Goal: Task Accomplishment & Management: Manage account settings

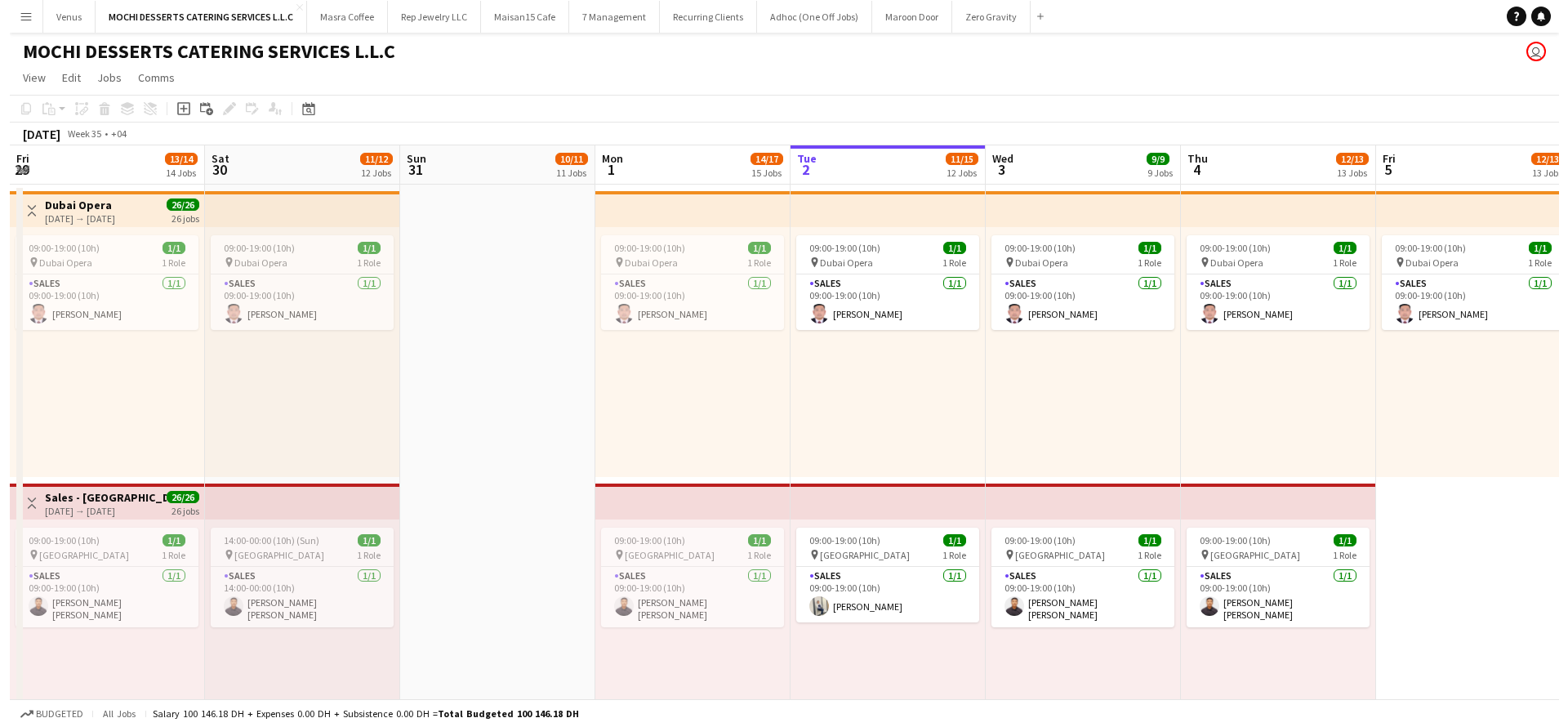
scroll to position [0, 390]
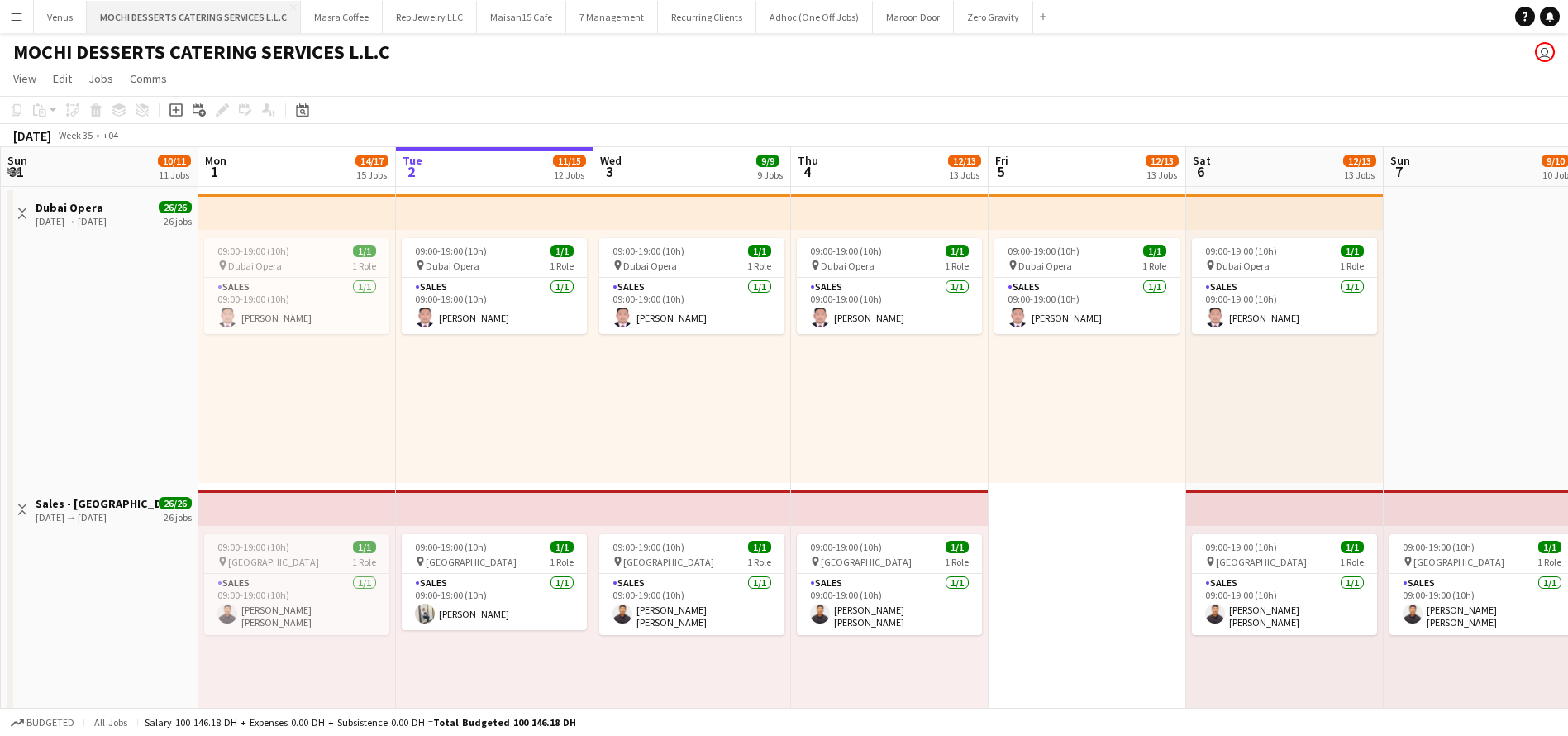
click at [220, 20] on button "MOCHI DESSERTS CATERING SERVICES L.L.C Close" at bounding box center [194, 17] width 214 height 32
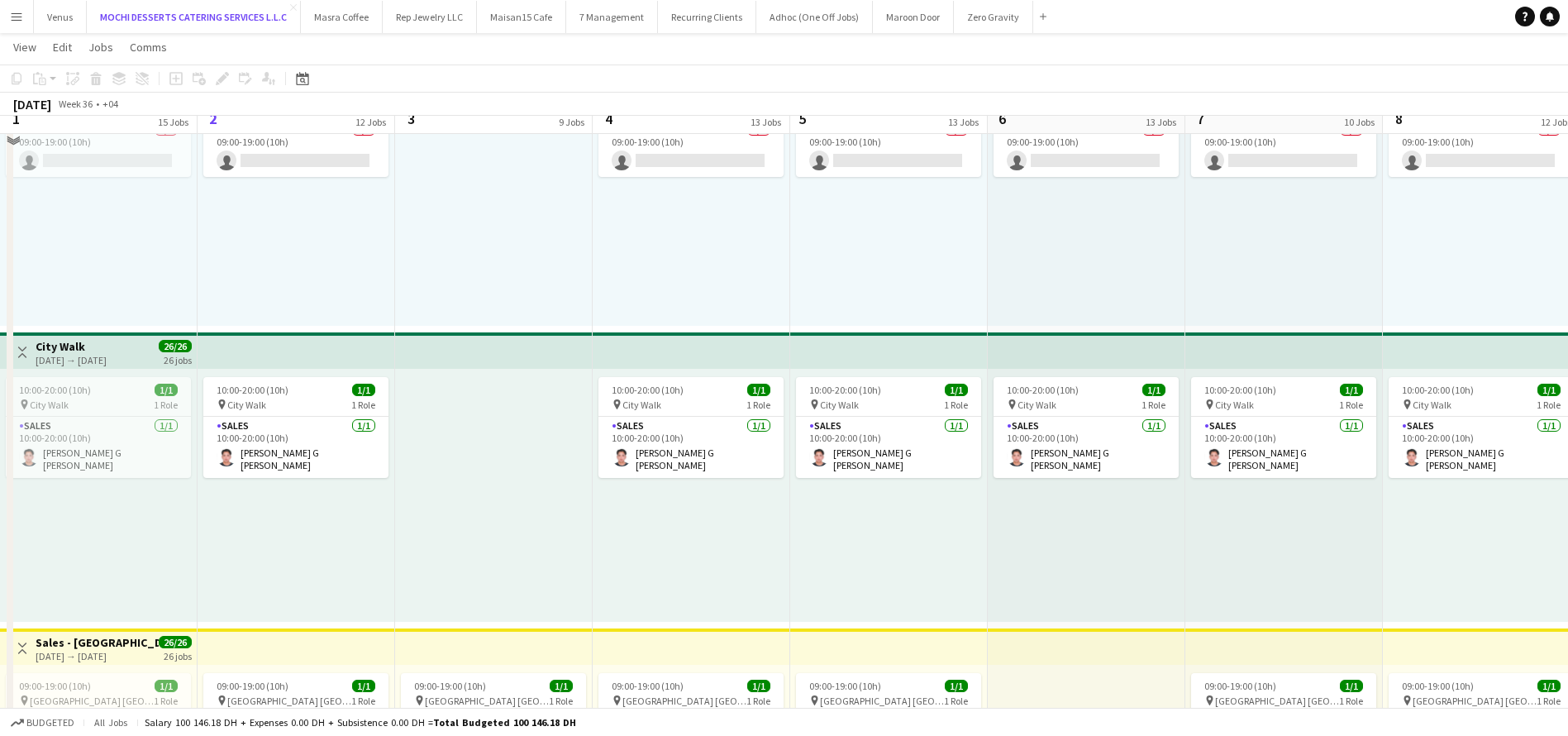
scroll to position [2233, 0]
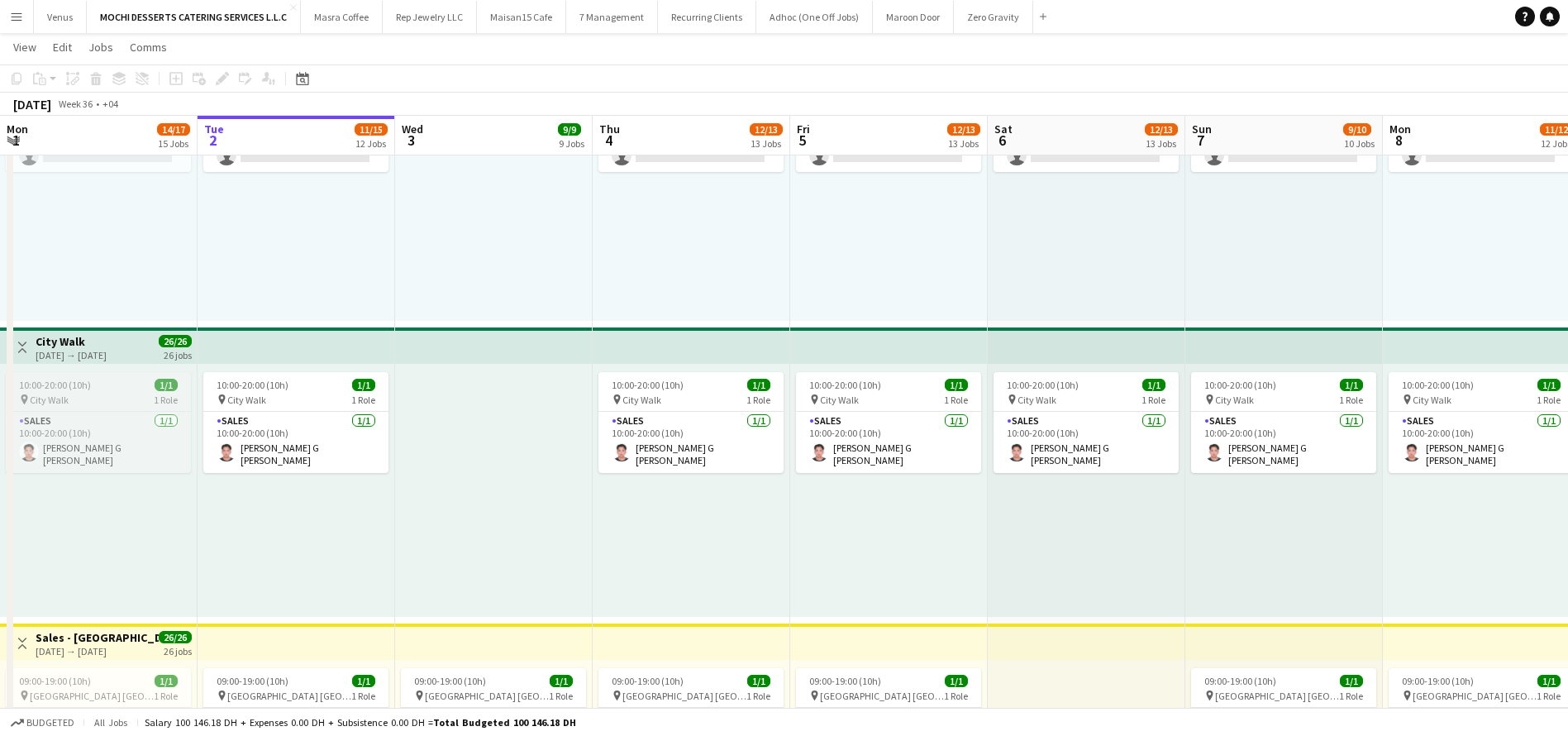
click at [114, 391] on app-job-card "10:00-20:00 (10h) 1/1 pin City Walk 1 Role Sales 1/1 10:00-20:00 (10h) Joel Ben…" at bounding box center [98, 423] width 185 height 101
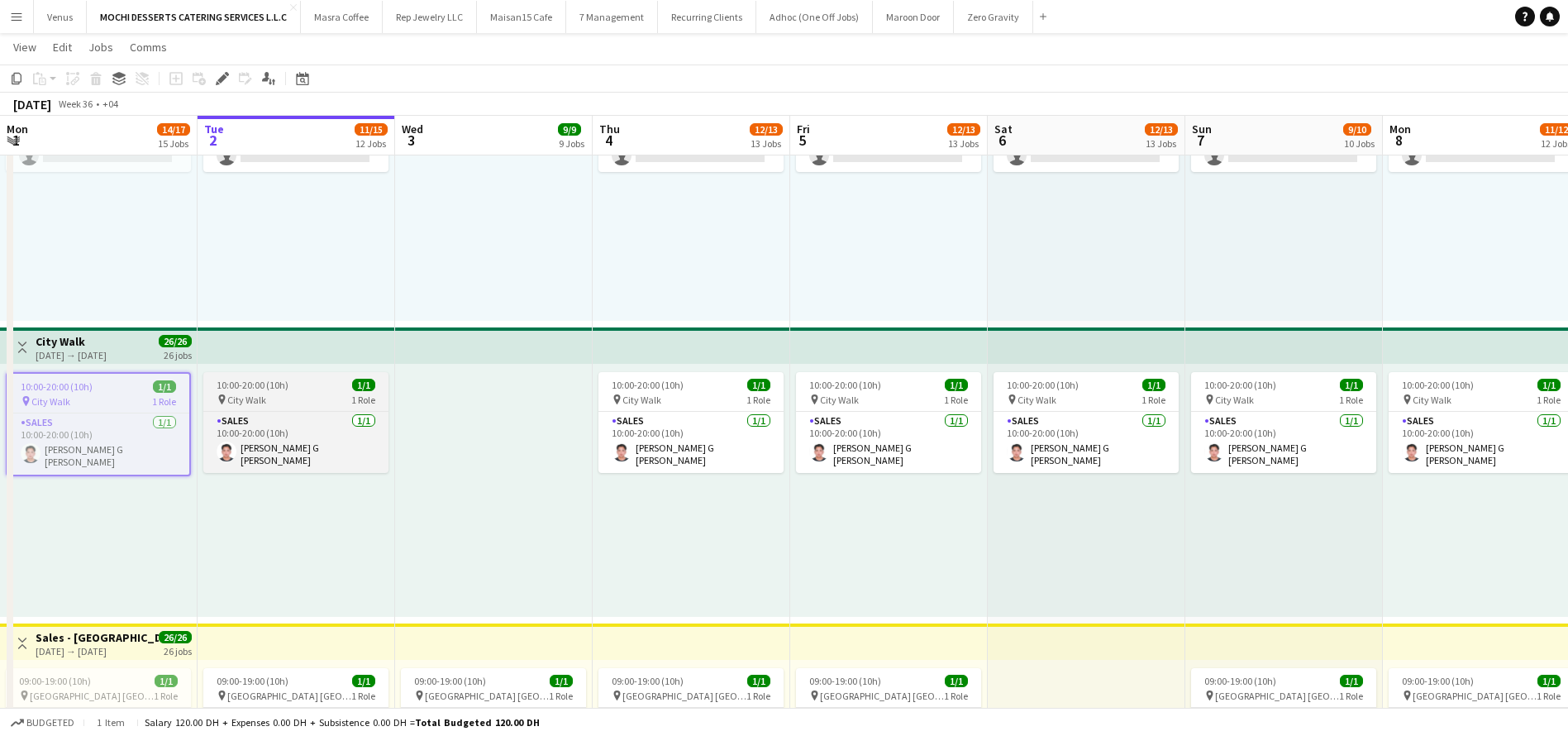
click at [255, 386] on span "10:00-20:00 (10h)" at bounding box center [253, 385] width 72 height 13
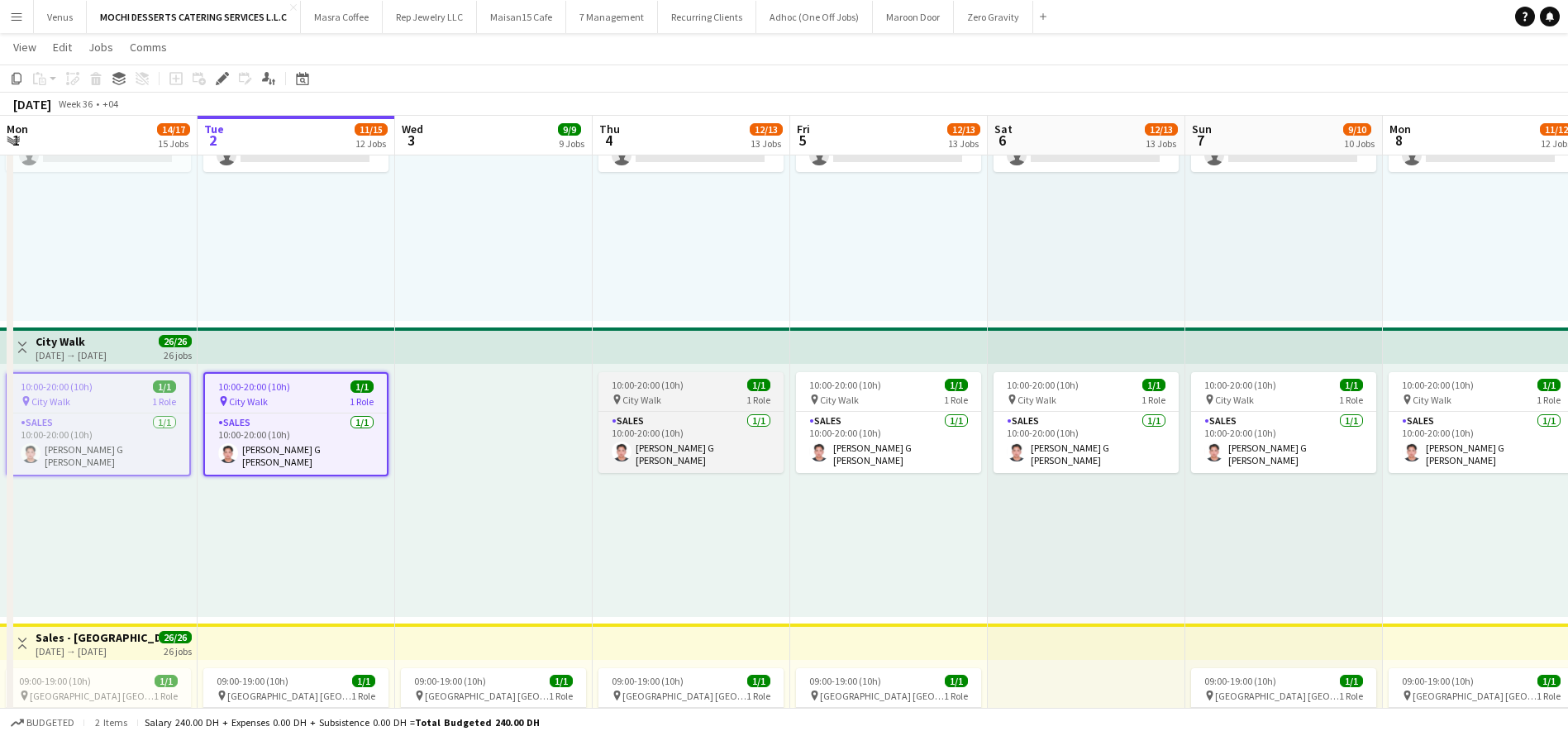
click at [631, 401] on span "City Walk" at bounding box center [642, 400] width 39 height 13
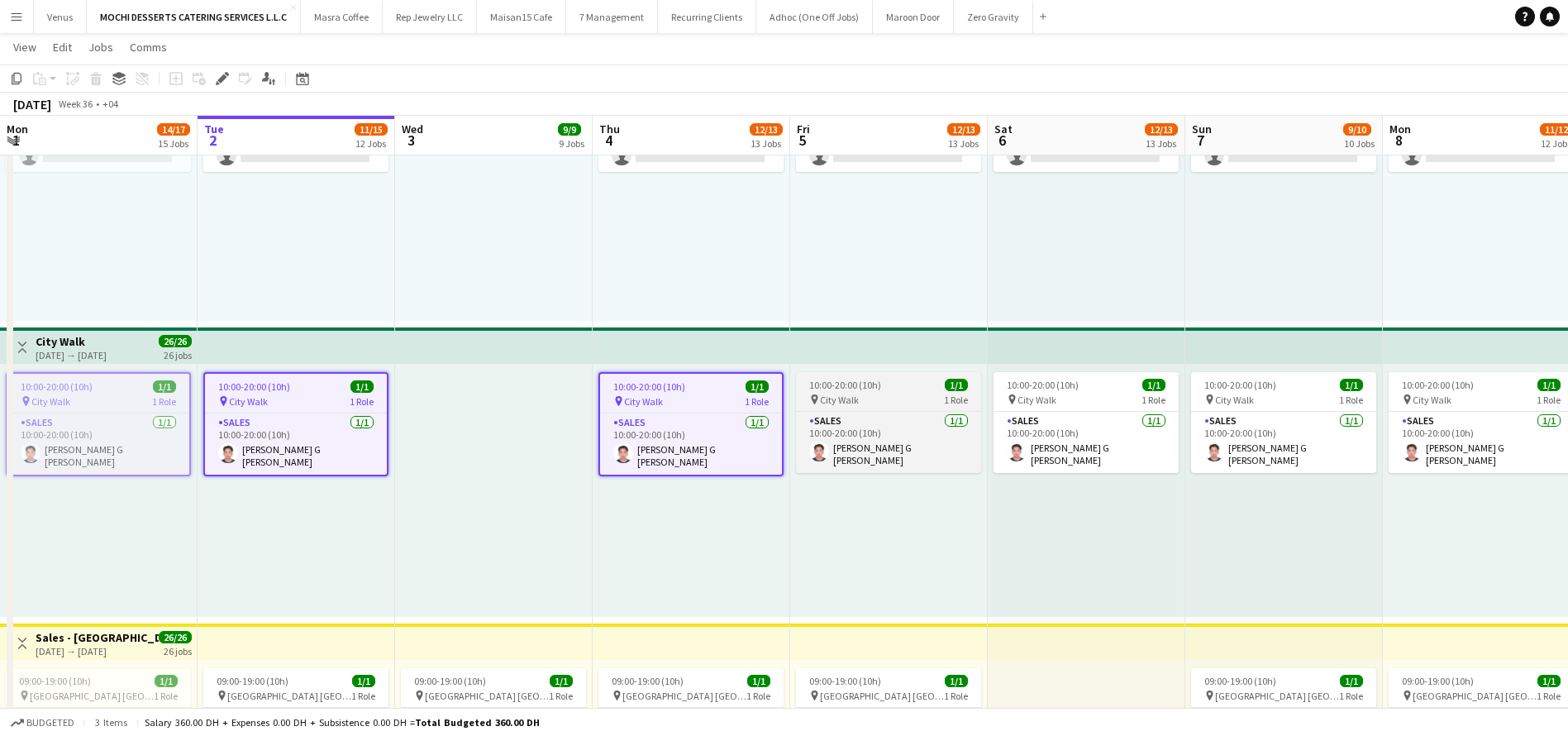
click at [904, 385] on div "10:00-20:00 (10h) 1/1" at bounding box center [889, 385] width 185 height 13
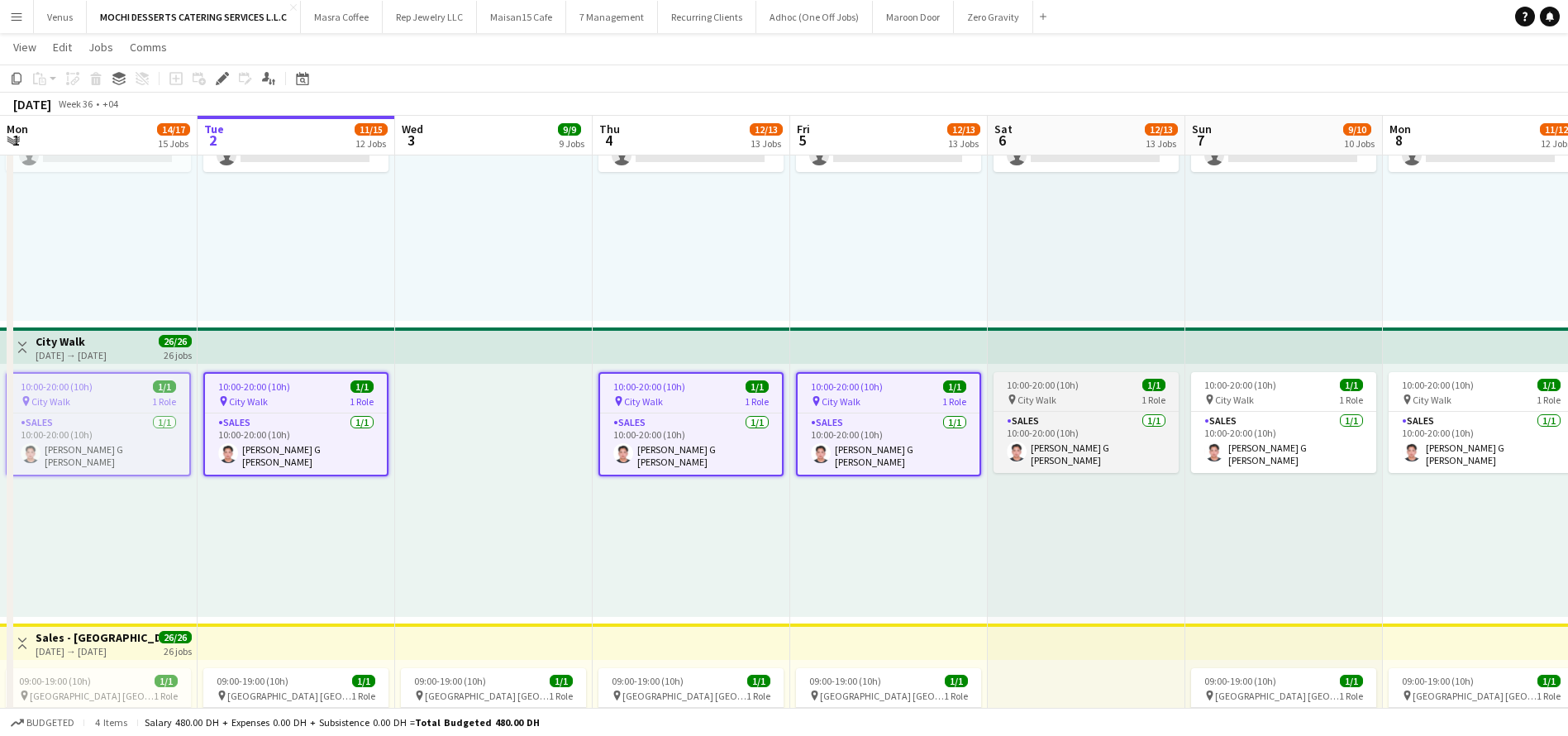
click at [1068, 383] on span "10:00-20:00 (10h)" at bounding box center [1042, 385] width 72 height 13
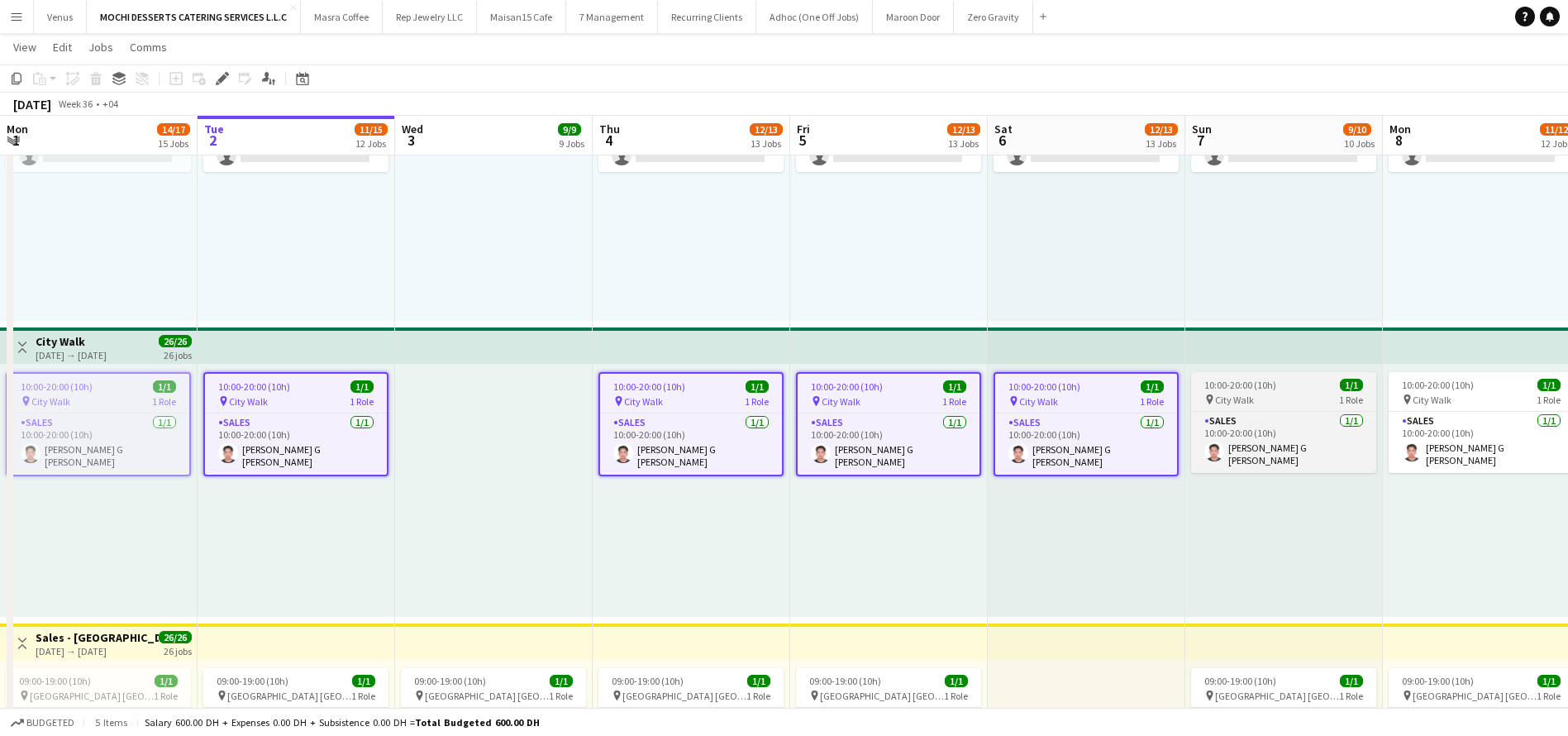
click at [1249, 384] on span "10:00-20:00 (10h)" at bounding box center [1240, 385] width 72 height 13
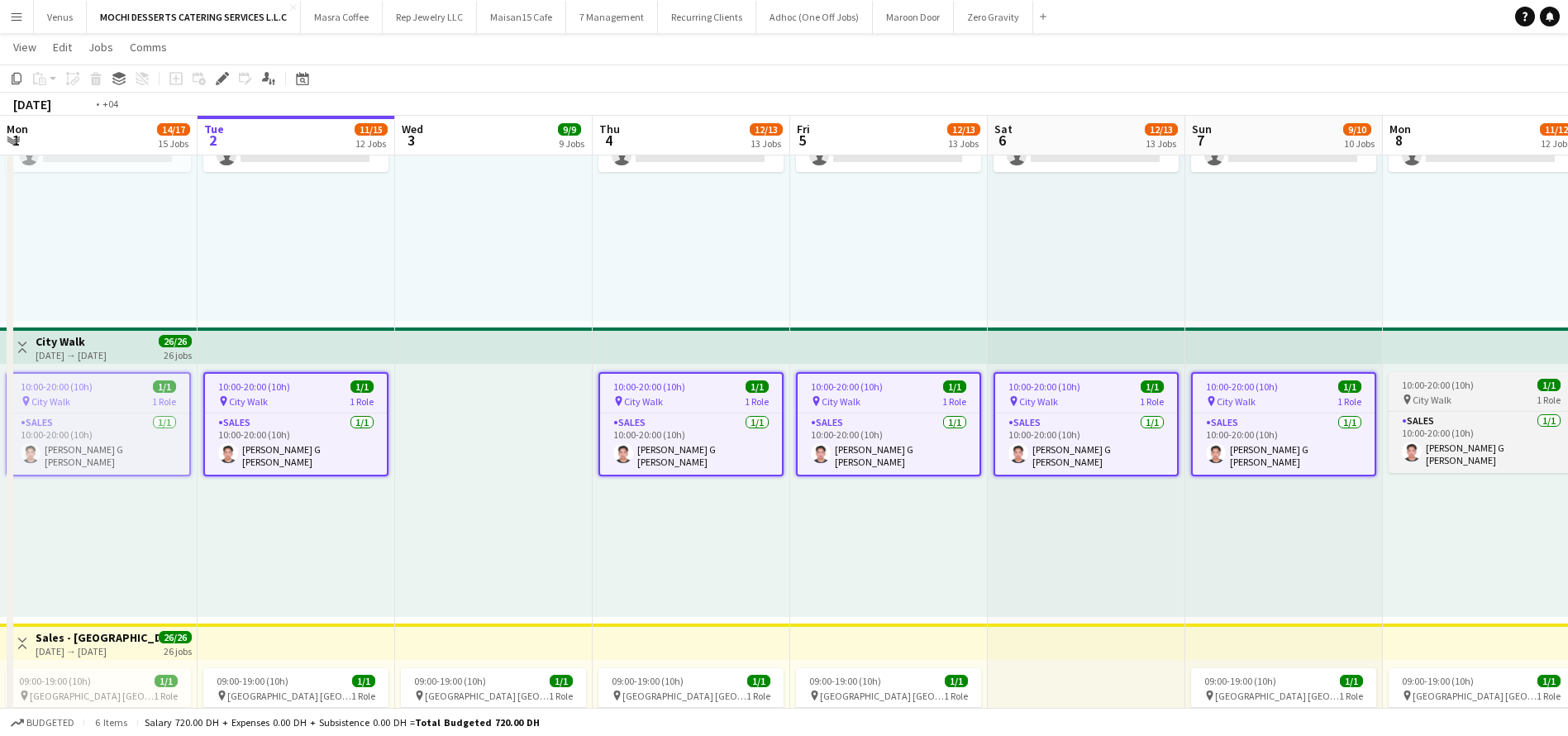
drag, startPoint x: 1436, startPoint y: 386, endPoint x: 1478, endPoint y: 381, distance: 42.3
click at [1437, 386] on span "10:00-20:00 (10h)" at bounding box center [1437, 385] width 72 height 13
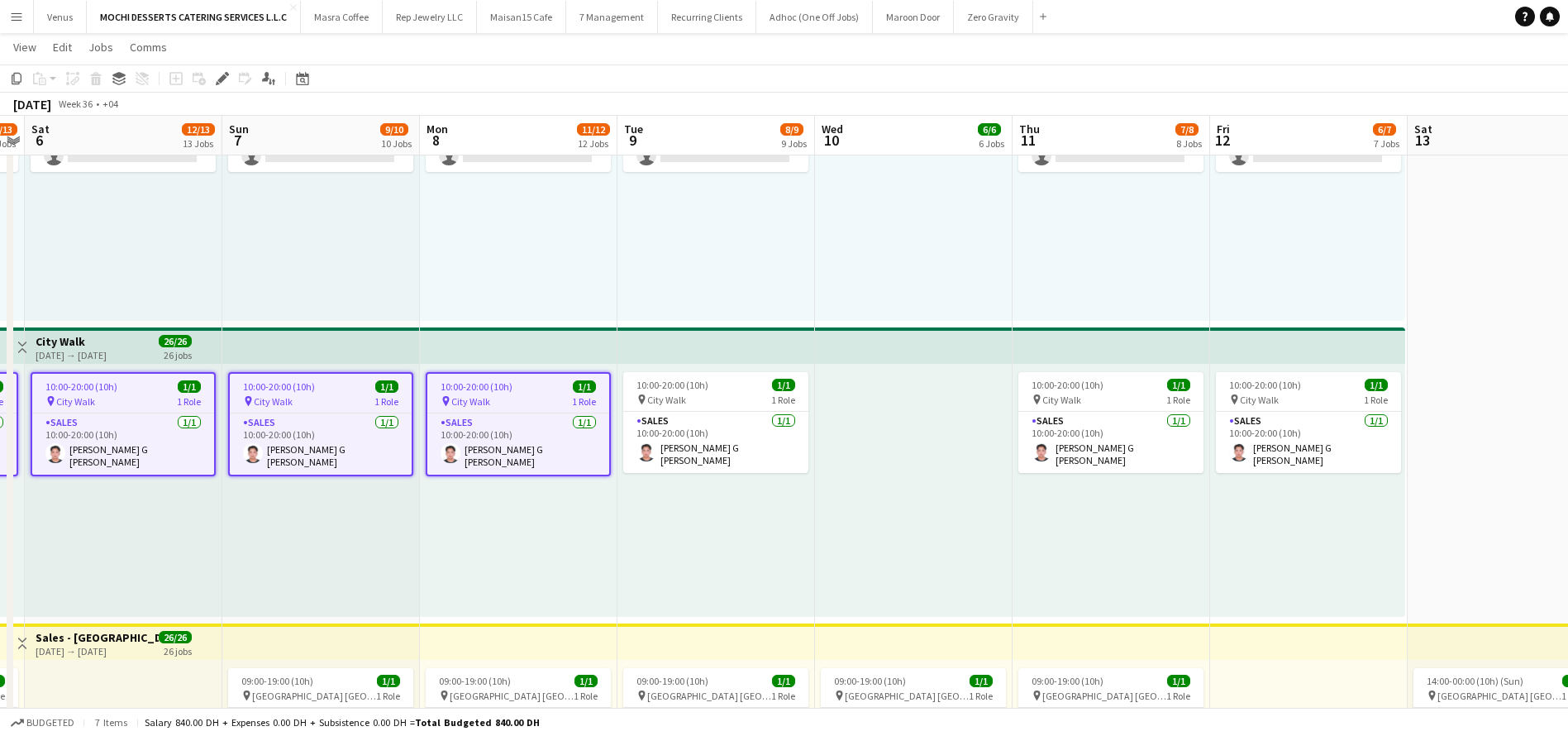
scroll to position [0, 596]
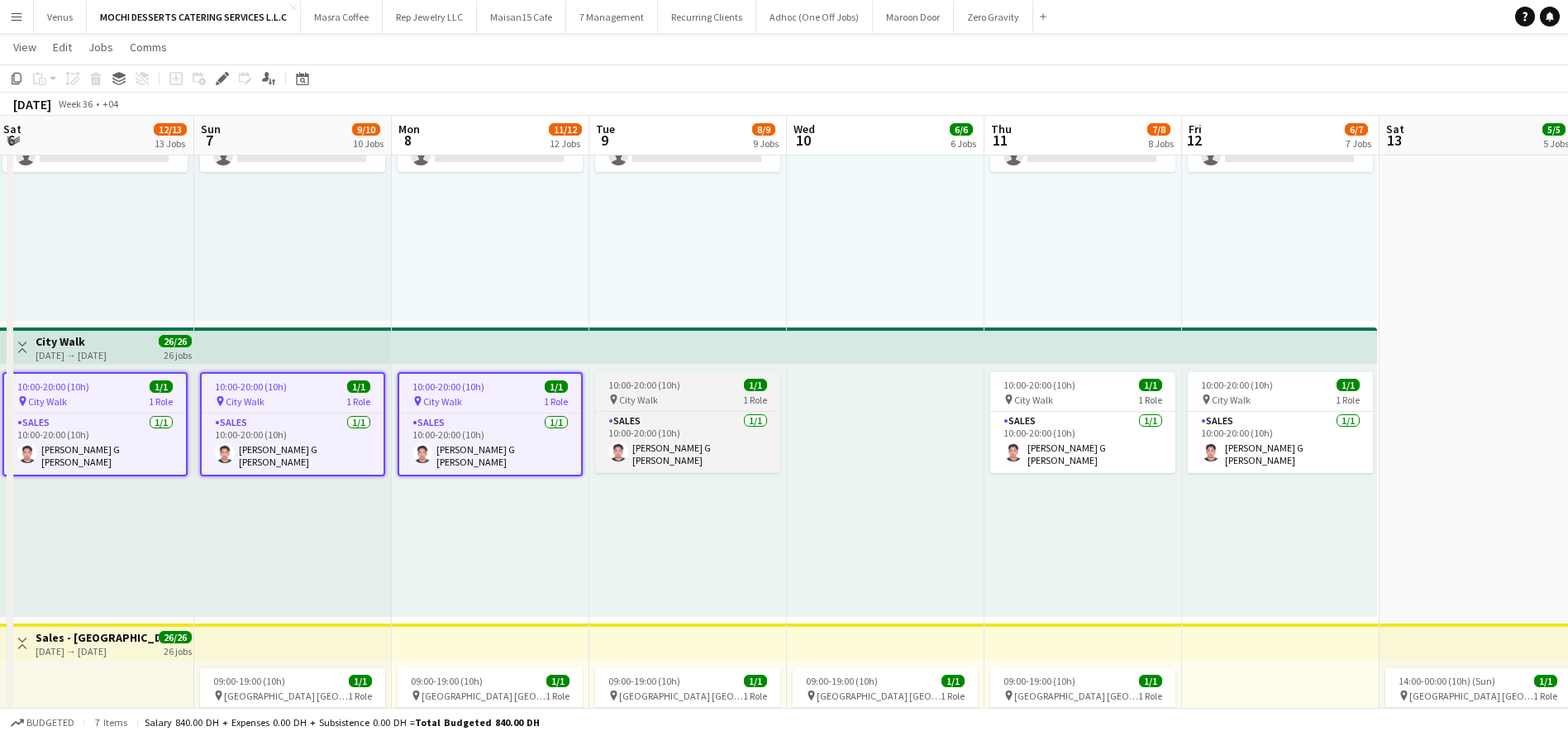
click at [663, 377] on app-job-card "10:00-20:00 (10h) 1/1 pin City Walk 1 Role Sales 1/1 10:00-20:00 (10h) Joel Ben…" at bounding box center [687, 423] width 185 height 101
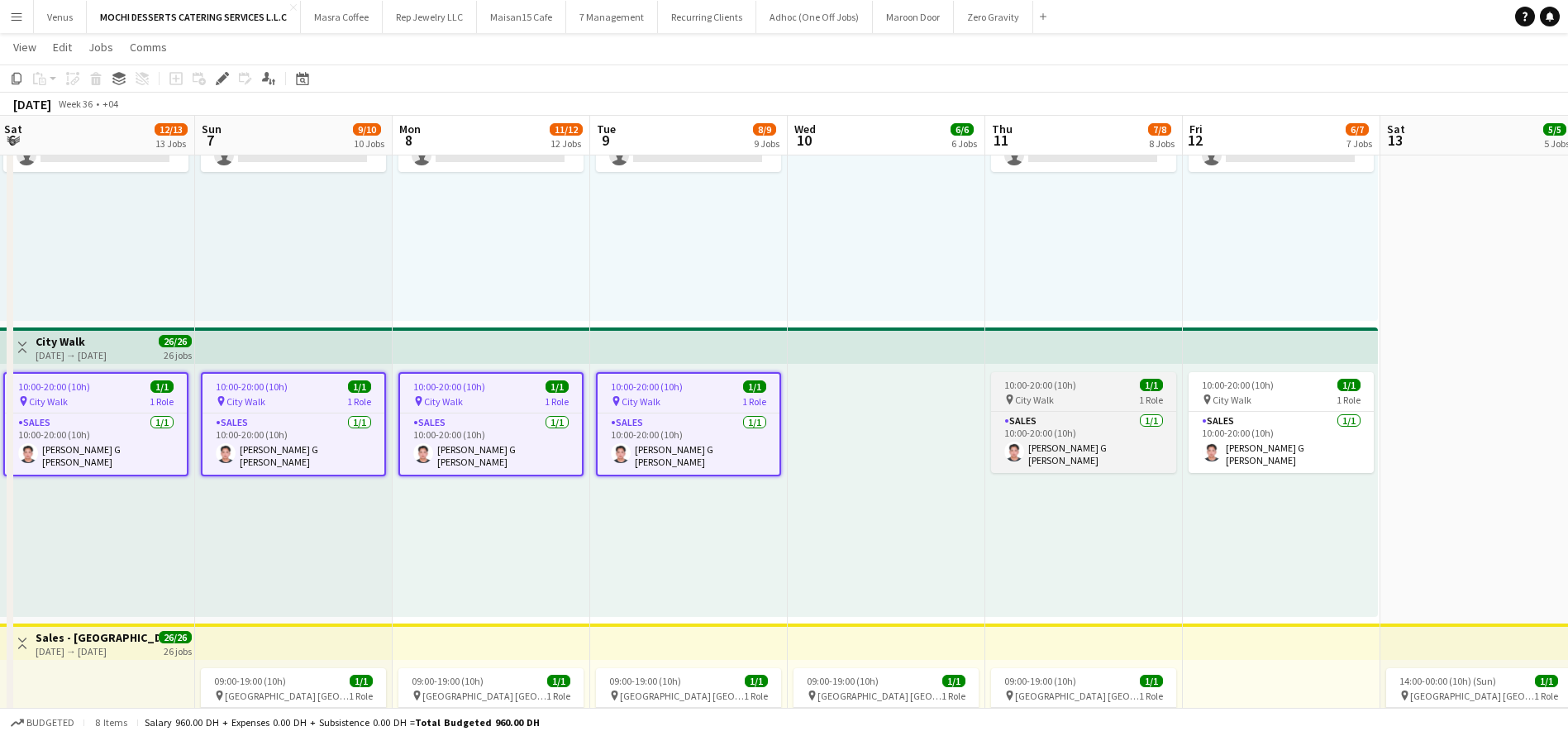
click at [1134, 390] on div "10:00-20:00 (10h) 1/1" at bounding box center [1083, 385] width 185 height 13
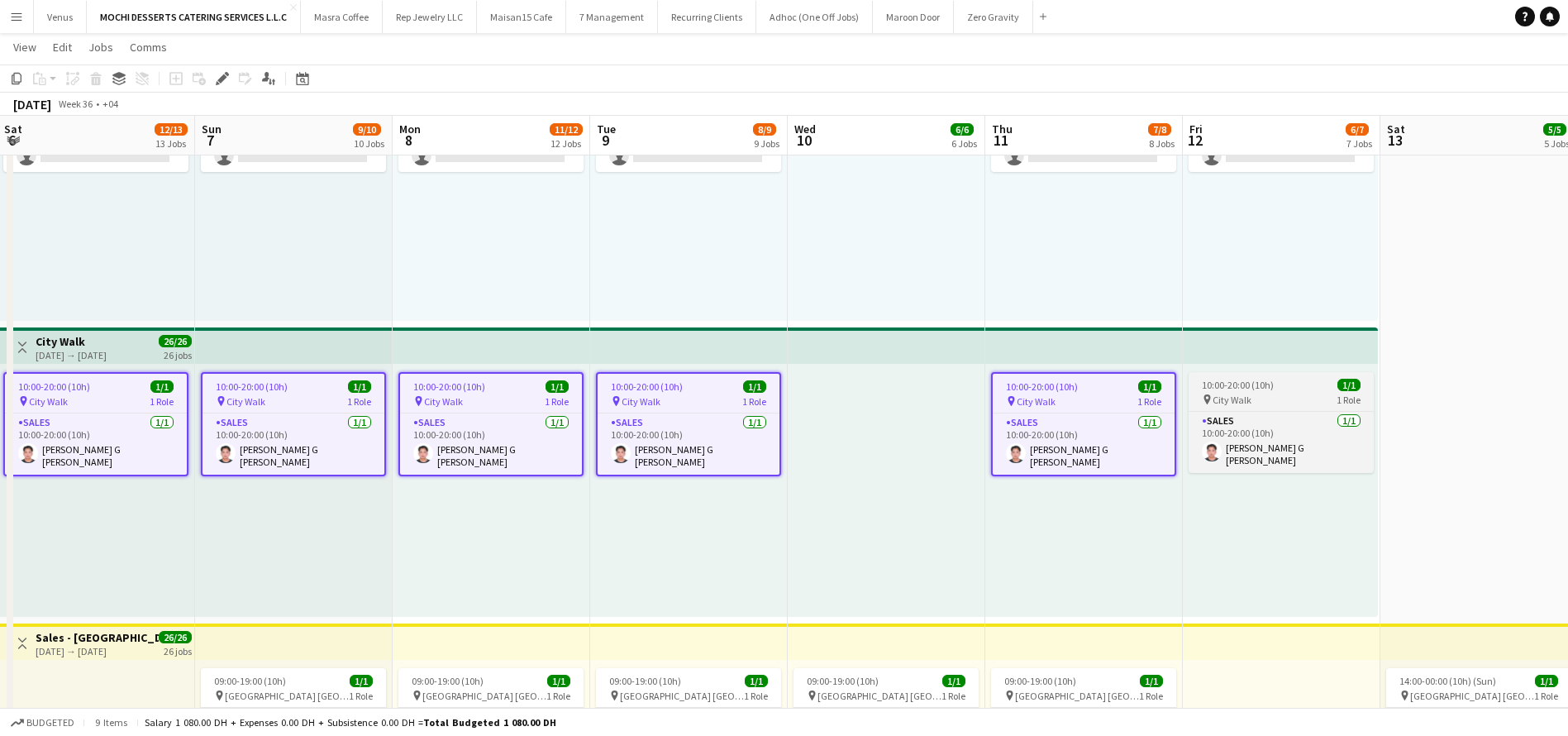
scroll to position [0, 593]
click at [1293, 386] on div "10:00-20:00 (10h) 1/1" at bounding box center [1282, 385] width 185 height 13
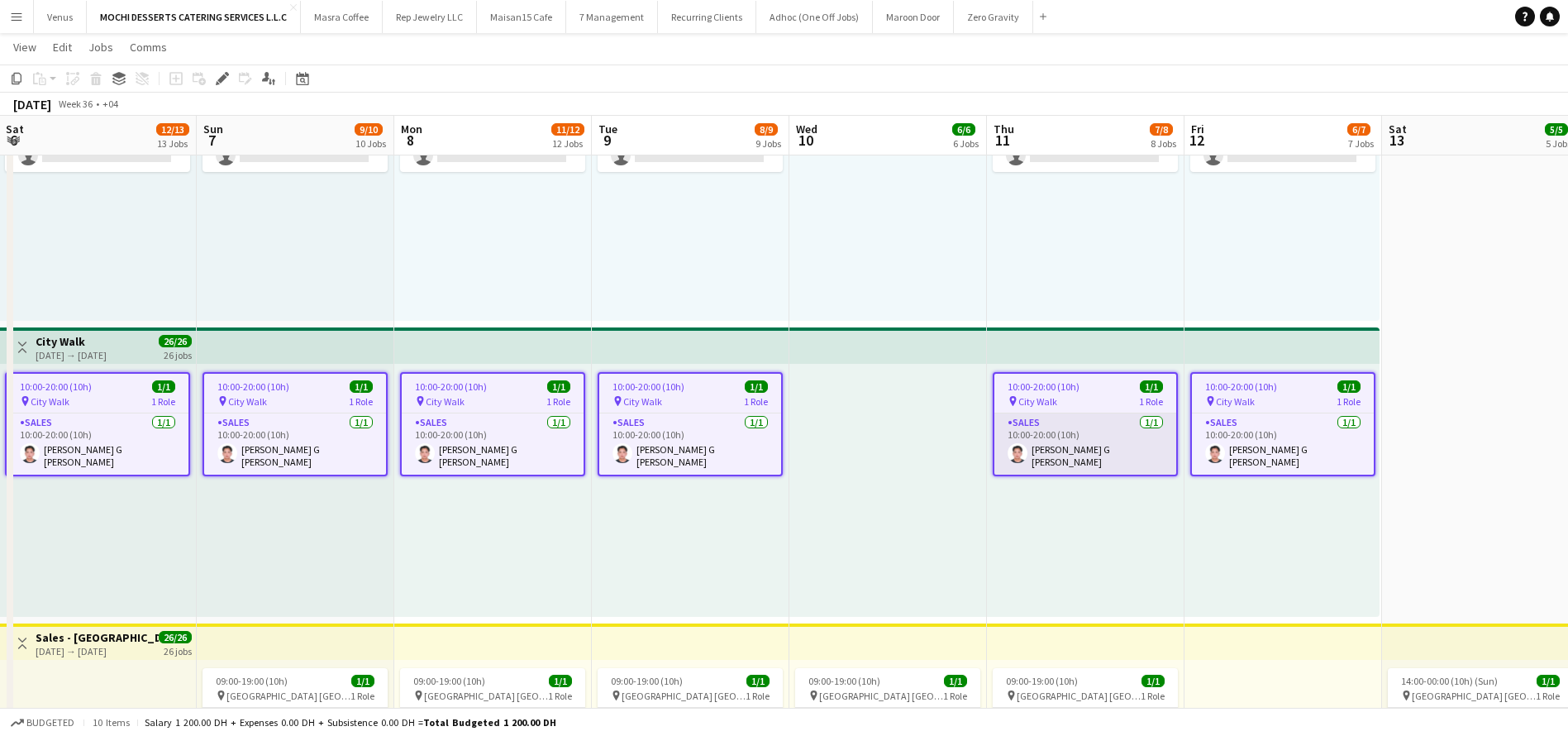
click at [1083, 454] on app-card-role "Sales 1/1 10:00-20:00 (10h) Joel Benedict G Magpayo" at bounding box center [1085, 444] width 182 height 61
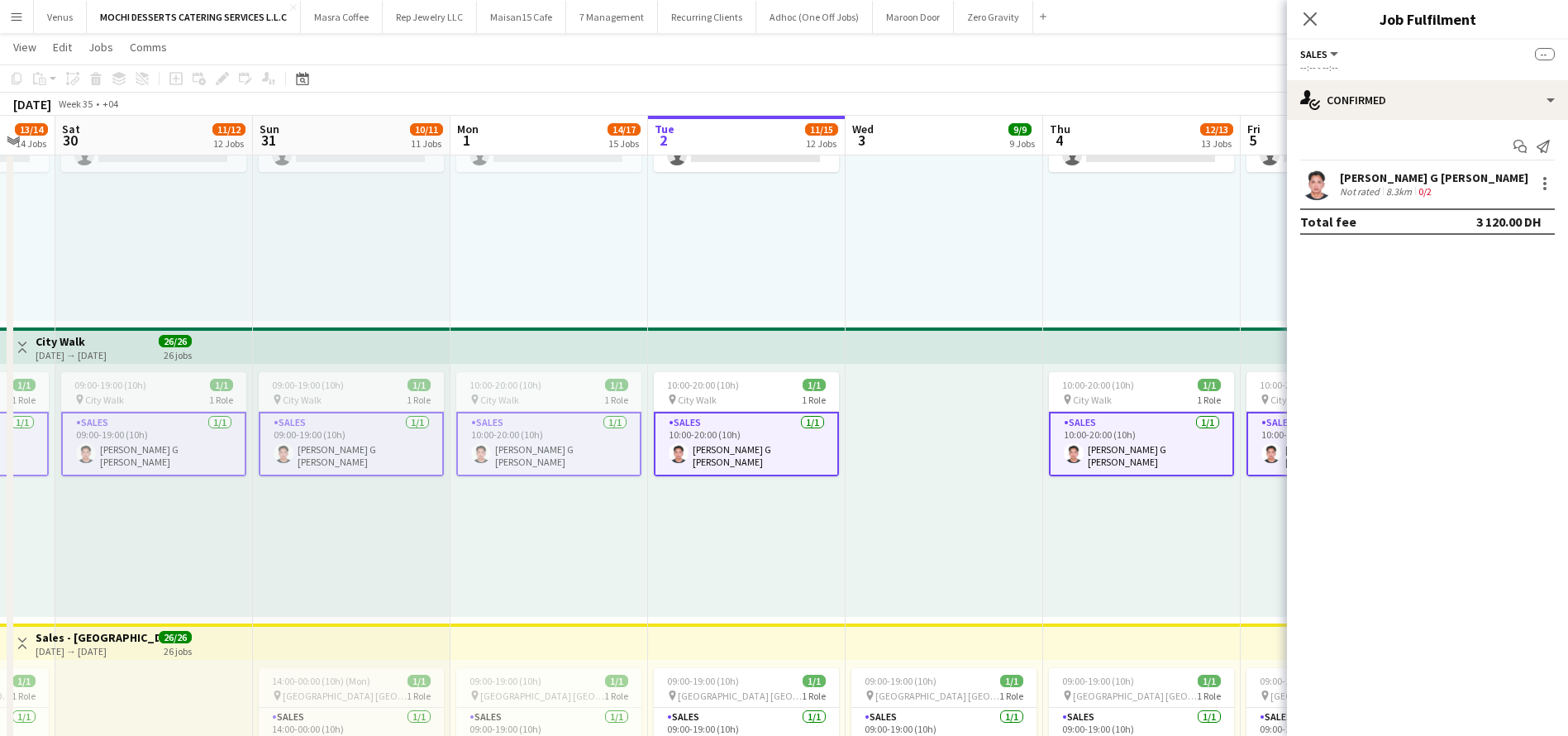
scroll to position [0, 539]
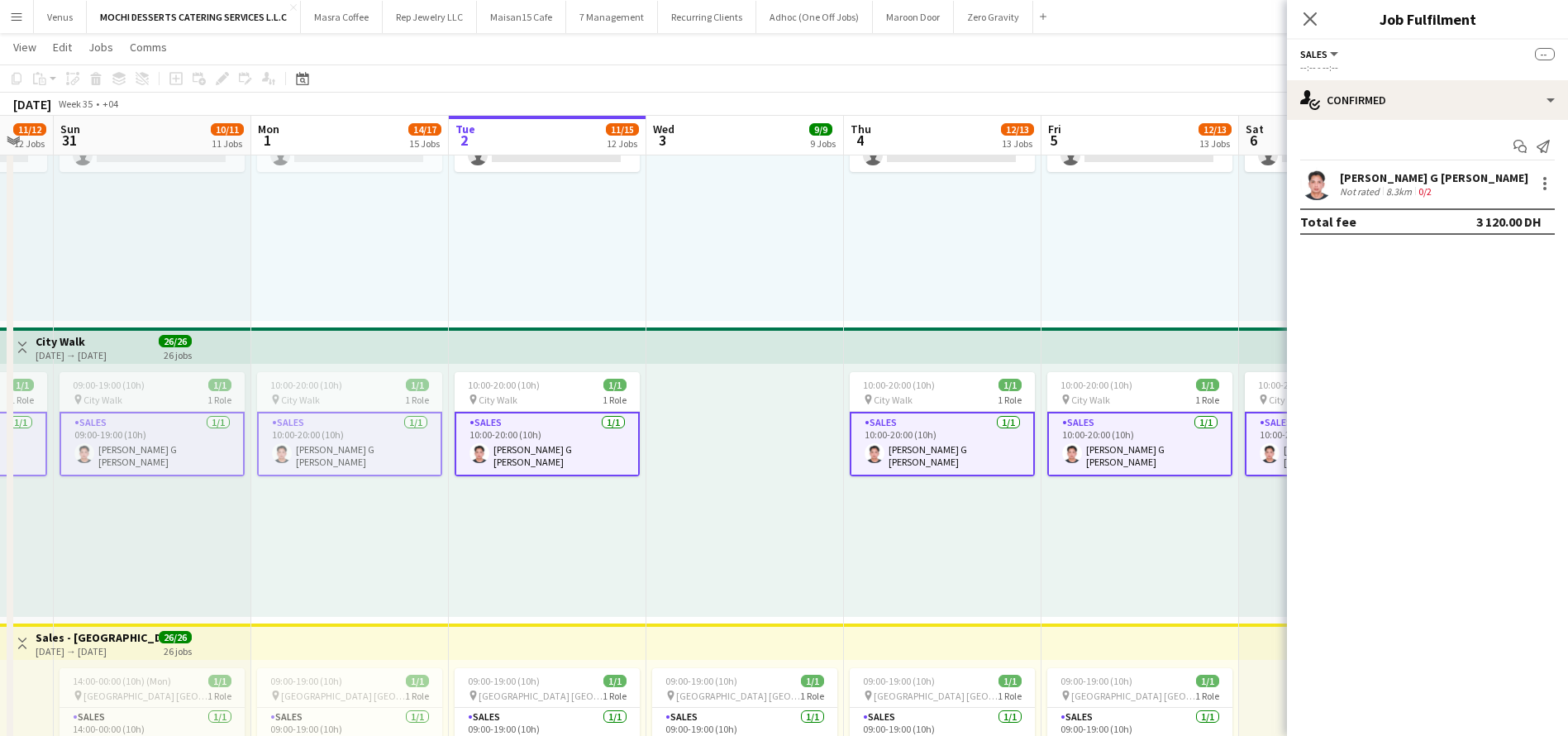
click at [422, 549] on div "10:00-20:00 (10h) 1/1 pin City Walk 1 Role Sales 1/1 10:00-20:00 (10h) Joel Ben…" at bounding box center [349, 490] width 197 height 253
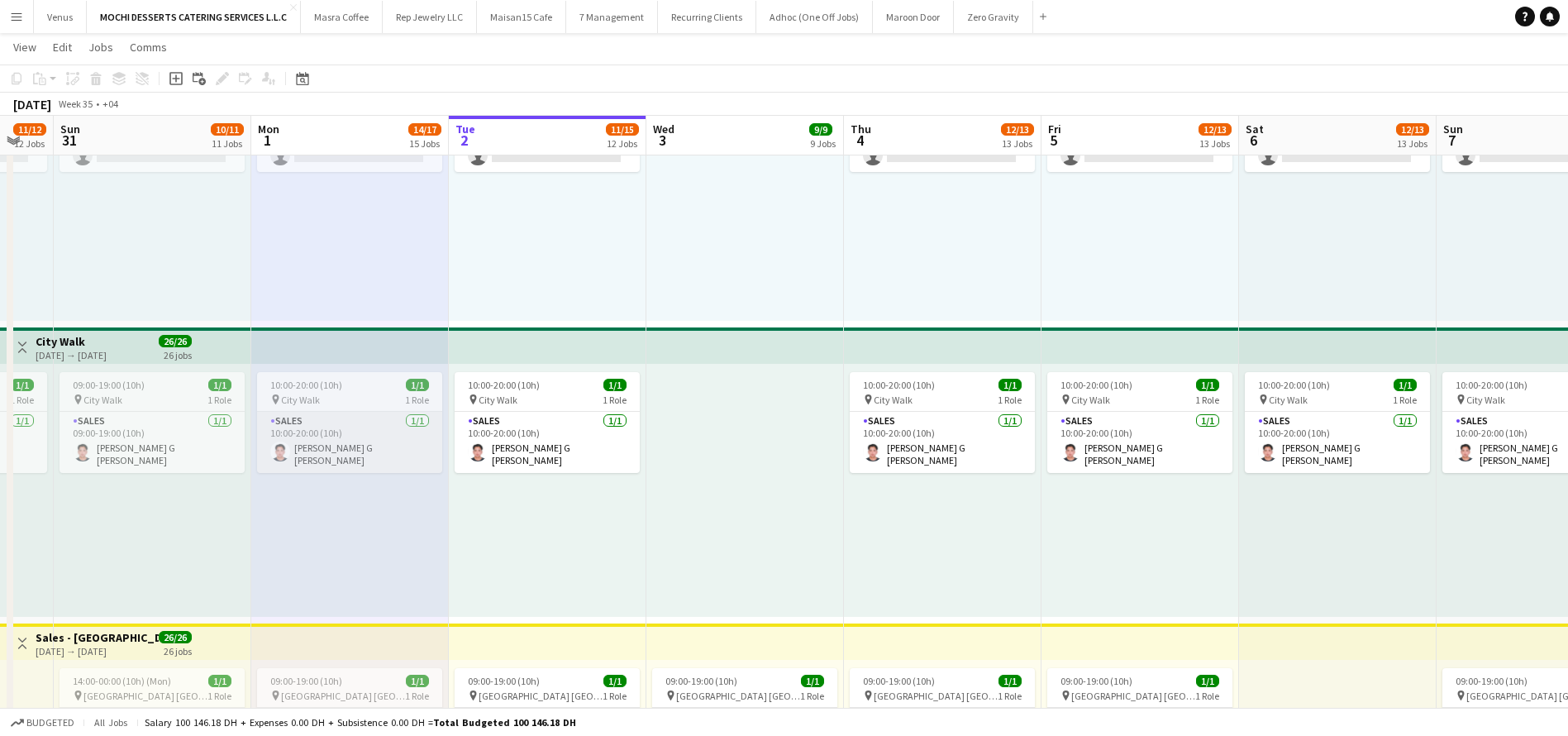
click at [327, 452] on app-card-role "Sales 1/1 10:00-20:00 (10h) Joel Benedict G Magpayo" at bounding box center [349, 442] width 185 height 61
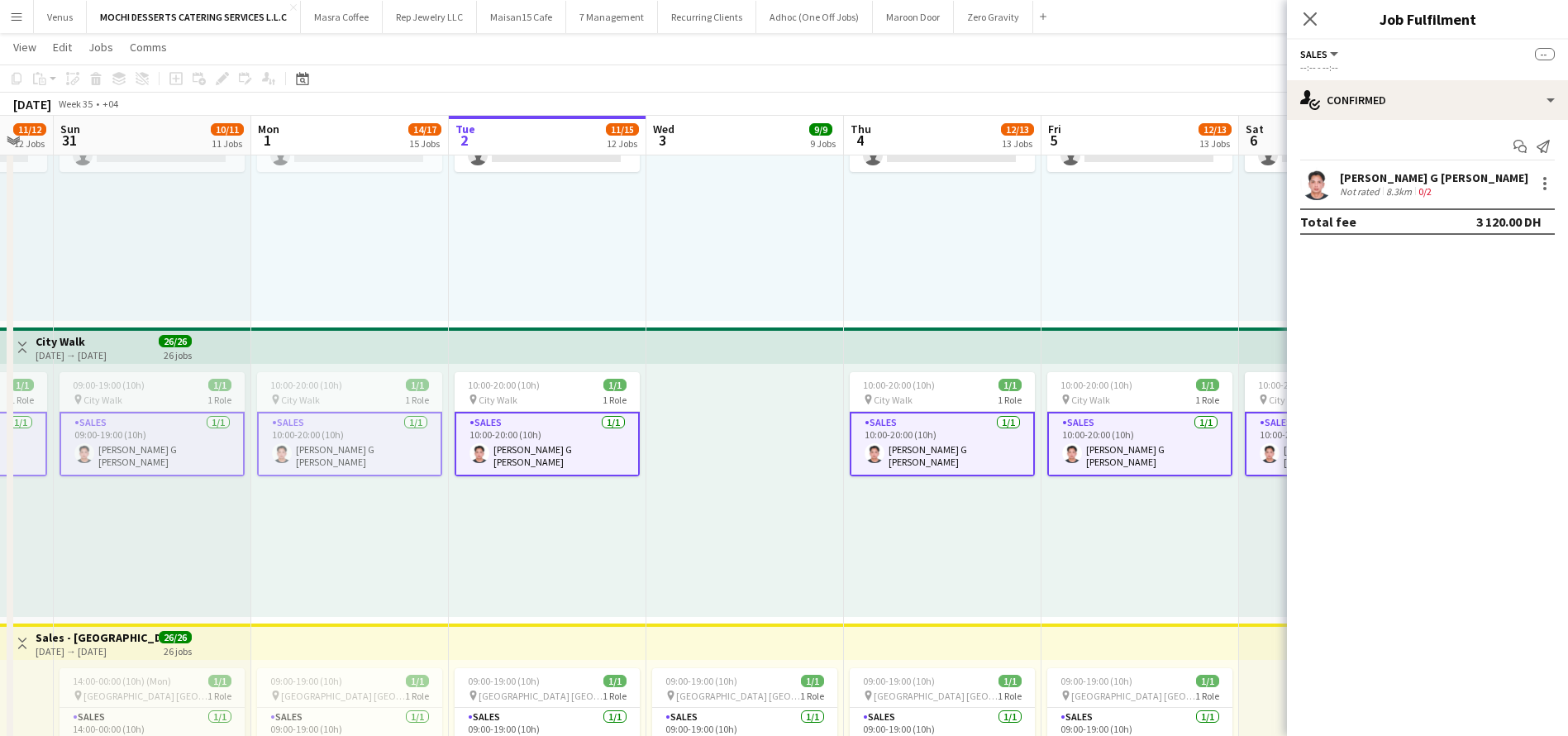
click at [374, 441] on app-card-role "Sales 1/1 10:00-20:00 (10h) Joel Benedict G Magpayo" at bounding box center [349, 444] width 185 height 65
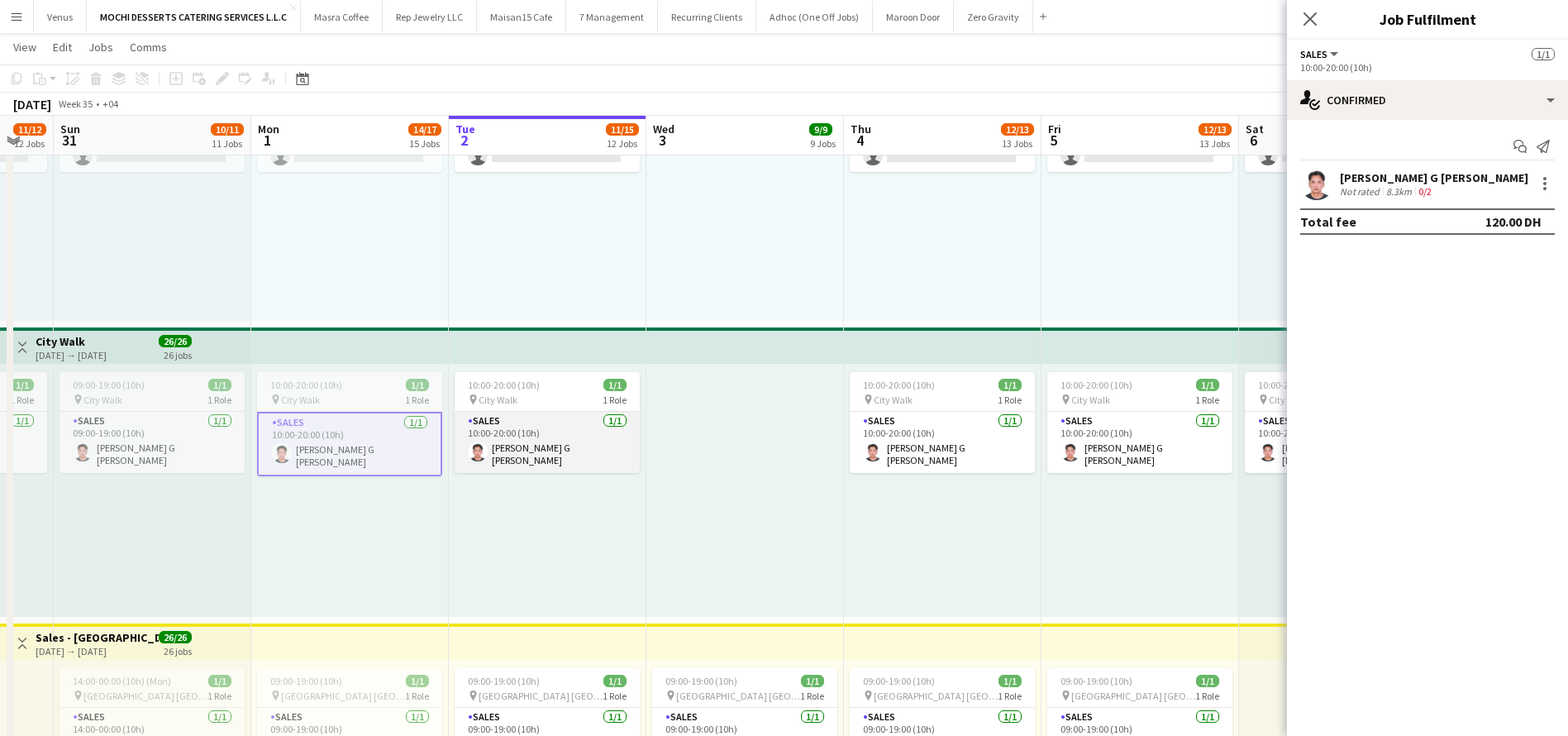
click at [528, 446] on app-card-role "Sales 1/1 10:00-20:00 (10h) Joel Benedict G Magpayo" at bounding box center [547, 442] width 185 height 61
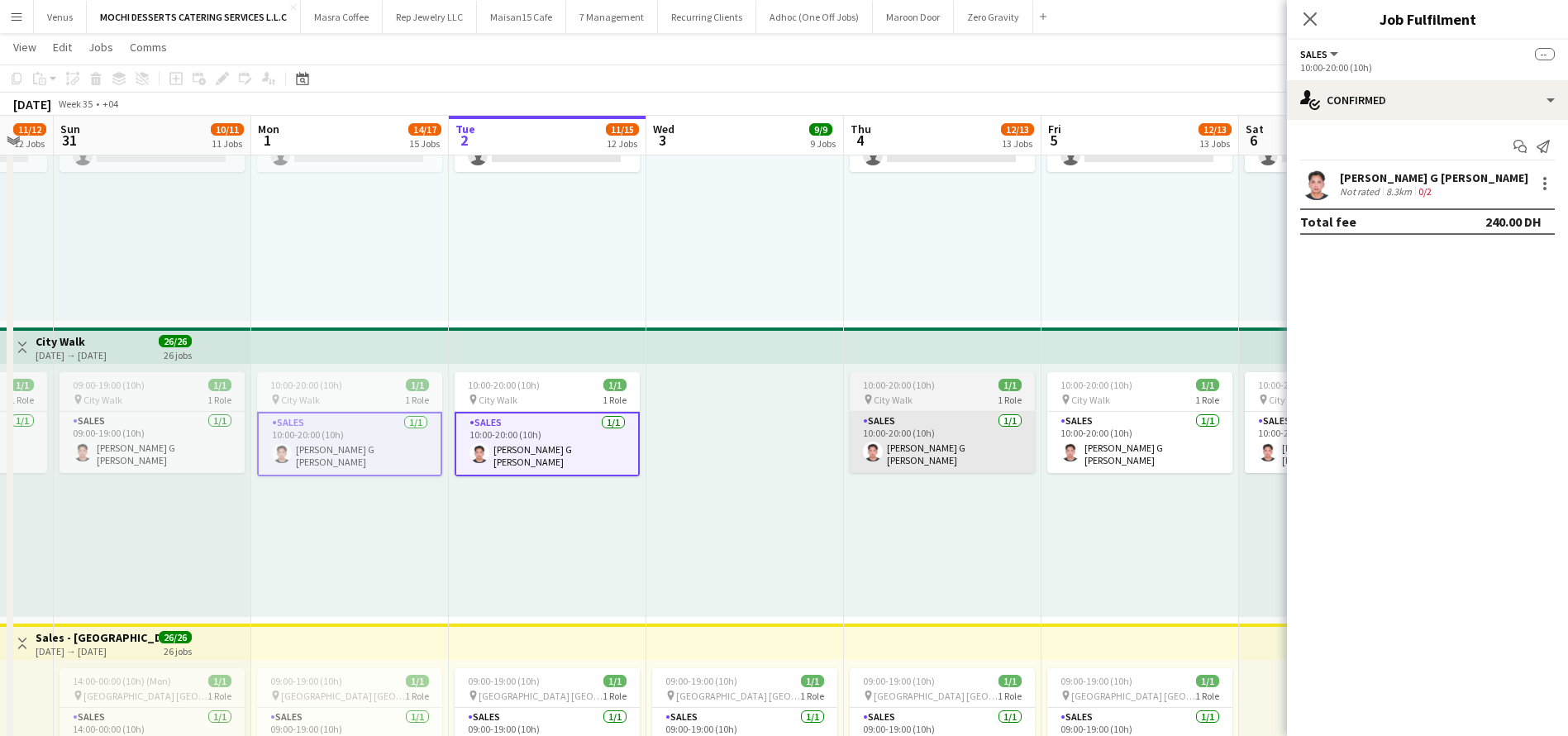
click at [901, 434] on app-card-role "Sales 1/1 10:00-20:00 (10h) Joel Benedict G Magpayo" at bounding box center [941, 442] width 185 height 61
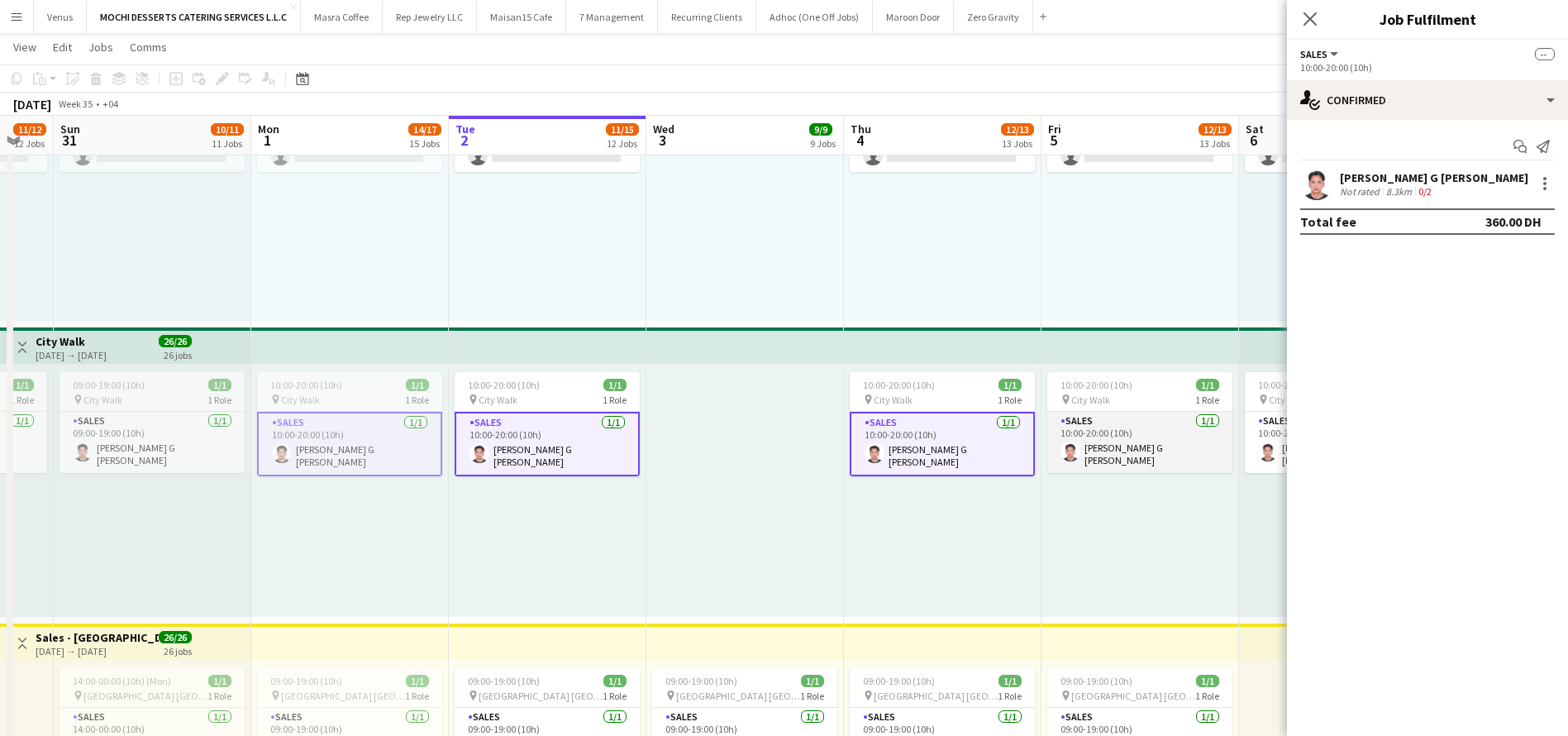
click at [1132, 431] on app-card-role "Sales 1/1 10:00-20:00 (10h) Joel Benedict G Magpayo" at bounding box center [1140, 442] width 185 height 61
click at [1268, 449] on app-user-avatar at bounding box center [1268, 451] width 20 height 20
click at [1549, 185] on div at bounding box center [1544, 183] width 20 height 20
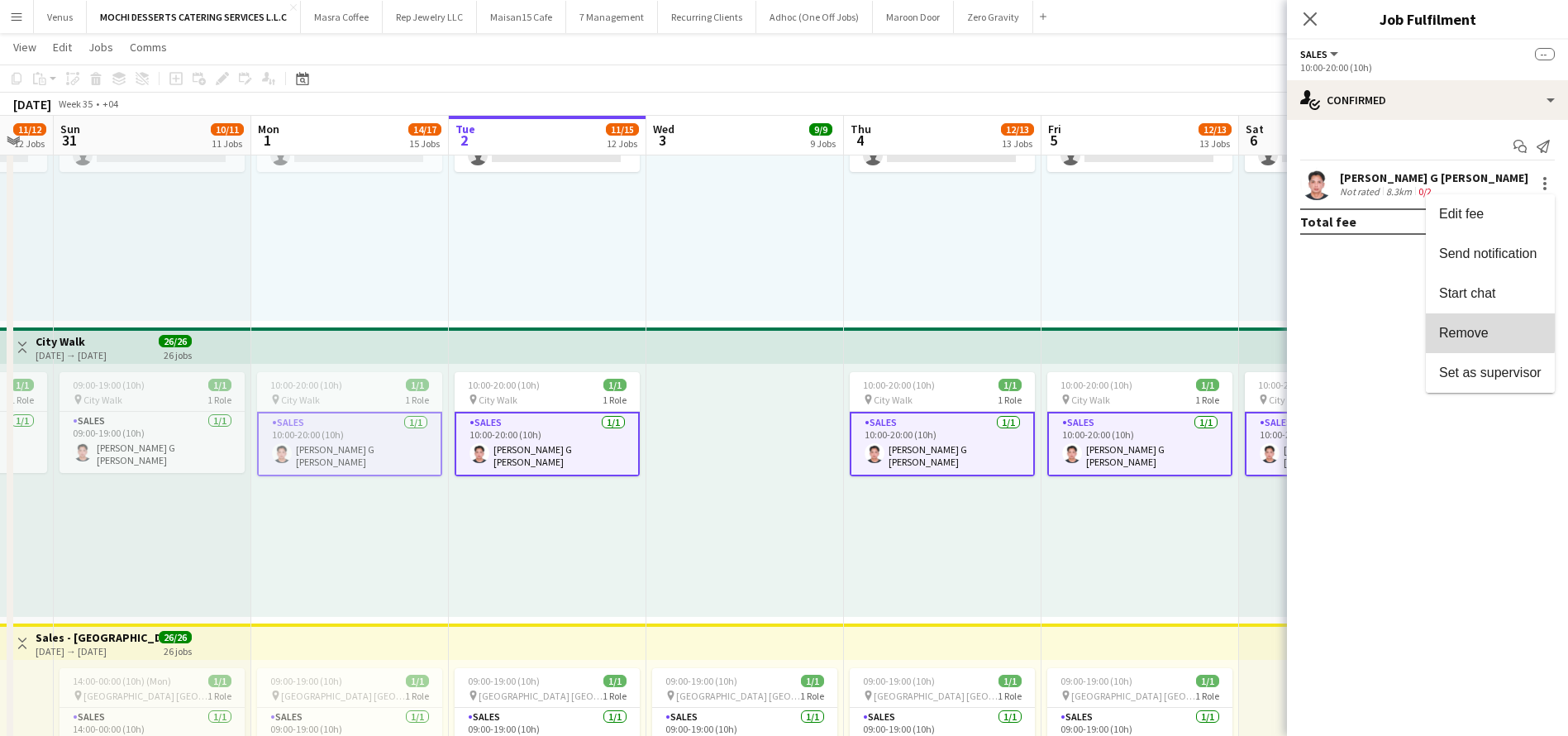
click at [1469, 327] on span "Remove" at bounding box center [1464, 333] width 50 height 14
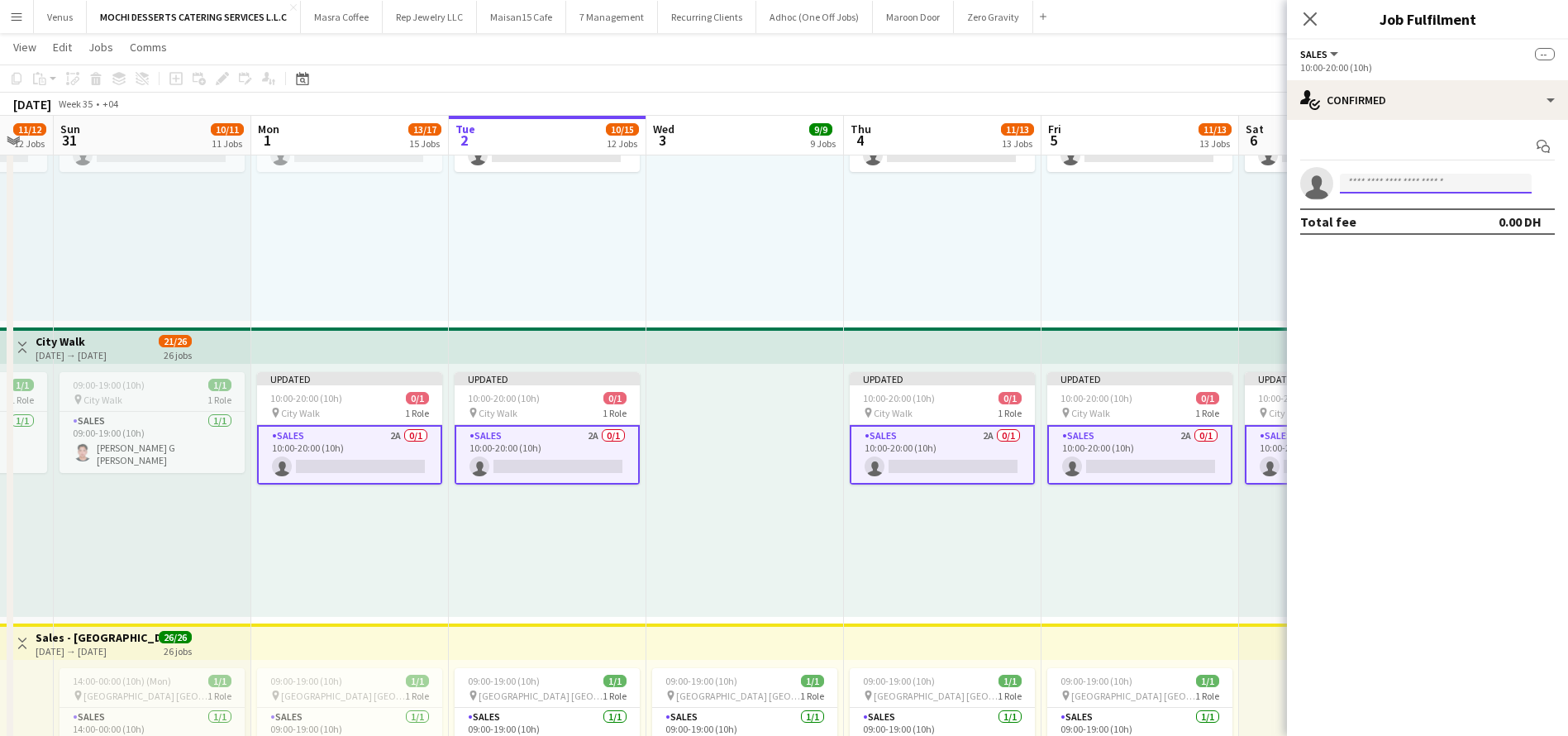
click at [1430, 187] on input at bounding box center [1436, 183] width 192 height 20
type input "*****"
click at [1385, 225] on span "yammi221983@gmail.com" at bounding box center [1436, 220] width 166 height 13
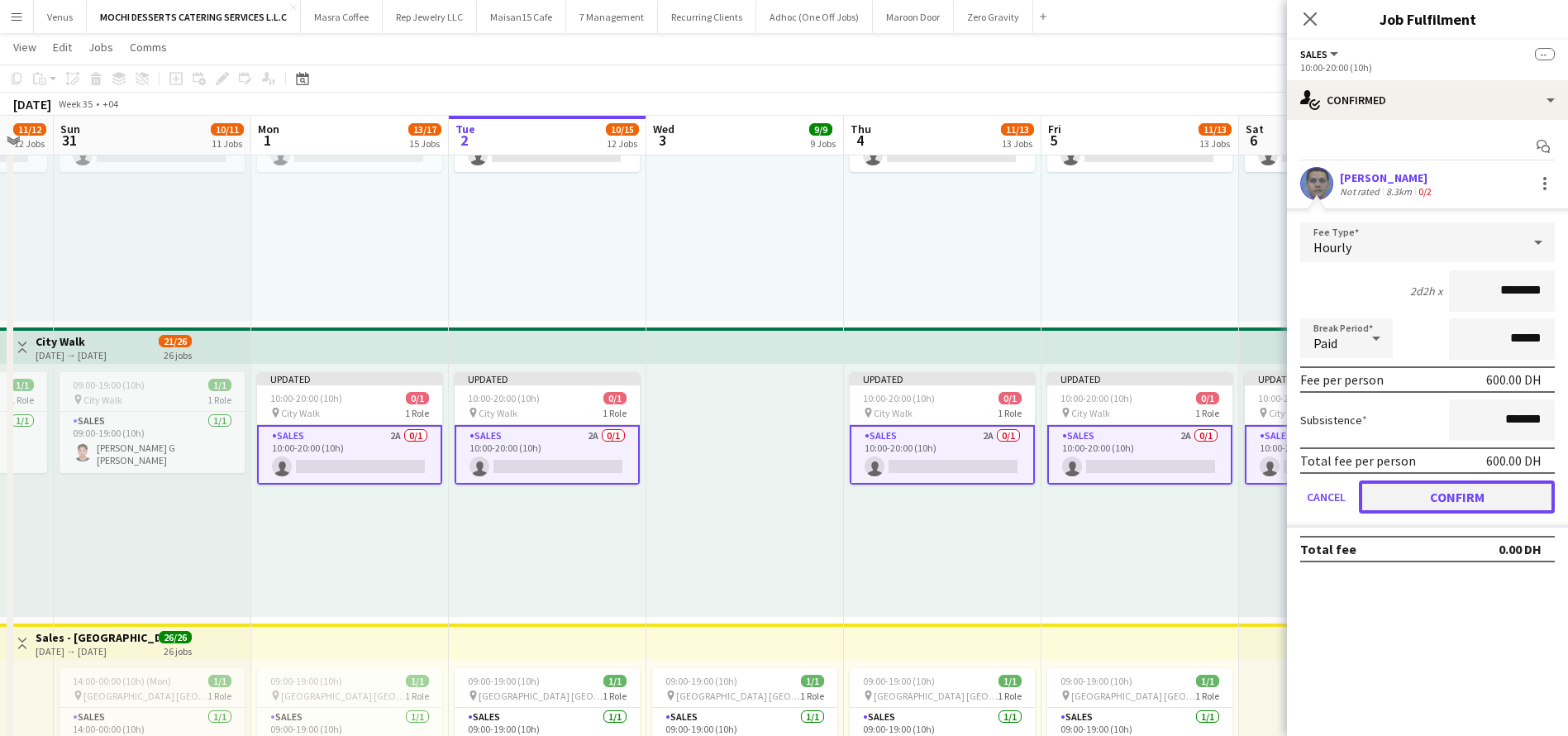
click at [1438, 497] on button "Confirm" at bounding box center [1457, 497] width 196 height 33
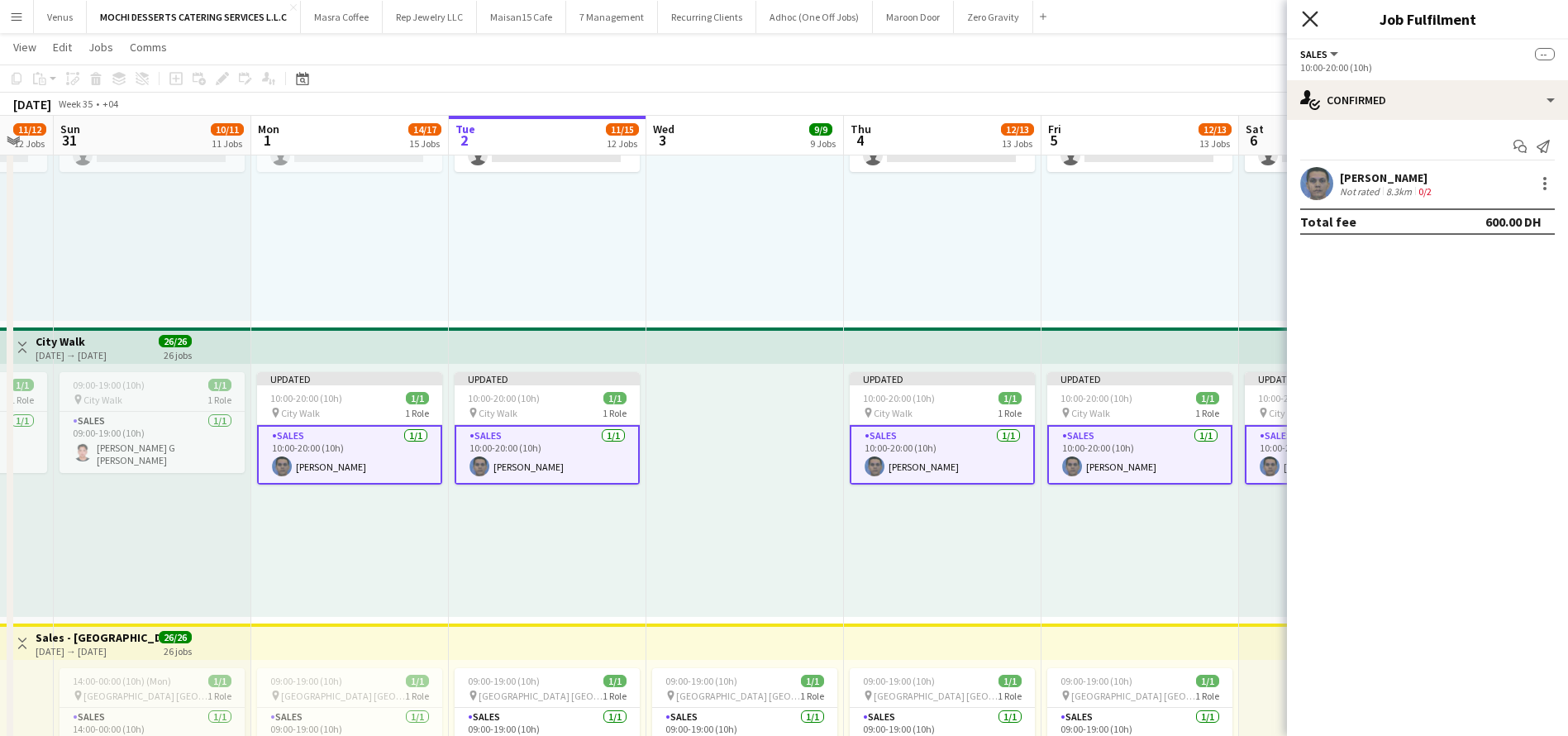
click at [1306, 13] on icon at bounding box center [1309, 19] width 15 height 15
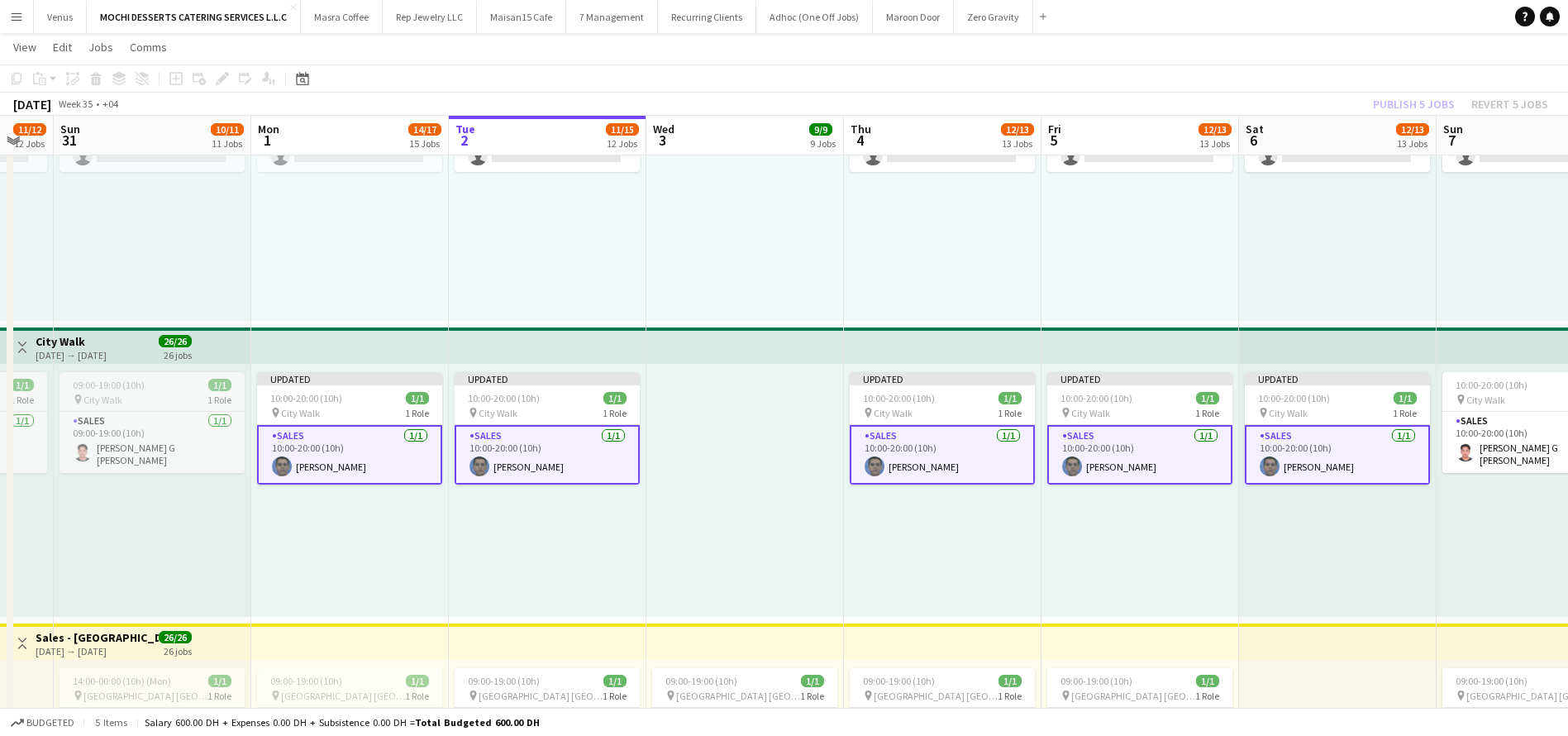
click at [1320, 345] on app-top-bar at bounding box center [1338, 345] width 197 height 37
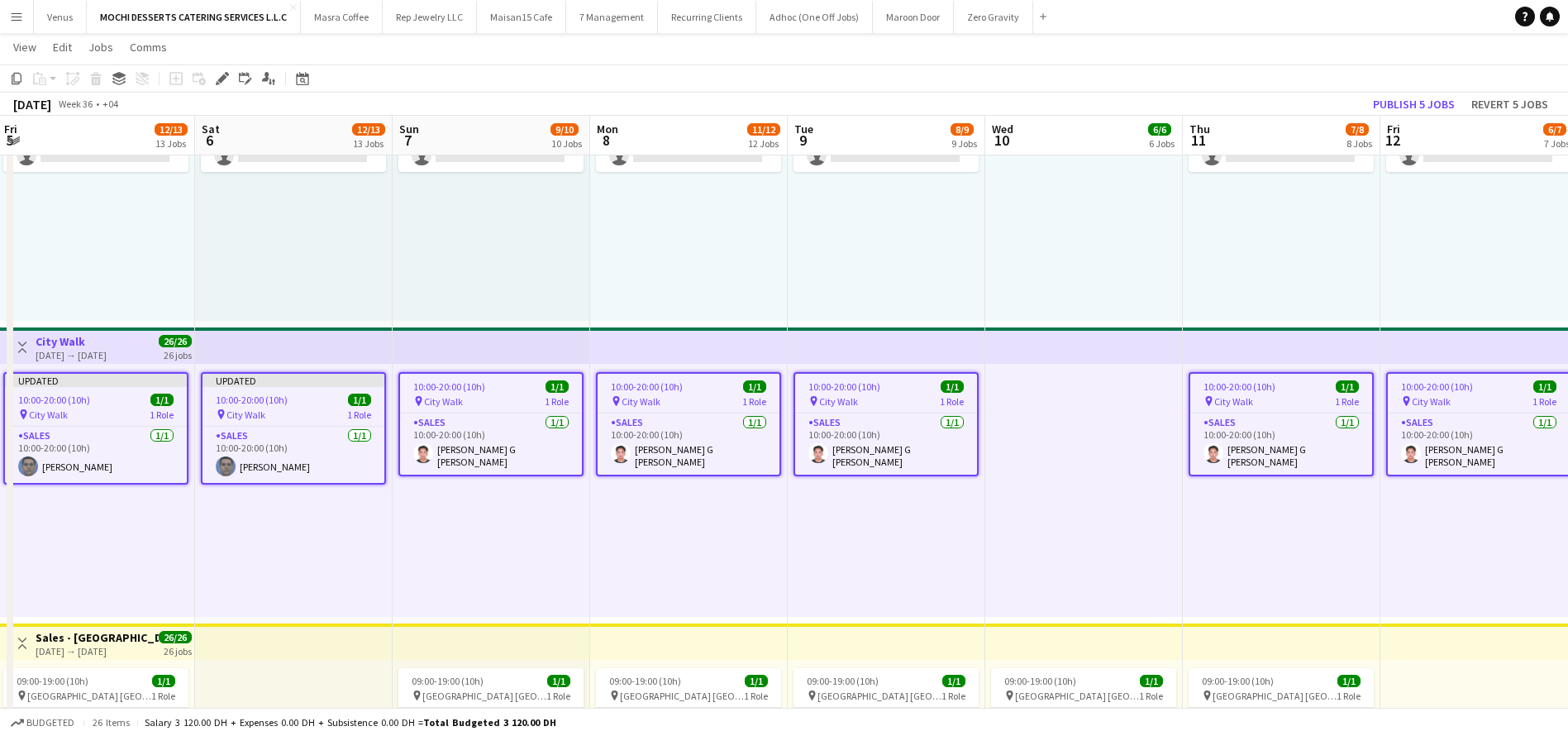
scroll to position [0, 495]
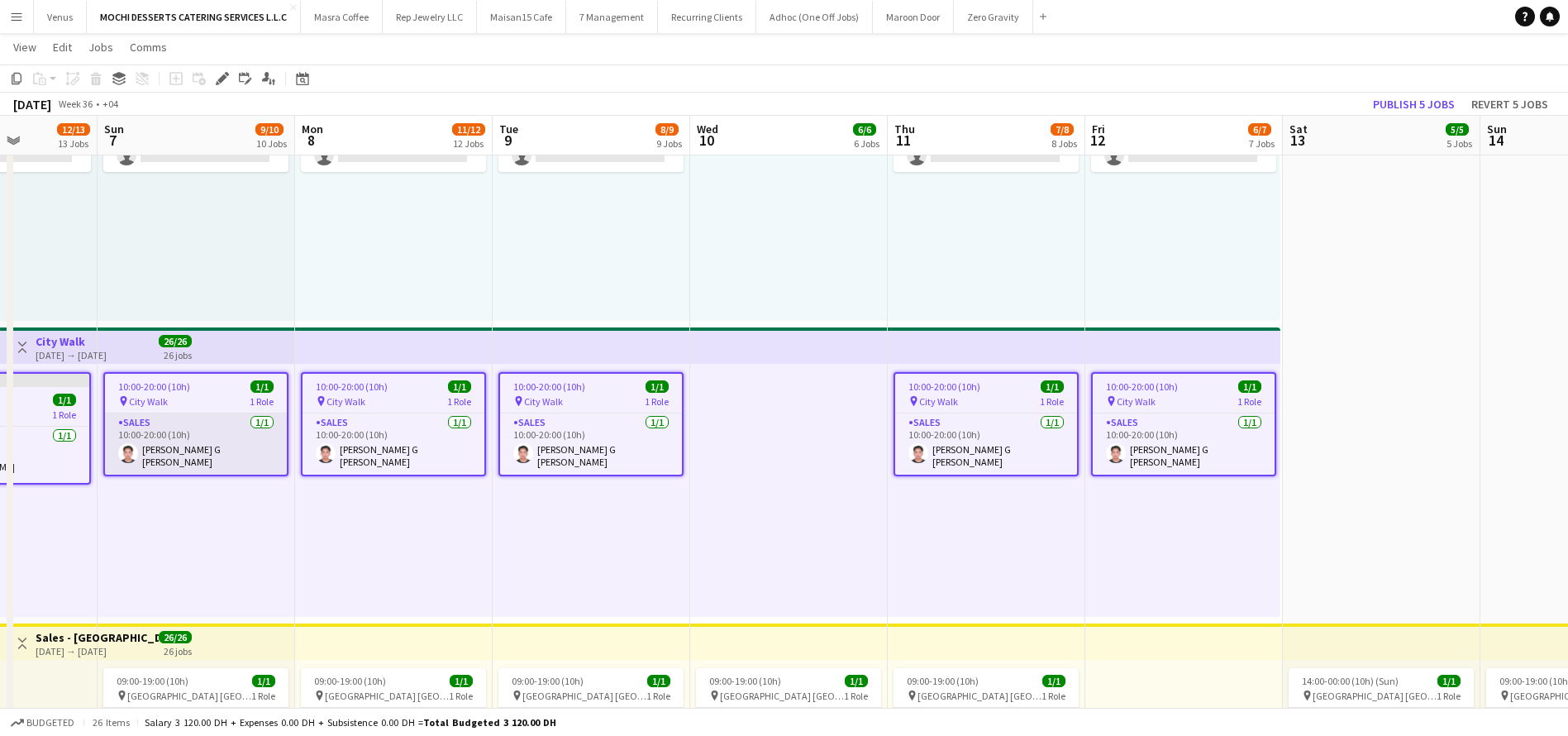
click at [236, 438] on app-card-role "Sales 1/1 10:00-20:00 (10h) Joel Benedict G Magpayo" at bounding box center [195, 444] width 182 height 61
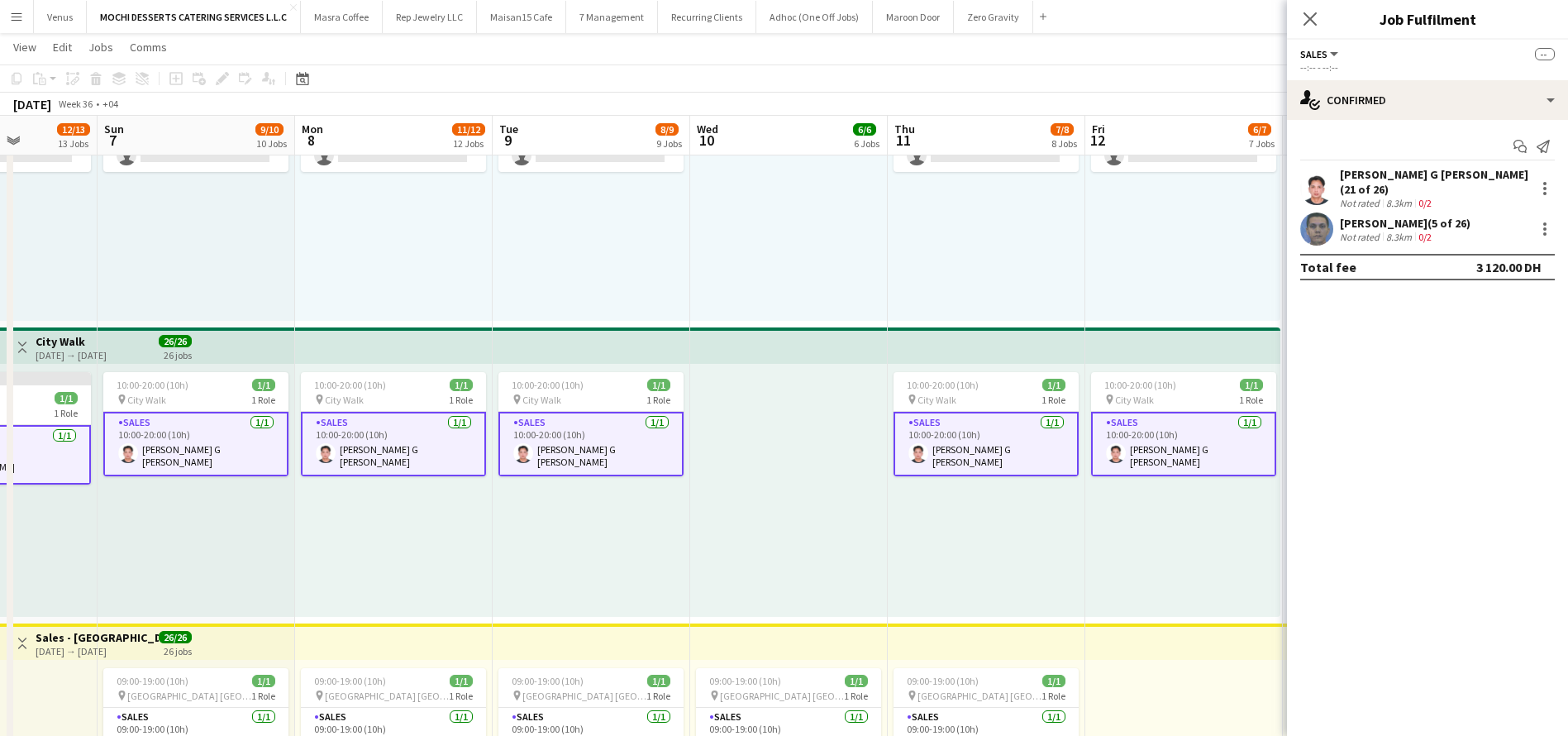
click at [254, 436] on app-card-role "Sales 1/1 10:00-20:00 (10h) Joel Benedict G Magpayo" at bounding box center [195, 444] width 185 height 65
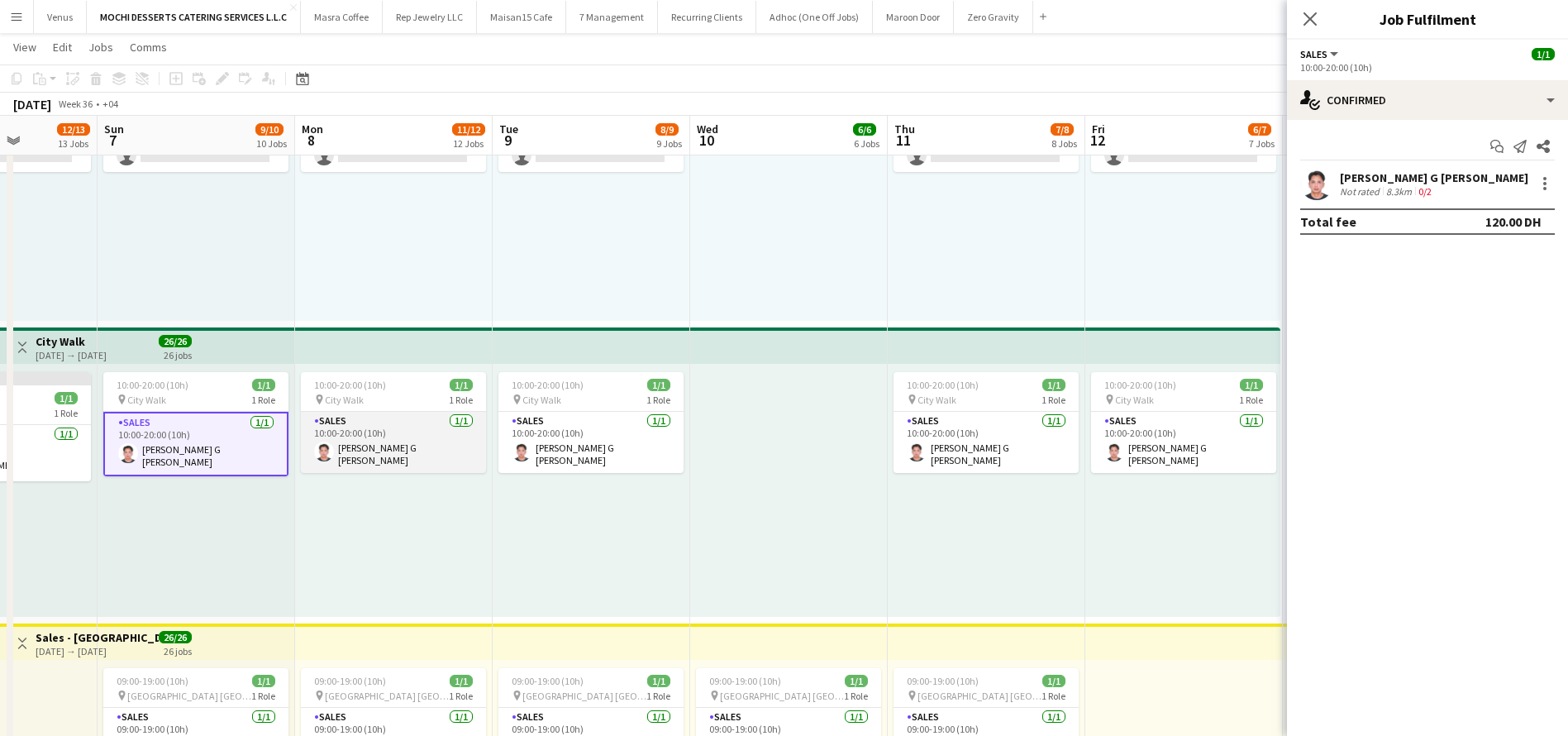
click at [388, 435] on app-card-role "Sales 1/1 10:00-20:00 (10h) Joel Benedict G Magpayo" at bounding box center [393, 442] width 185 height 61
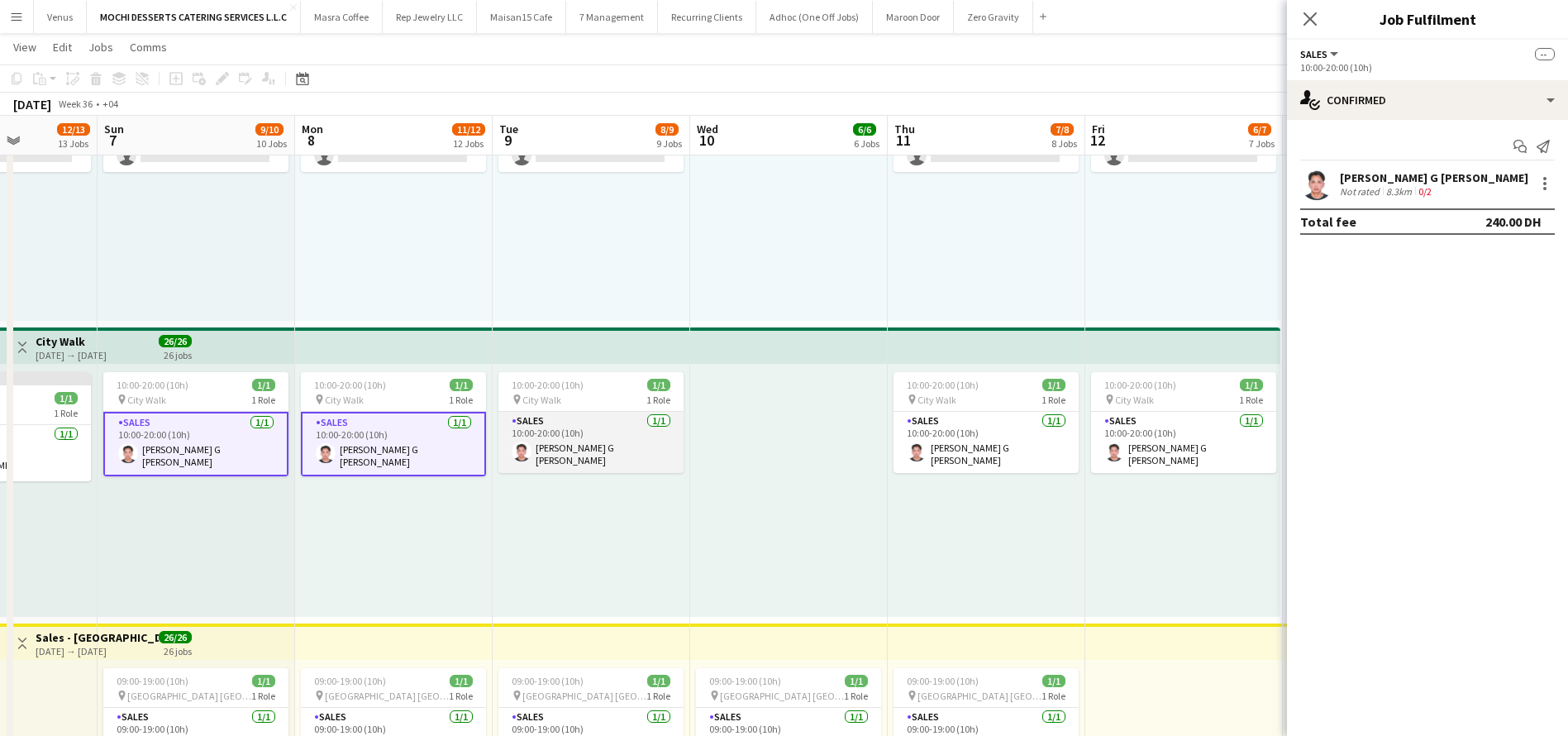
click at [564, 430] on app-card-role "Sales 1/1 10:00-20:00 (10h) Joel Benedict G Magpayo" at bounding box center [591, 442] width 185 height 61
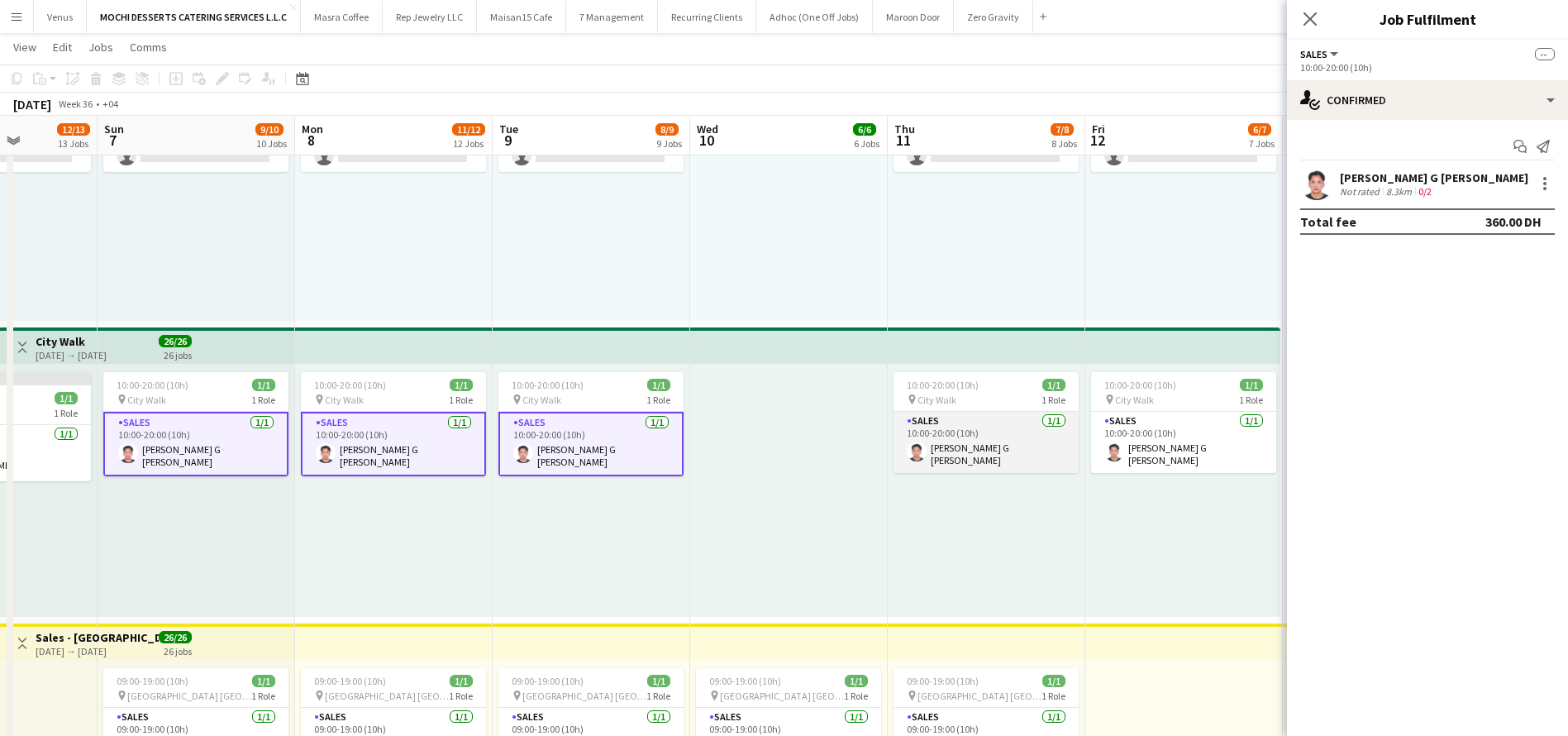
click at [959, 430] on app-card-role "Sales 1/1 10:00-20:00 (10h) Joel Benedict G Magpayo" at bounding box center [986, 442] width 185 height 61
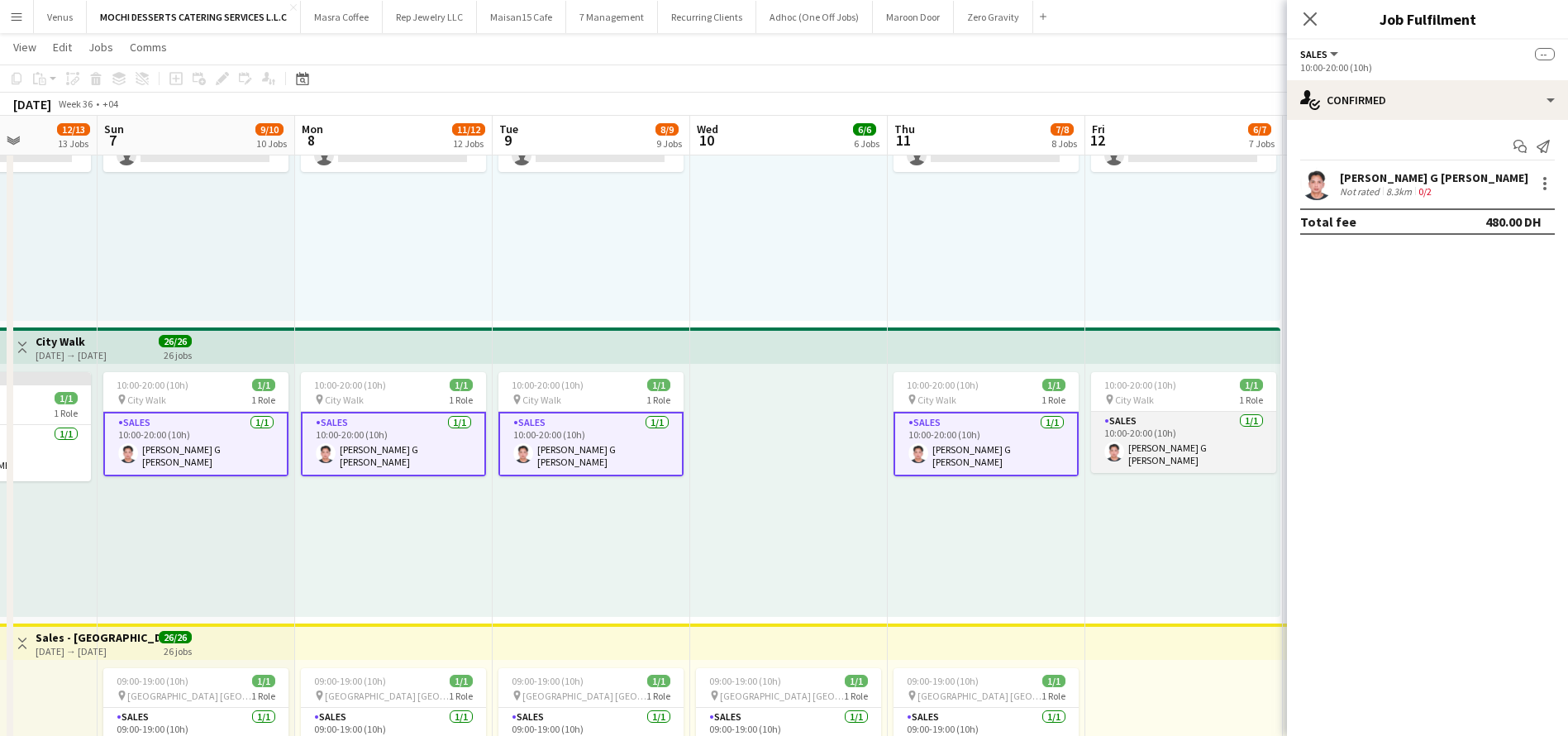
click at [1185, 430] on app-card-role "Sales 1/1 10:00-20:00 (10h) Joel Benedict G Magpayo" at bounding box center [1183, 442] width 185 height 61
click at [1546, 184] on div at bounding box center [1545, 184] width 3 height 3
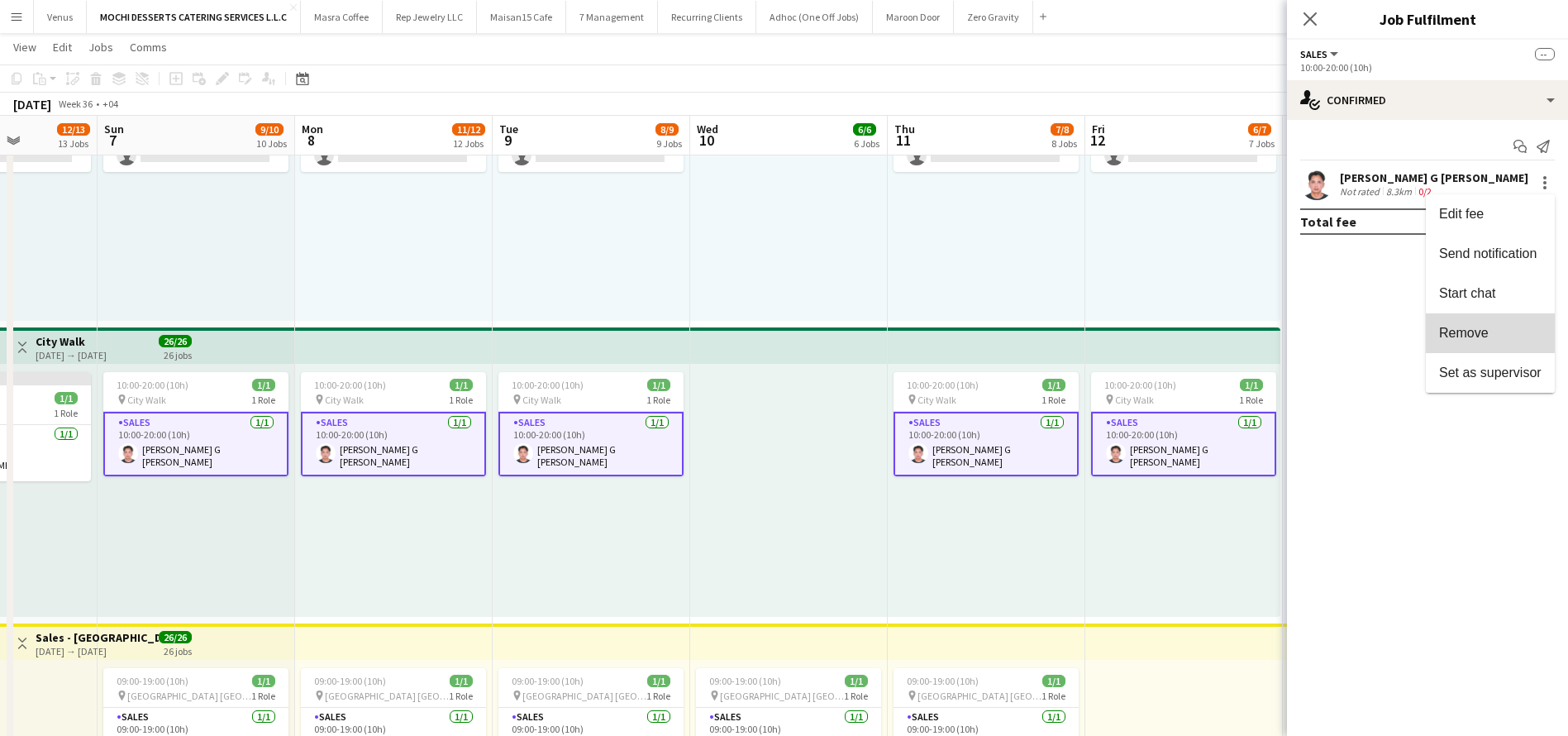
click at [1479, 326] on span "Remove" at bounding box center [1464, 333] width 50 height 14
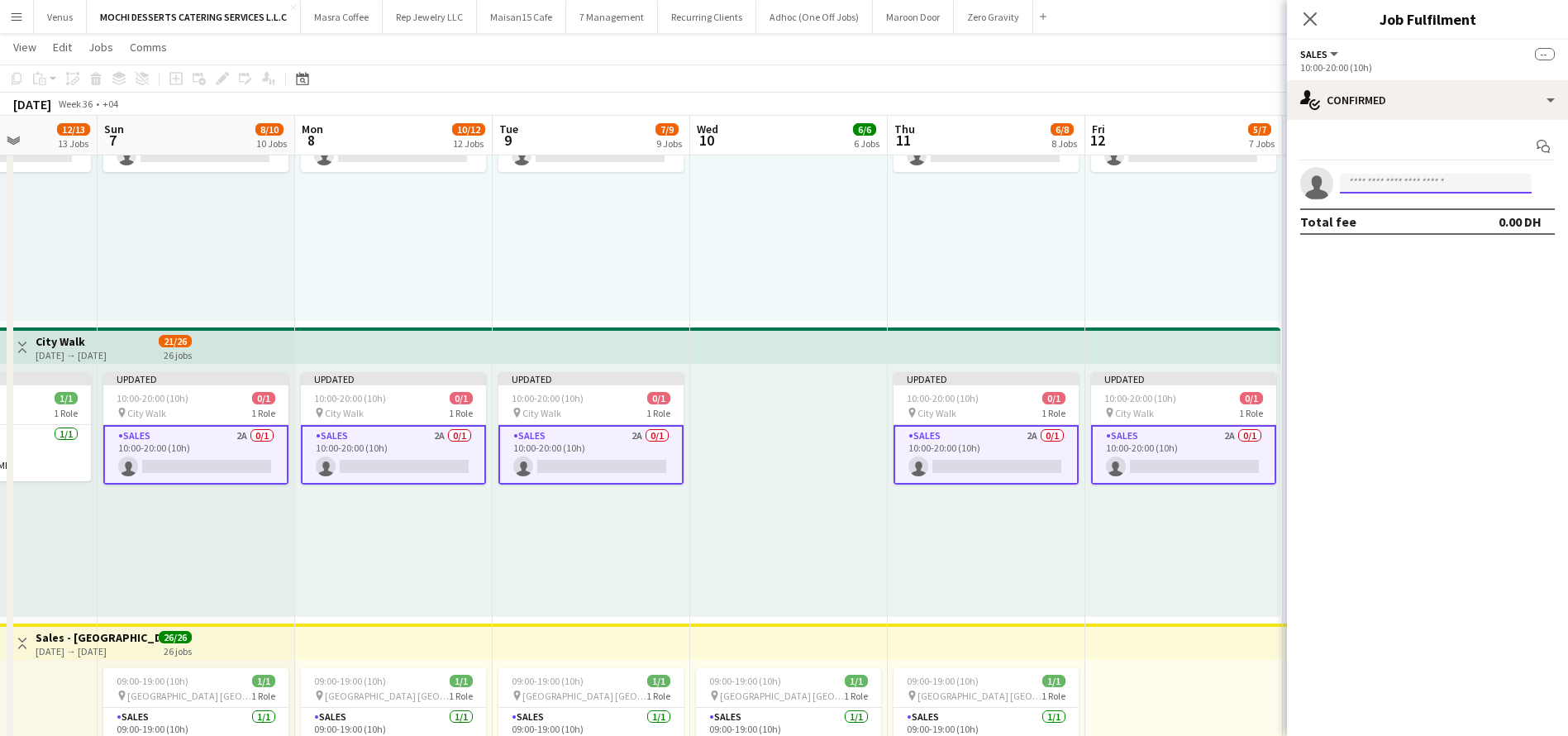
click at [1431, 180] on input at bounding box center [1436, 183] width 192 height 20
type input "*****"
click at [1379, 225] on span "yammi221983@gmail.com" at bounding box center [1436, 220] width 166 height 13
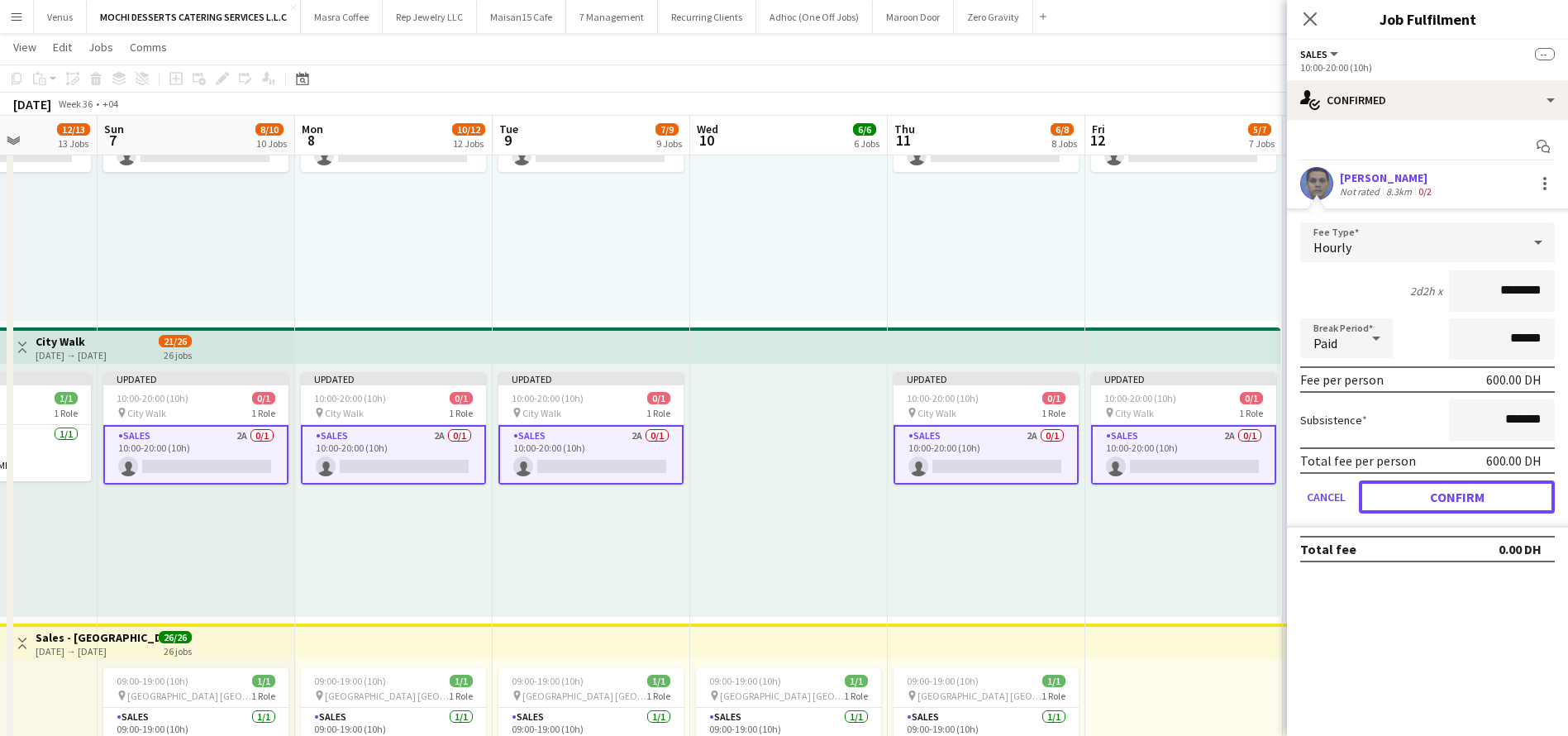
drag, startPoint x: 1443, startPoint y: 498, endPoint x: 1460, endPoint y: 492, distance: 18.0
click at [1443, 499] on button "Confirm" at bounding box center [1457, 497] width 196 height 33
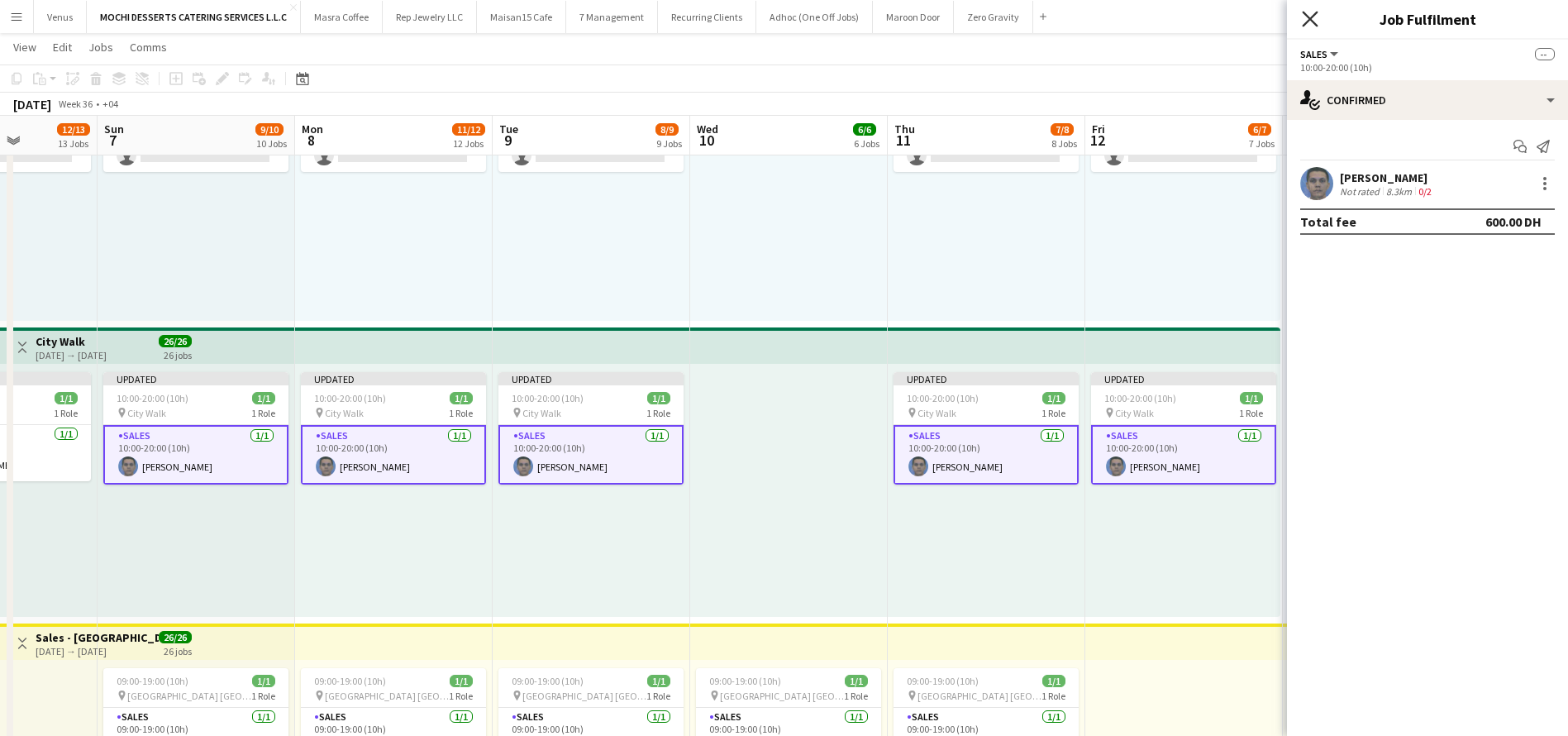
click at [1316, 25] on icon at bounding box center [1309, 19] width 15 height 15
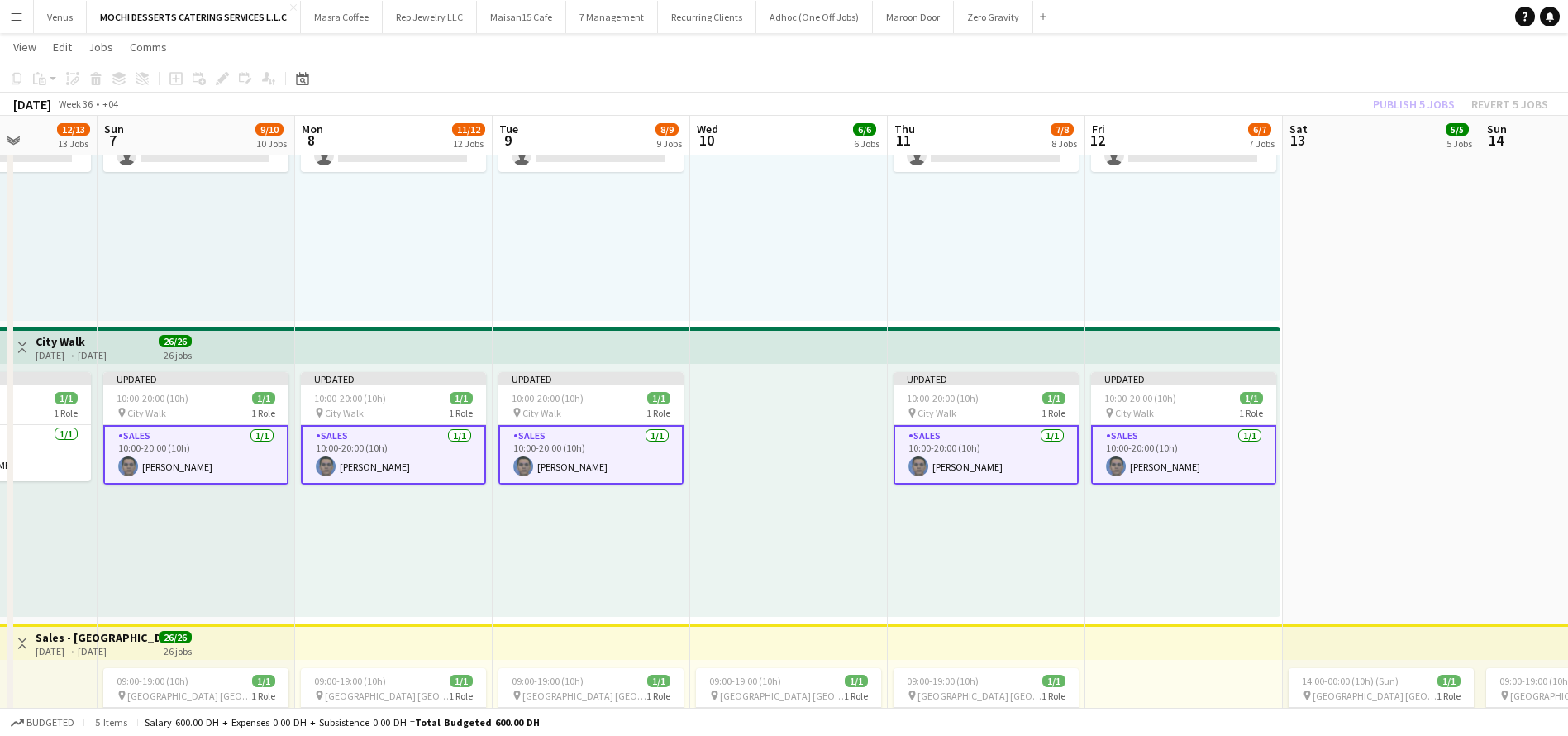
click at [1402, 104] on div "Publish 5 jobs Revert 5 jobs" at bounding box center [1460, 103] width 215 height 21
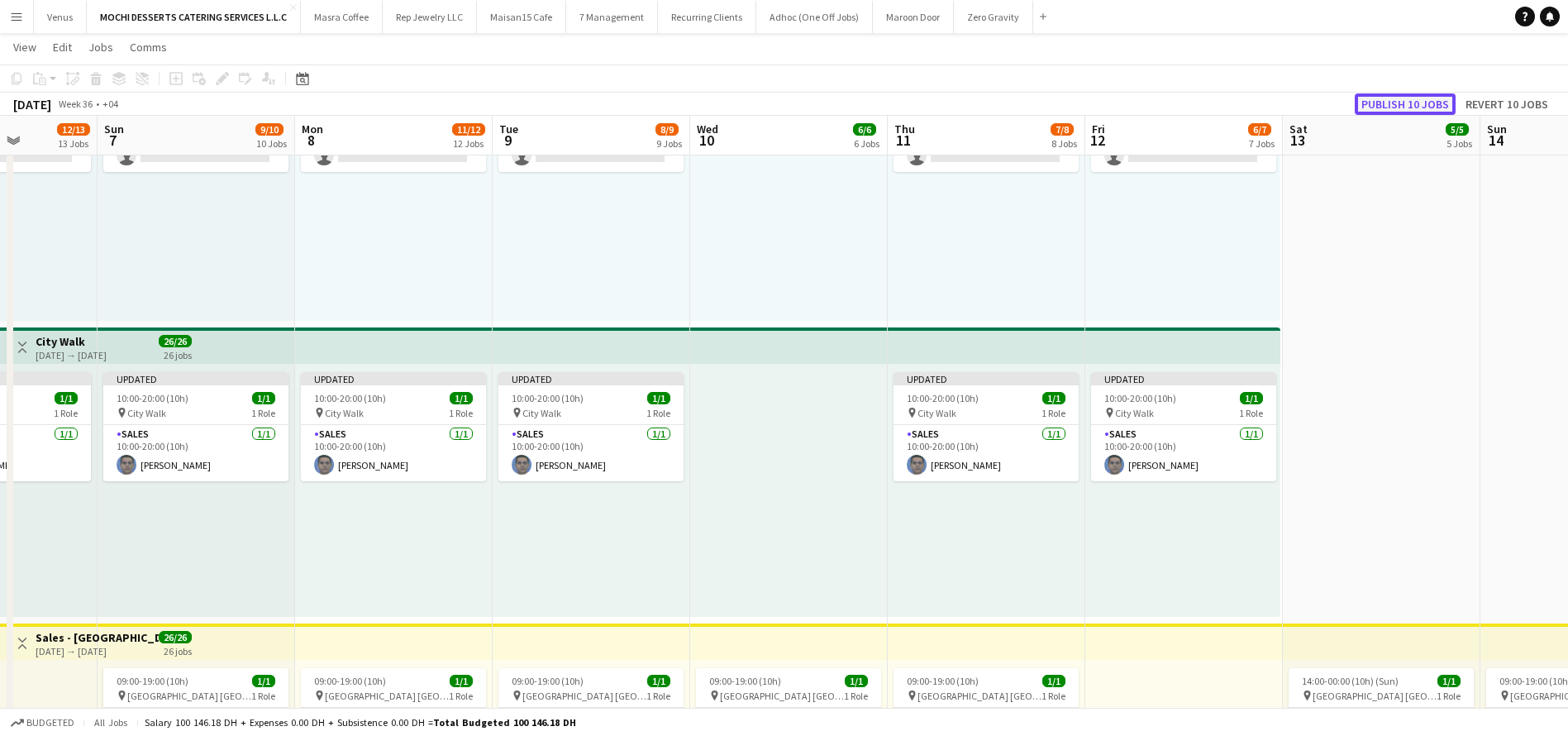
click at [1410, 102] on button "Publish 10 jobs" at bounding box center [1405, 103] width 101 height 21
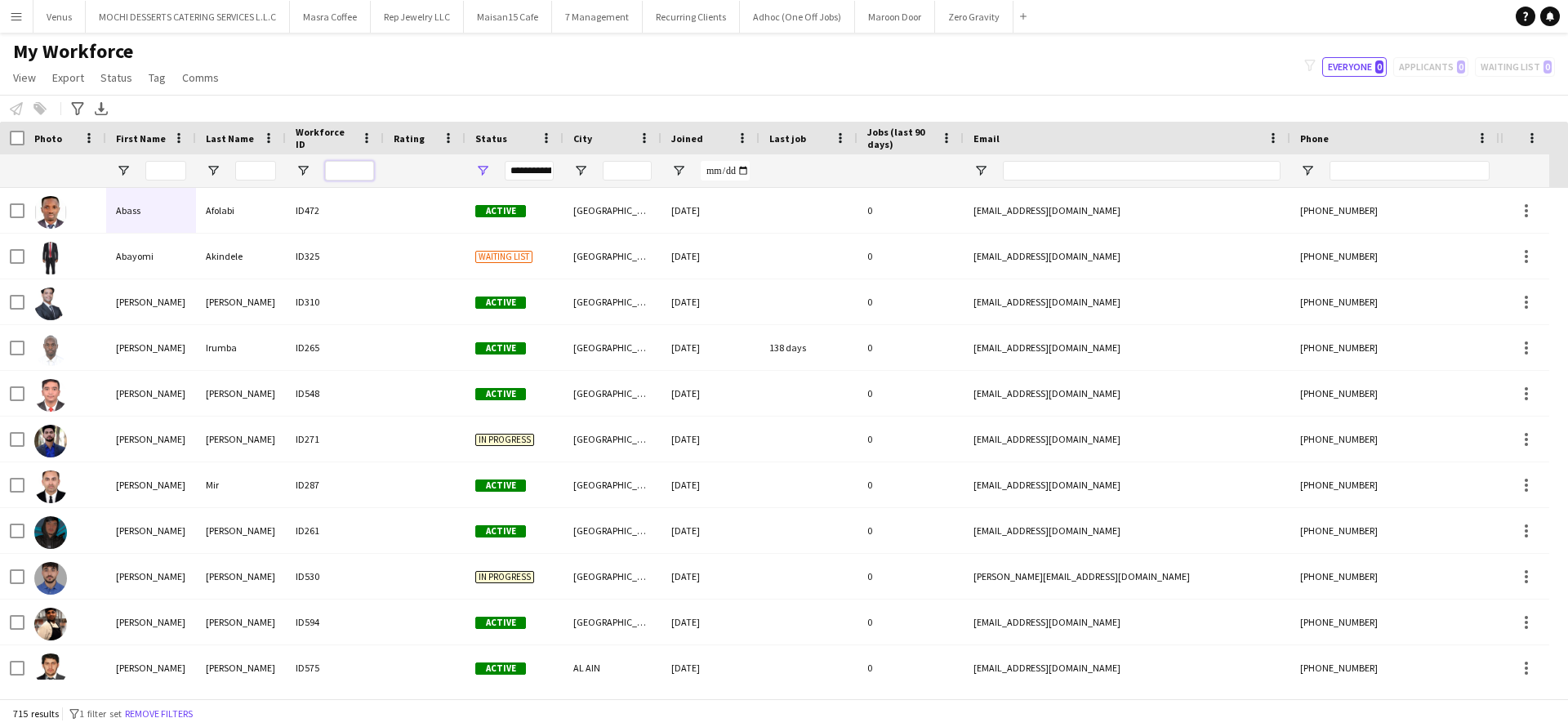
click at [362, 175] on input "Workforce ID Filter Input" at bounding box center [349, 170] width 49 height 19
paste input "***"
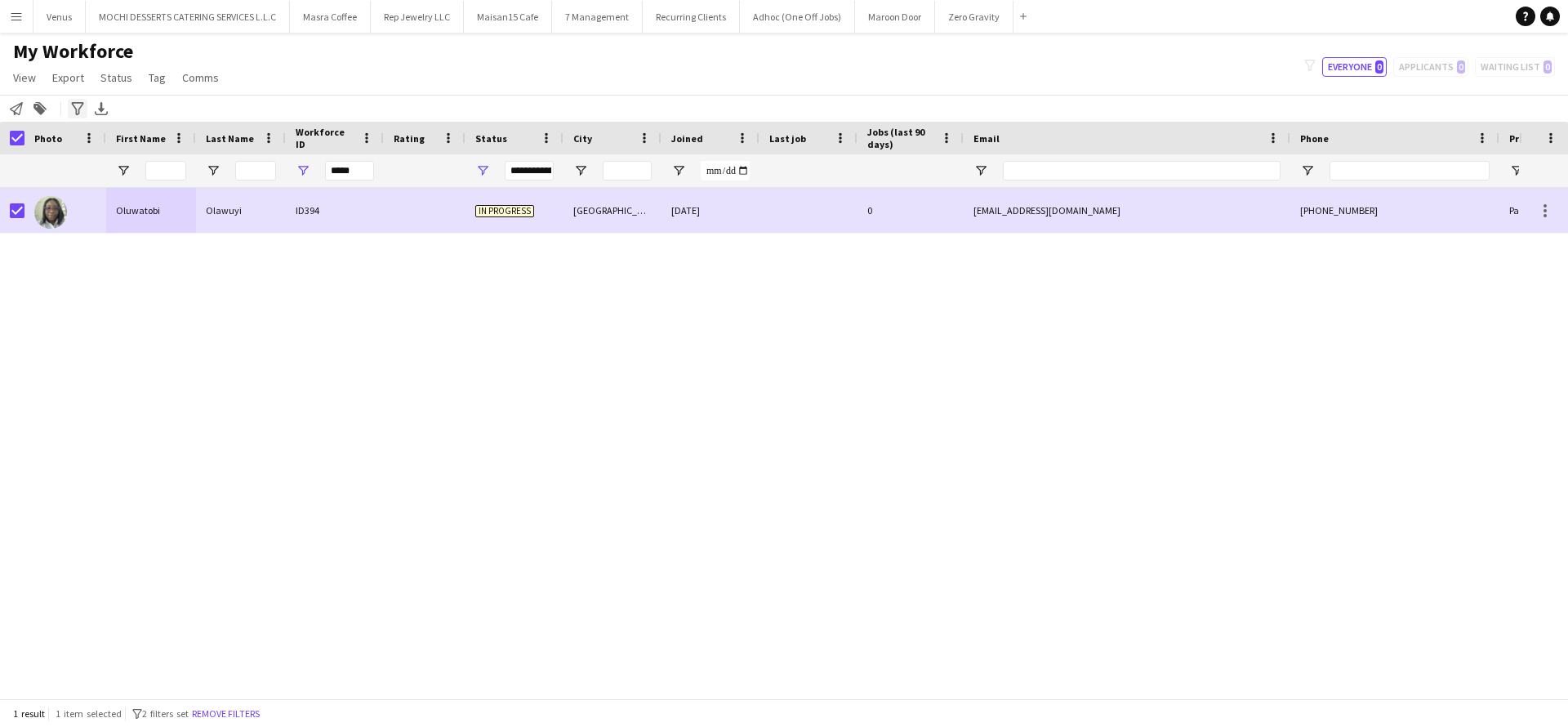
click at [78, 110] on icon at bounding box center [77, 108] width 13 height 13
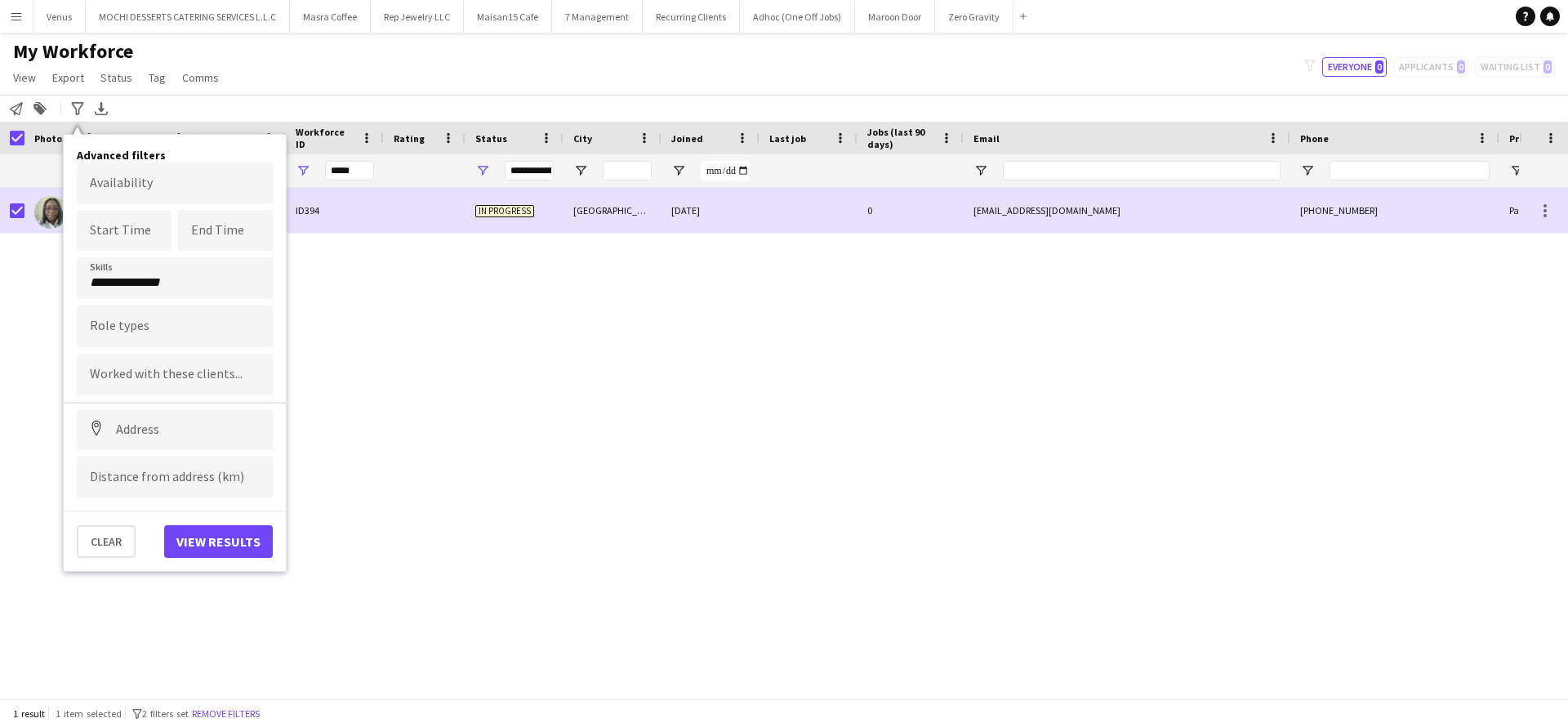
click at [450, 368] on div "Oluwatobi Olawuyi ID394 In progress Dubai 28-04-2025 0 olawuyioluwastobi23@gmai…" at bounding box center [759, 434] width 1519 height 492
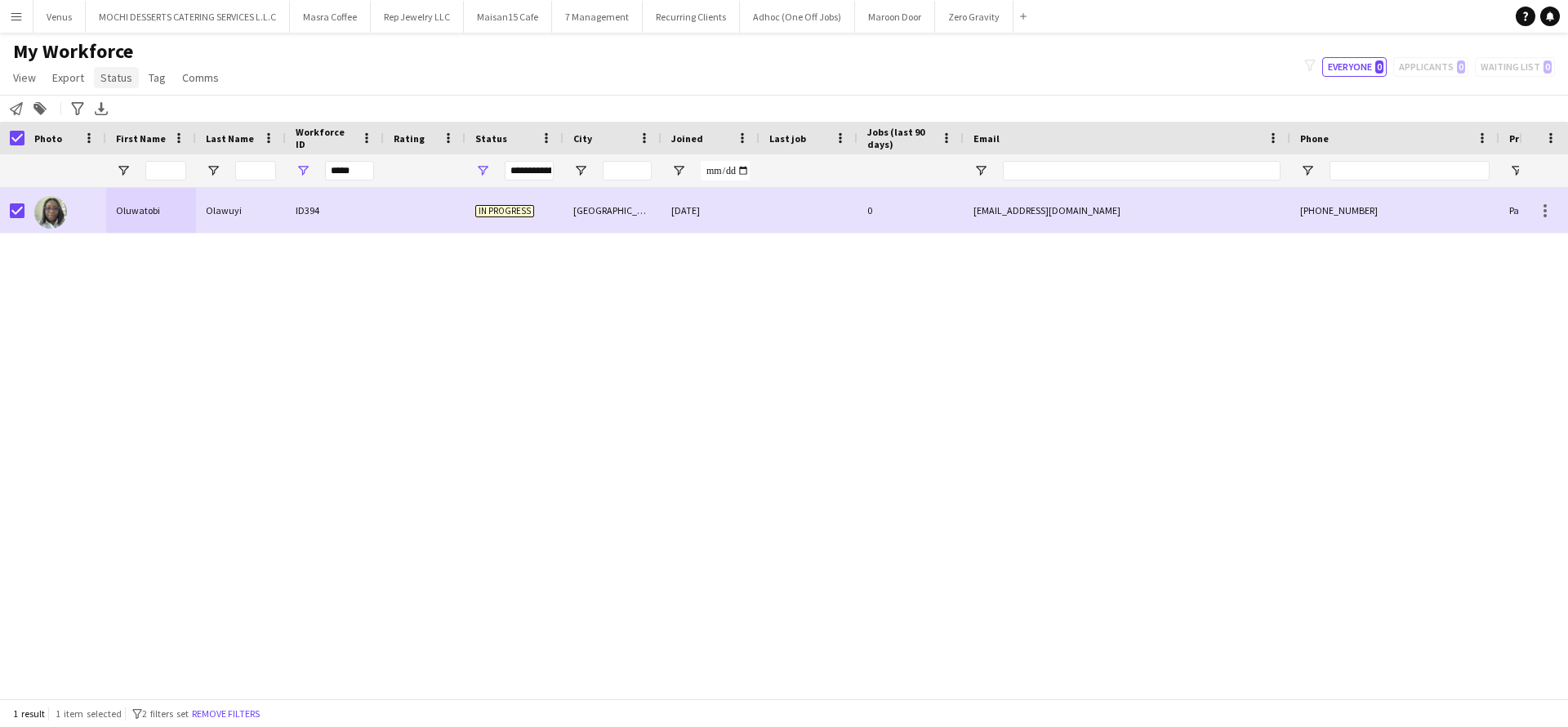
click at [120, 78] on span "Status" at bounding box center [116, 77] width 32 height 14
click at [159, 113] on link "Edit" at bounding box center [151, 112] width 115 height 35
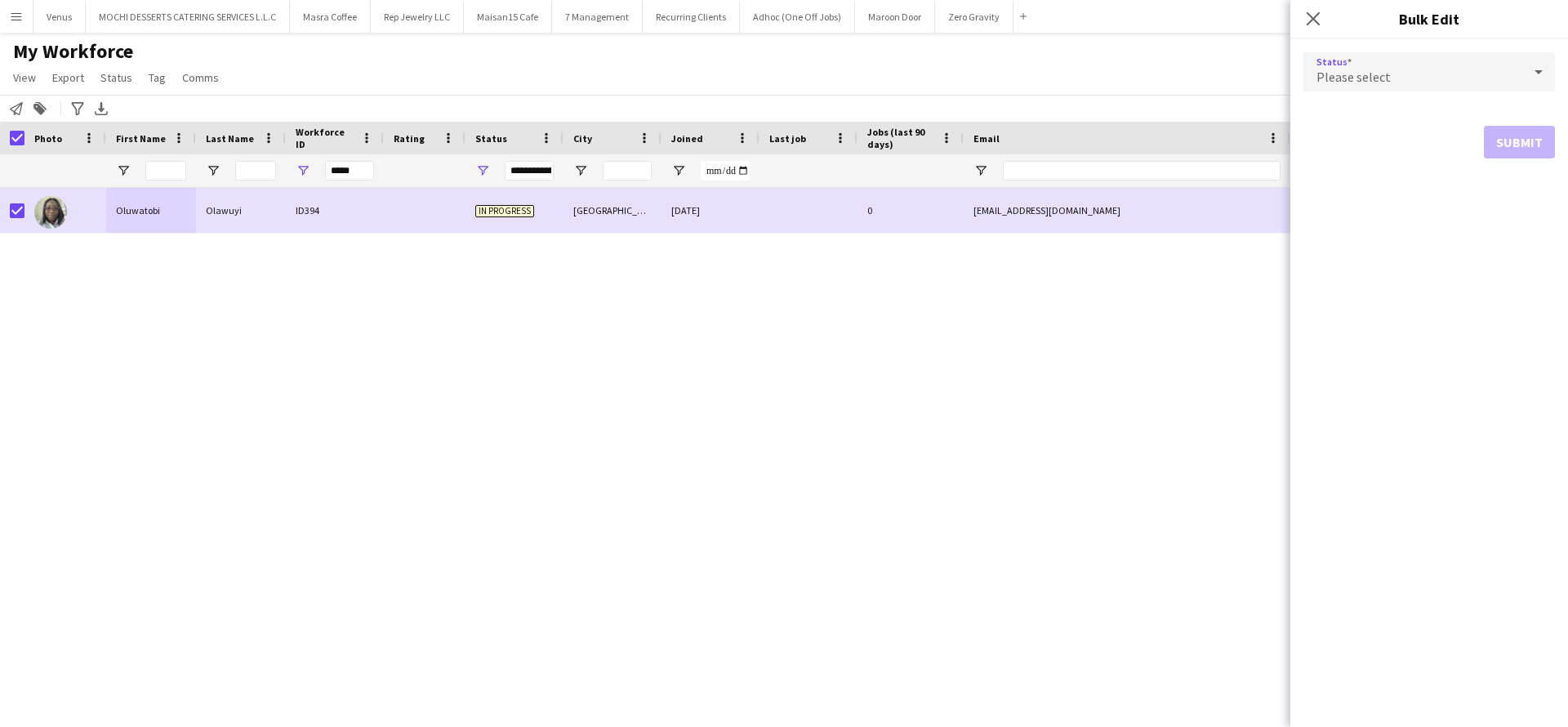
click at [1539, 78] on icon at bounding box center [1538, 72] width 19 height 33
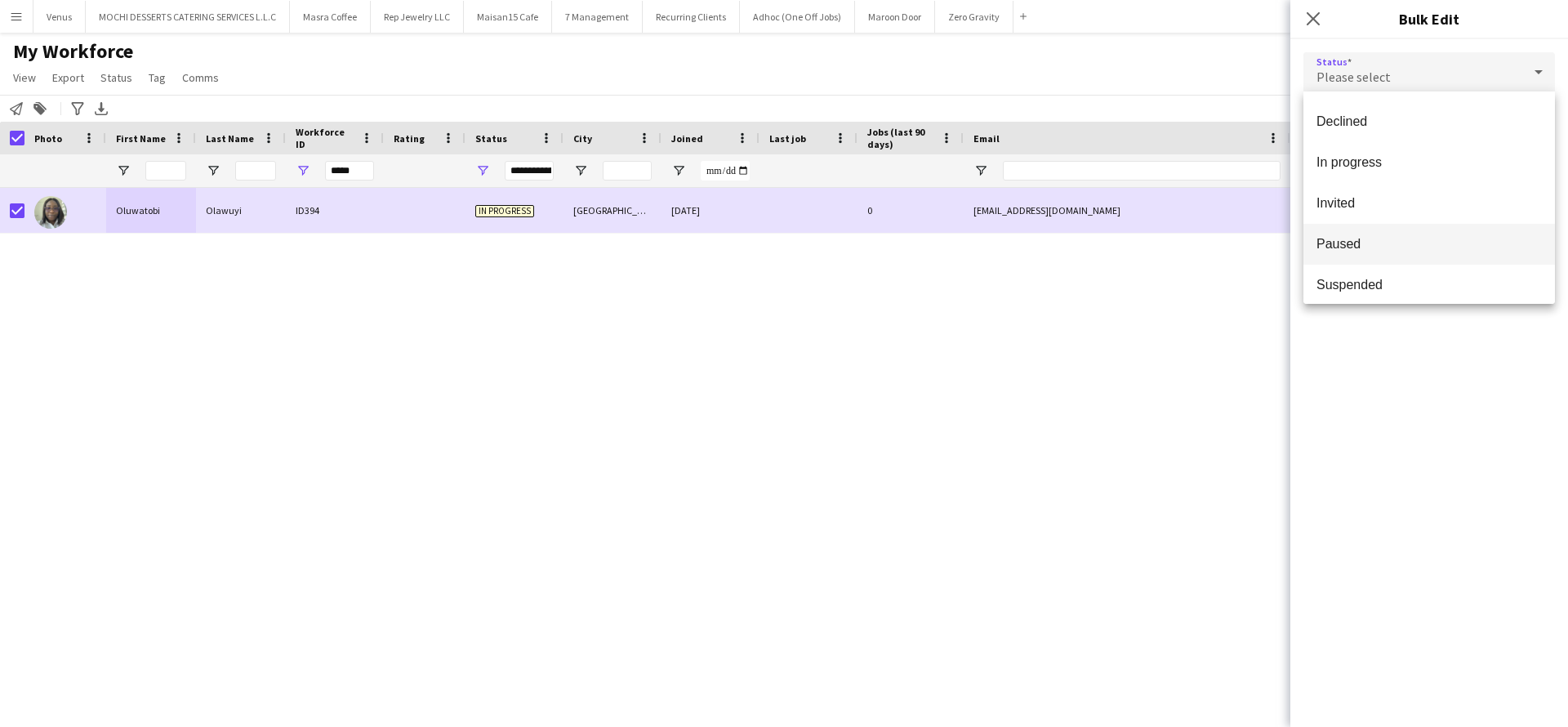
scroll to position [122, 0]
click at [1409, 277] on span "Suspended" at bounding box center [1429, 281] width 225 height 15
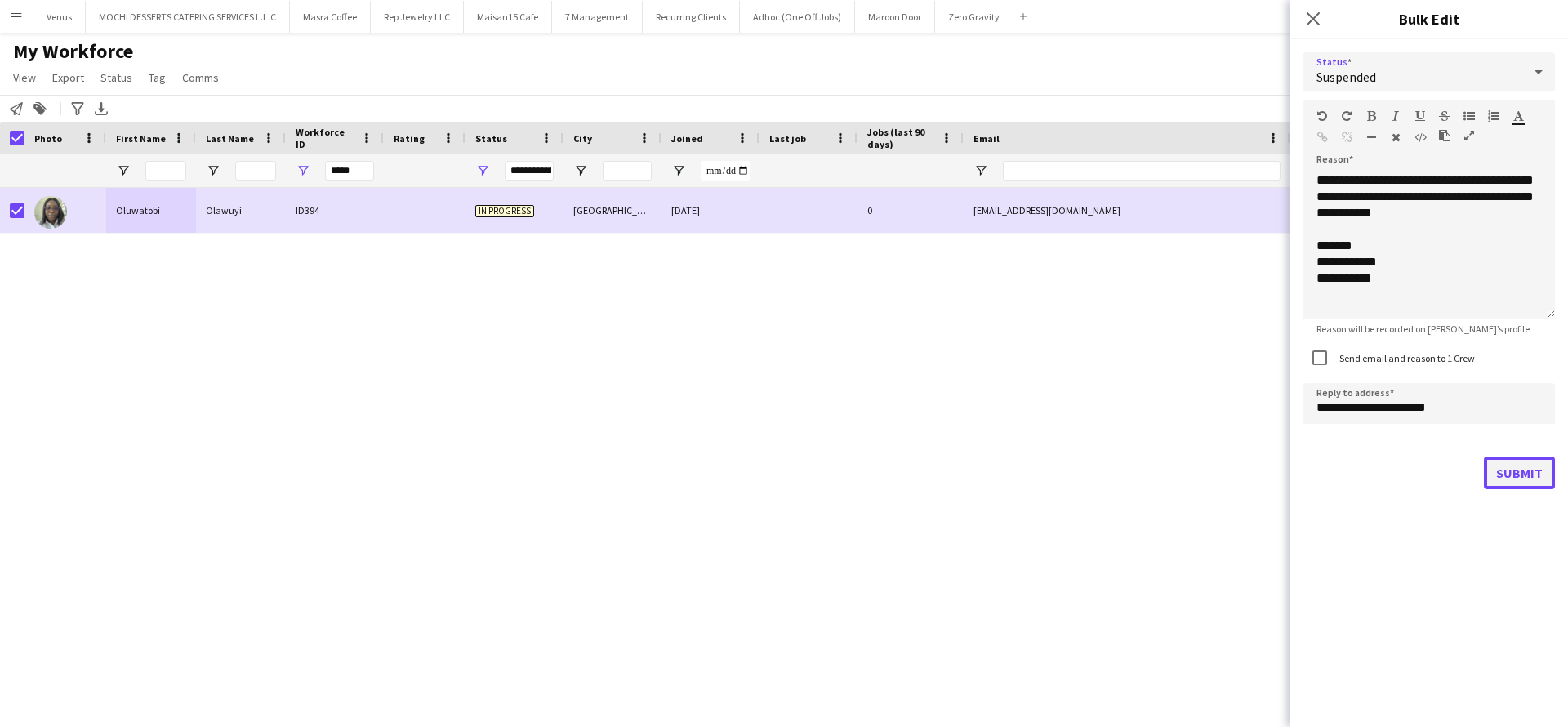
click at [1510, 469] on button "Submit" at bounding box center [1520, 472] width 71 height 33
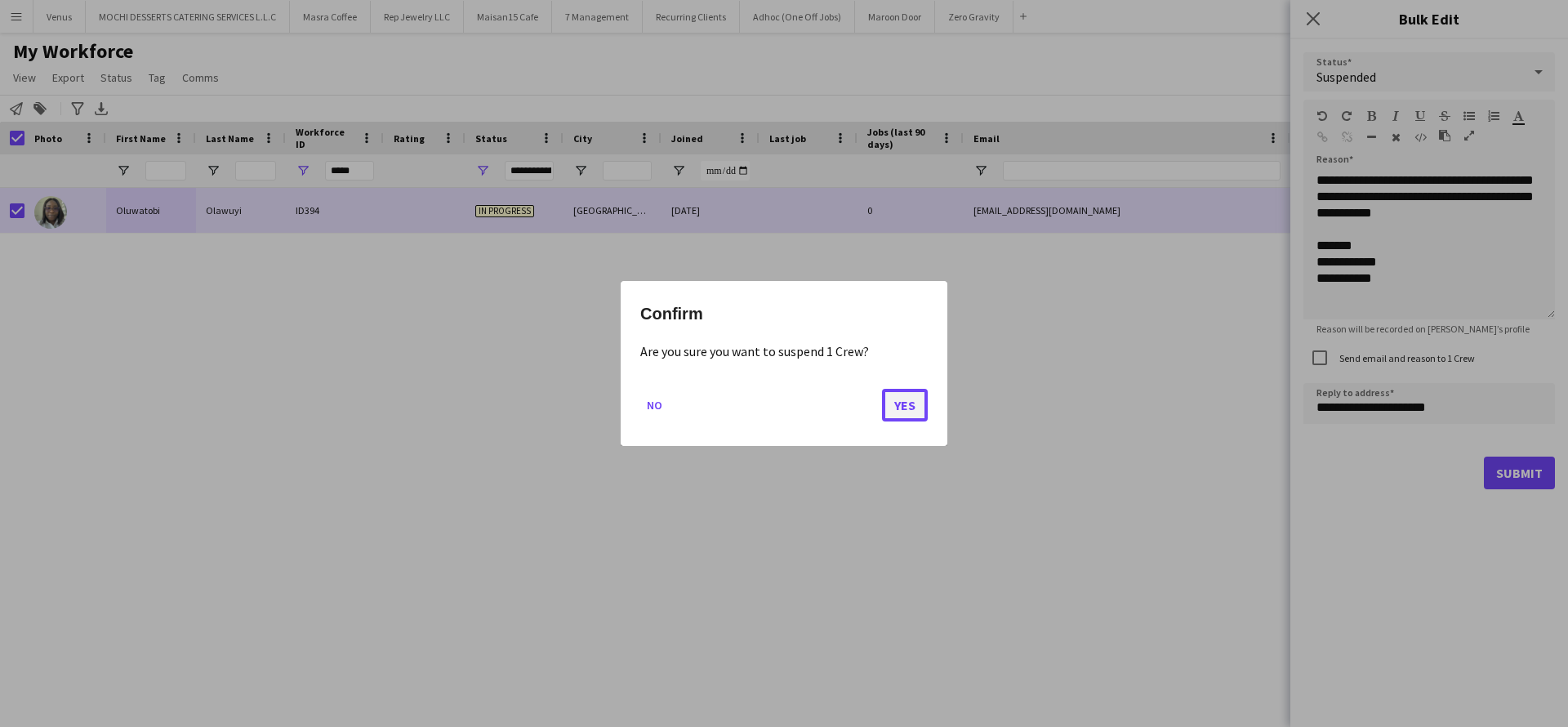
click at [901, 410] on button "Yes" at bounding box center [905, 405] width 46 height 33
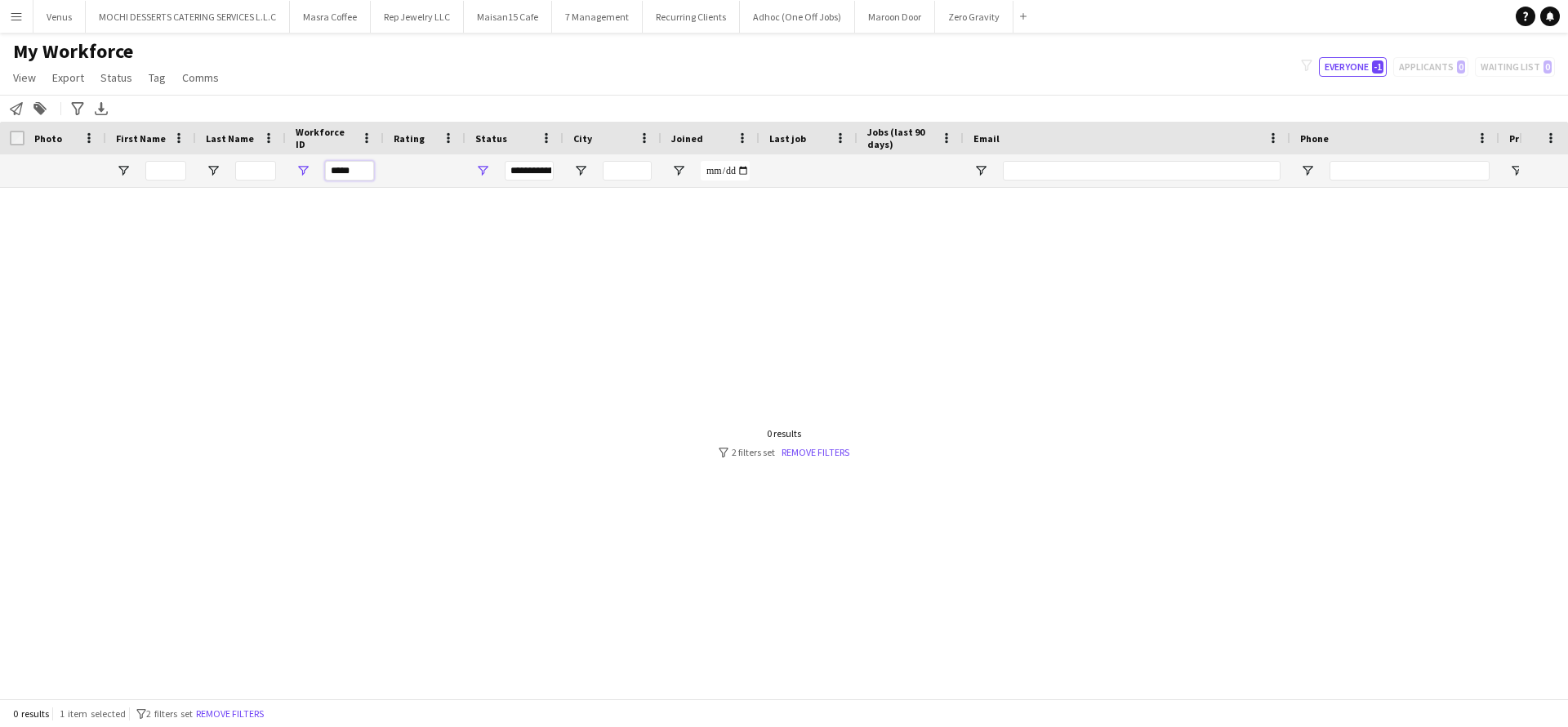
click at [354, 169] on input "*****" at bounding box center [349, 170] width 49 height 19
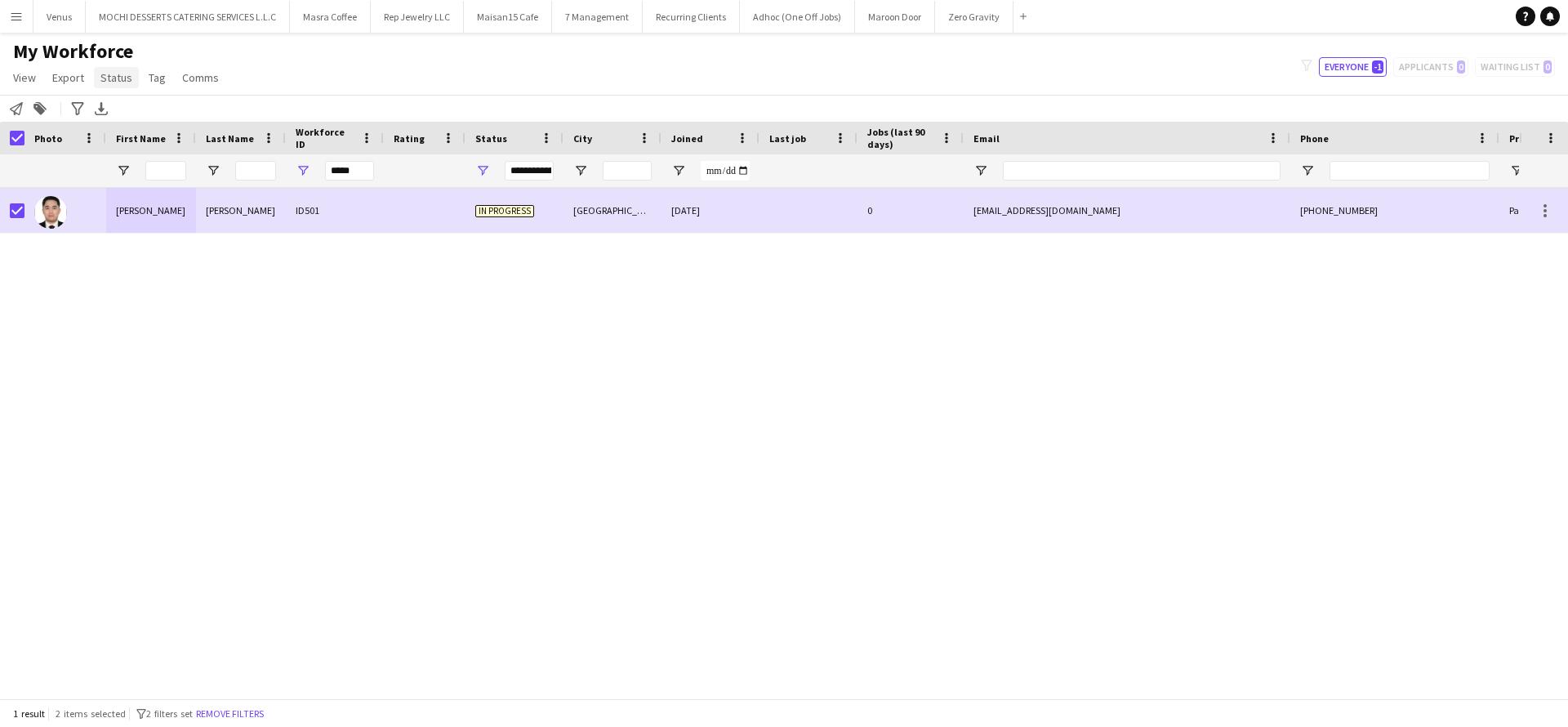
click at [110, 83] on span "Status" at bounding box center [116, 77] width 32 height 14
click at [116, 109] on span "Edit" at bounding box center [116, 112] width 19 height 14
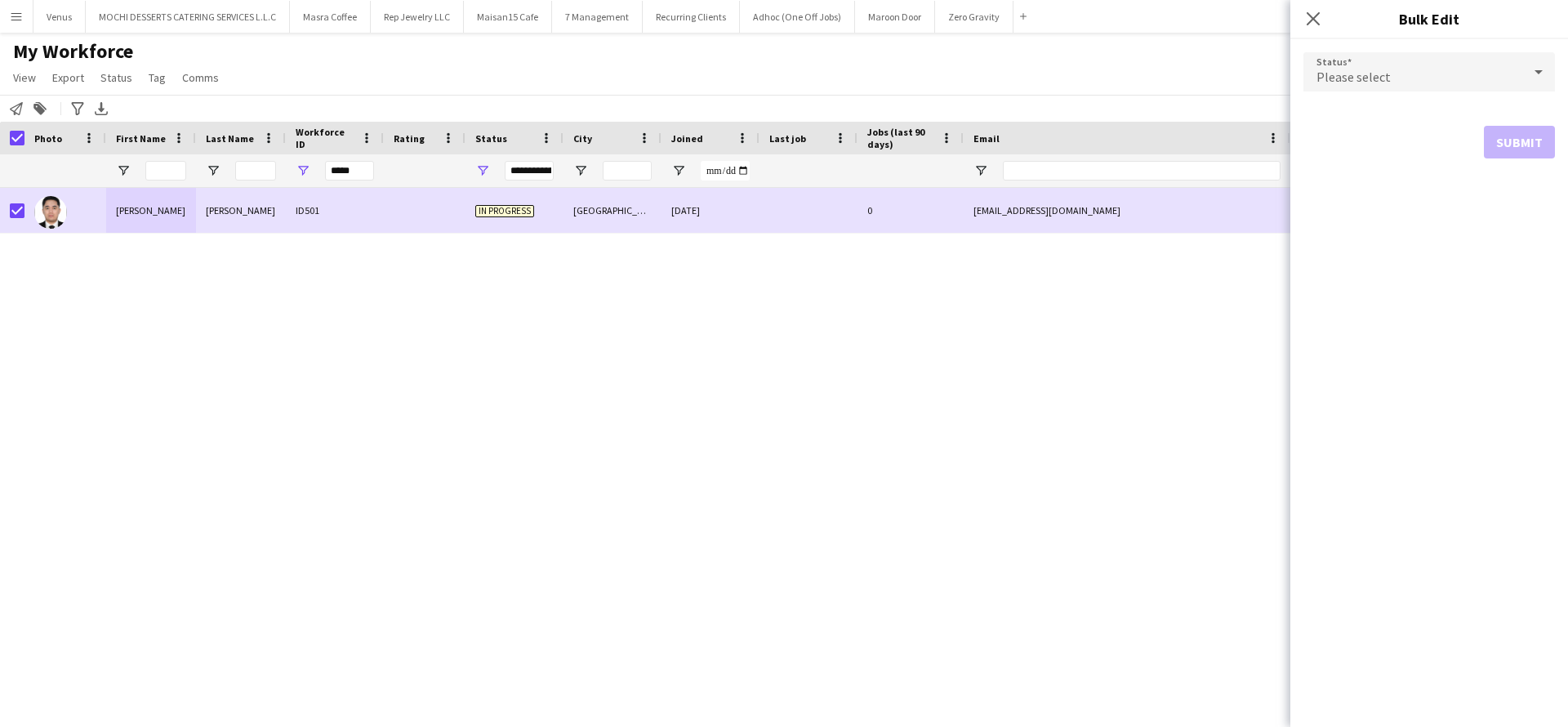
click at [1540, 74] on icon at bounding box center [1538, 72] width 19 height 33
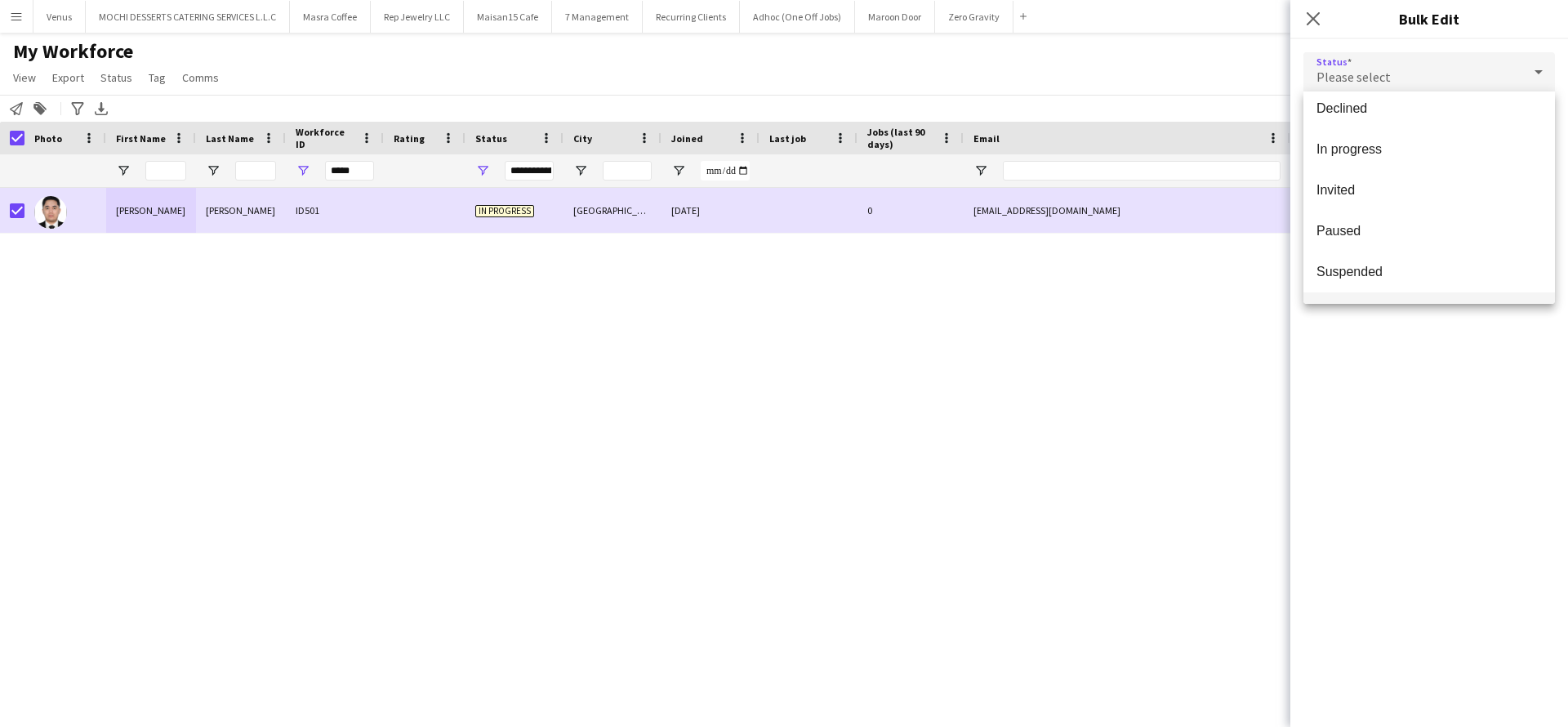
scroll to position [168, 0]
click at [1458, 233] on span "Suspended" at bounding box center [1429, 235] width 225 height 15
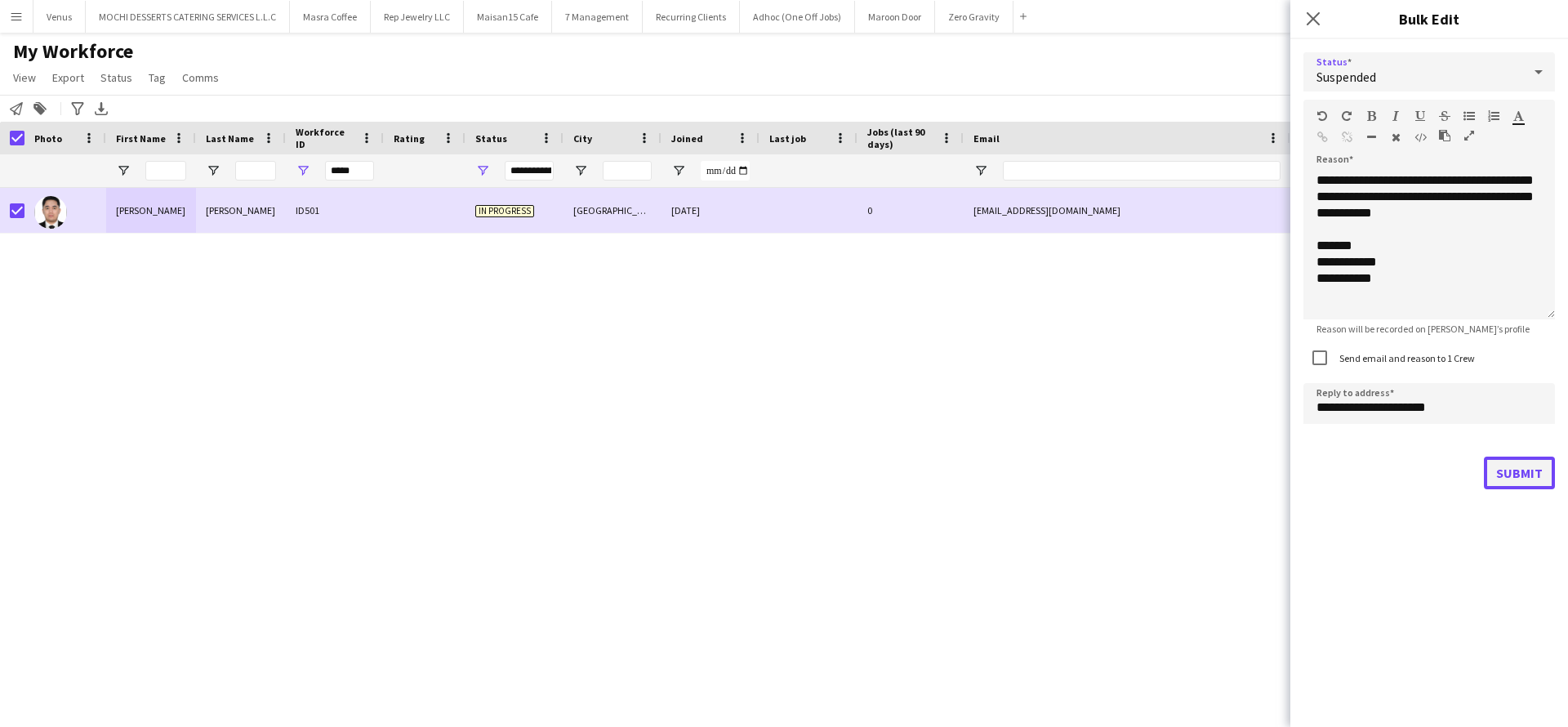
click at [1535, 480] on button "Submit" at bounding box center [1520, 472] width 71 height 33
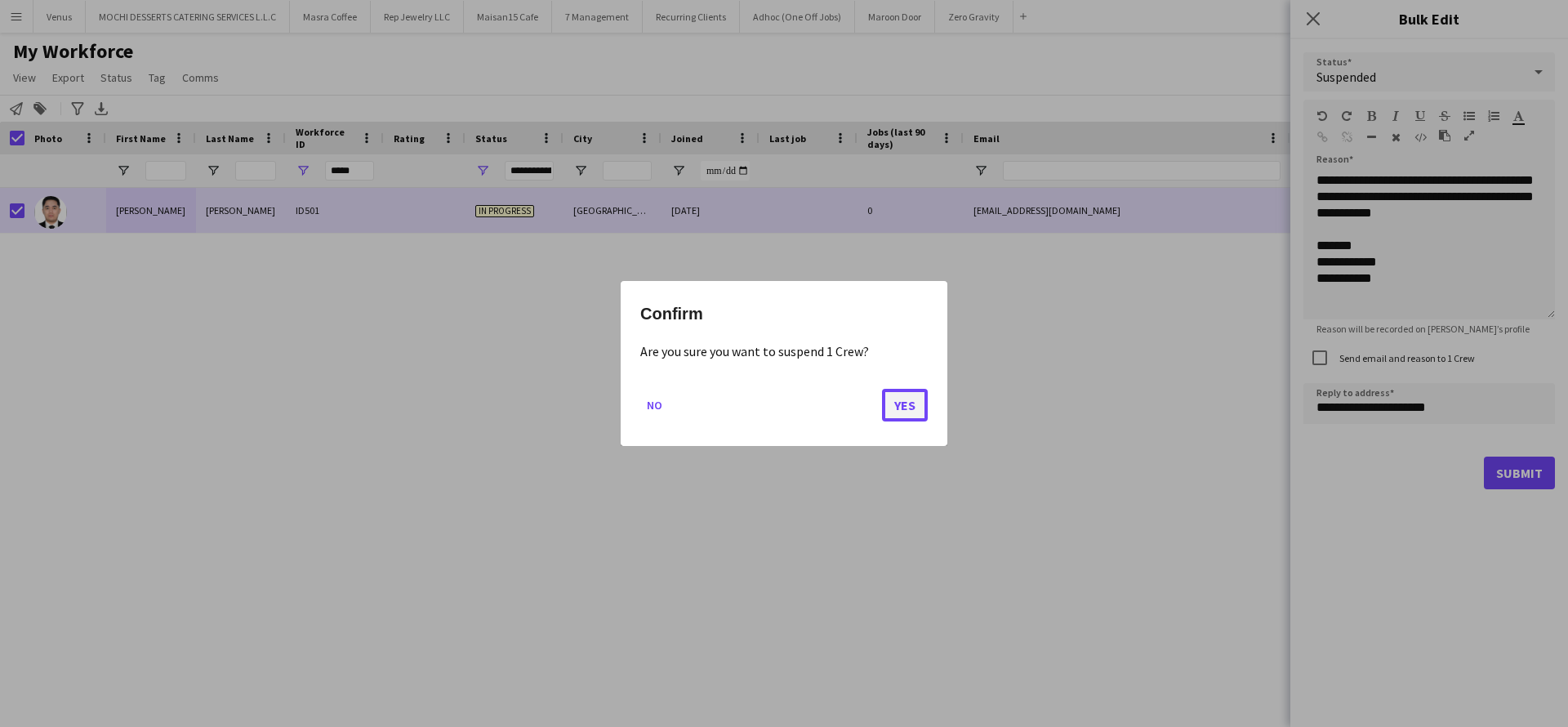
click at [901, 417] on button "Yes" at bounding box center [905, 405] width 46 height 33
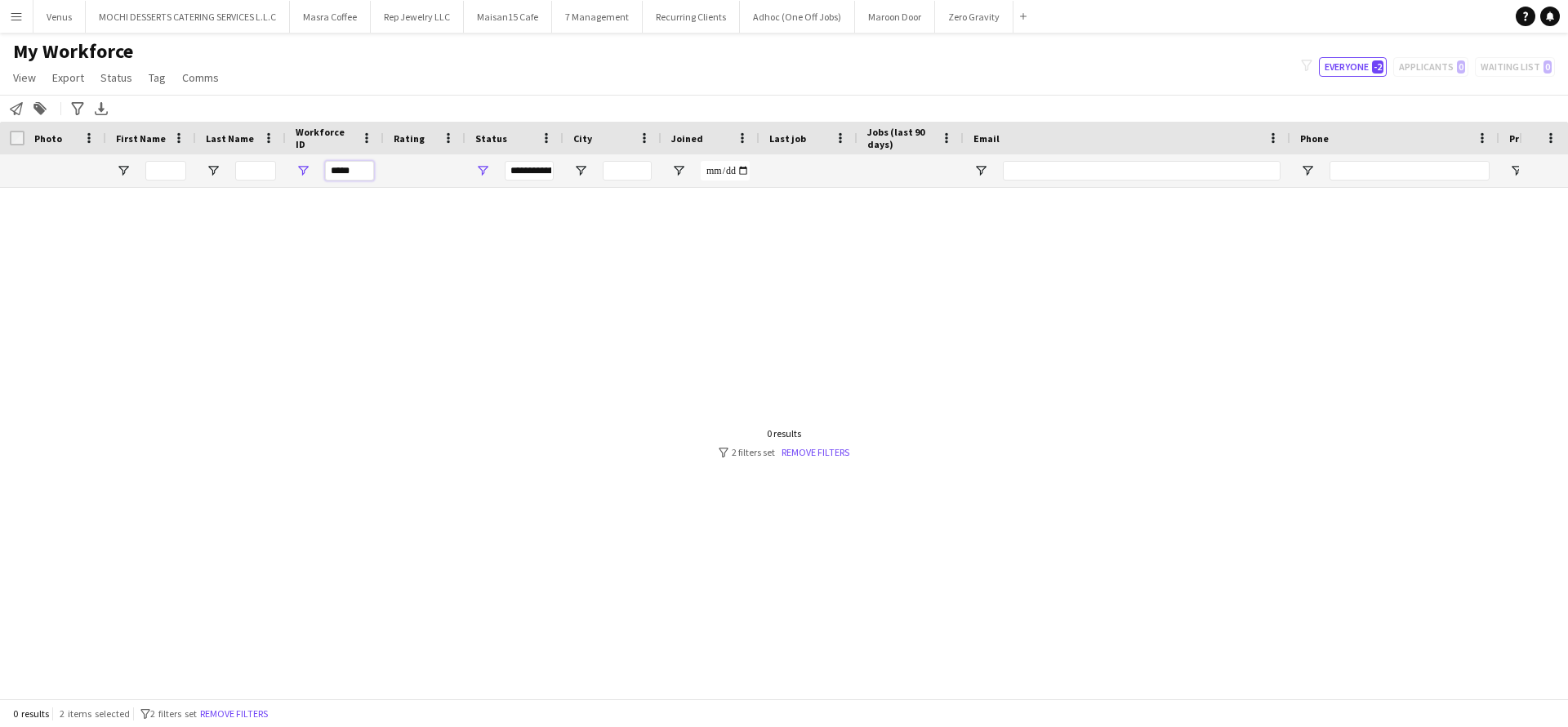
click at [349, 169] on input "*****" at bounding box center [349, 170] width 49 height 19
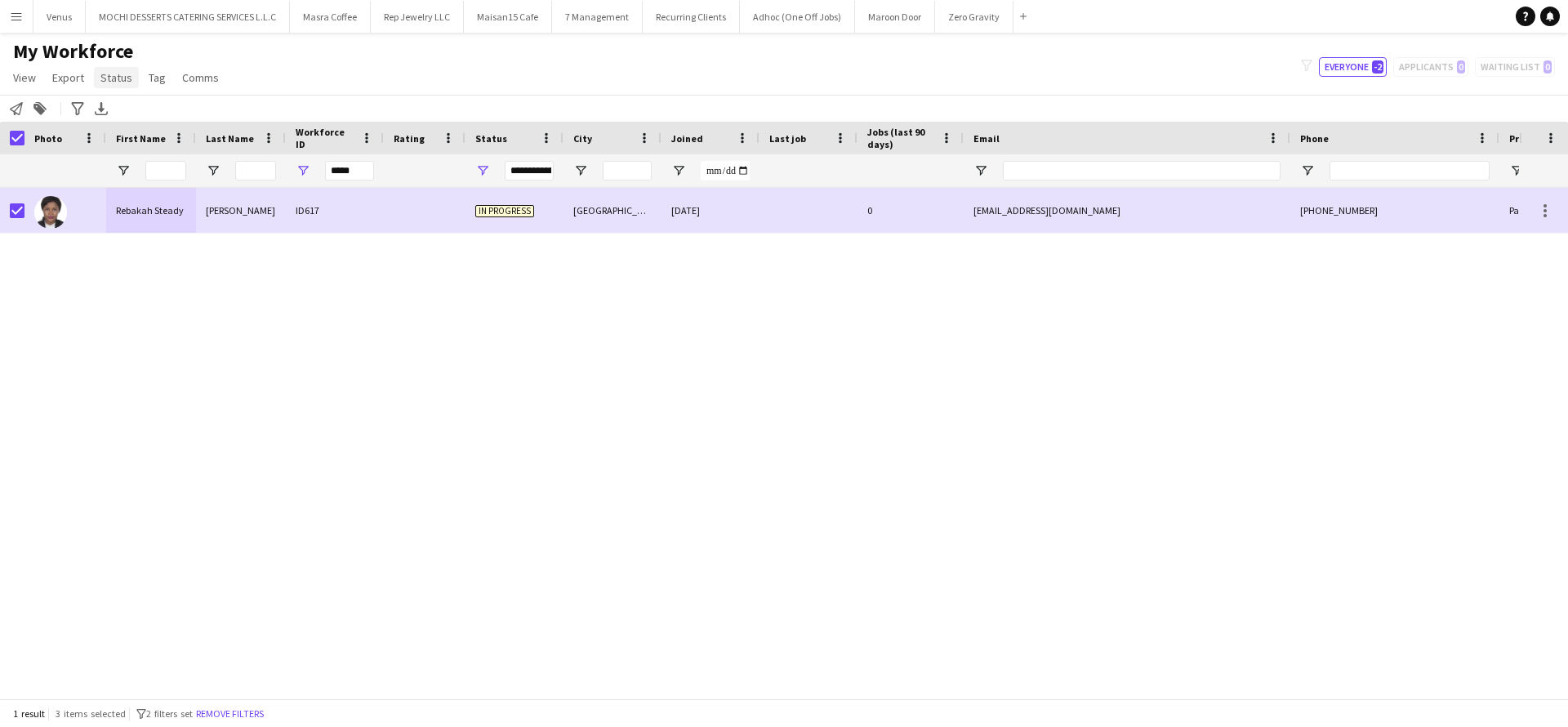
click at [120, 80] on span "Status" at bounding box center [116, 77] width 32 height 14
click at [120, 115] on span "Edit" at bounding box center [116, 112] width 19 height 14
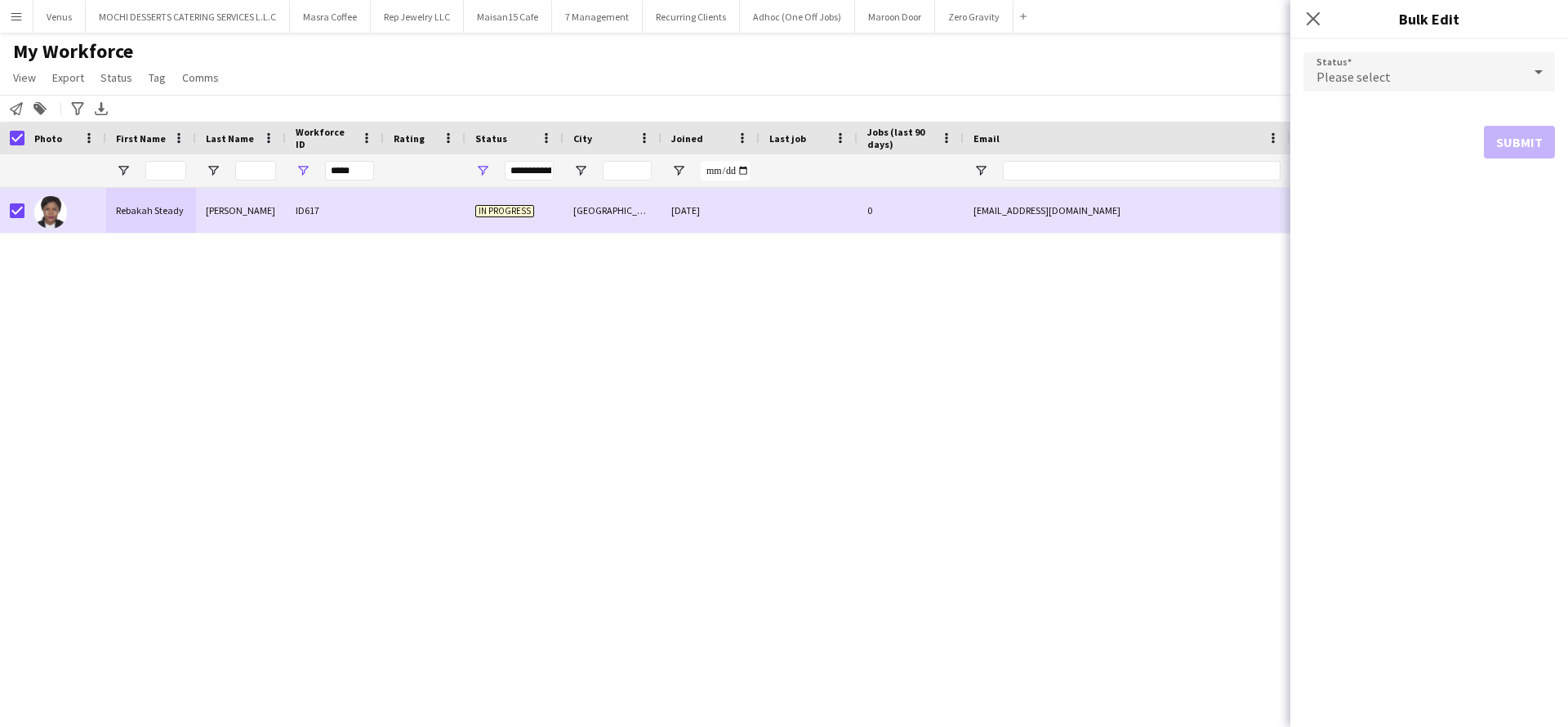
click at [1538, 74] on icon at bounding box center [1538, 72] width 19 height 33
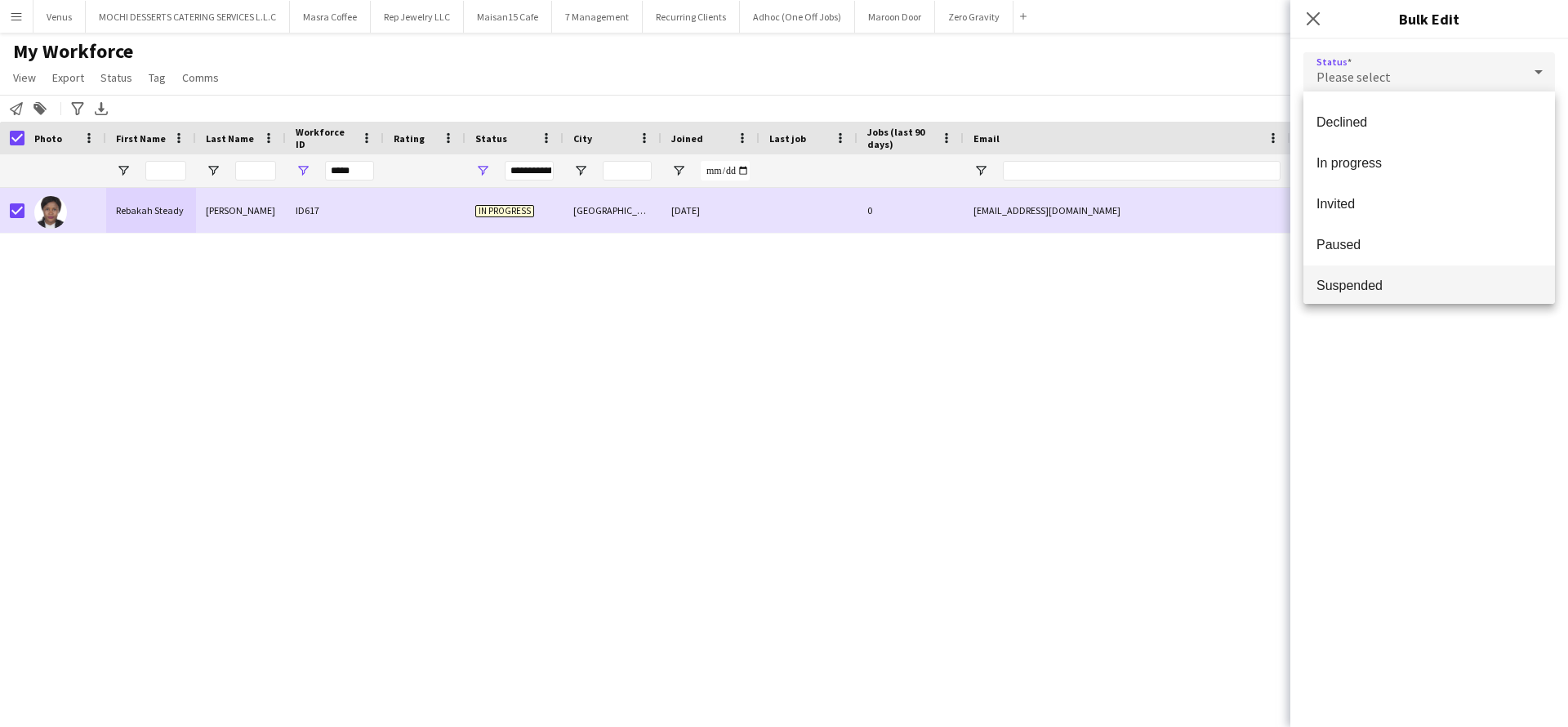
scroll to position [122, 0]
click at [1452, 277] on span "Suspended" at bounding box center [1429, 281] width 225 height 15
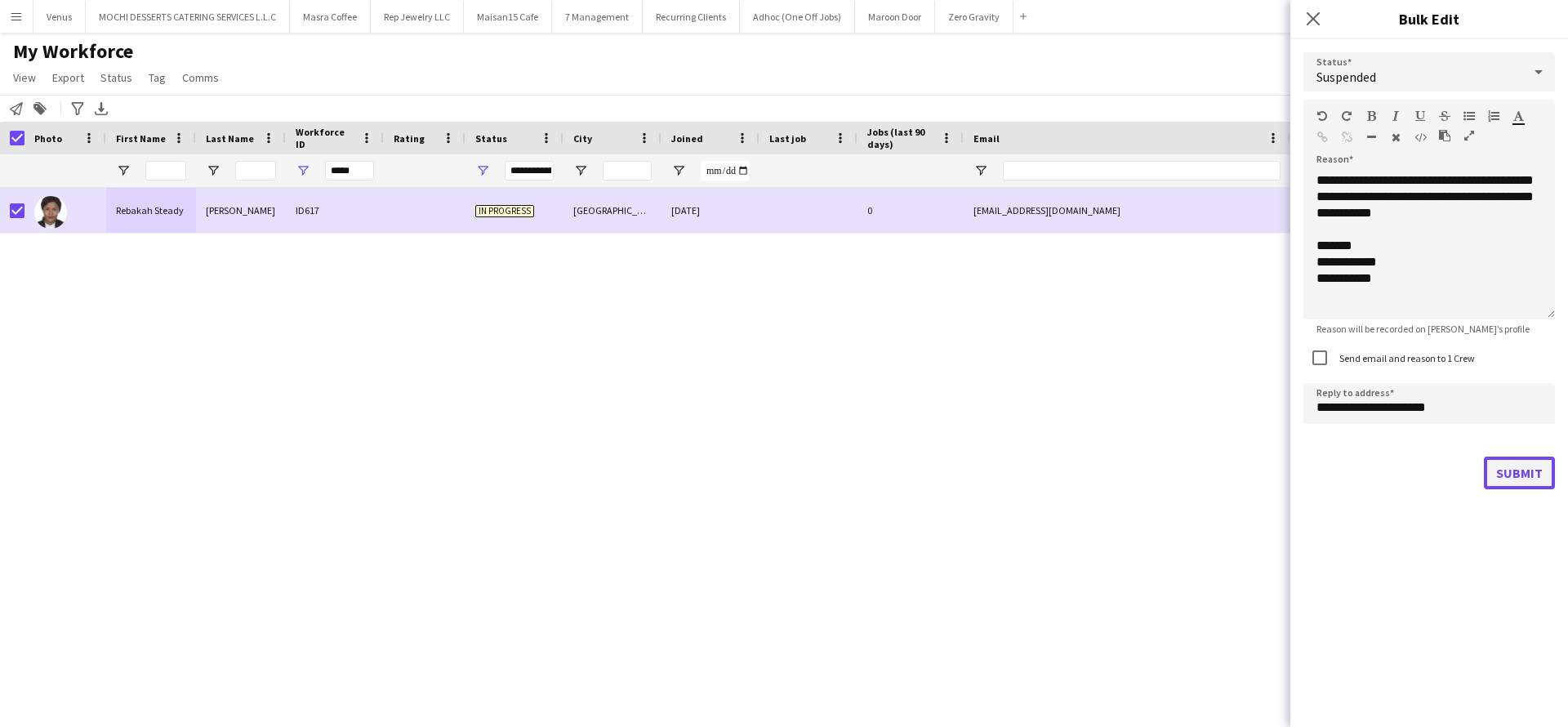
click at [1523, 472] on button "Submit" at bounding box center [1520, 472] width 71 height 33
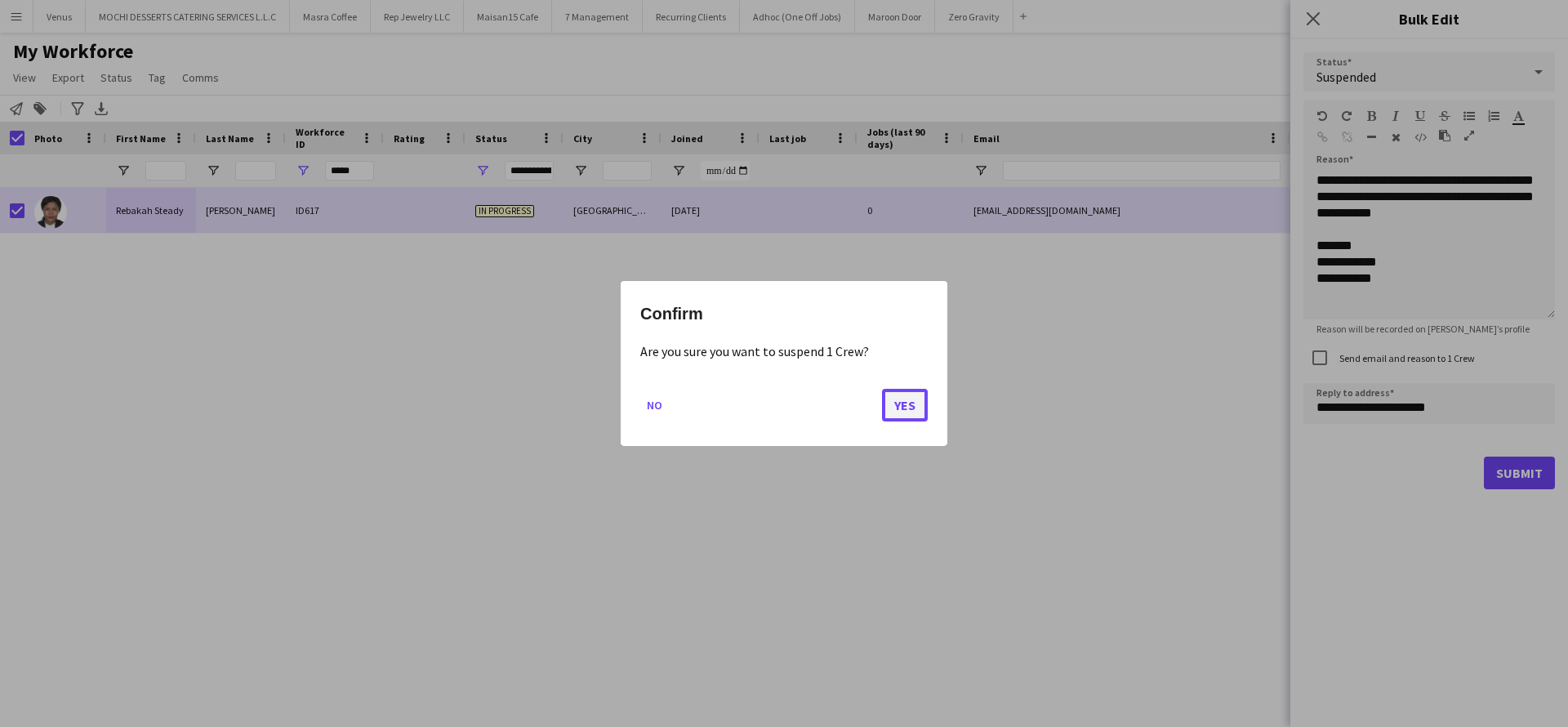
click at [903, 409] on button "Yes" at bounding box center [905, 405] width 46 height 33
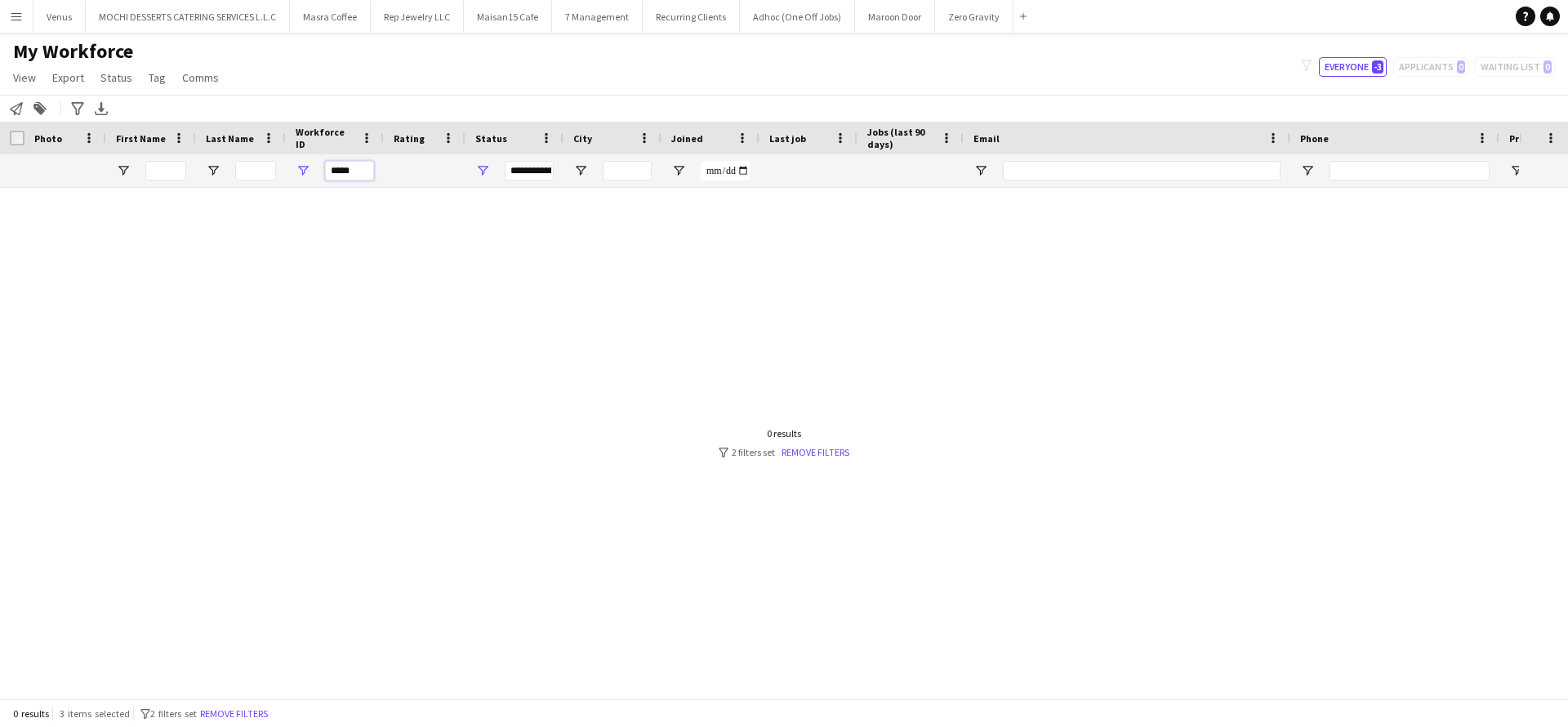
click at [358, 173] on input "*****" at bounding box center [349, 170] width 49 height 19
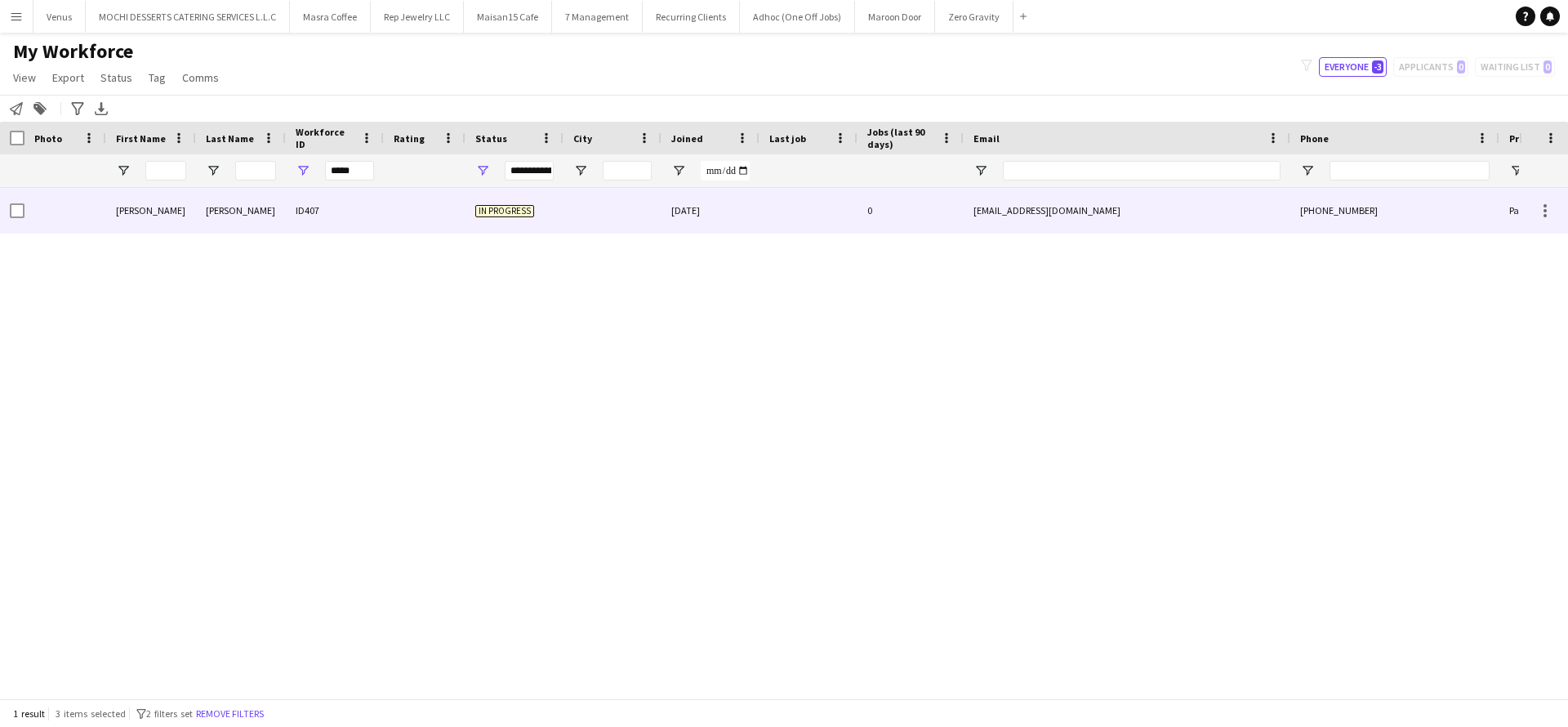
click at [7, 219] on div at bounding box center [12, 210] width 24 height 45
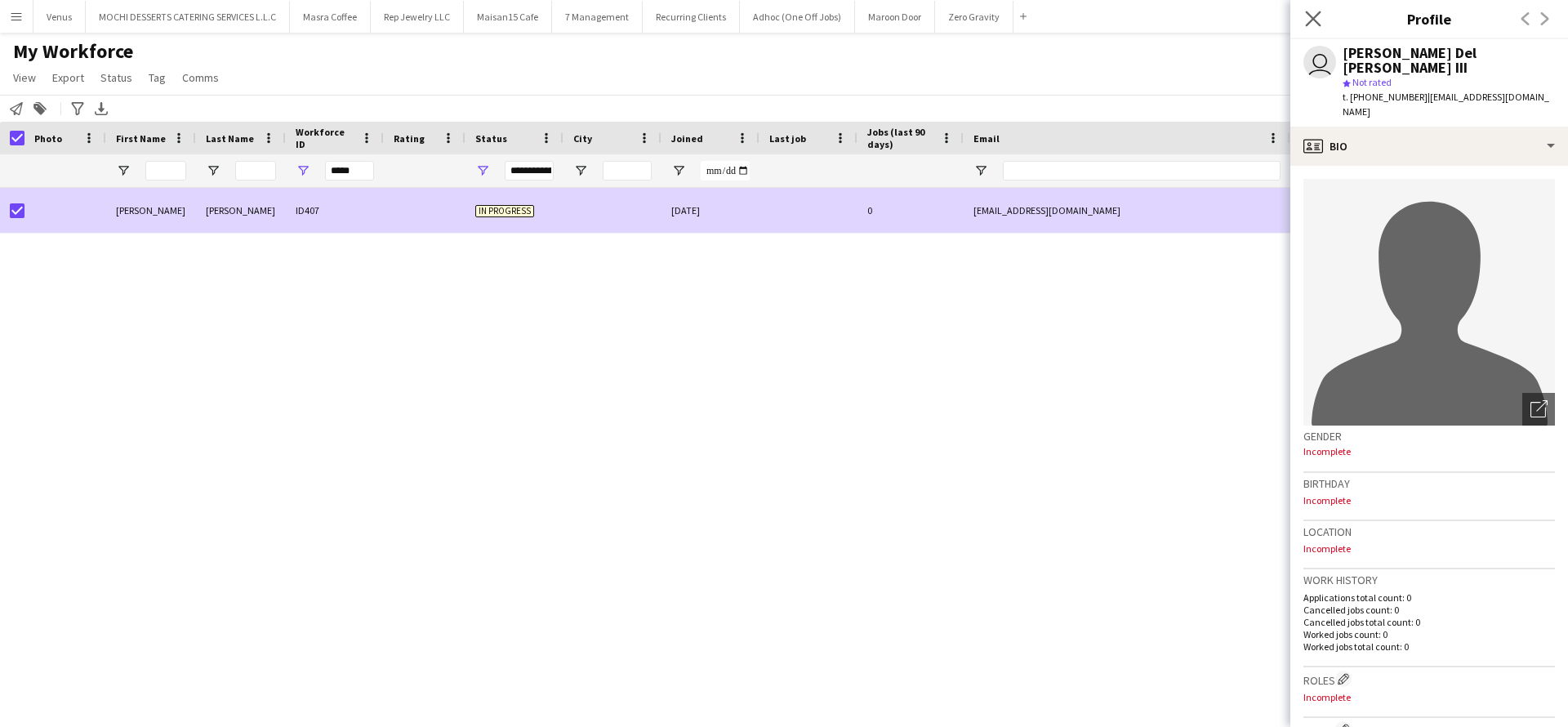
click at [1322, 22] on app-icon "Close pop-in" at bounding box center [1314, 19] width 24 height 24
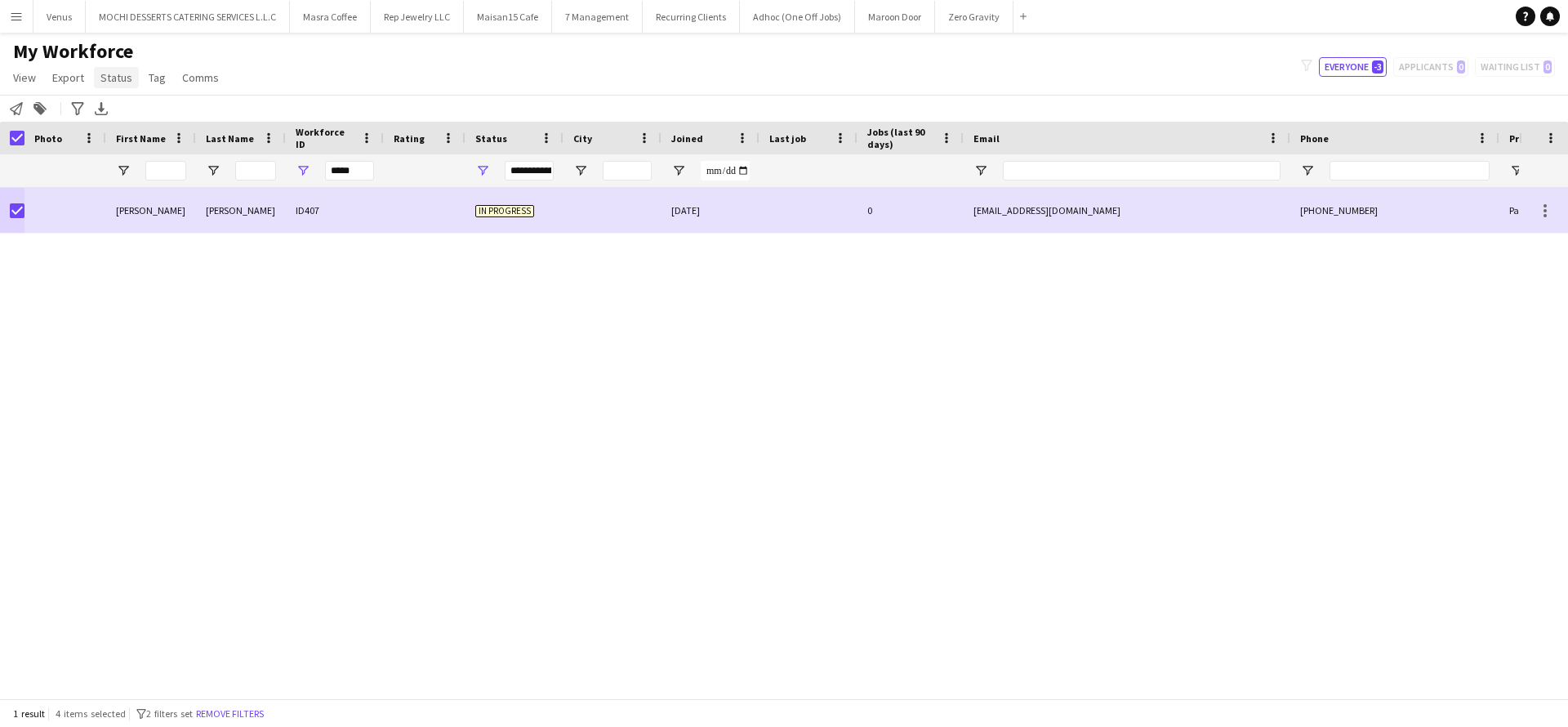
click at [117, 78] on span "Status" at bounding box center [116, 77] width 32 height 14
click at [116, 120] on link "Edit" at bounding box center [151, 112] width 115 height 35
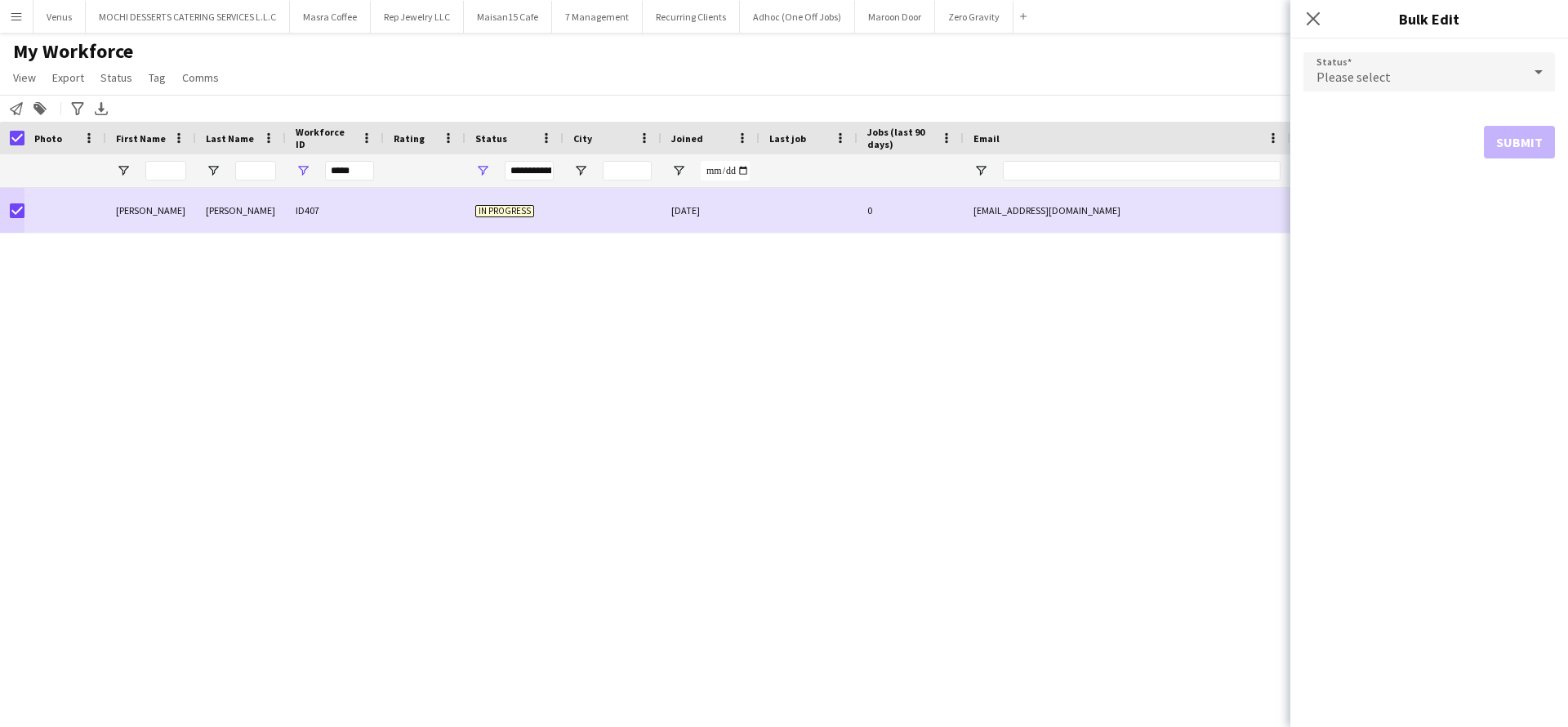
click at [1546, 75] on icon at bounding box center [1538, 72] width 19 height 33
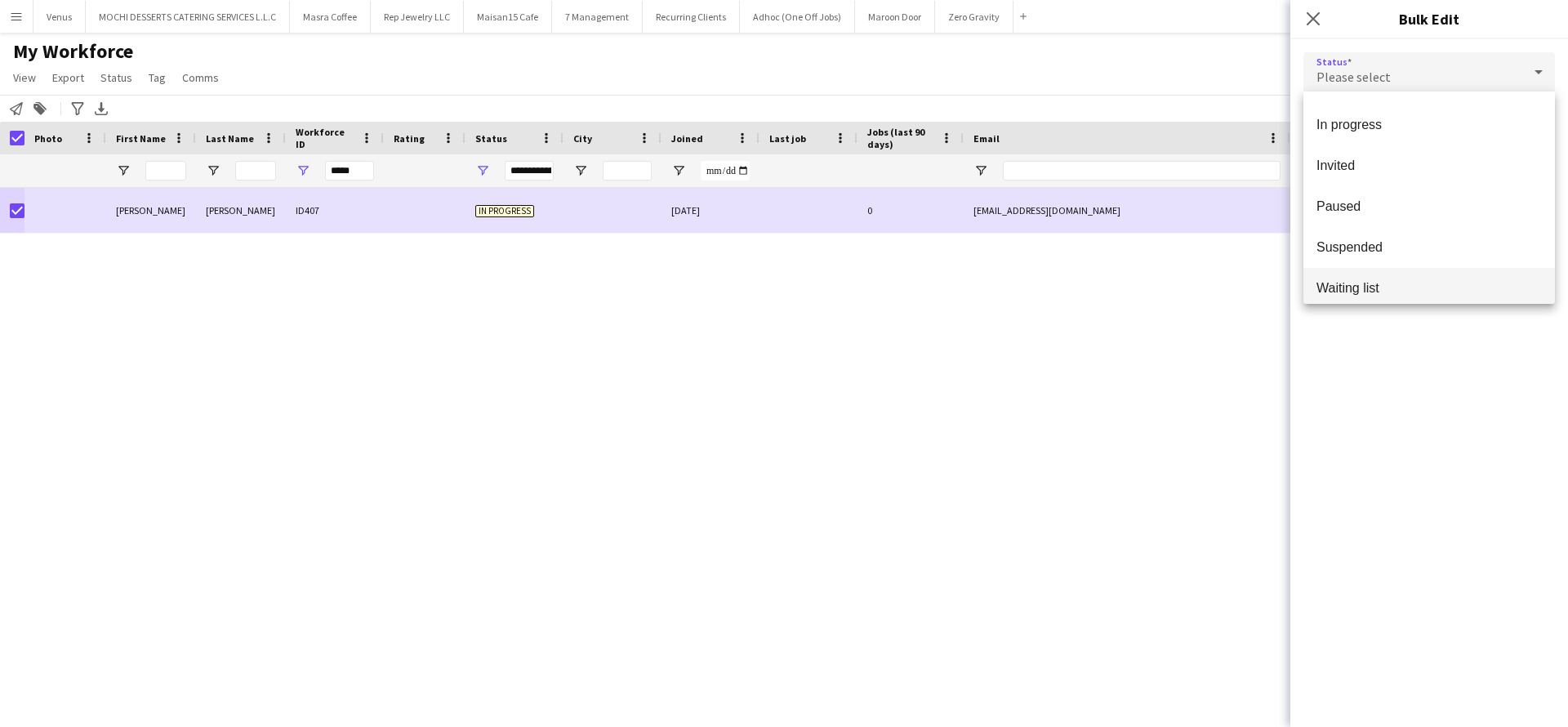
scroll to position [168, 0]
click at [1424, 229] on span "Suspended" at bounding box center [1429, 235] width 225 height 15
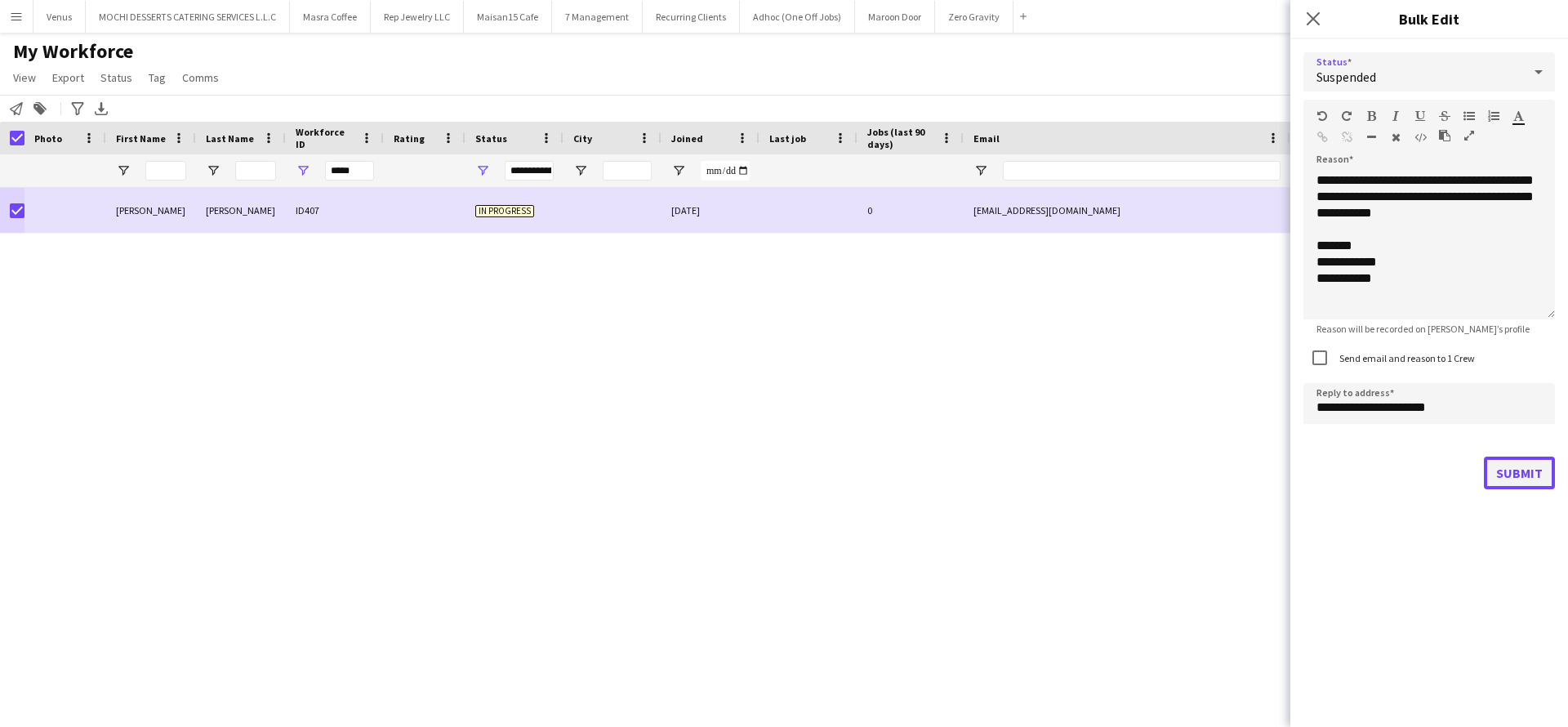
click at [1529, 470] on button "Submit" at bounding box center [1520, 472] width 71 height 33
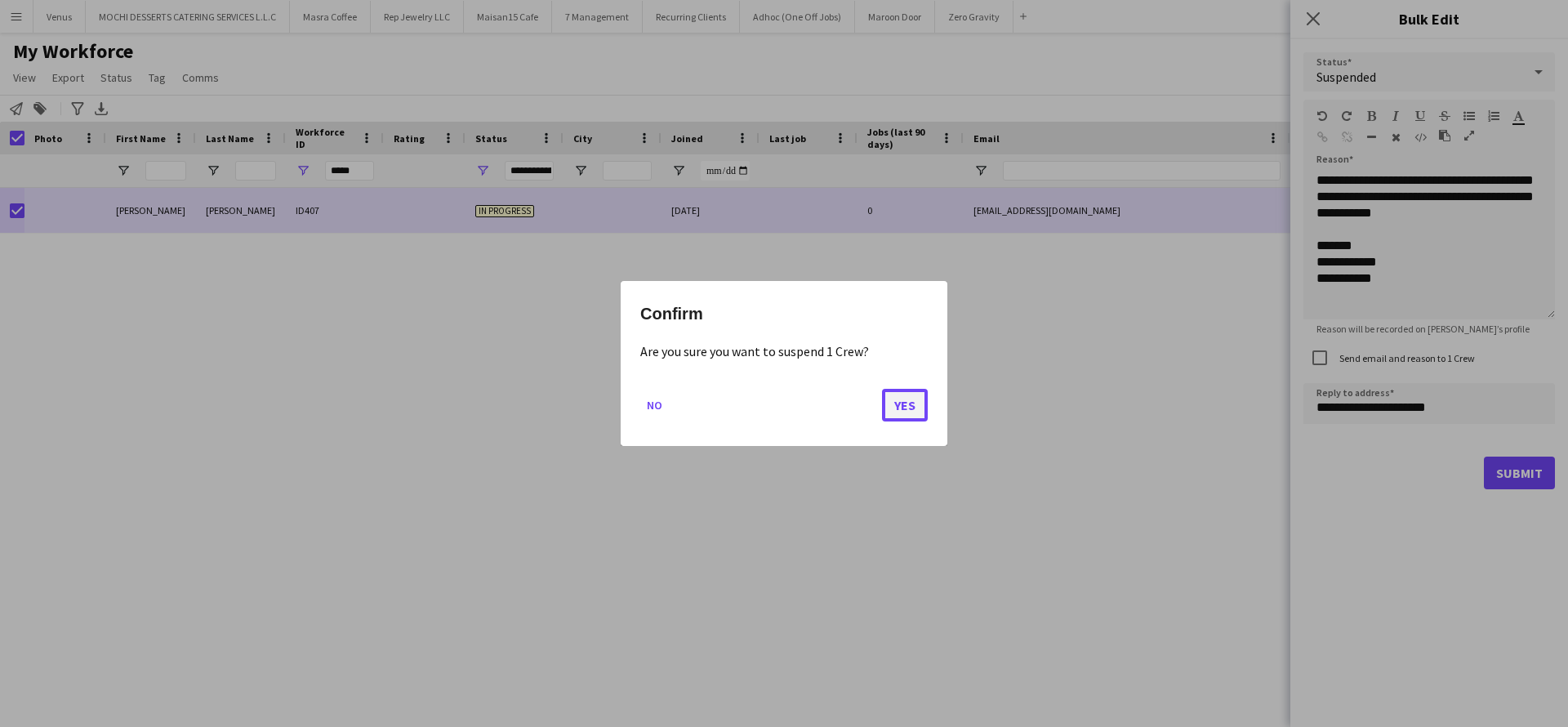
click at [895, 407] on button "Yes" at bounding box center [905, 405] width 46 height 33
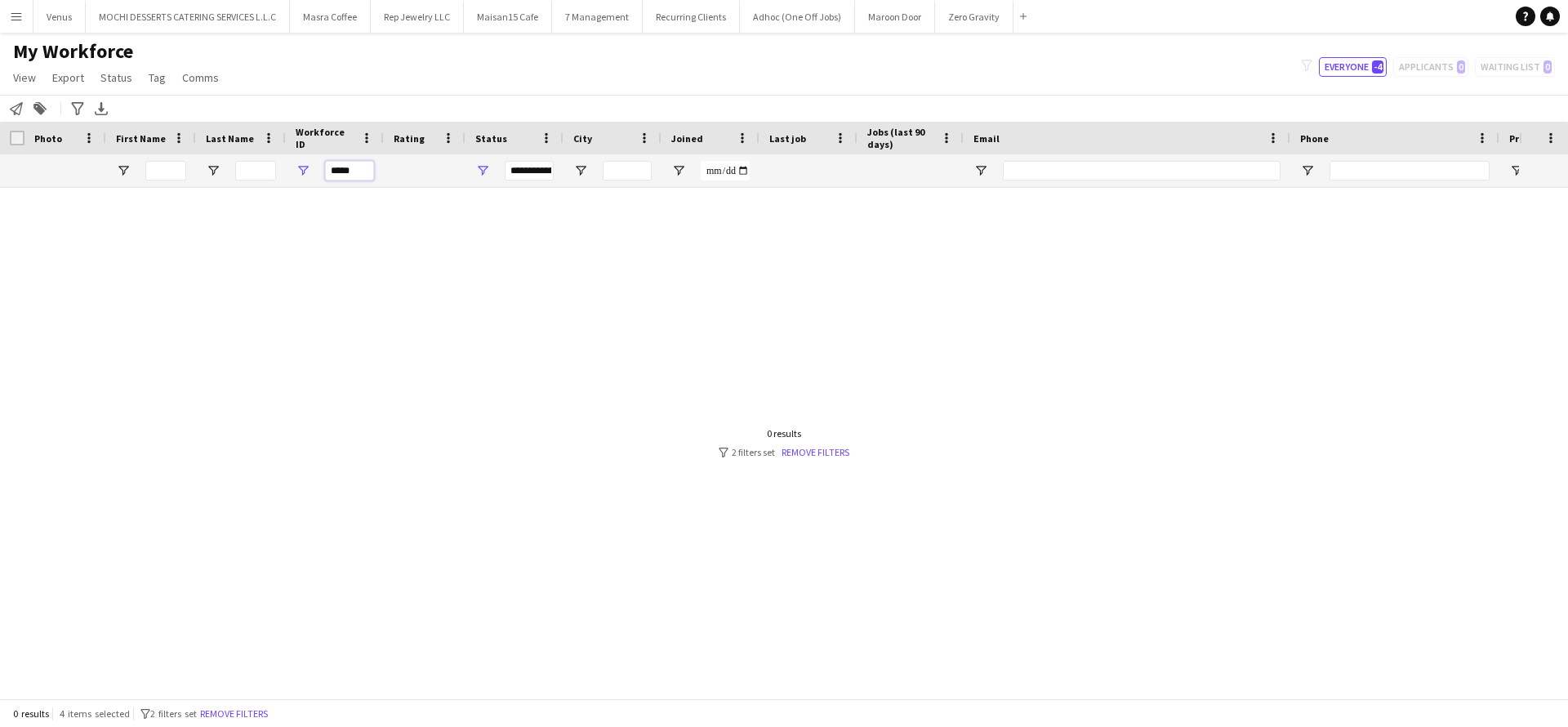
click at [368, 170] on input "*****" at bounding box center [349, 170] width 49 height 19
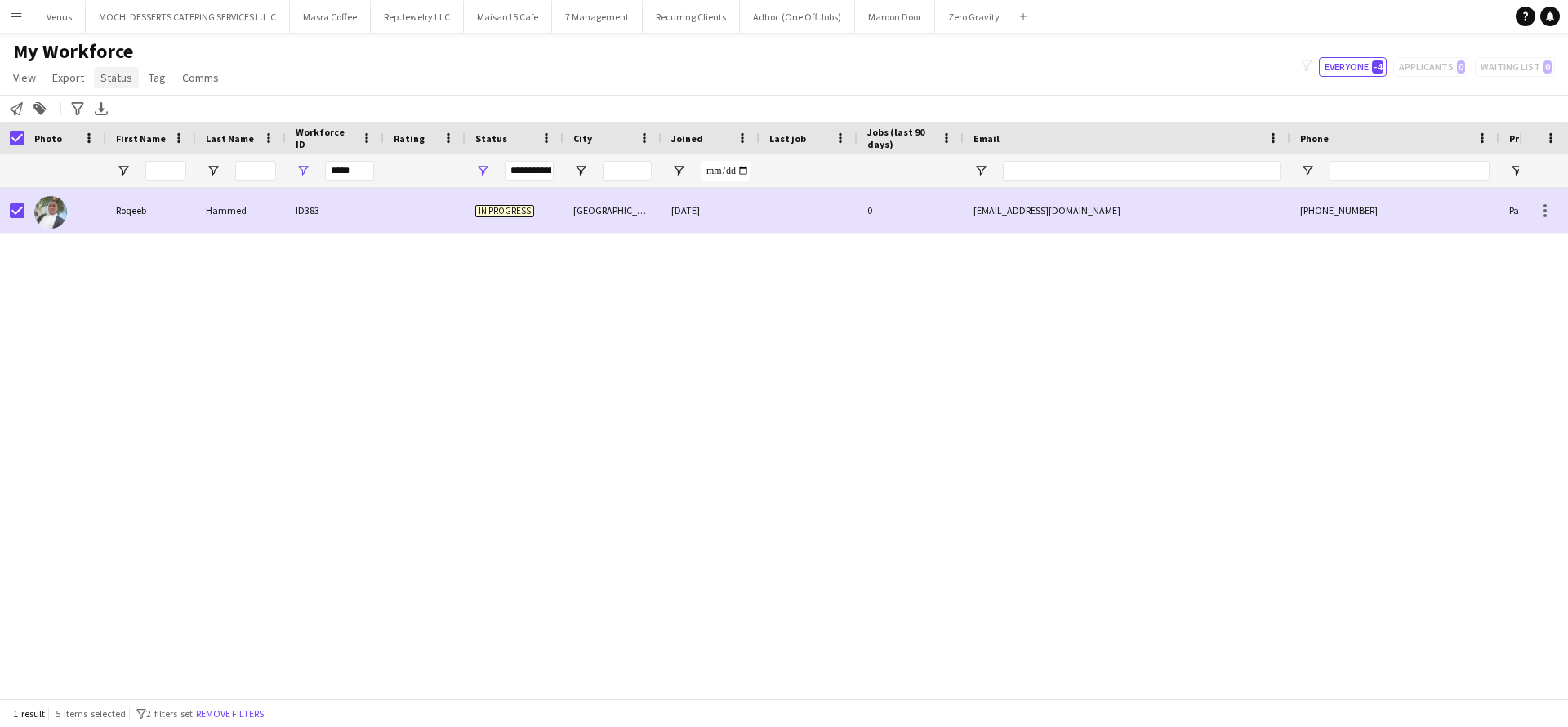
click at [94, 74] on link "Status" at bounding box center [116, 77] width 45 height 21
click at [156, 110] on link "Edit" at bounding box center [151, 112] width 115 height 35
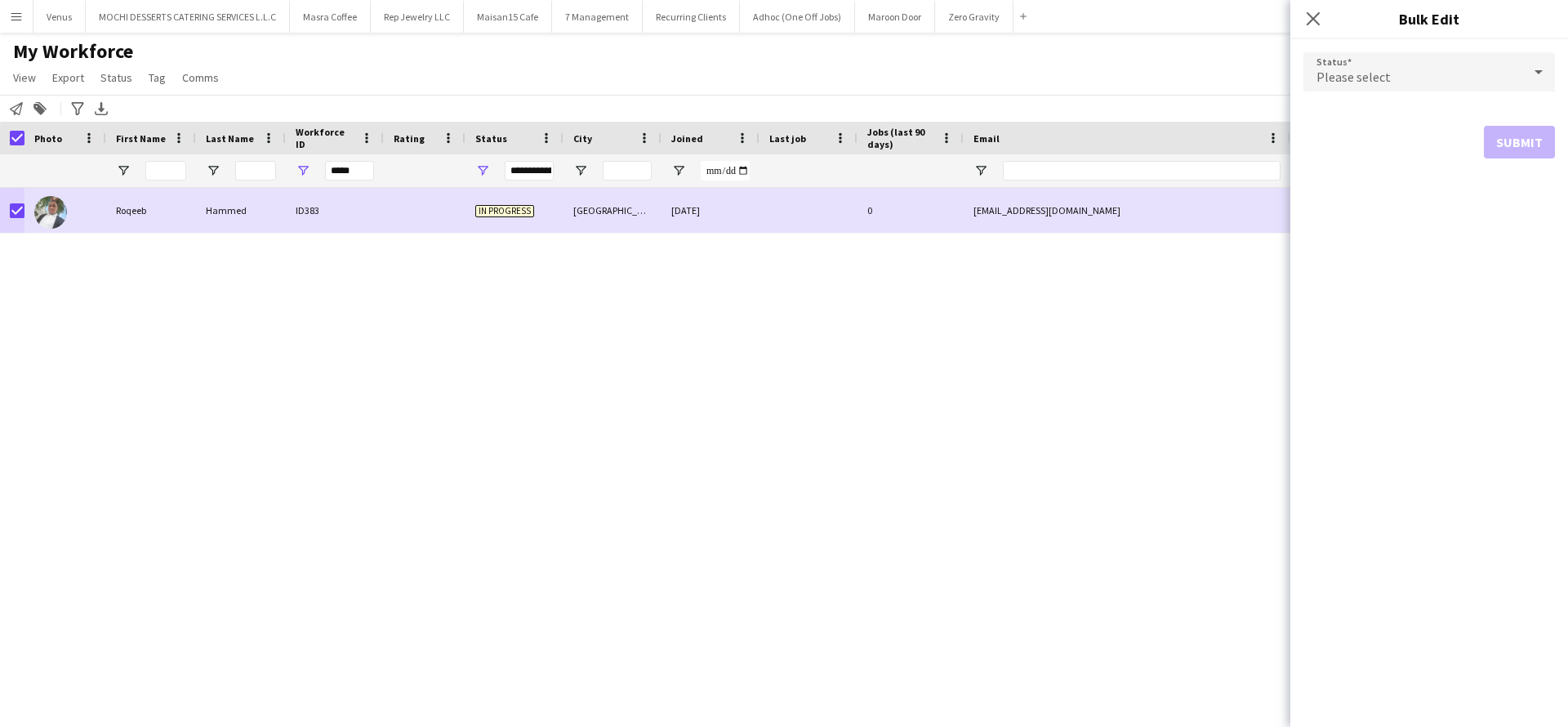
click at [1541, 73] on icon at bounding box center [1538, 72] width 19 height 33
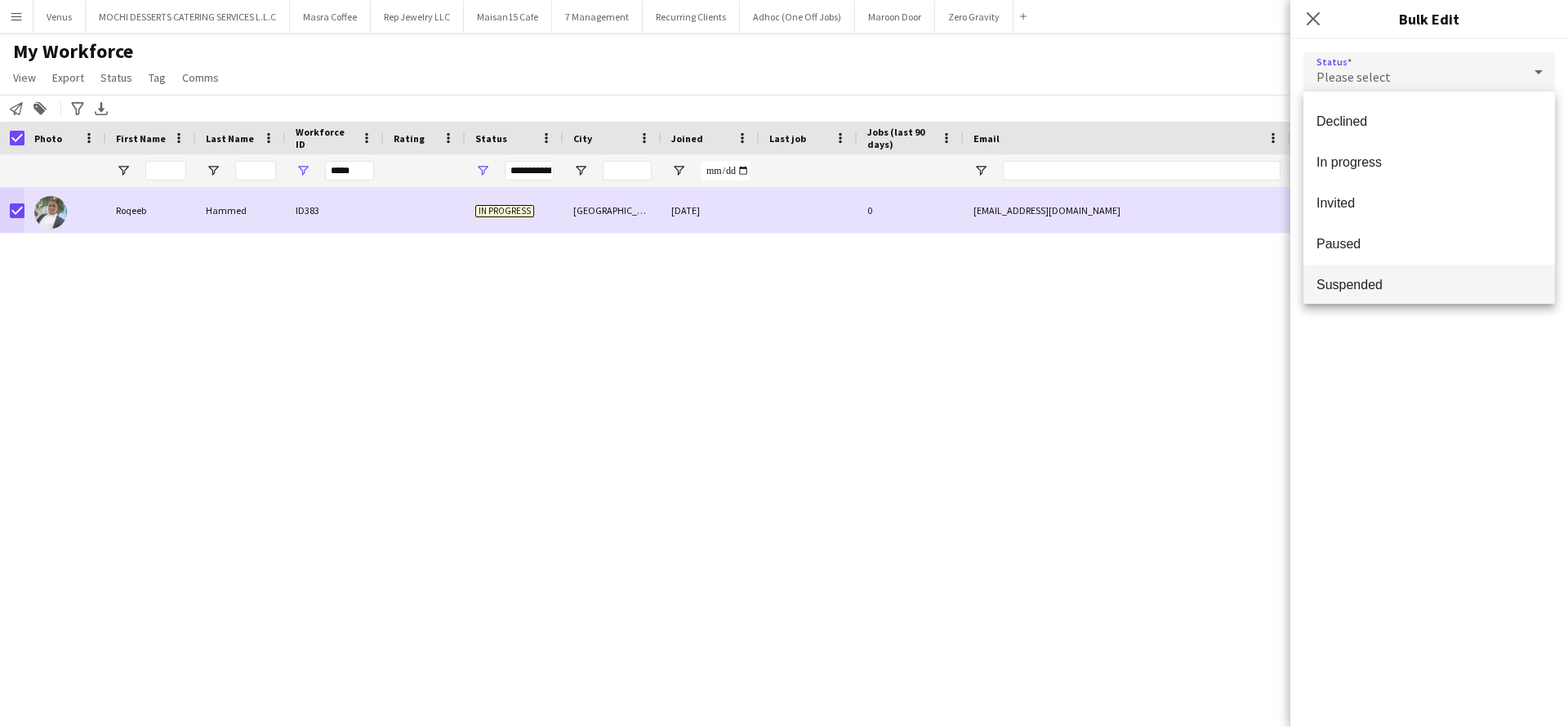
scroll to position [122, 0]
click at [1459, 282] on span "Suspended" at bounding box center [1429, 281] width 225 height 15
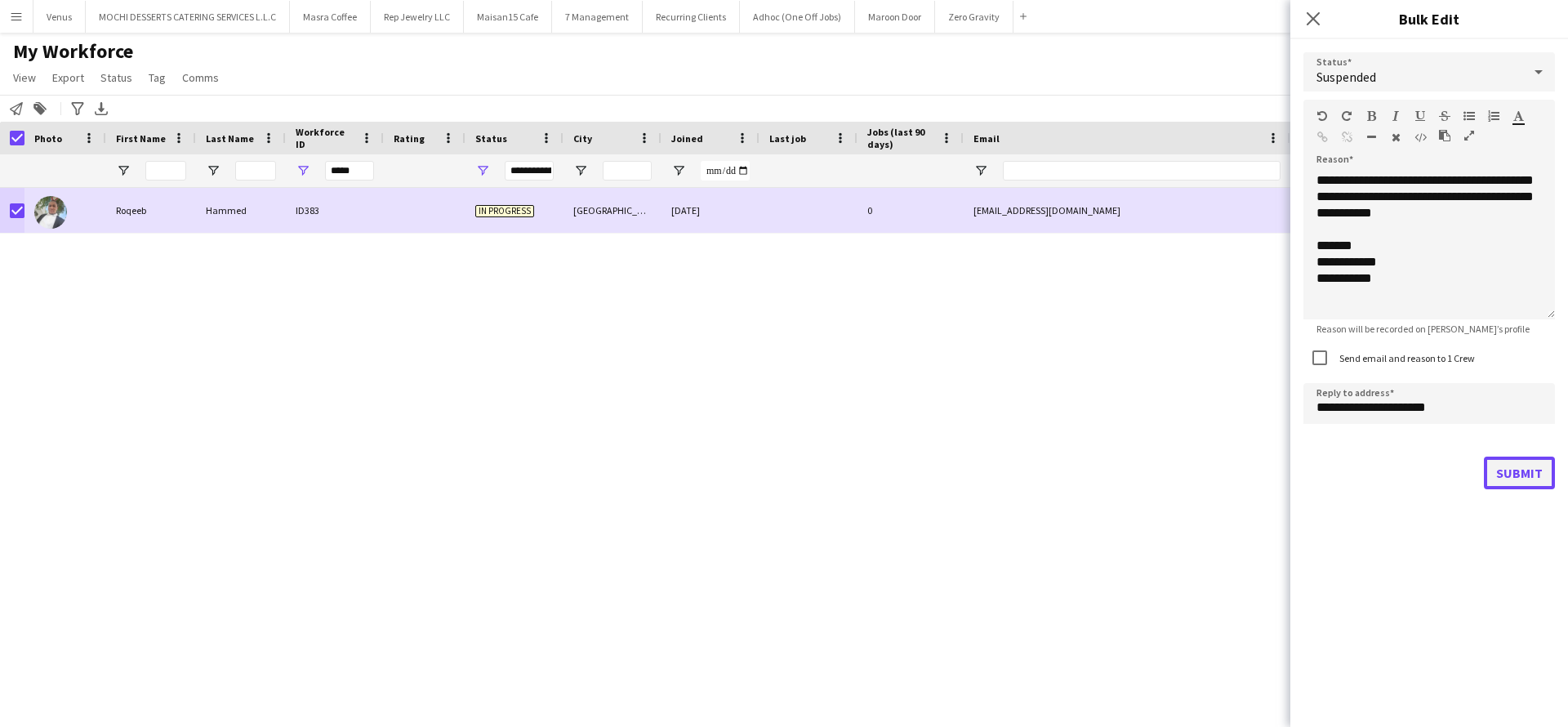
click at [1507, 467] on button "Submit" at bounding box center [1520, 472] width 71 height 33
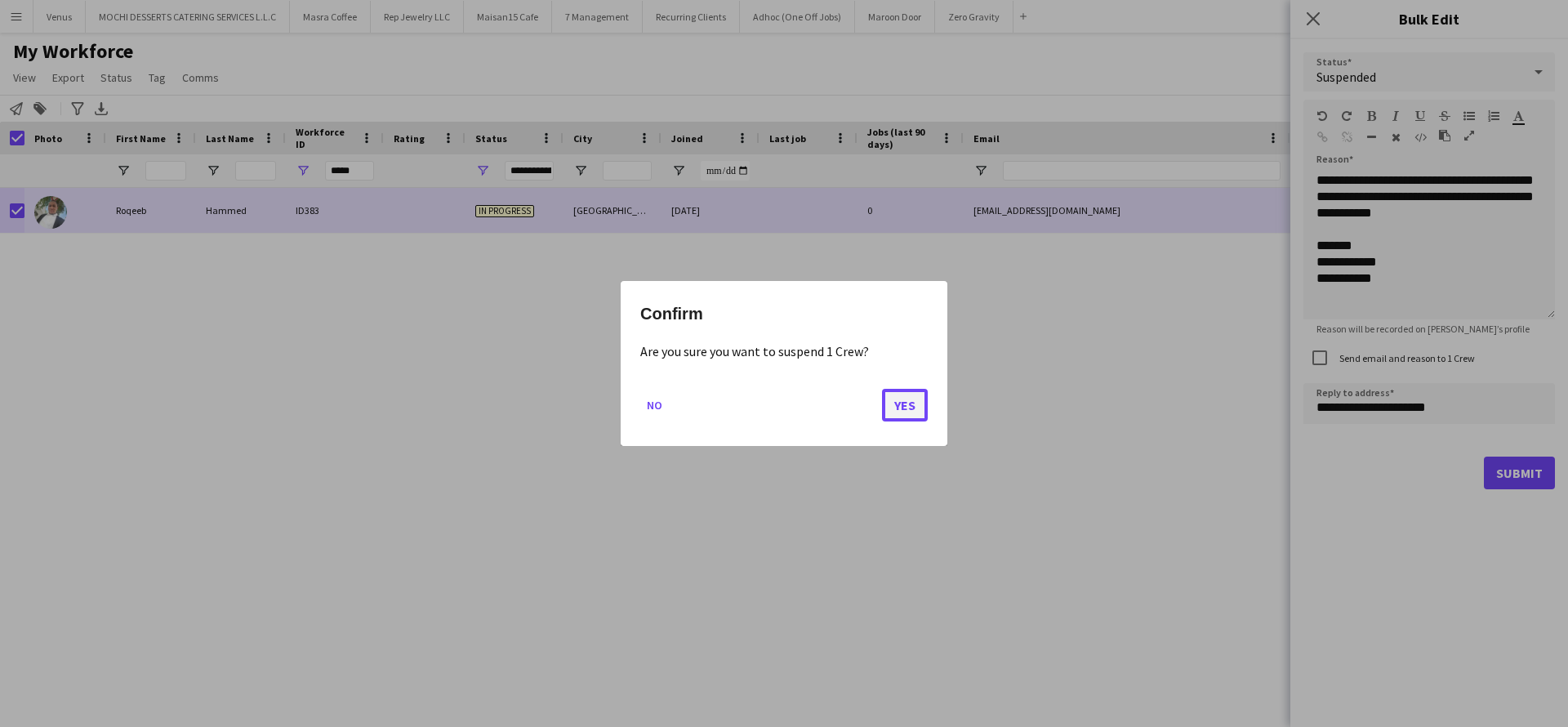
click at [884, 407] on button "Yes" at bounding box center [905, 405] width 46 height 33
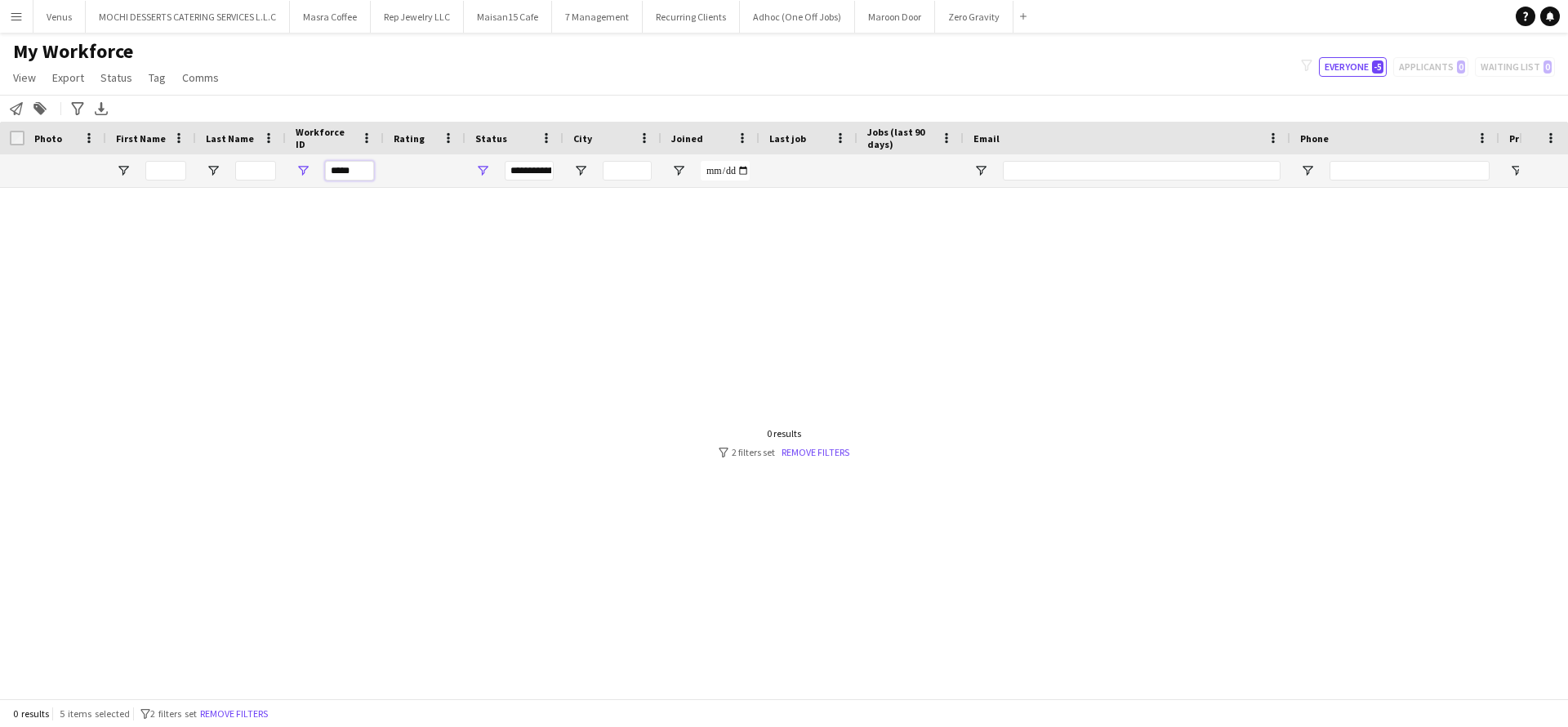
click at [358, 171] on input "*****" at bounding box center [349, 170] width 49 height 19
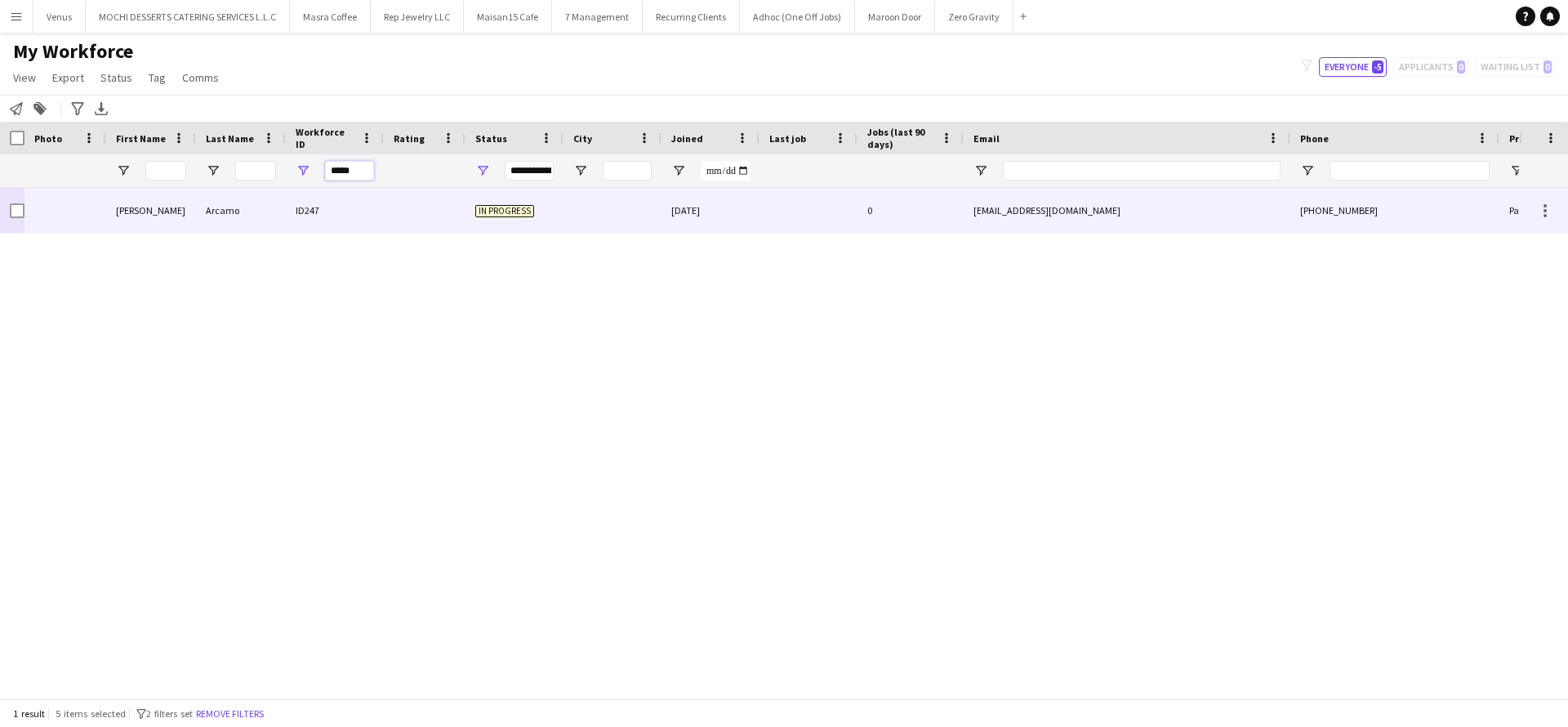
type input "*****"
click at [24, 212] on div at bounding box center [65, 210] width 82 height 45
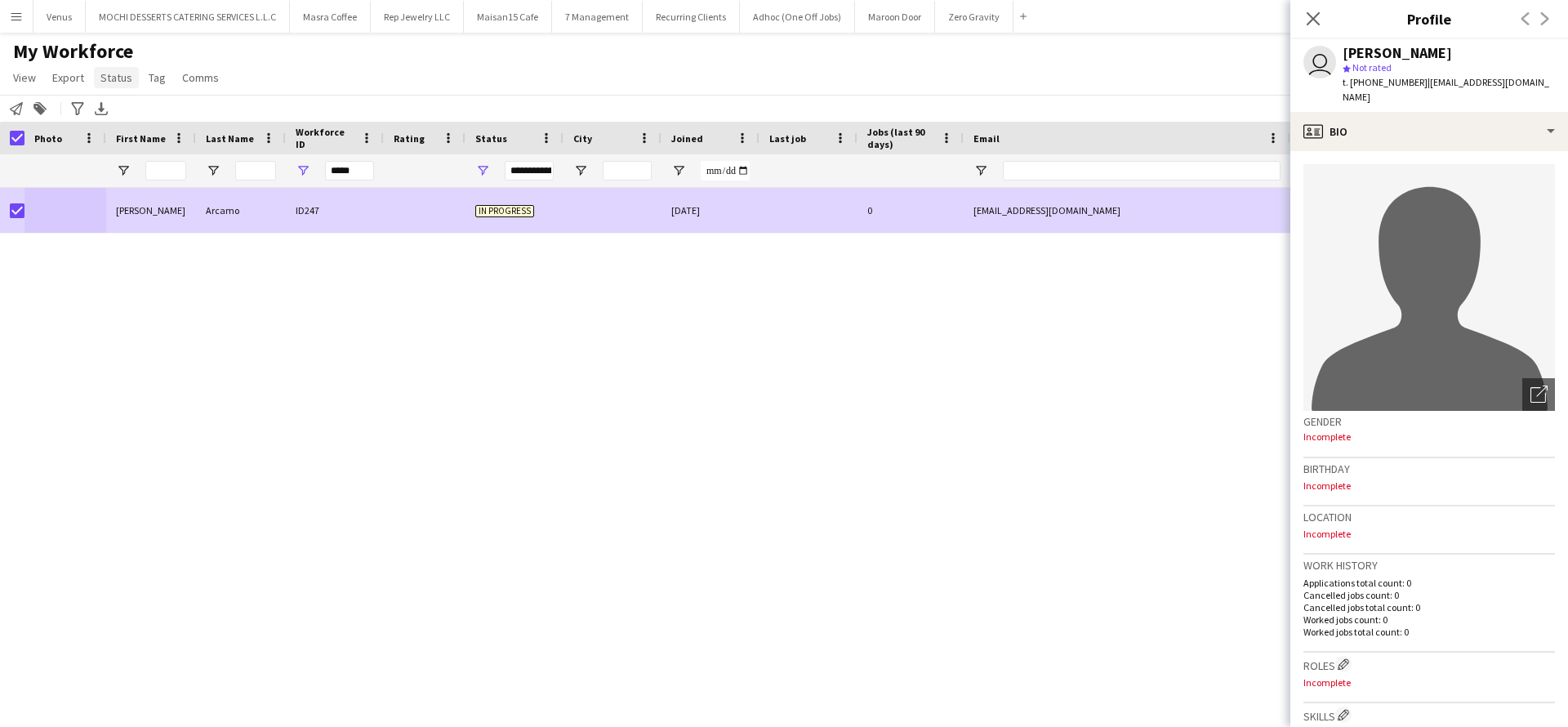
click at [109, 83] on span "Status" at bounding box center [116, 77] width 32 height 14
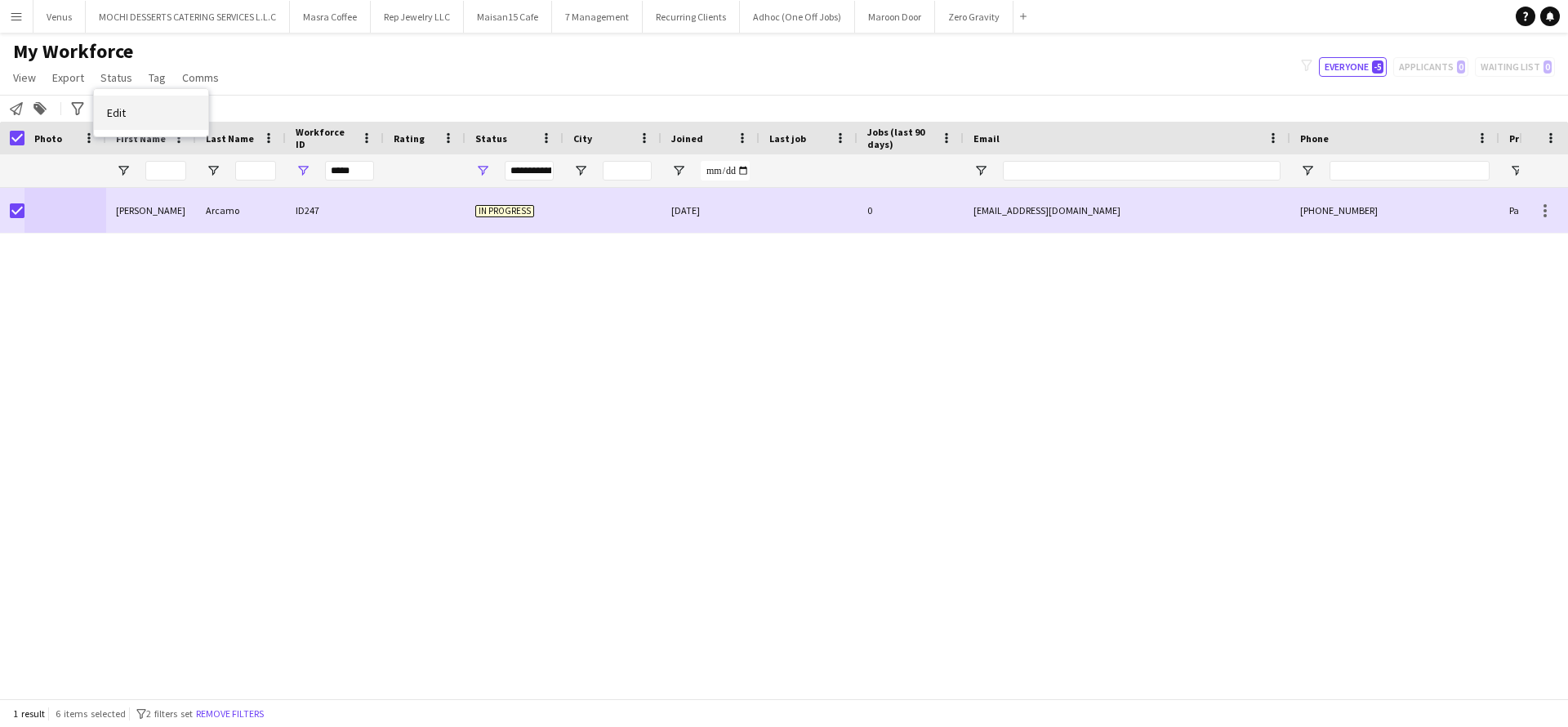
click at [121, 110] on span "Edit" at bounding box center [116, 112] width 19 height 14
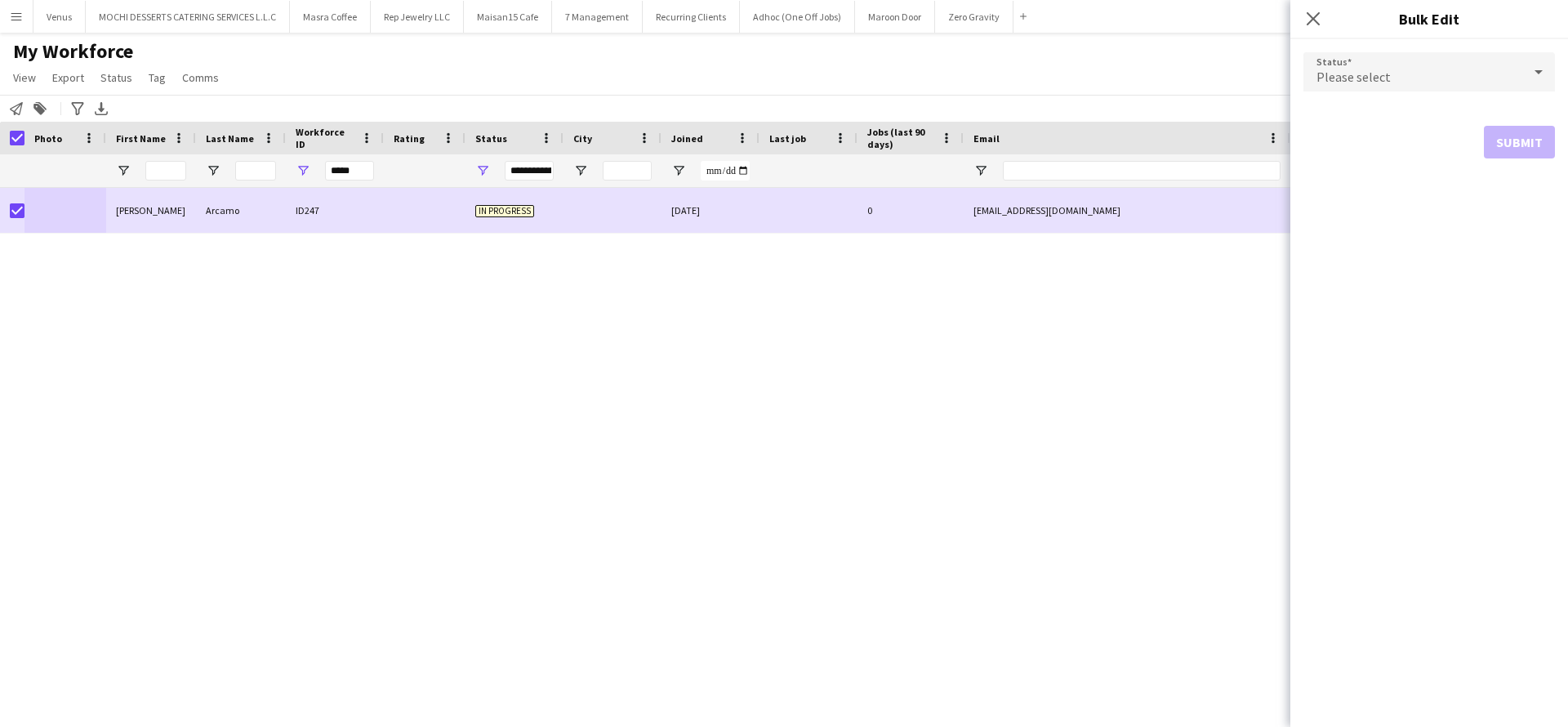
click at [1542, 68] on icon at bounding box center [1538, 72] width 19 height 33
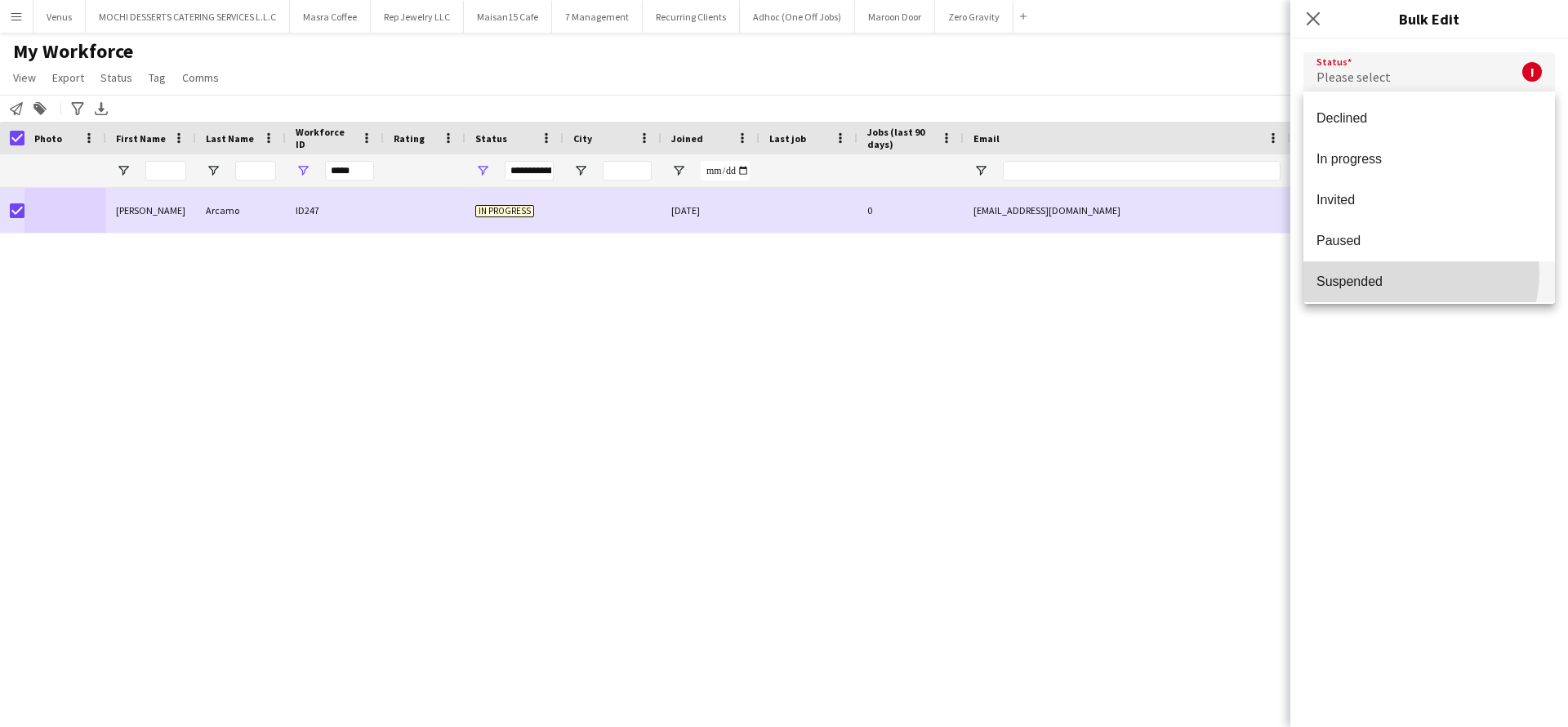
click at [1408, 273] on span "Suspended" at bounding box center [1429, 281] width 225 height 15
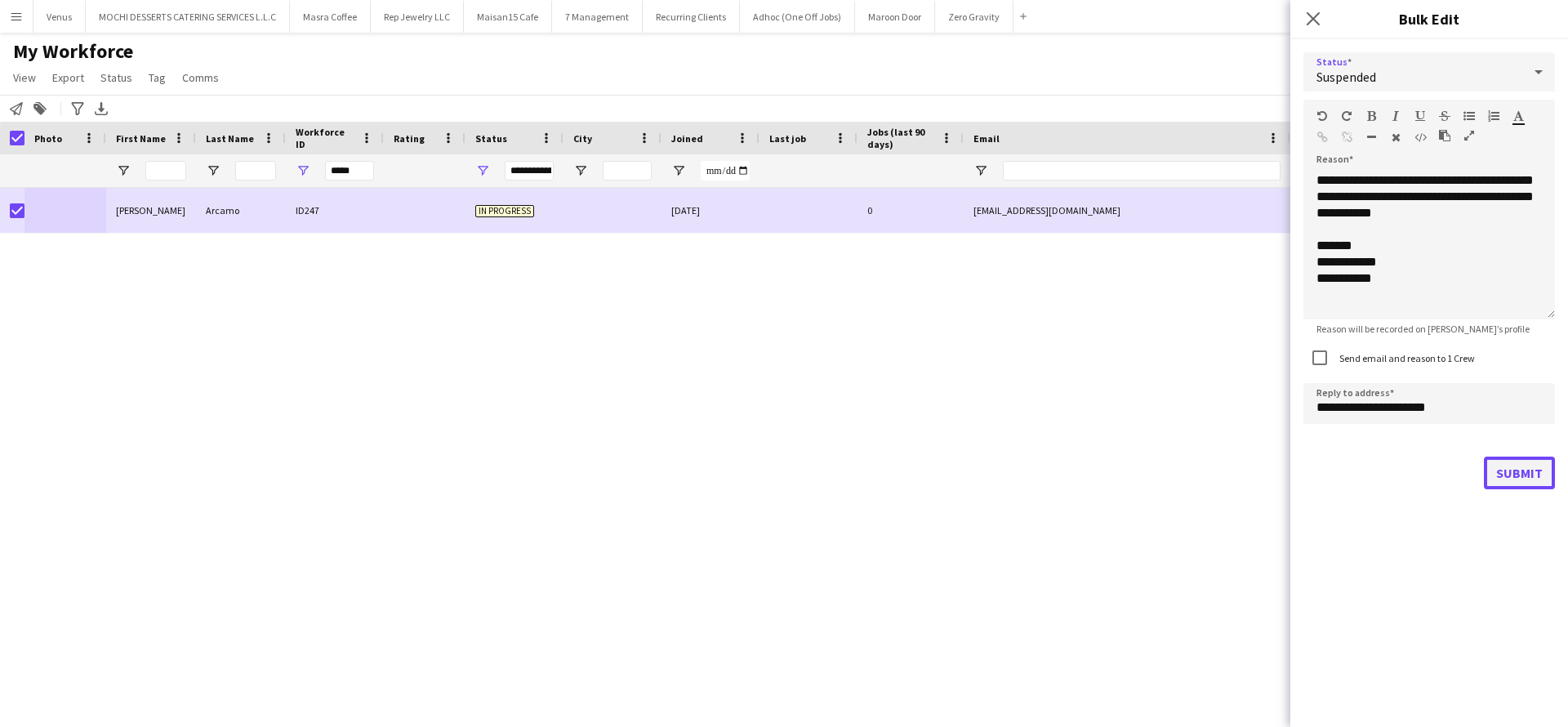
click at [1500, 466] on button "Submit" at bounding box center [1520, 472] width 71 height 33
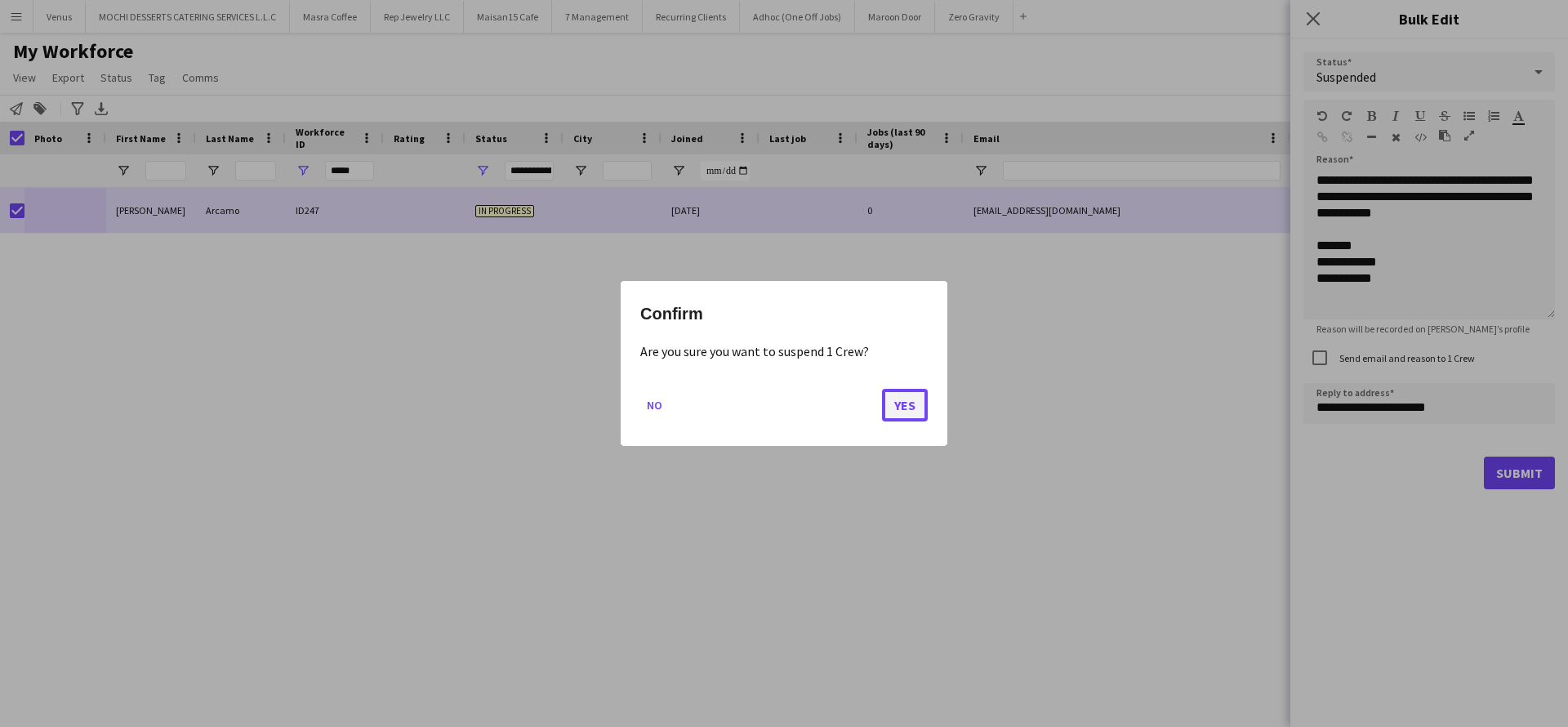
click at [912, 405] on button "Yes" at bounding box center [905, 405] width 46 height 33
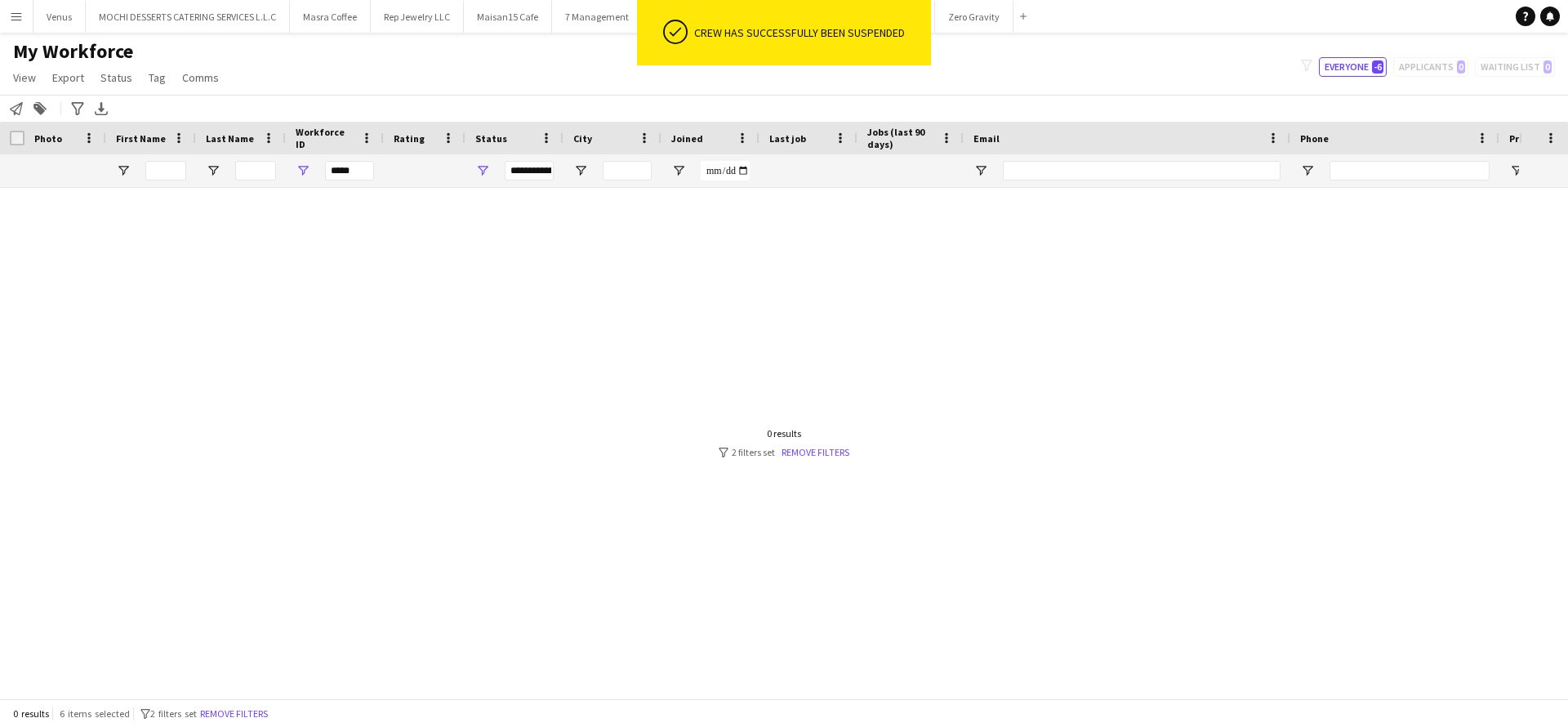
click at [1361, 77] on div "My Workforce View Views Default view New view Update view Delete view Edit name…" at bounding box center [784, 67] width 1568 height 56
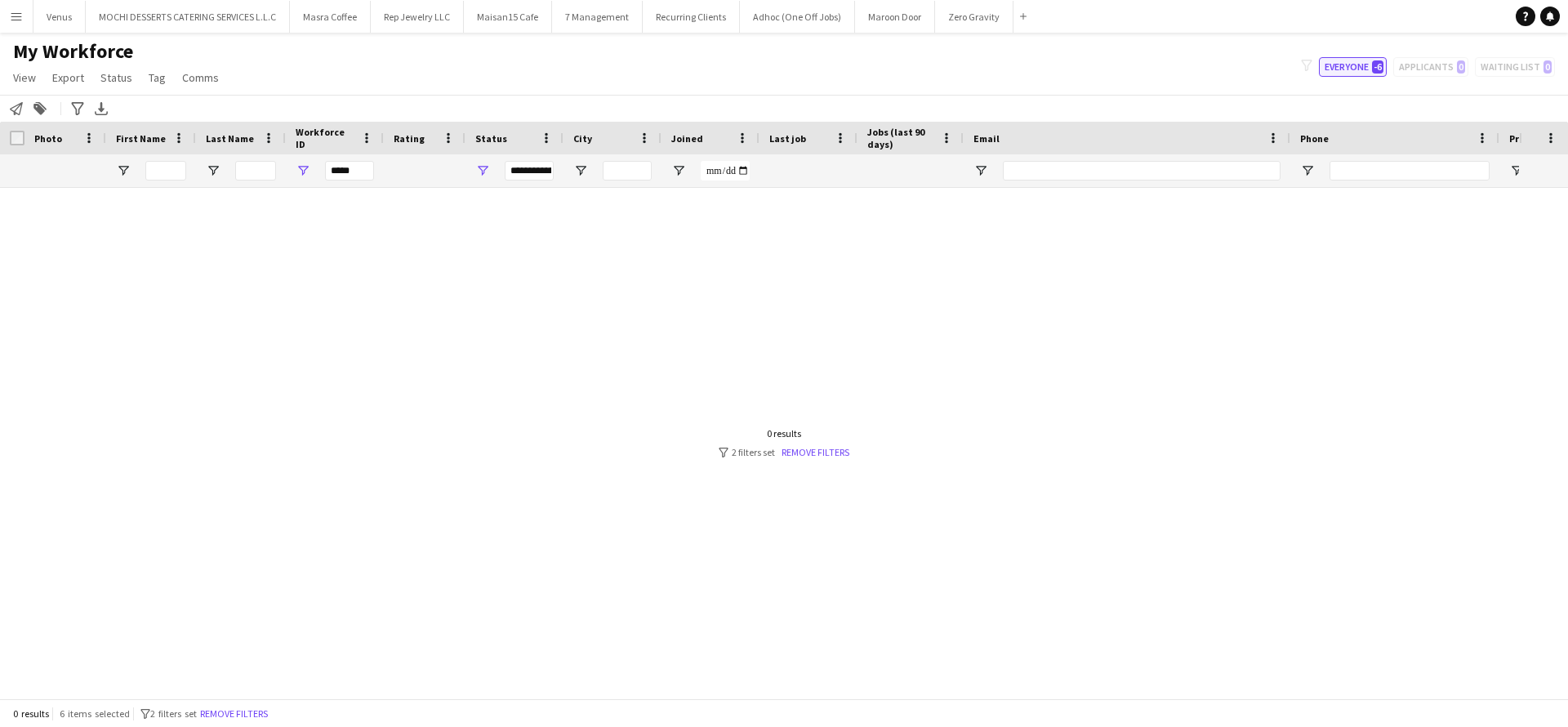
click at [1361, 67] on button "Everyone -6" at bounding box center [1353, 67] width 67 height 19
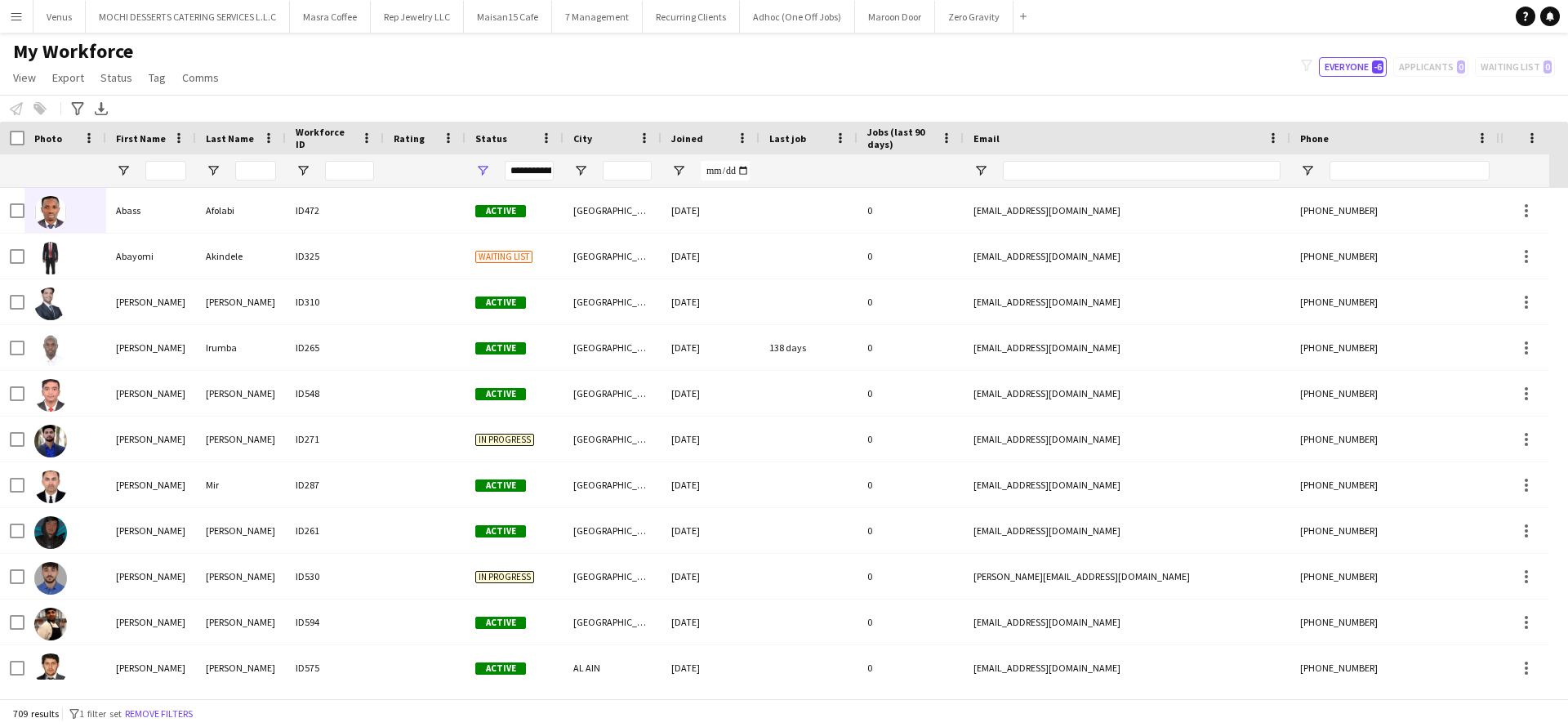
click at [1037, 69] on div "My Workforce View Views Default view New view Update view Delete view Edit name…" at bounding box center [784, 67] width 1568 height 56
click at [1355, 68] on button "Everyone -6" at bounding box center [1353, 67] width 67 height 19
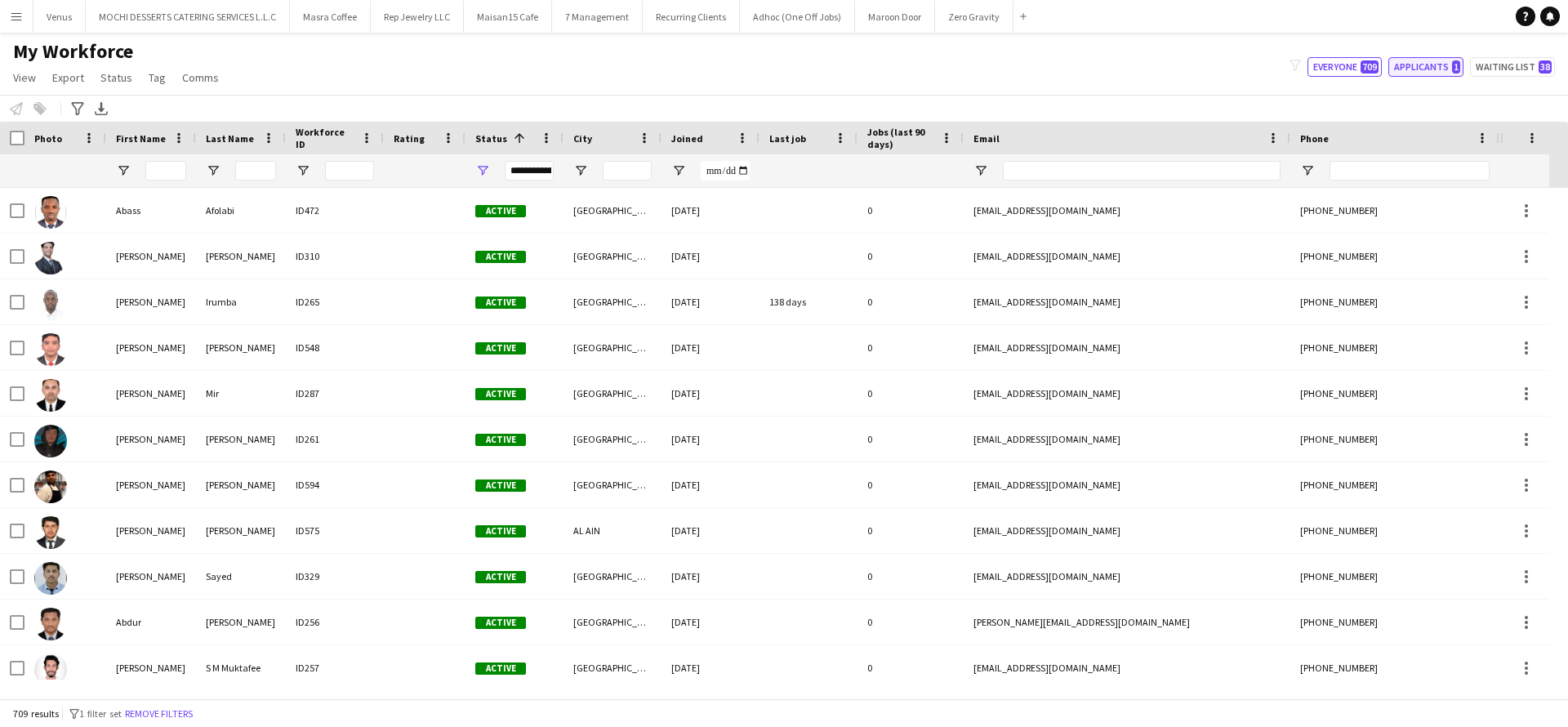
click at [1446, 65] on button "Applicants 1" at bounding box center [1425, 67] width 75 height 19
type input "**********"
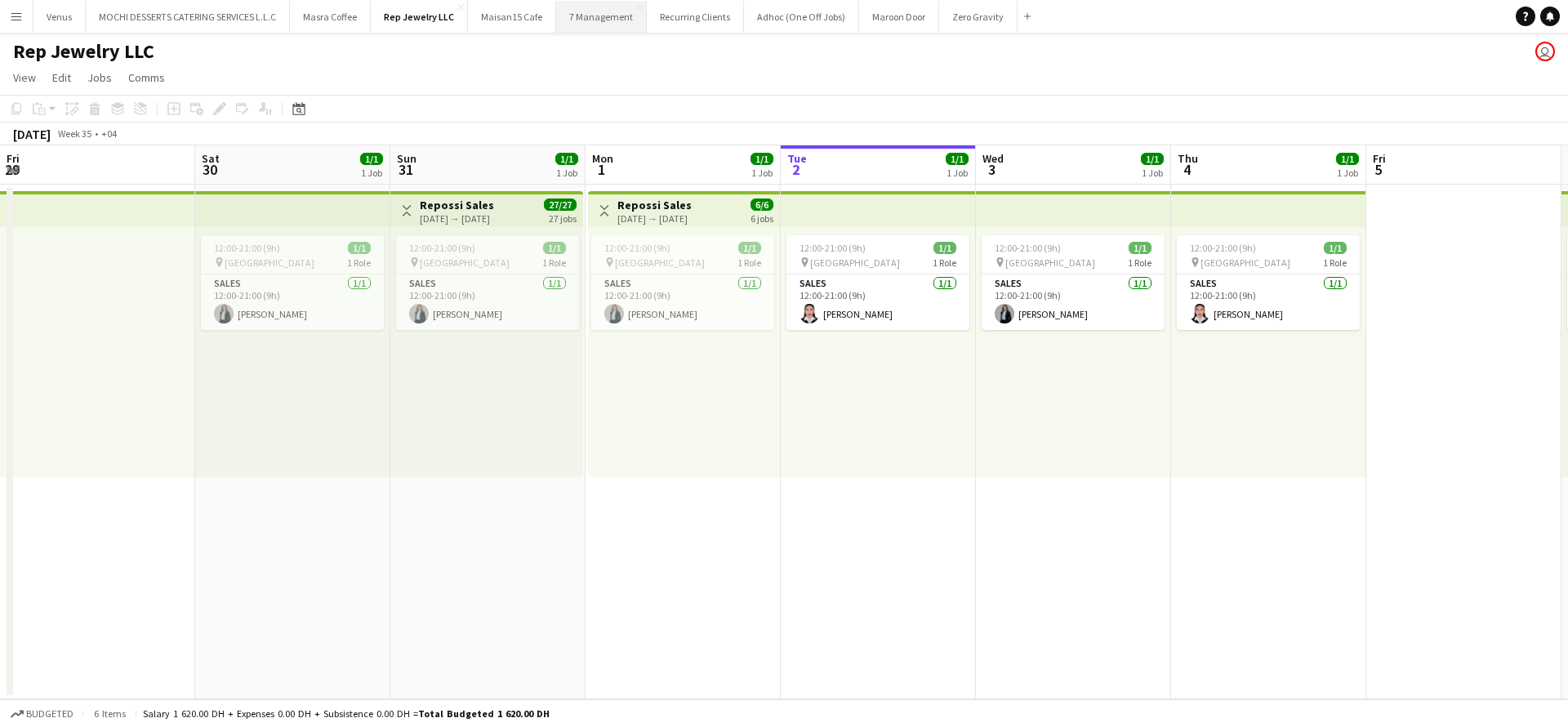
scroll to position [0, 391]
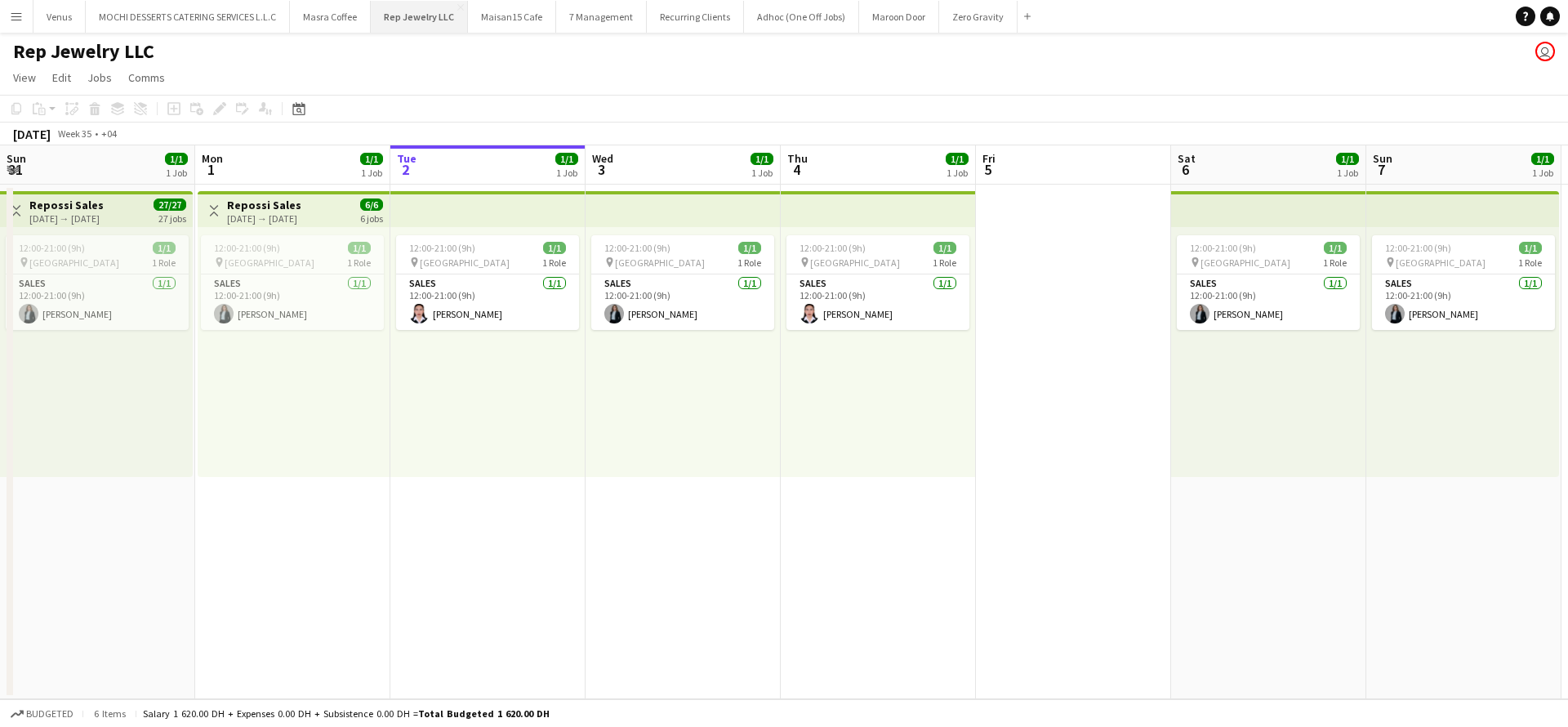
click at [395, 13] on button "Rep Jewelry LLC Close" at bounding box center [419, 17] width 97 height 32
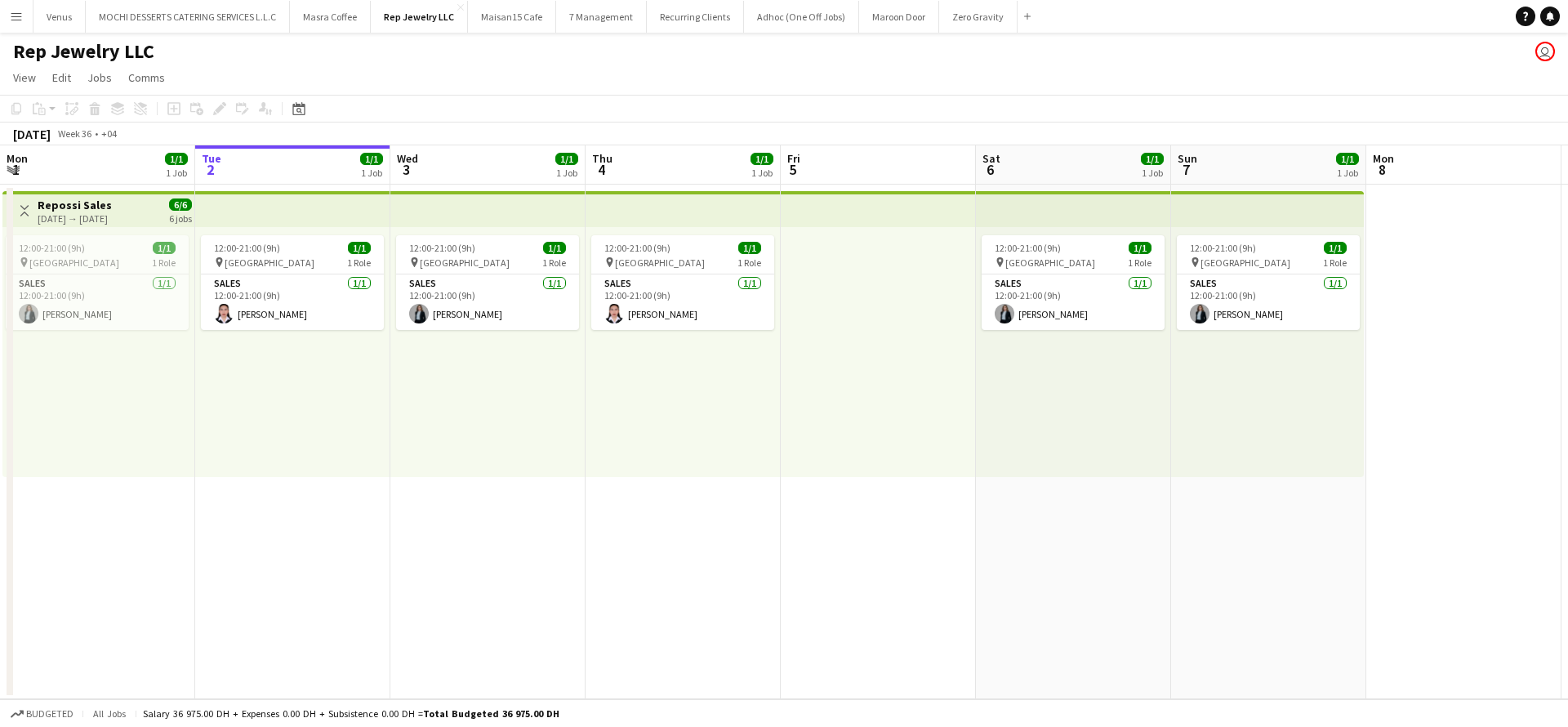
click at [330, 201] on app-top-bar at bounding box center [292, 209] width 195 height 36
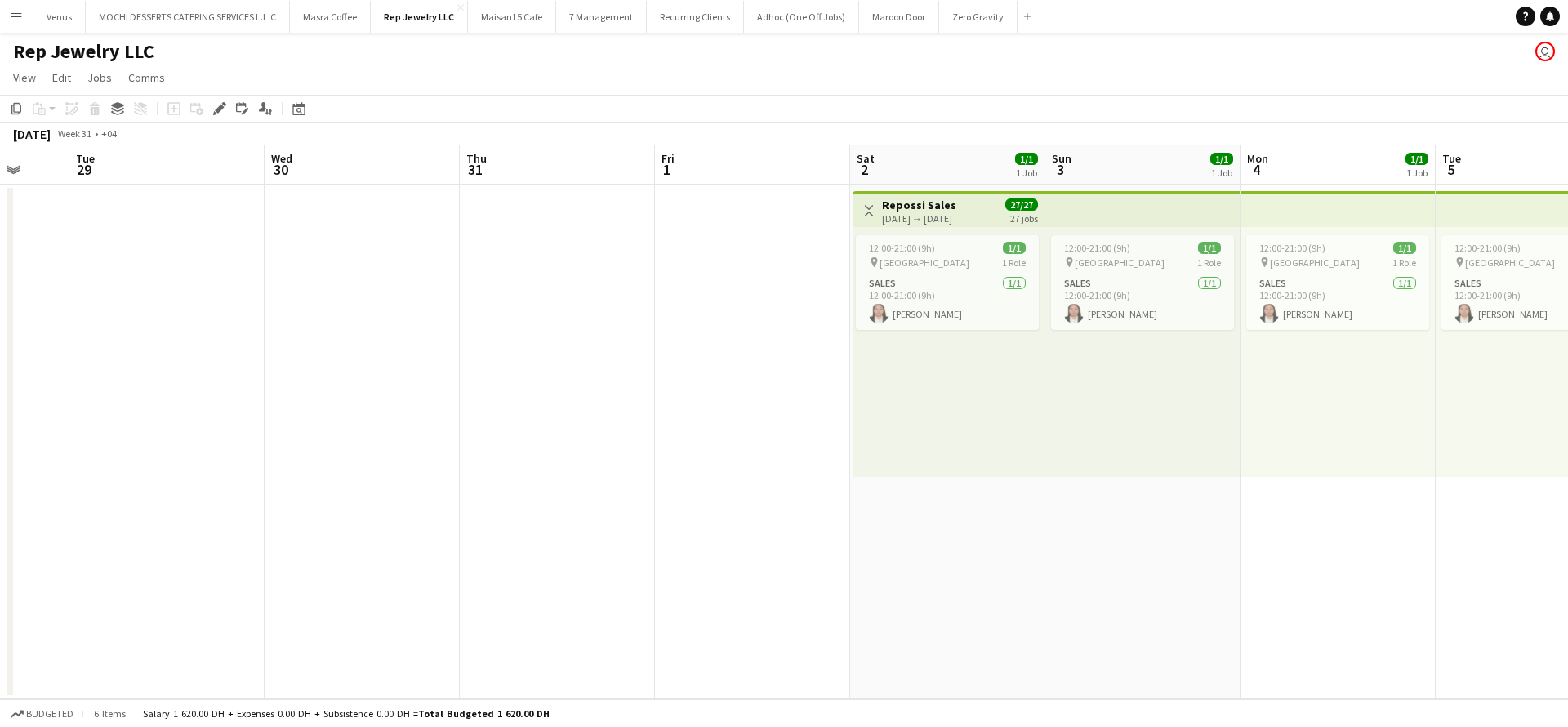
scroll to position [0, 412]
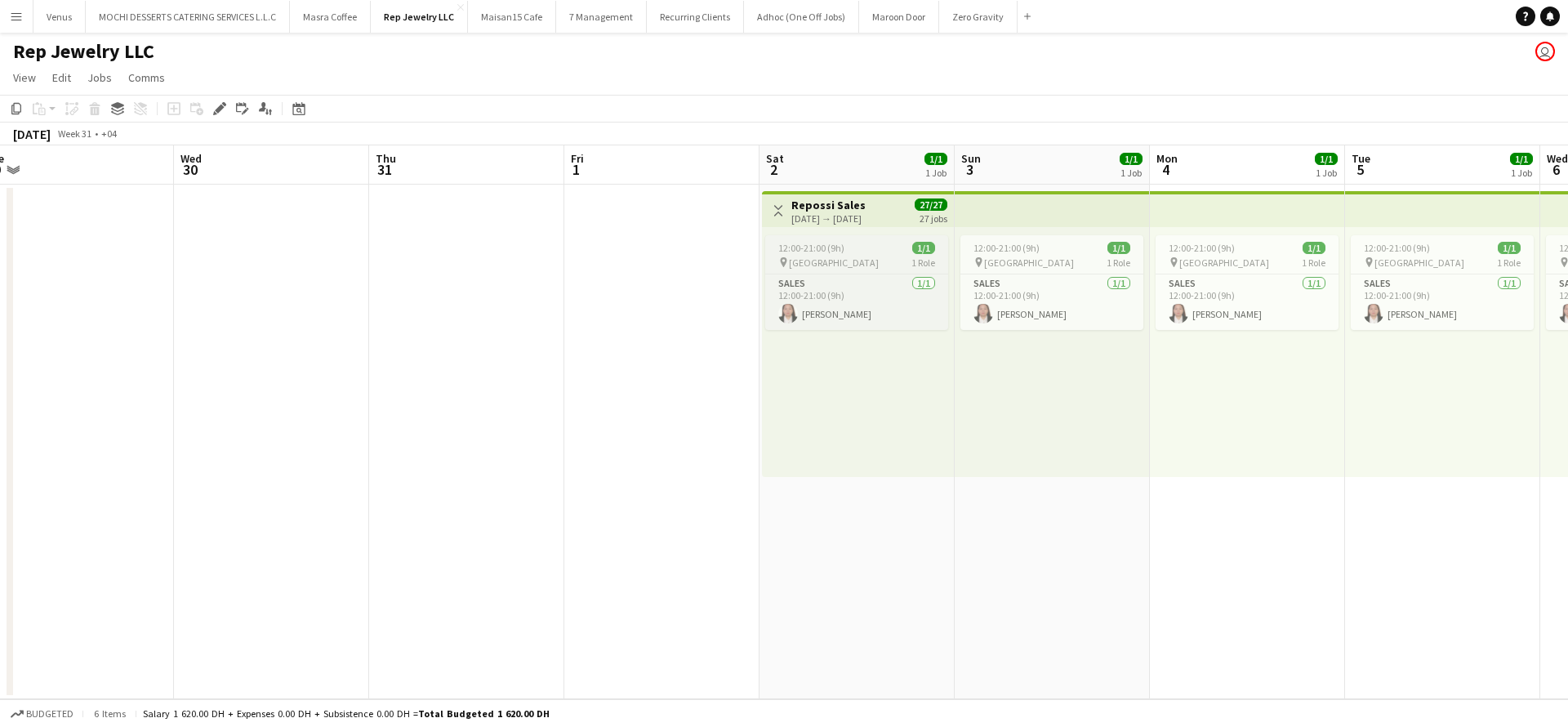
click at [860, 263] on div "pin Dubai Mall 1 Role" at bounding box center [856, 261] width 183 height 13
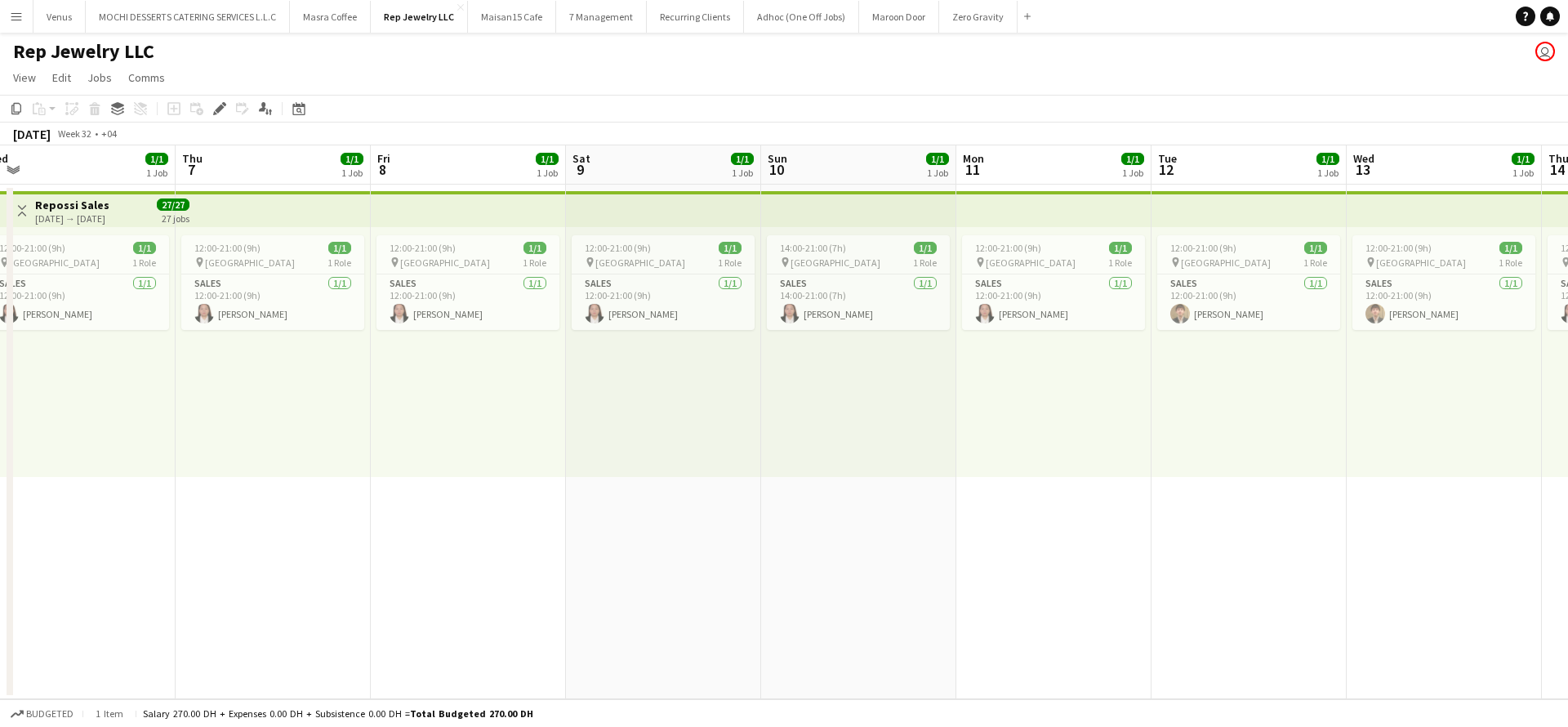
scroll to position [0, 565]
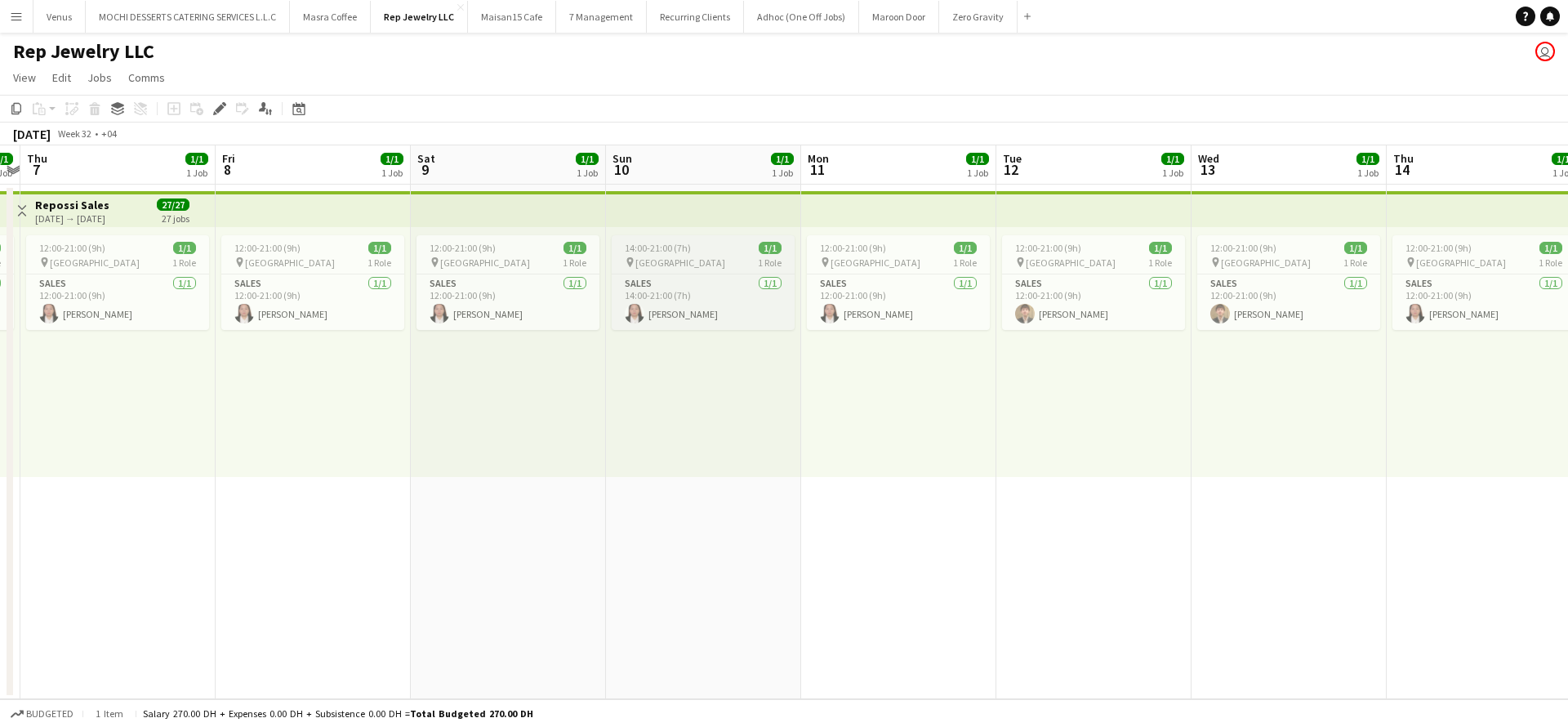
click at [670, 256] on span "[GEOGRAPHIC_DATA]" at bounding box center [680, 262] width 90 height 13
click at [219, 105] on icon "Edit" at bounding box center [219, 108] width 13 height 13
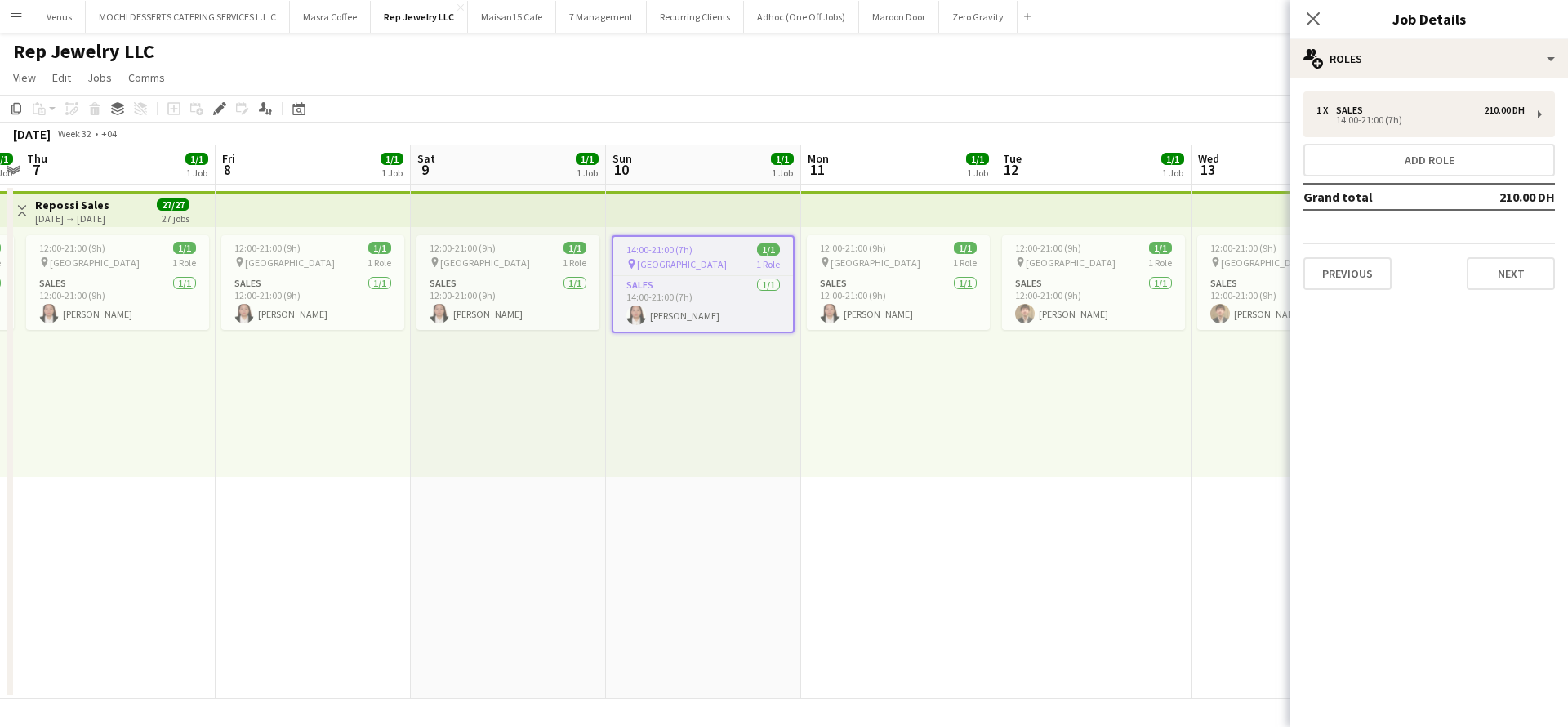
click at [916, 218] on app-top-bar at bounding box center [898, 209] width 195 height 36
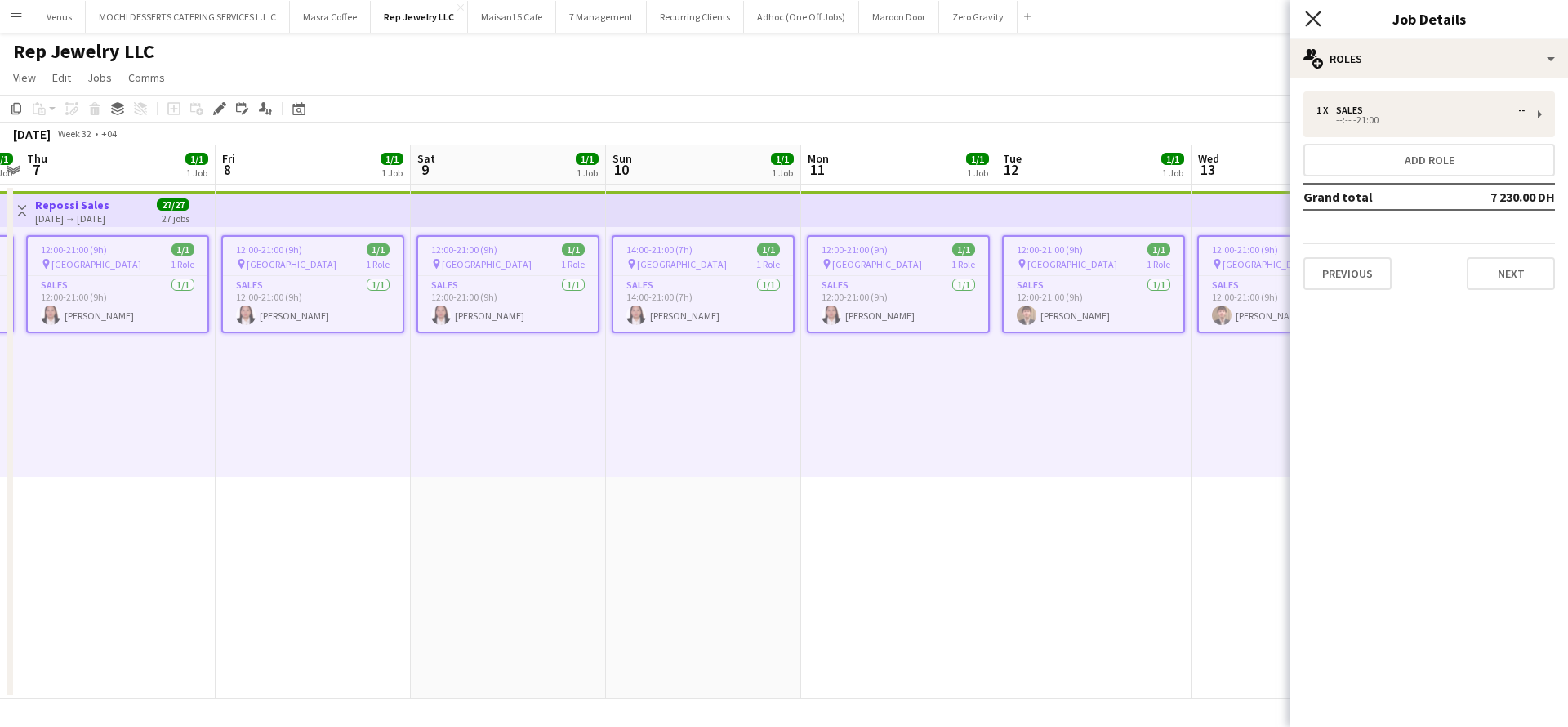
click at [1315, 12] on icon "Close pop-in" at bounding box center [1312, 19] width 15 height 15
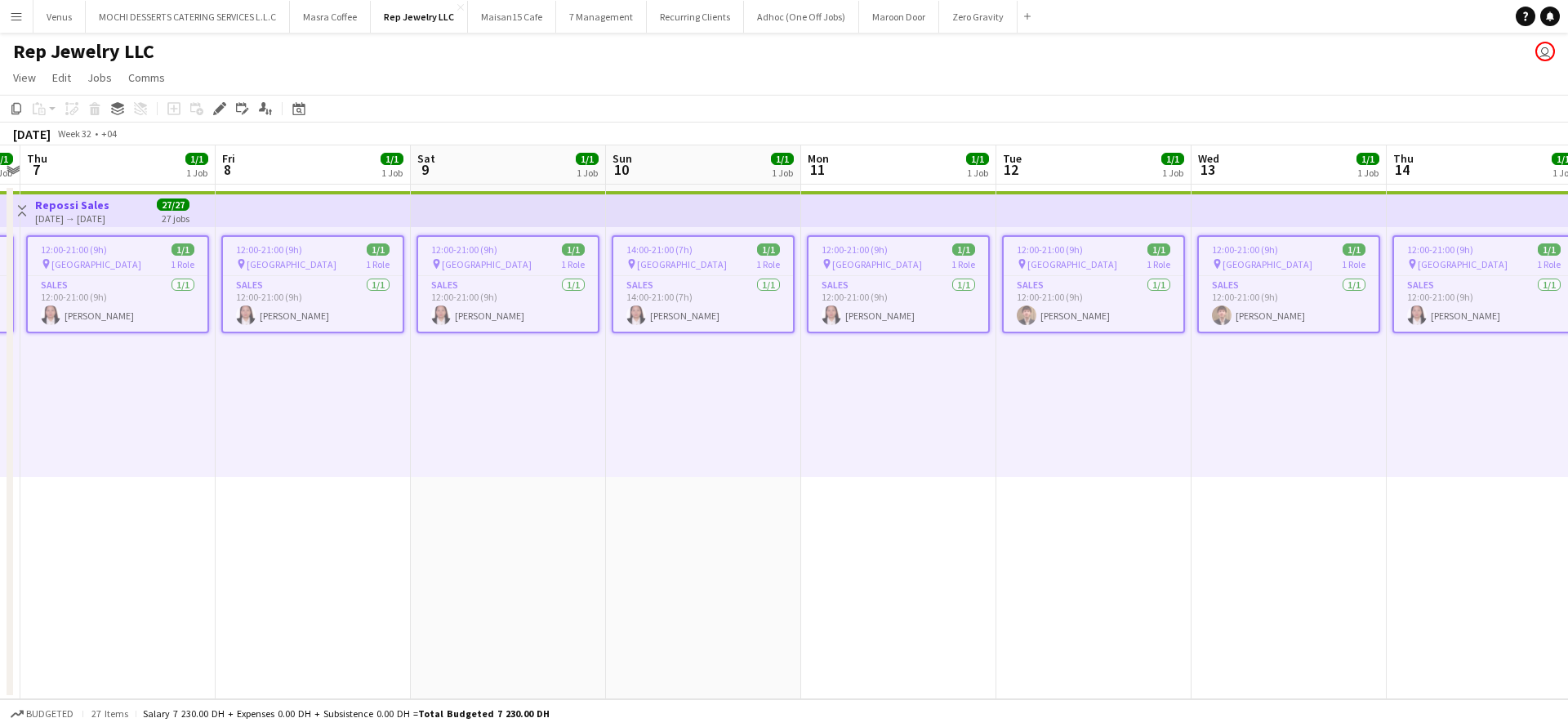
click at [1142, 209] on app-top-bar at bounding box center [1093, 209] width 195 height 36
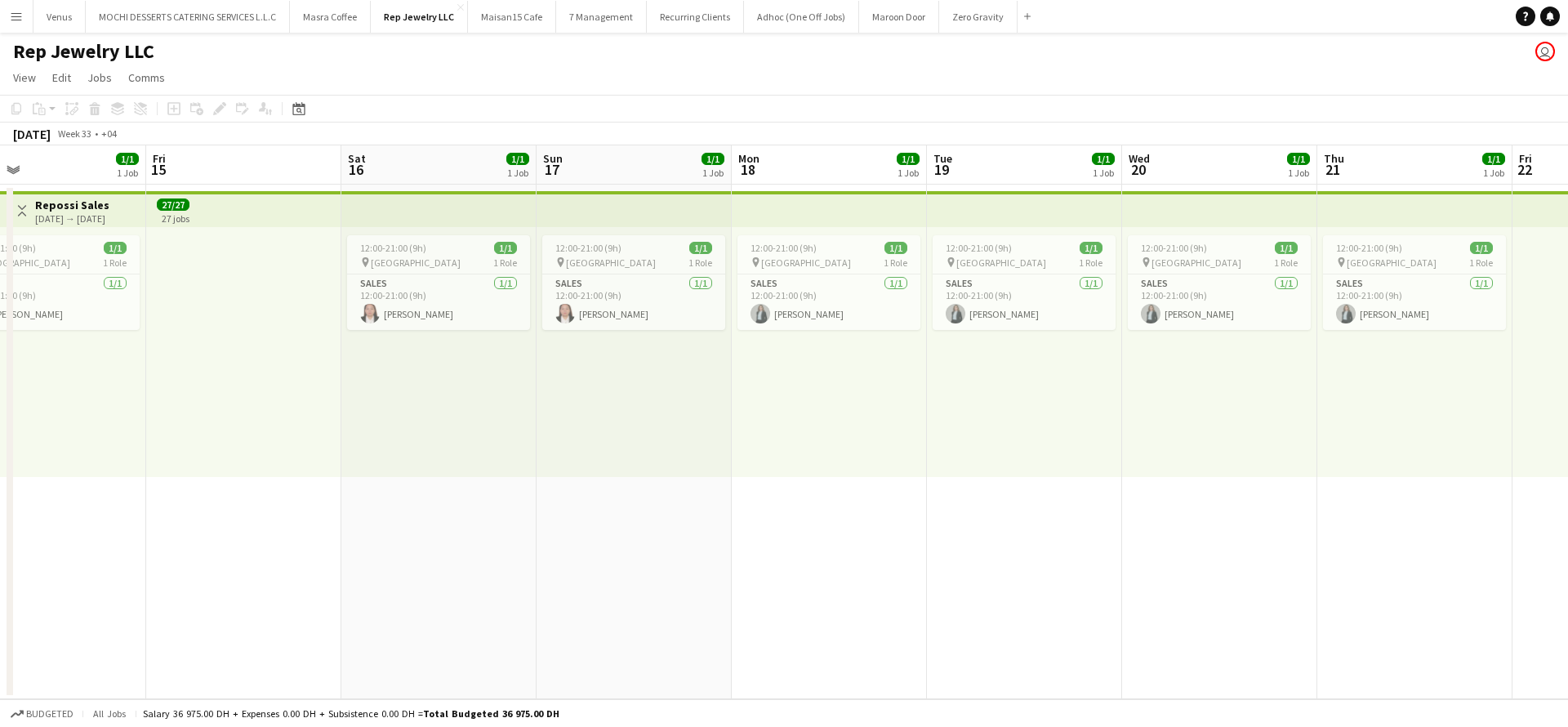
scroll to position [0, 424]
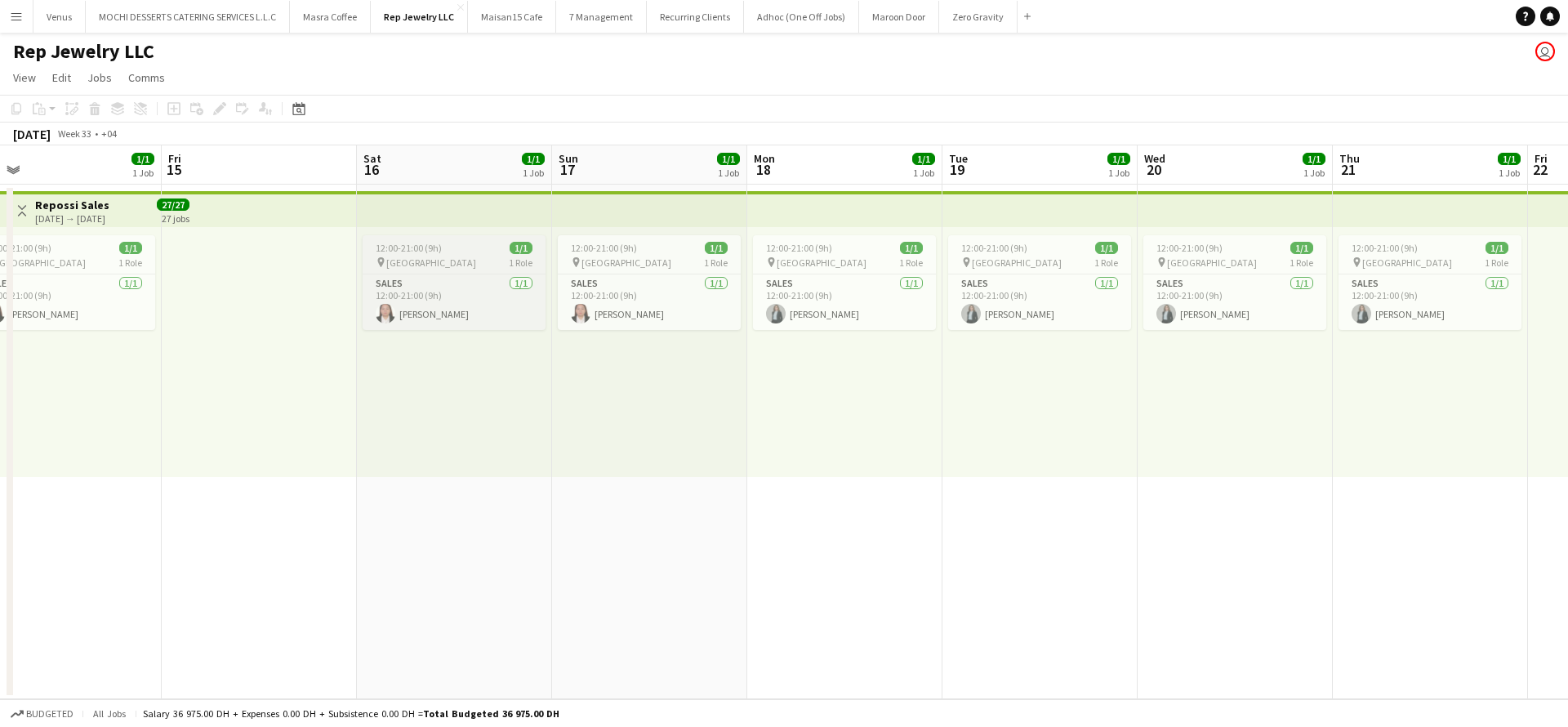
click at [437, 252] on span "12:00-21:00 (9h)" at bounding box center [408, 248] width 66 height 13
click at [237, 207] on app-top-bar at bounding box center [259, 209] width 195 height 36
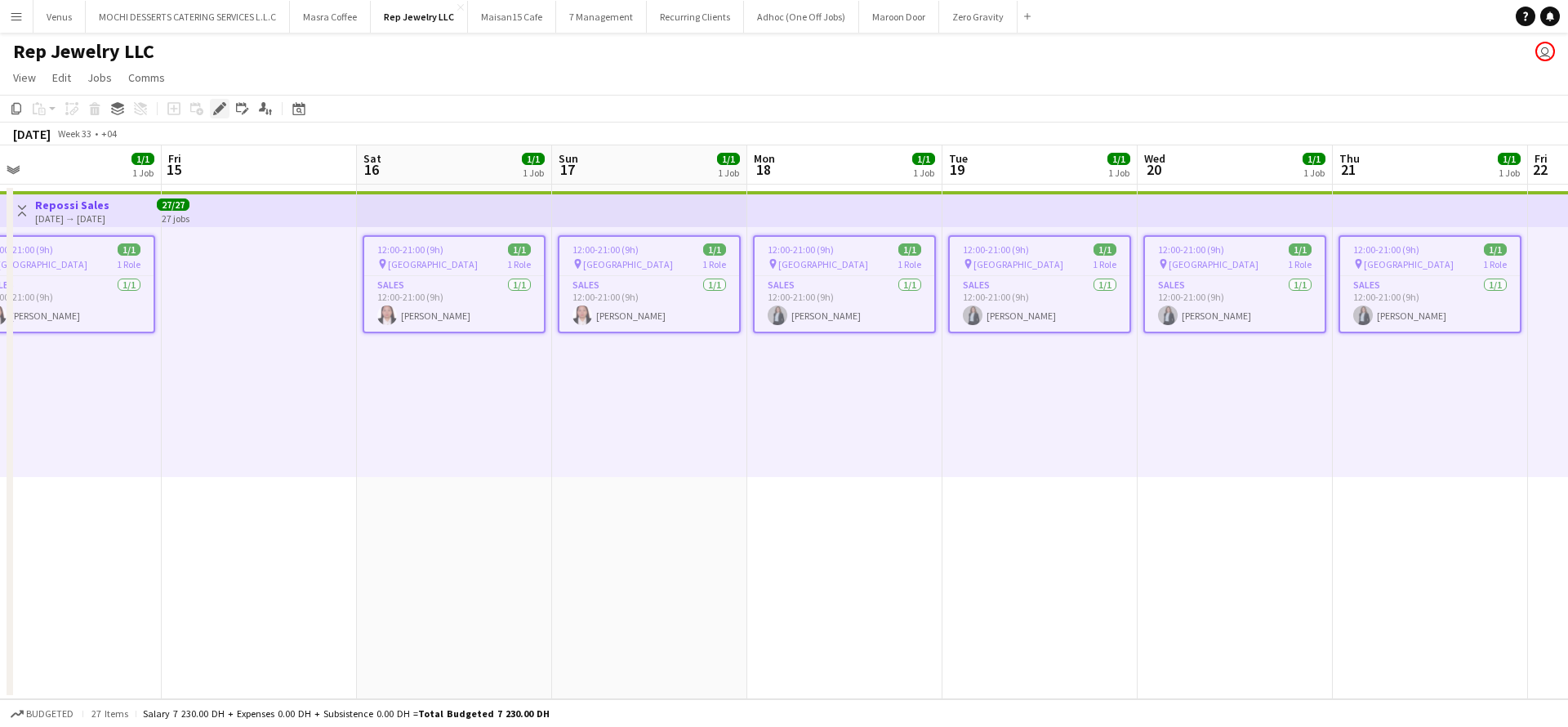
click at [220, 116] on div "Edit" at bounding box center [219, 108] width 19 height 19
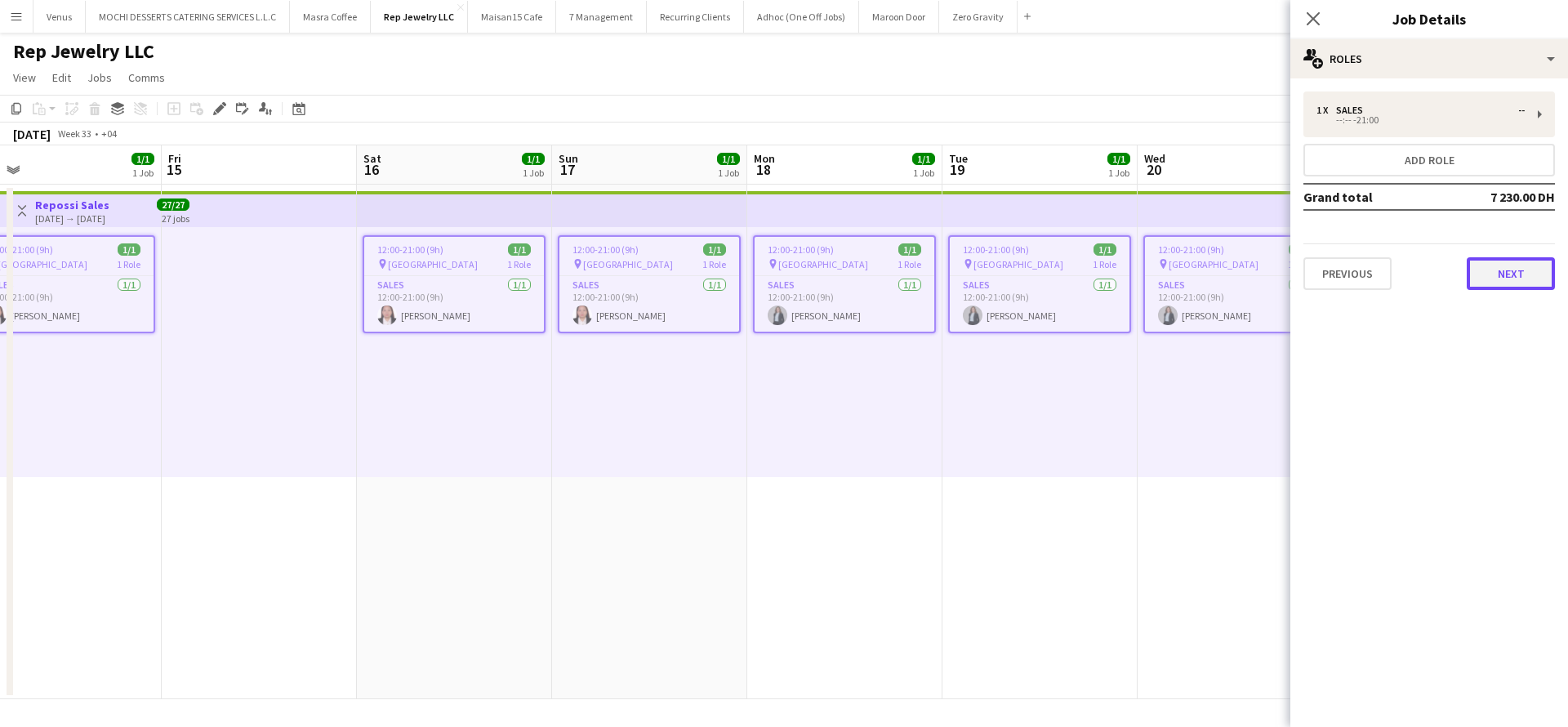
click at [1517, 277] on button "Next" at bounding box center [1511, 273] width 89 height 33
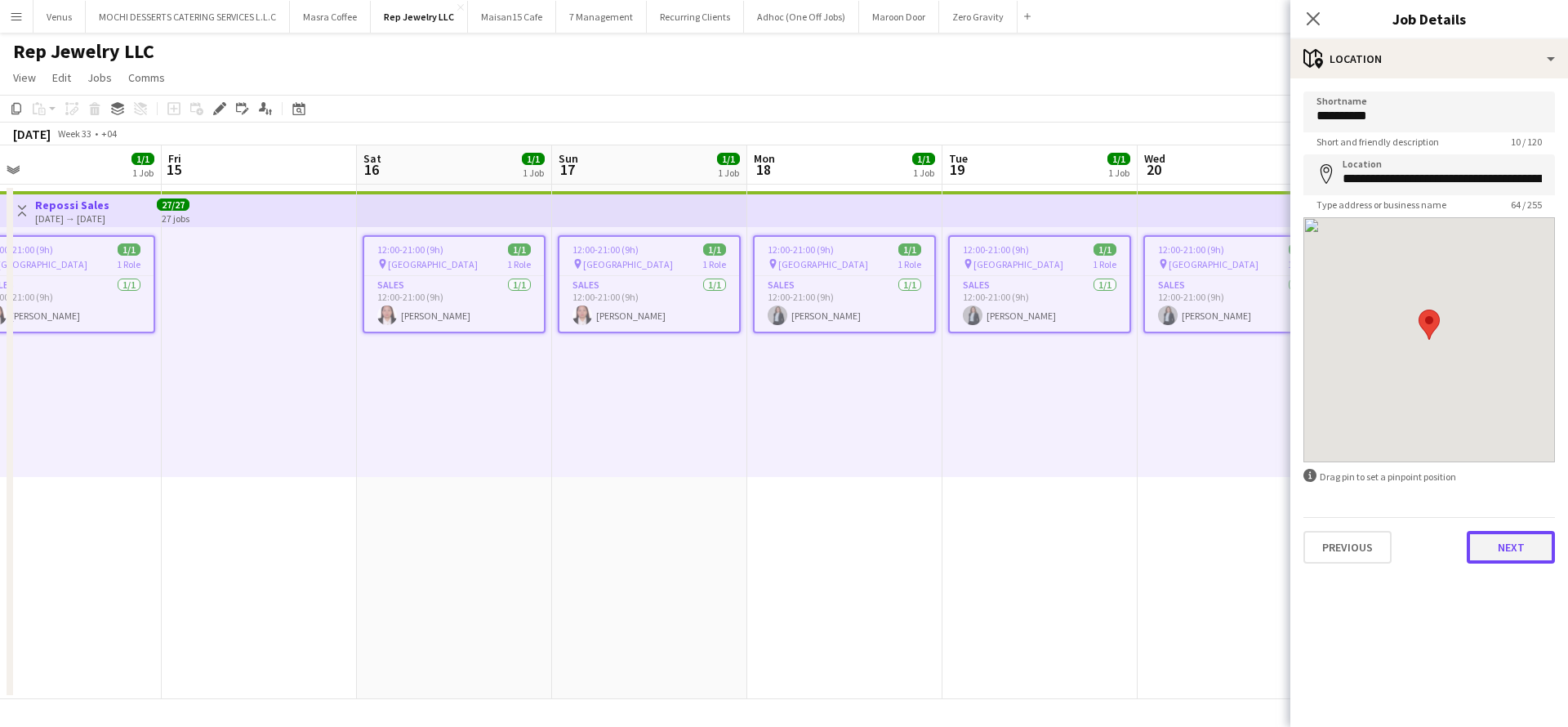
click at [1504, 548] on button "Next" at bounding box center [1511, 547] width 89 height 33
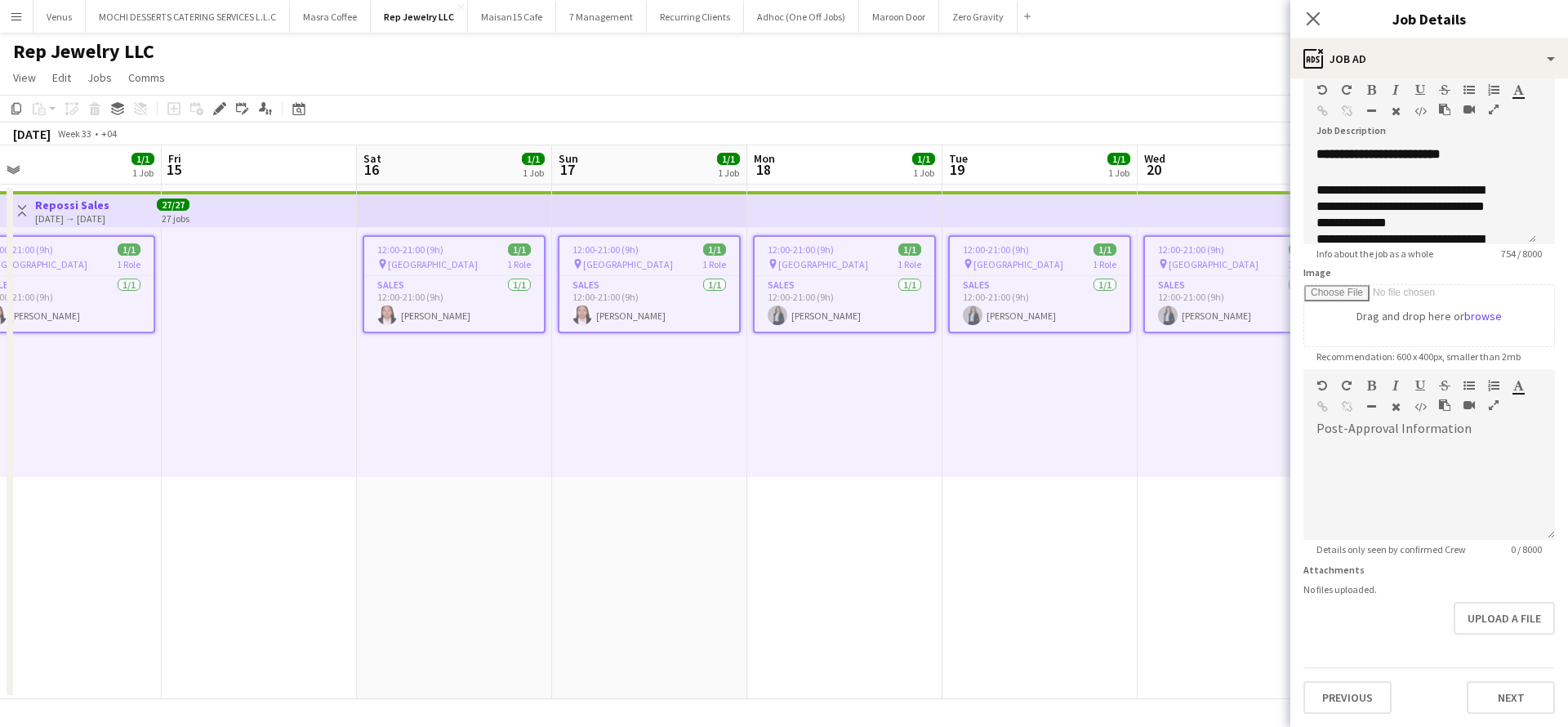
scroll to position [120, 0]
click at [1505, 698] on button "Next" at bounding box center [1511, 697] width 89 height 33
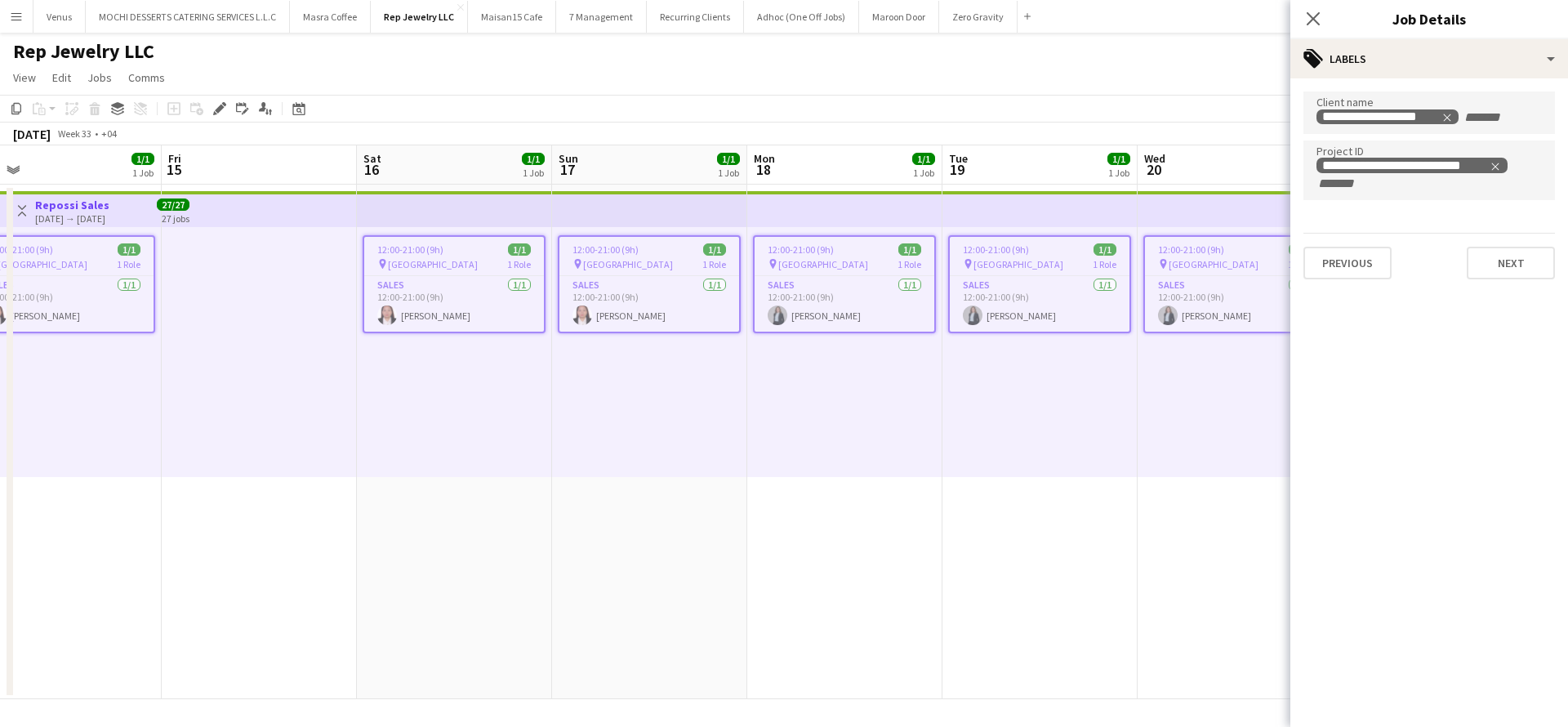
scroll to position [0, 0]
click at [1314, 14] on icon "Close pop-in" at bounding box center [1312, 19] width 15 height 15
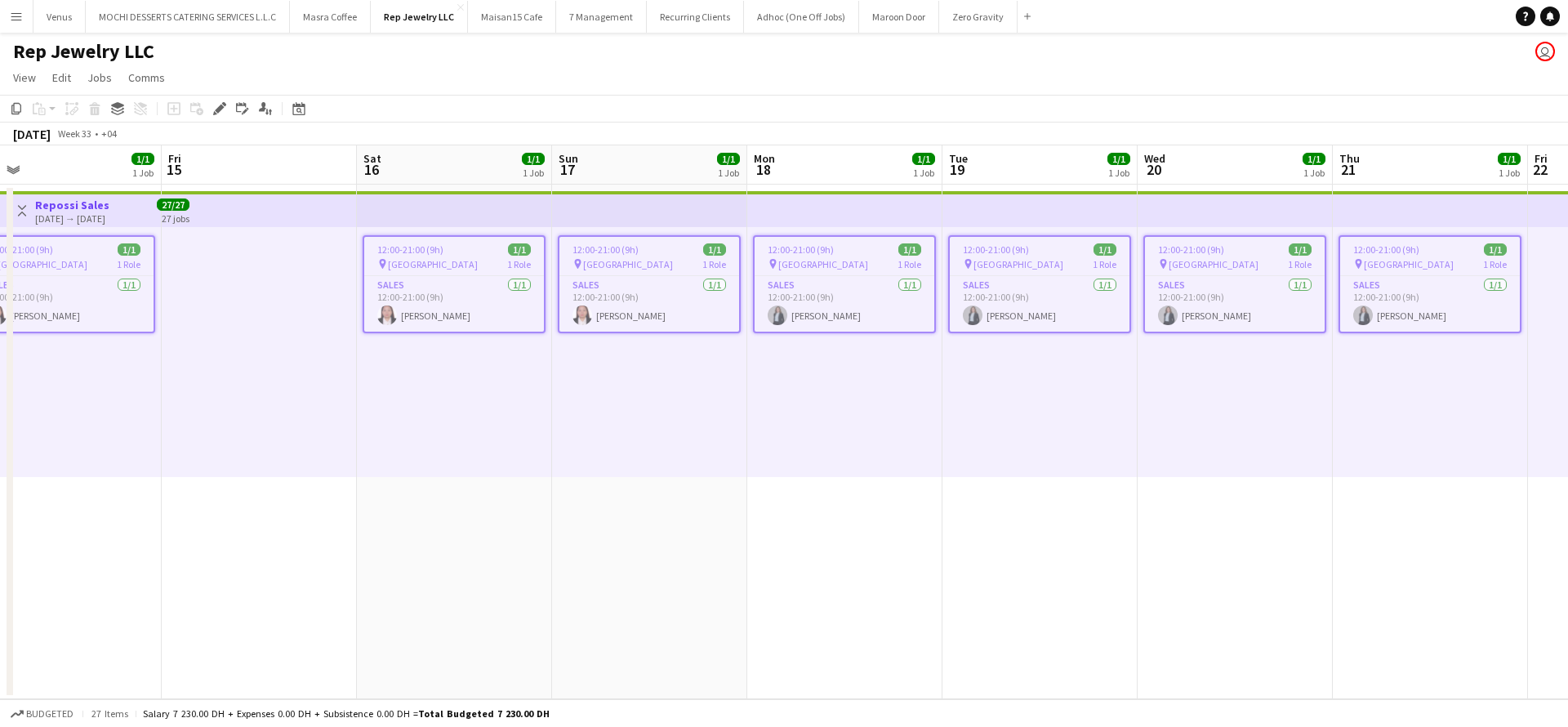
click at [851, 215] on app-top-bar at bounding box center [844, 209] width 195 height 36
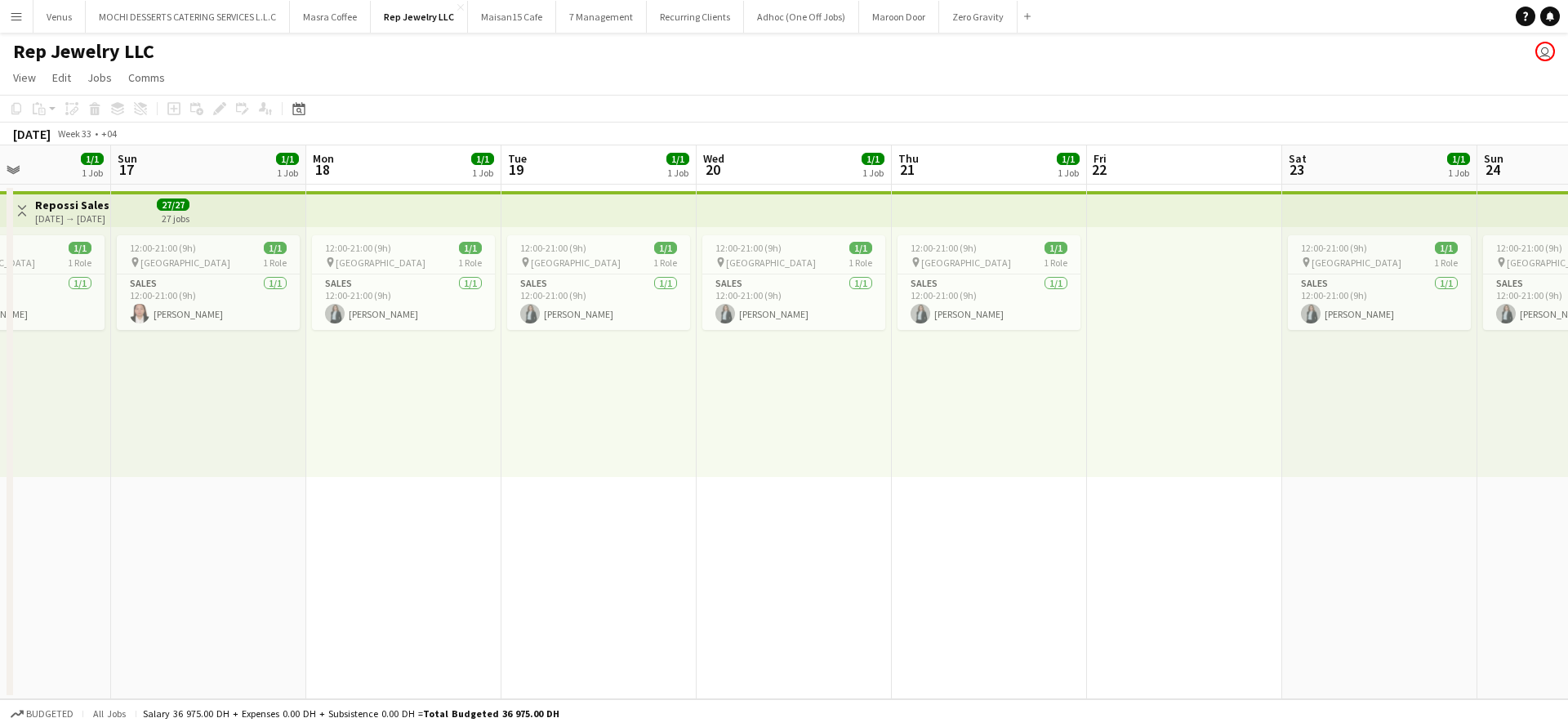
scroll to position [0, 524]
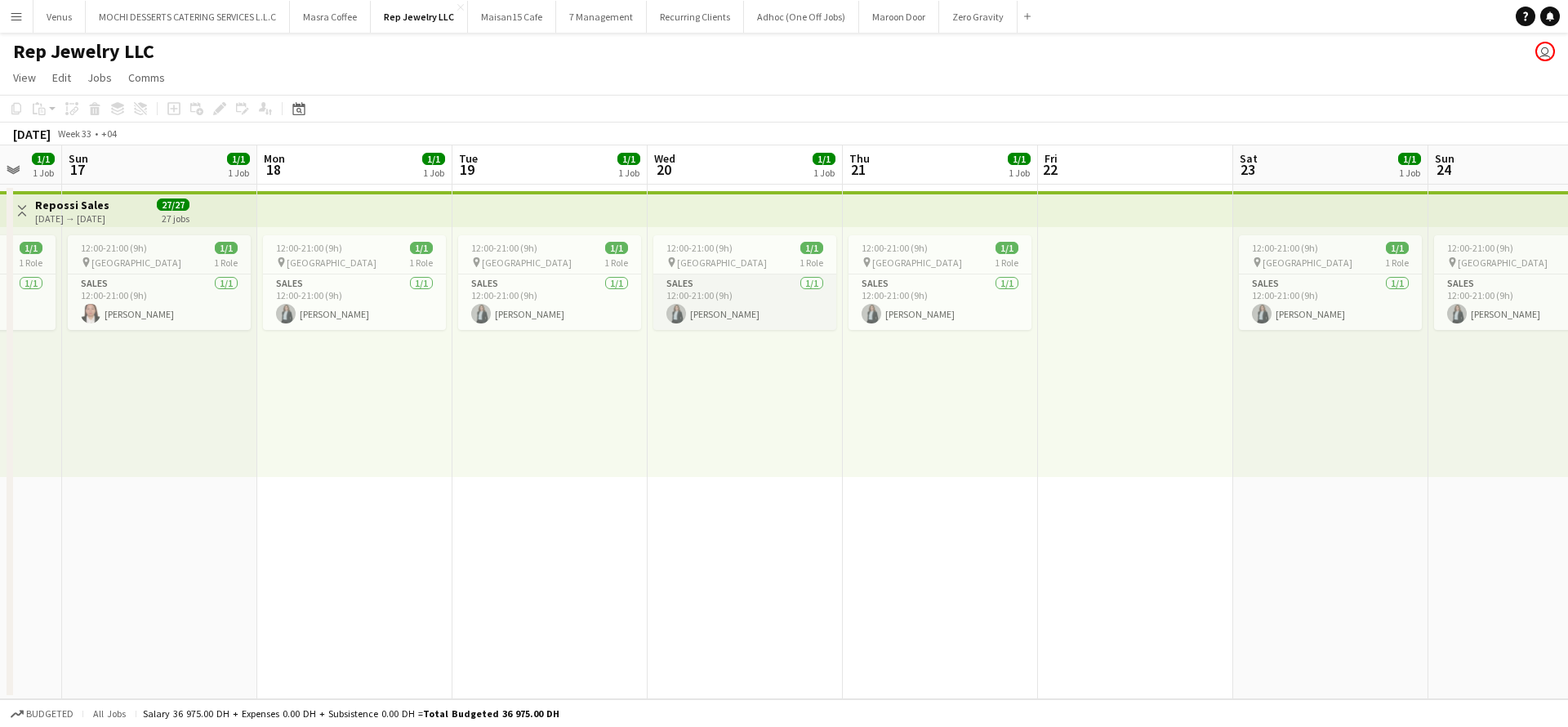
click at [736, 329] on app-card-role "Sales 1/1 12:00-21:00 (9h) Sawsan Farkouh" at bounding box center [745, 302] width 183 height 56
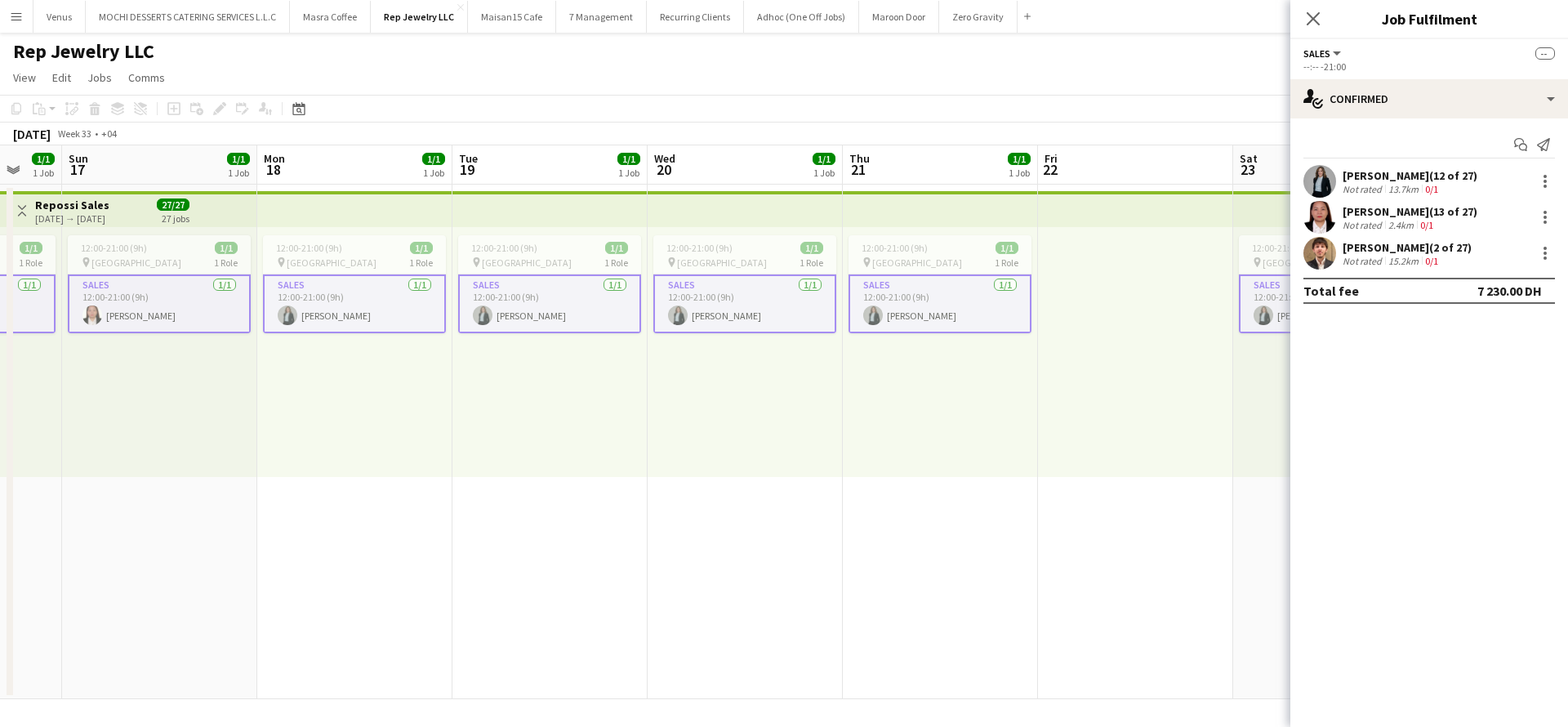
drag, startPoint x: 1431, startPoint y: 175, endPoint x: 1344, endPoint y: 179, distance: 87.1
click at [1344, 179] on div "Sawsan Farkouh (12 of 27)" at bounding box center [1410, 175] width 135 height 14
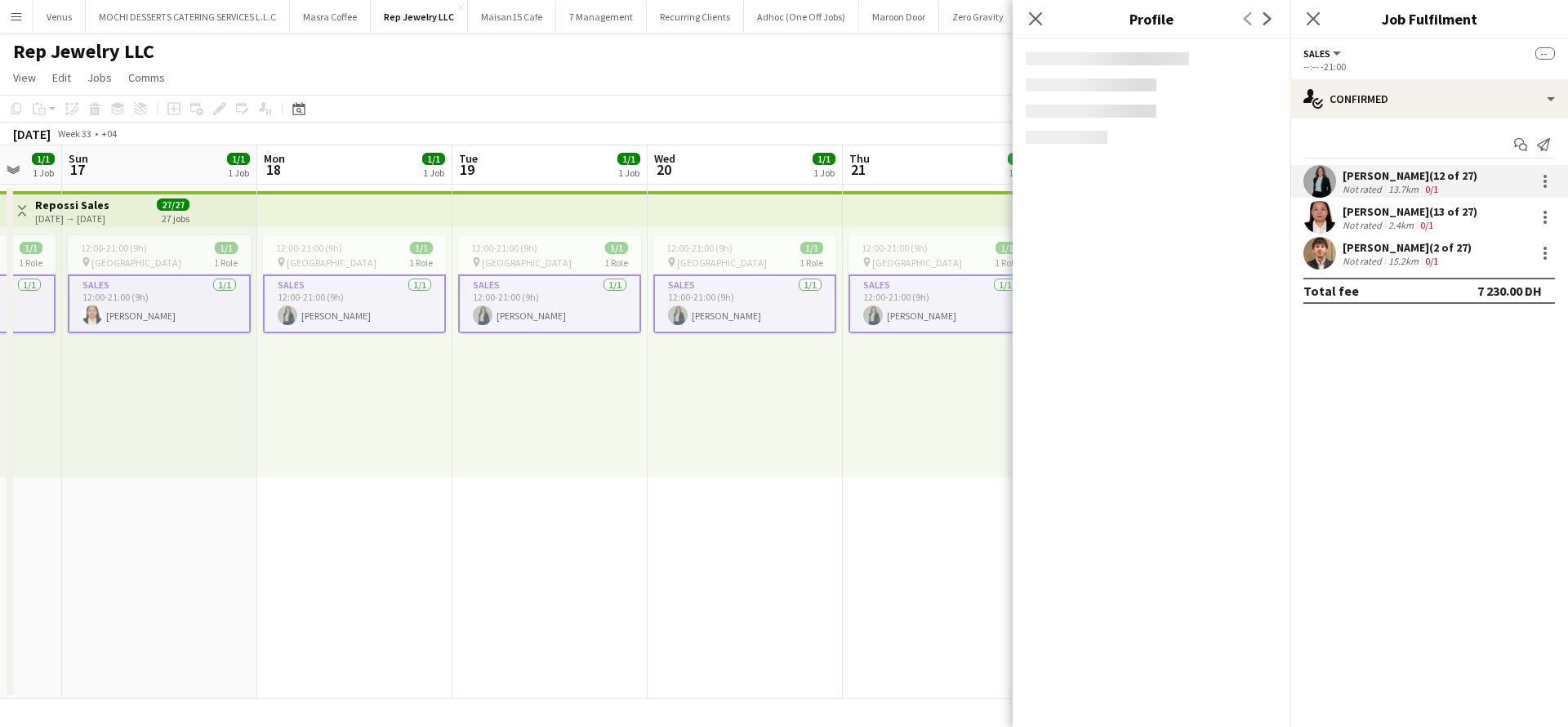
copy div "Sawsan Farkouh ("
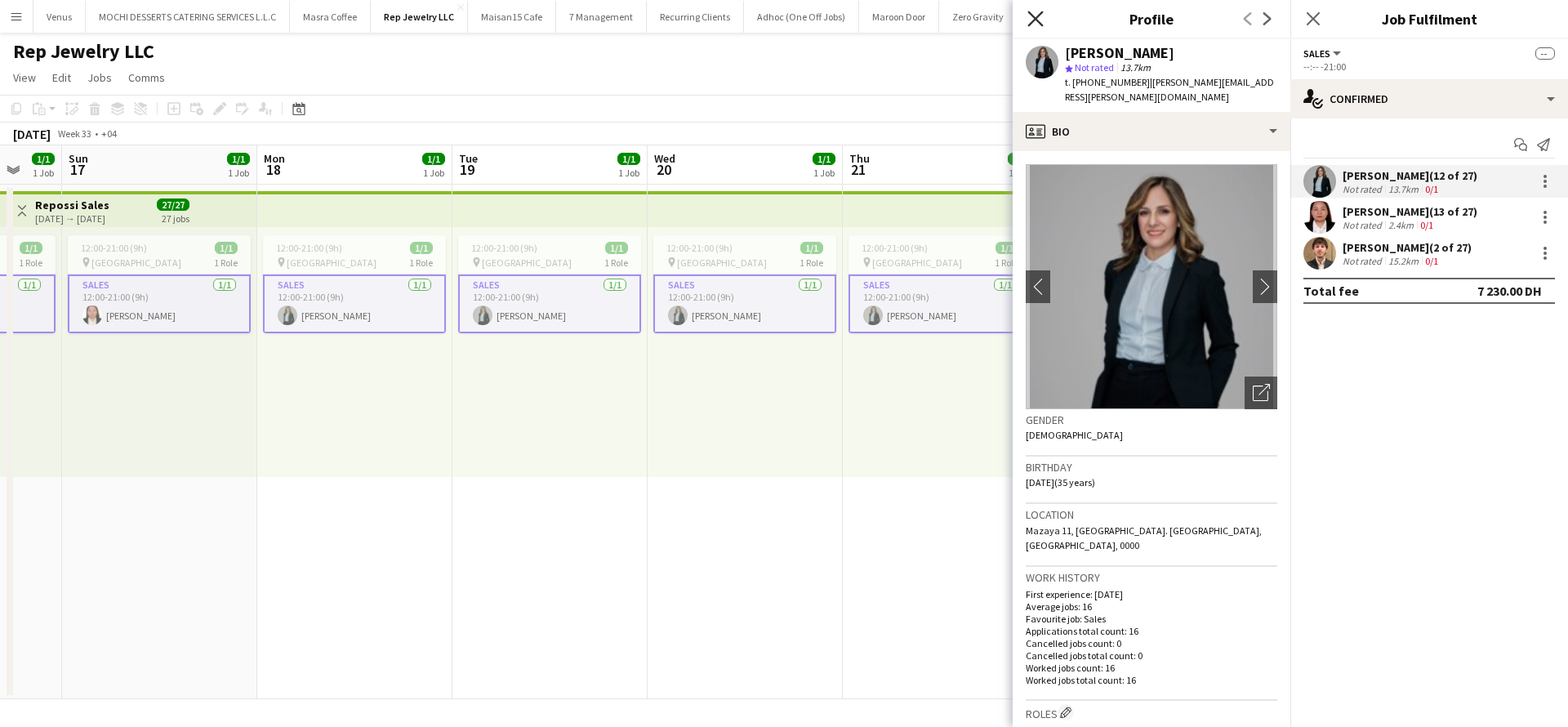
click at [1029, 18] on icon "Close pop-in" at bounding box center [1035, 19] width 15 height 15
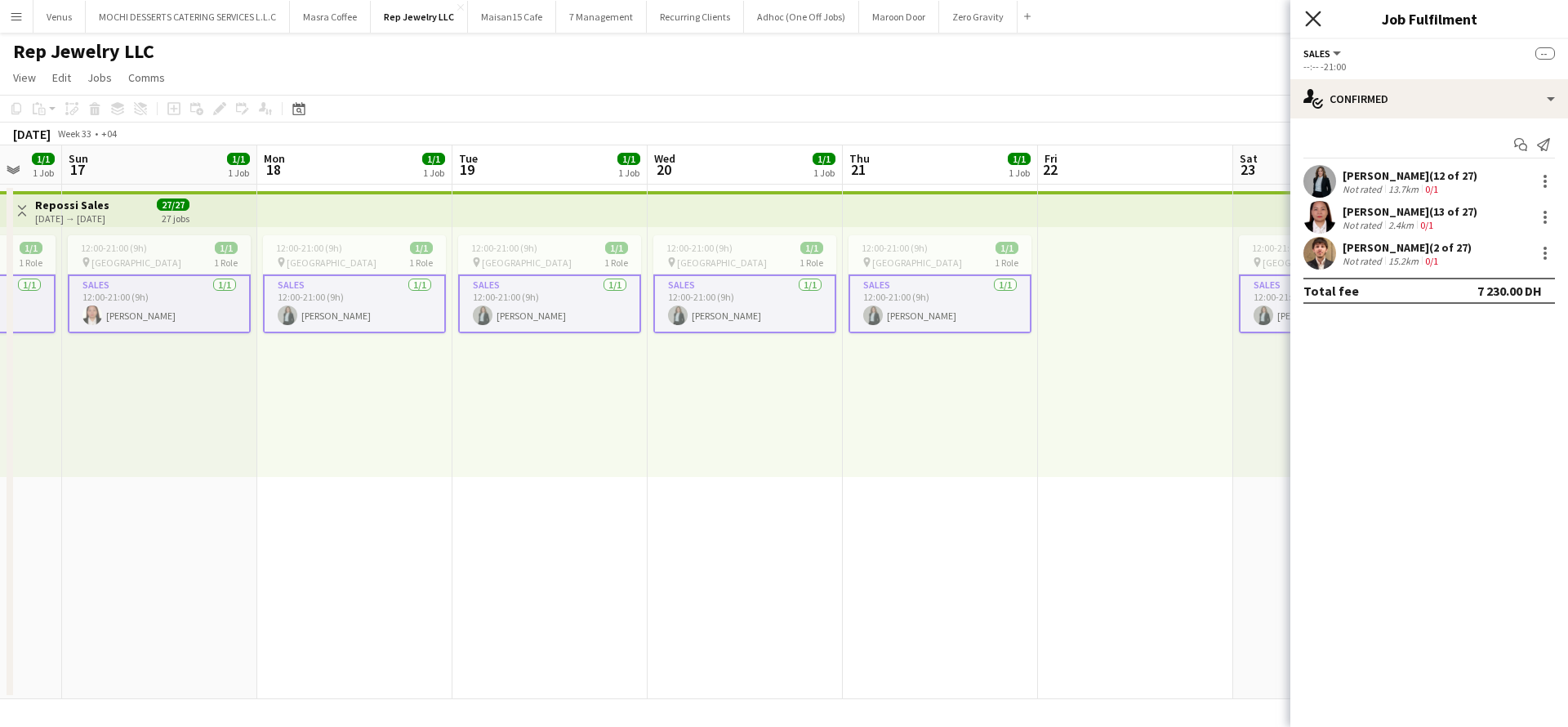
click at [1317, 11] on icon "Close pop-in" at bounding box center [1312, 19] width 15 height 15
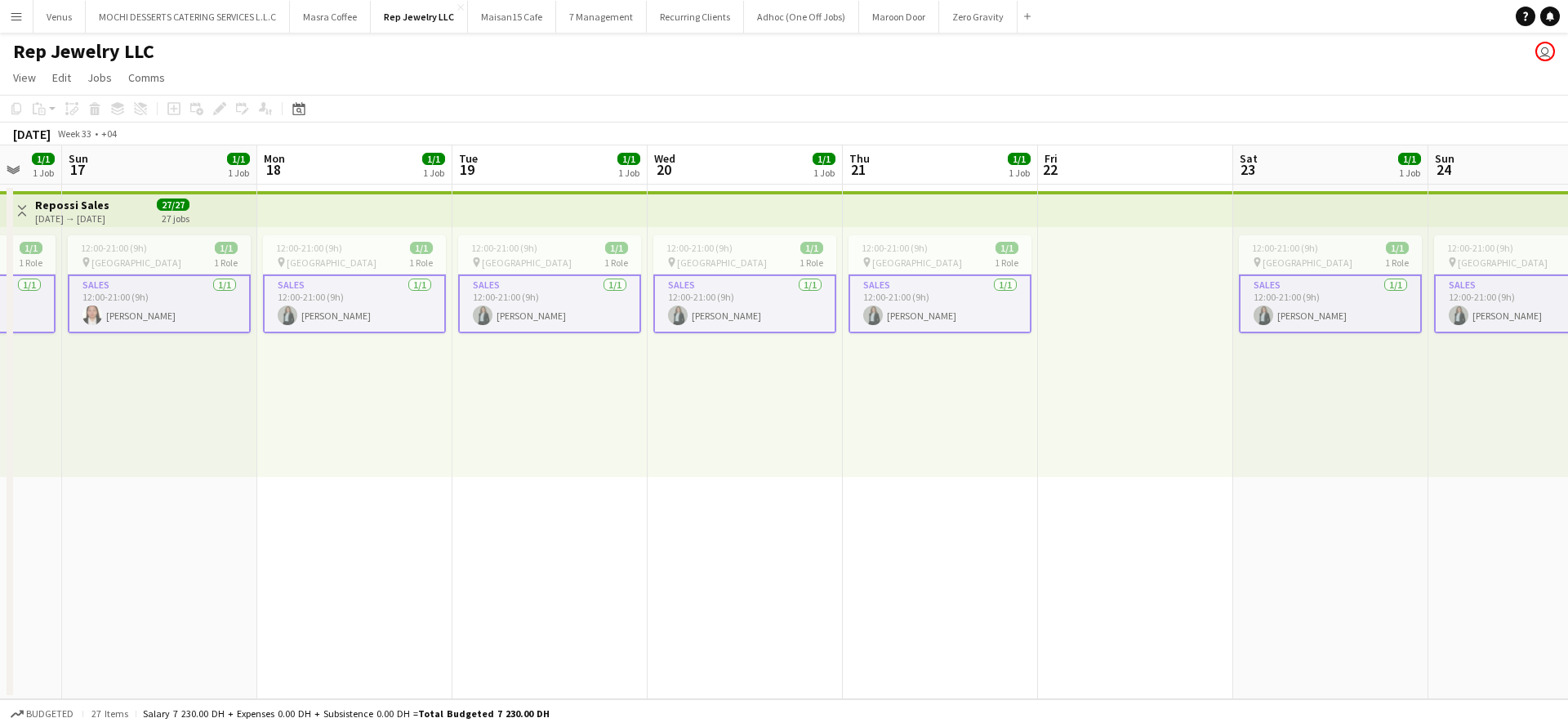
drag, startPoint x: 565, startPoint y: 206, endPoint x: 567, endPoint y: 218, distance: 12.2
click at [564, 214] on app-top-bar at bounding box center [549, 209] width 195 height 36
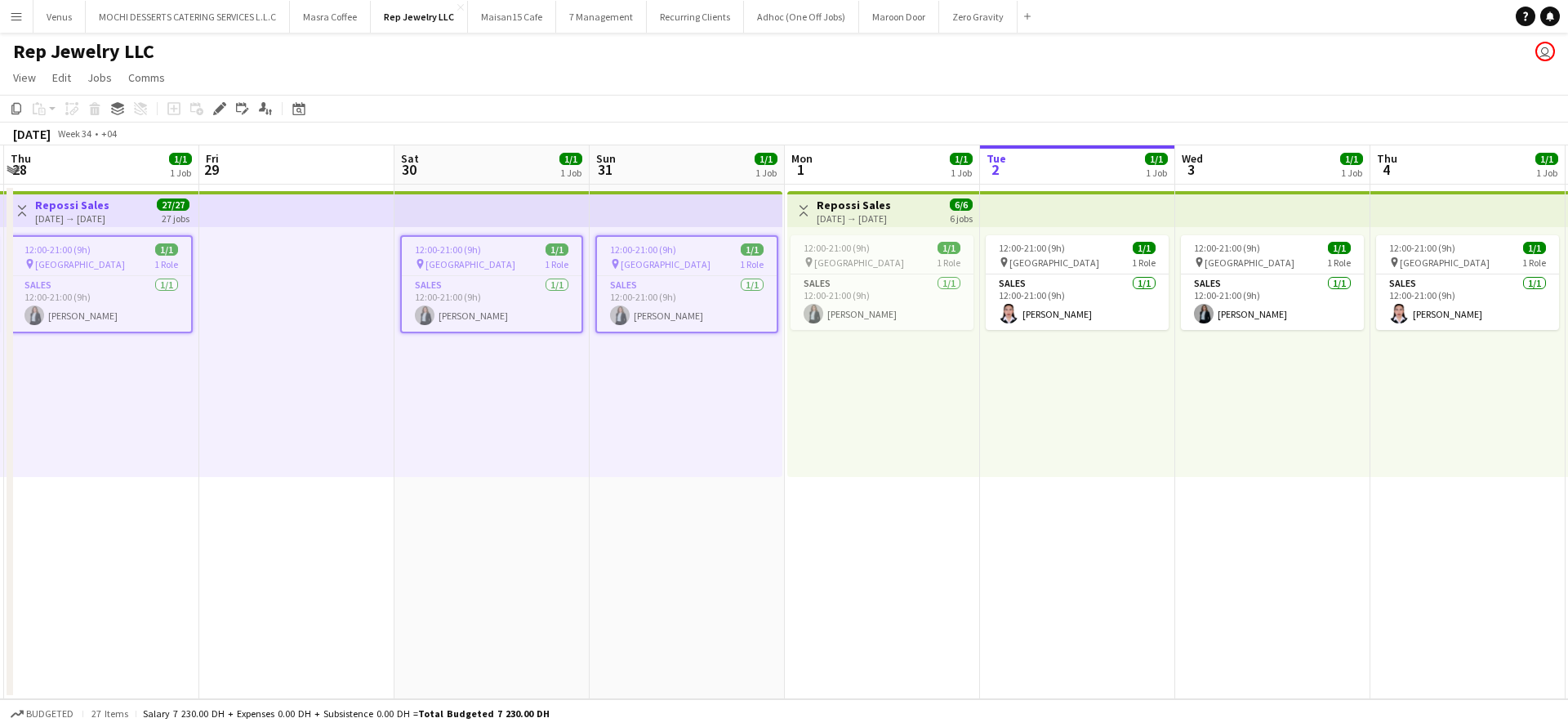
scroll to position [0, 582]
click at [477, 245] on span "12:00-21:00 (9h)" at bounding box center [447, 250] width 66 height 13
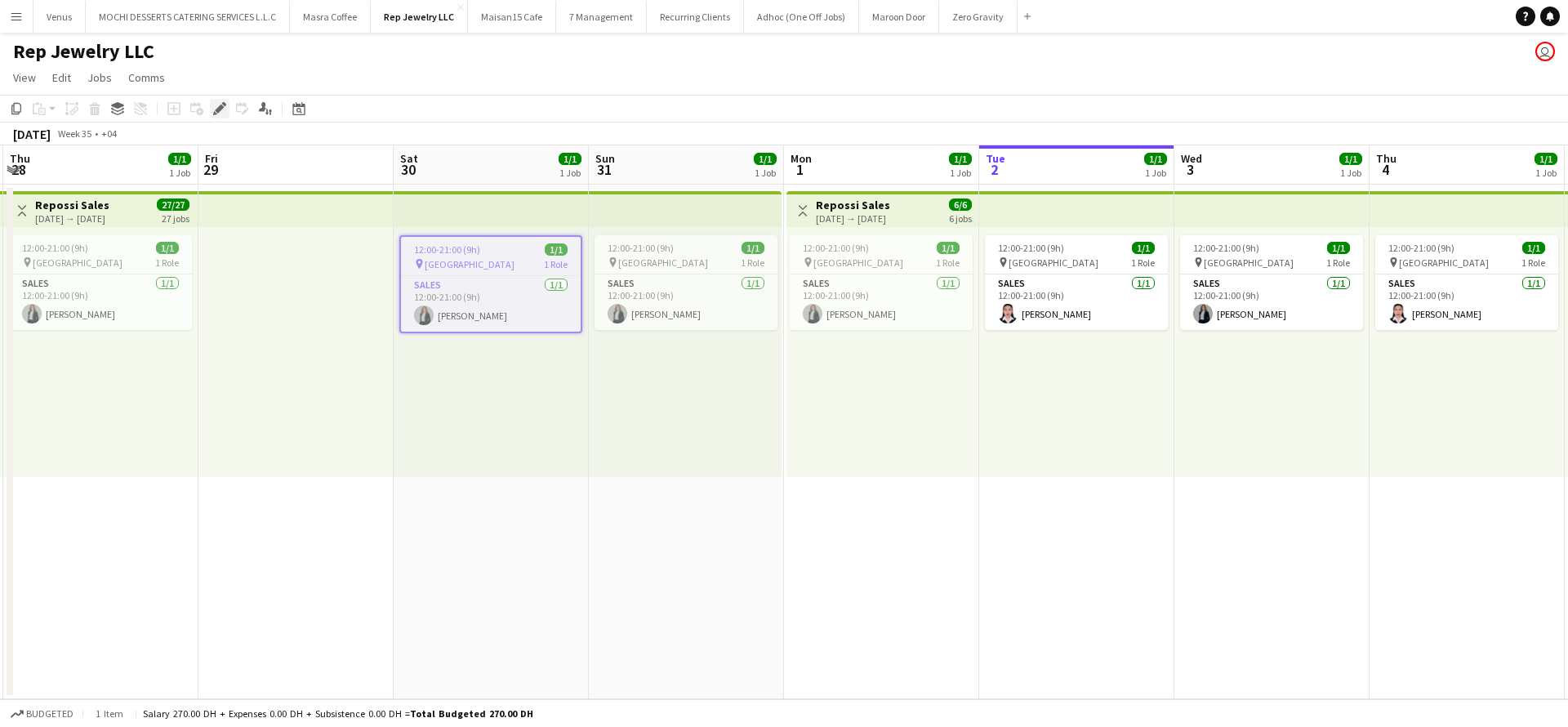
click at [220, 112] on icon "Edit" at bounding box center [219, 108] width 13 height 13
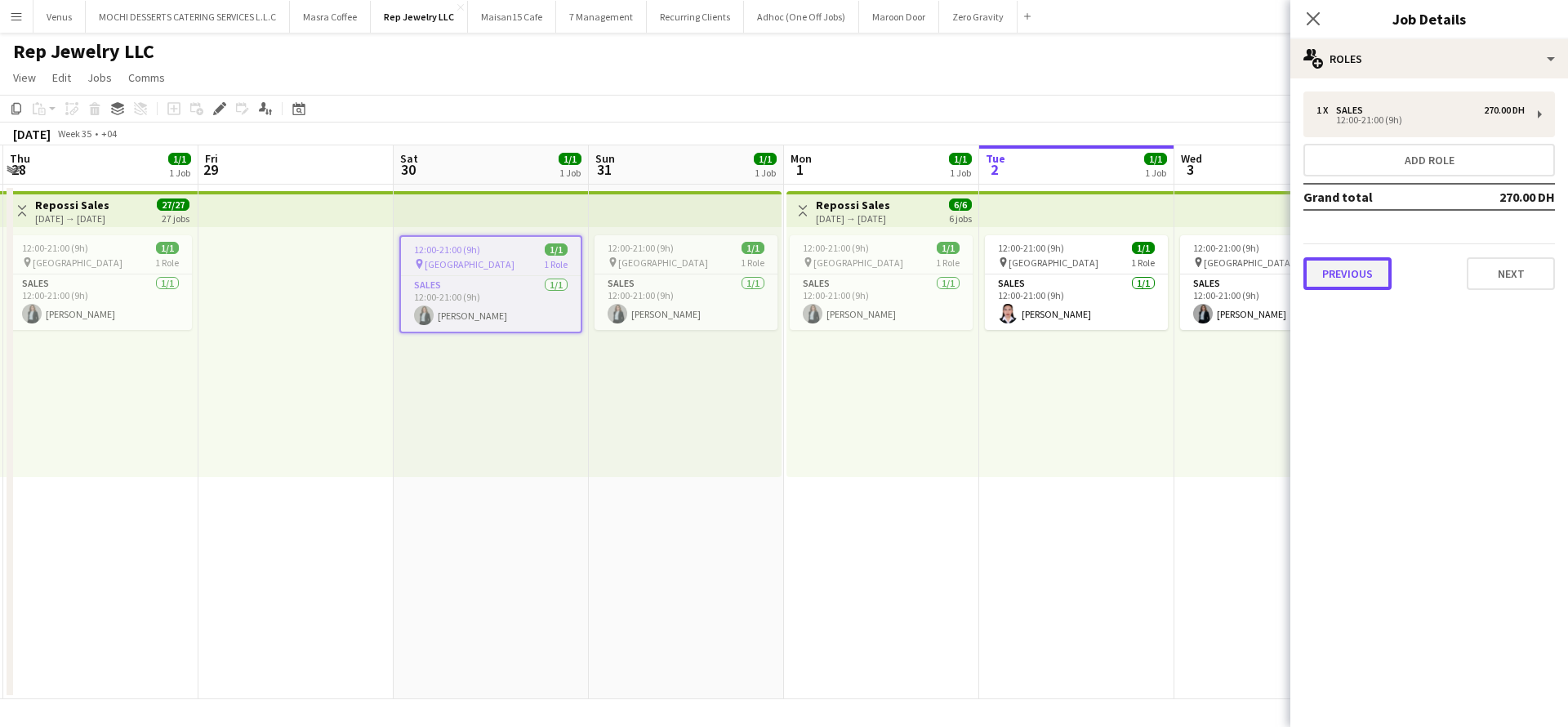
click at [1331, 268] on button "Previous" at bounding box center [1348, 273] width 89 height 33
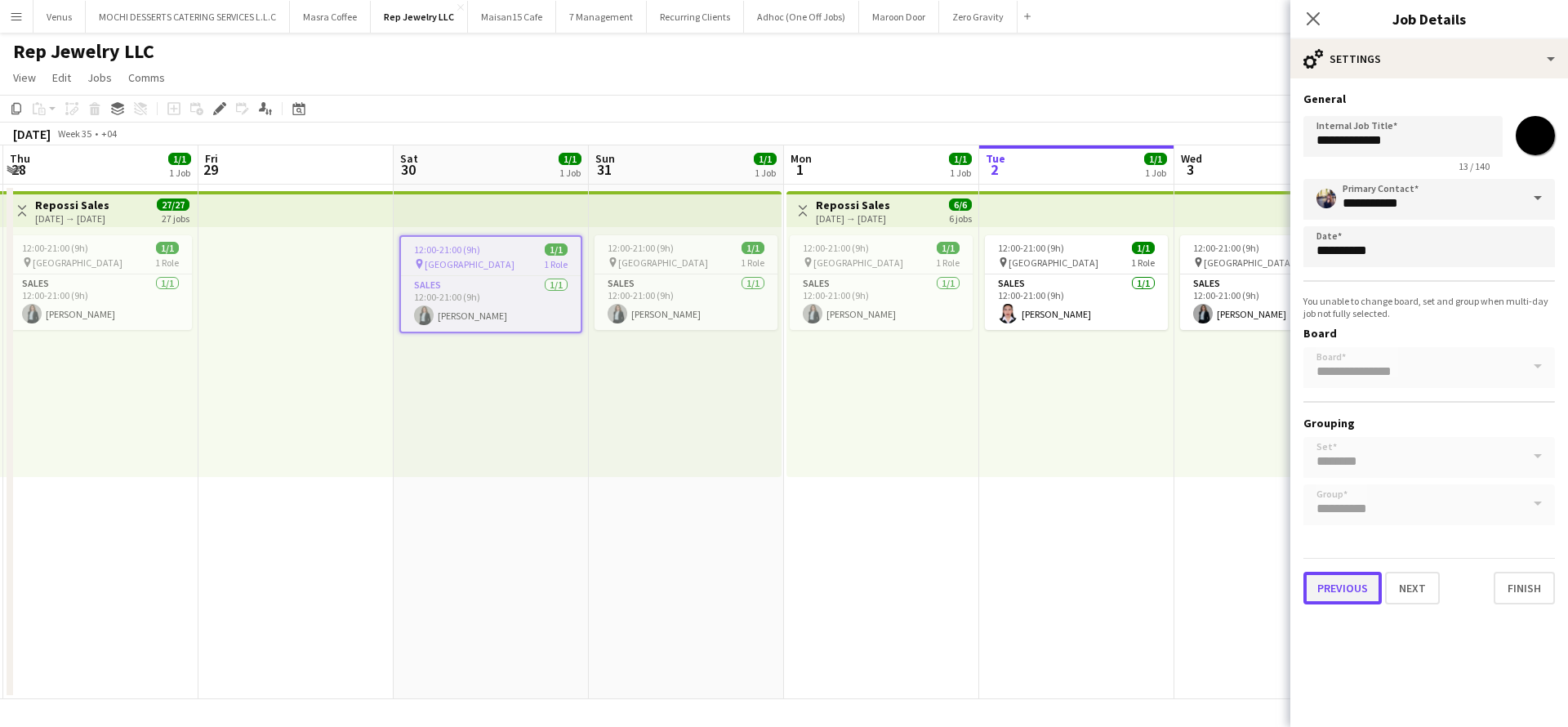
click at [1331, 587] on button "Previous" at bounding box center [1343, 588] width 78 height 33
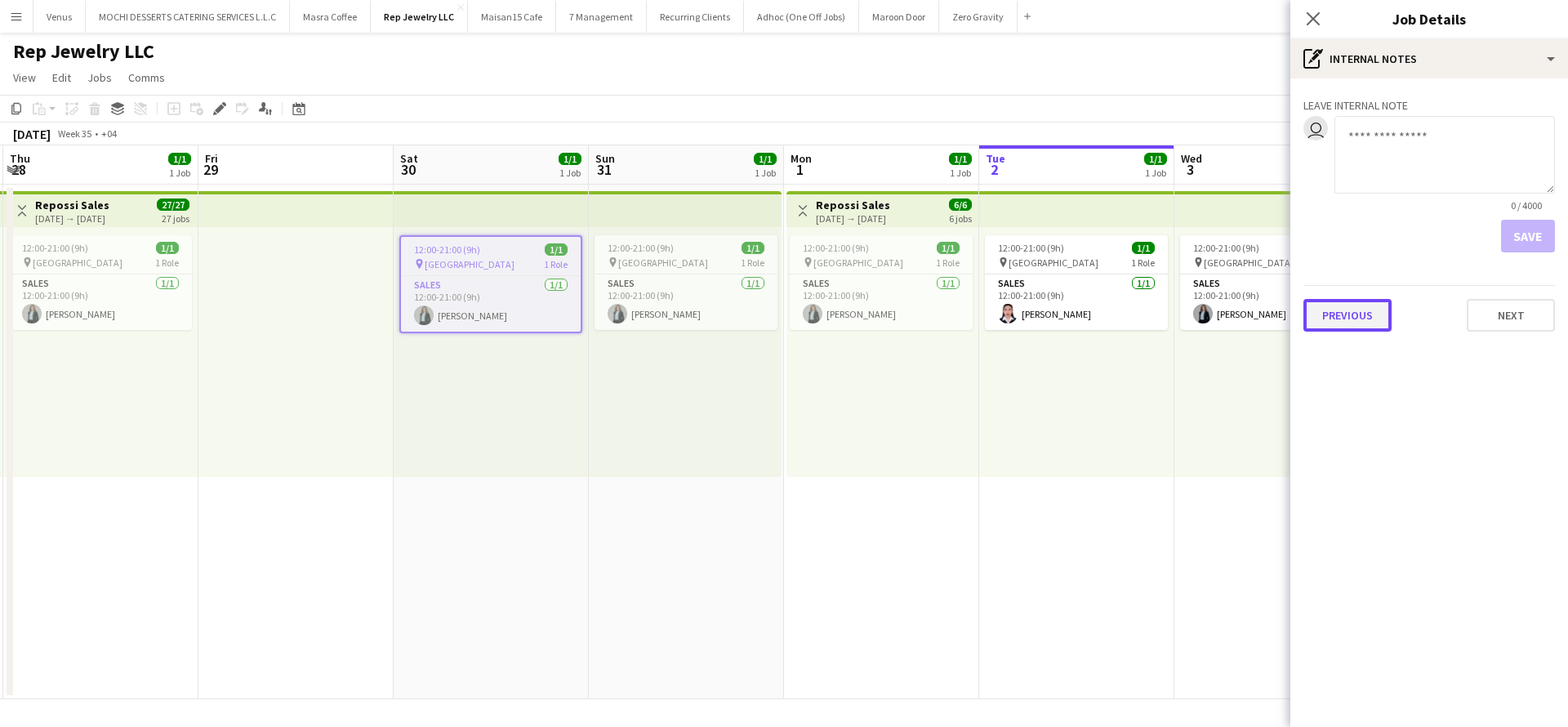
click at [1359, 323] on button "Previous" at bounding box center [1348, 315] width 89 height 33
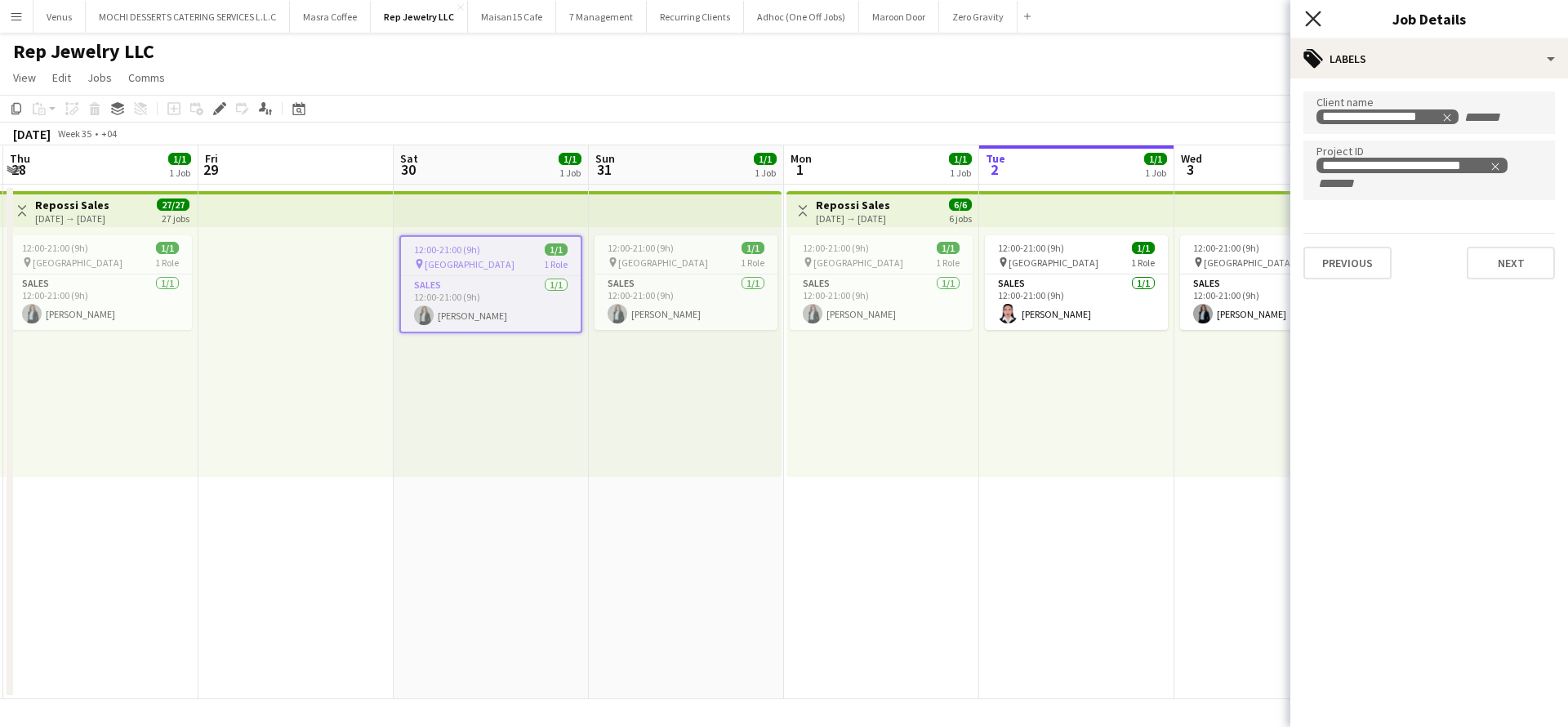
click at [1317, 23] on icon at bounding box center [1312, 19] width 15 height 15
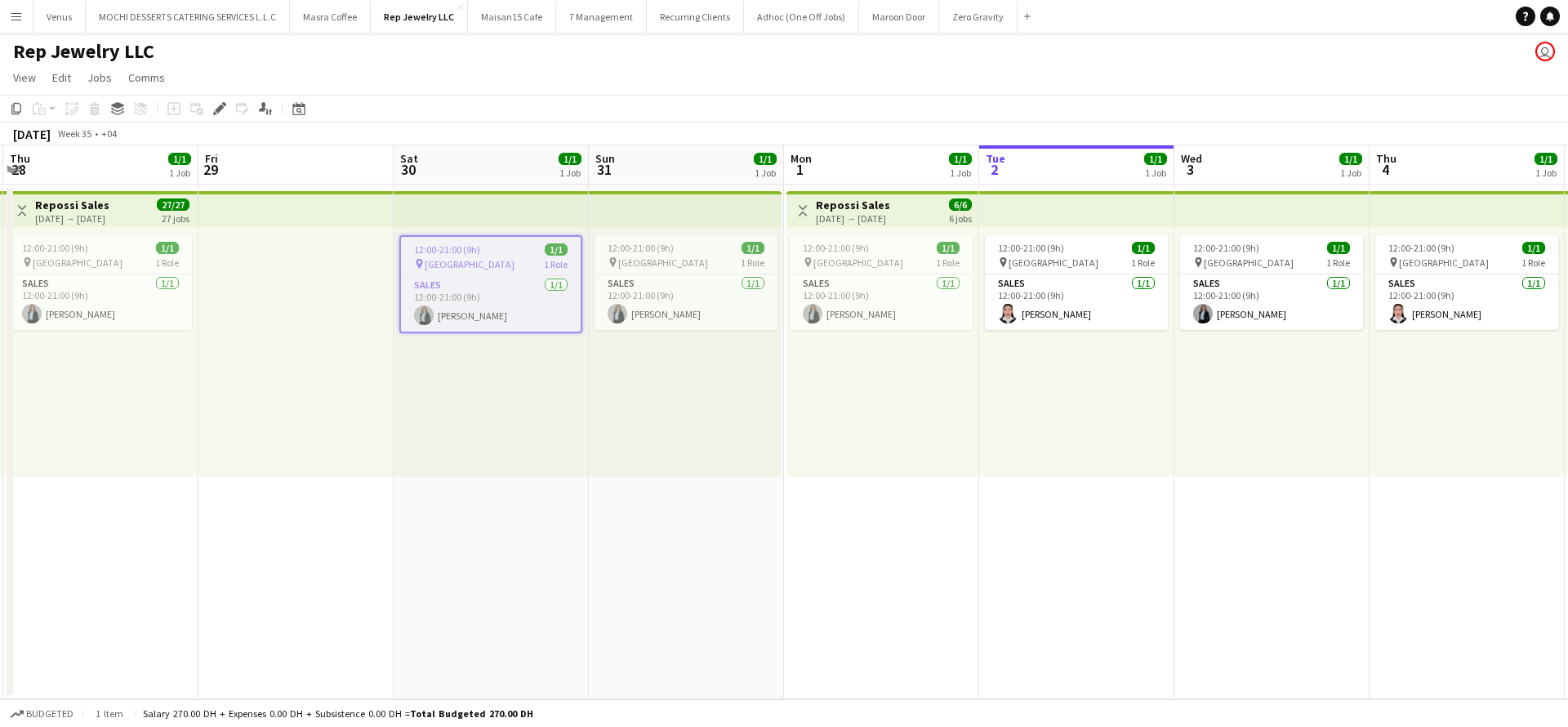
click at [245, 203] on app-top-bar at bounding box center [295, 209] width 195 height 36
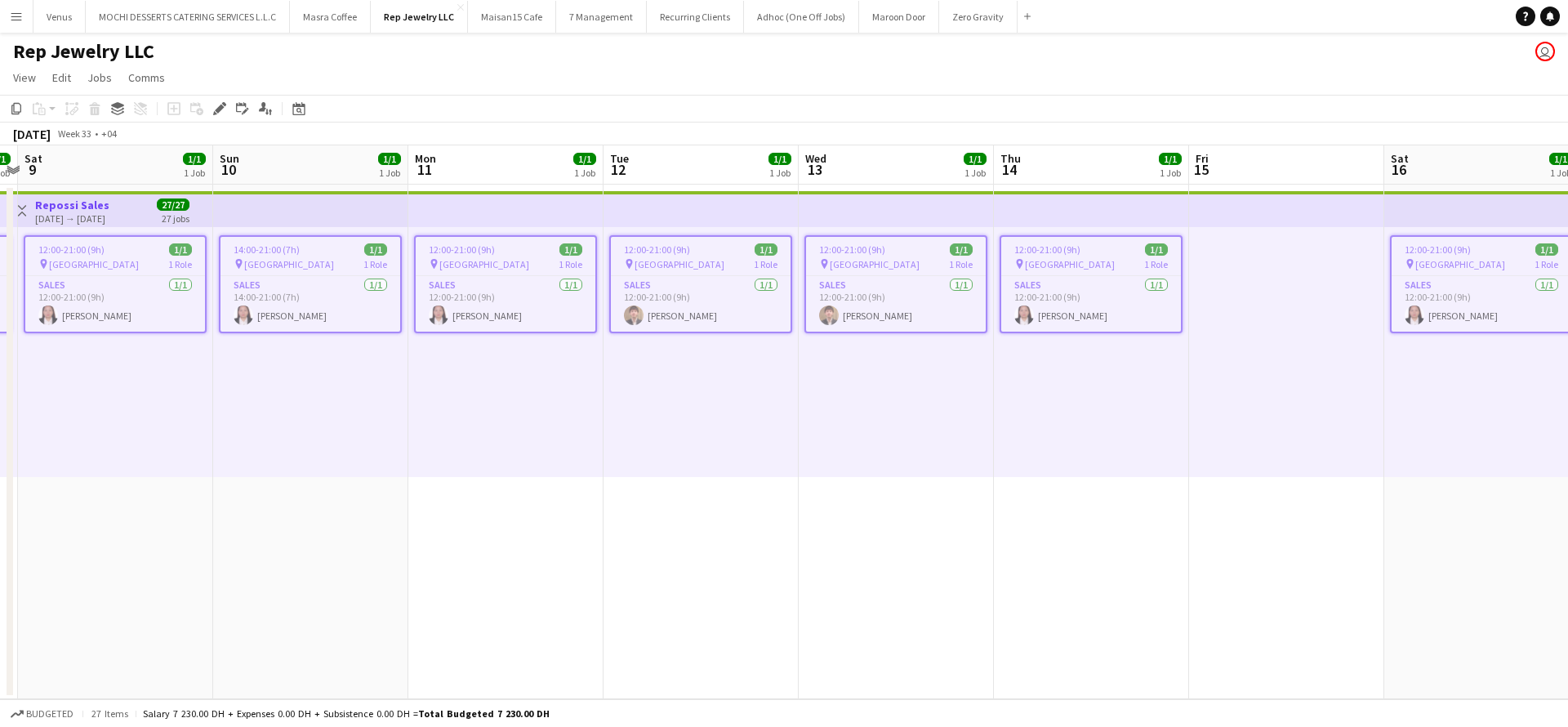
scroll to position [0, 372]
click at [725, 283] on app-card-role "Sales 1/1 12:00-21:00 (9h) Marwan Almasri" at bounding box center [701, 304] width 180 height 56
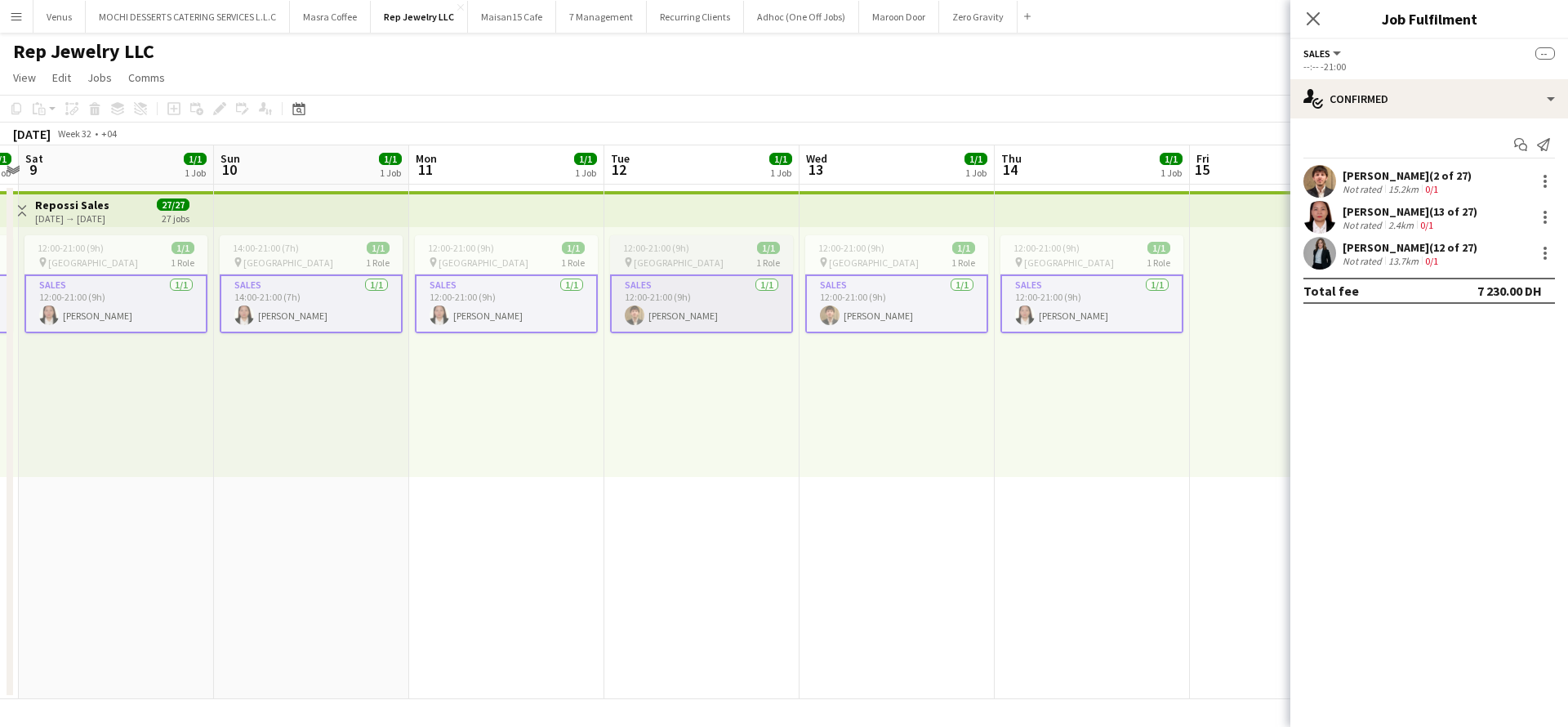
scroll to position [0, 373]
click at [725, 244] on div "12:00-21:00 (9h) 1/1" at bounding box center [700, 248] width 183 height 13
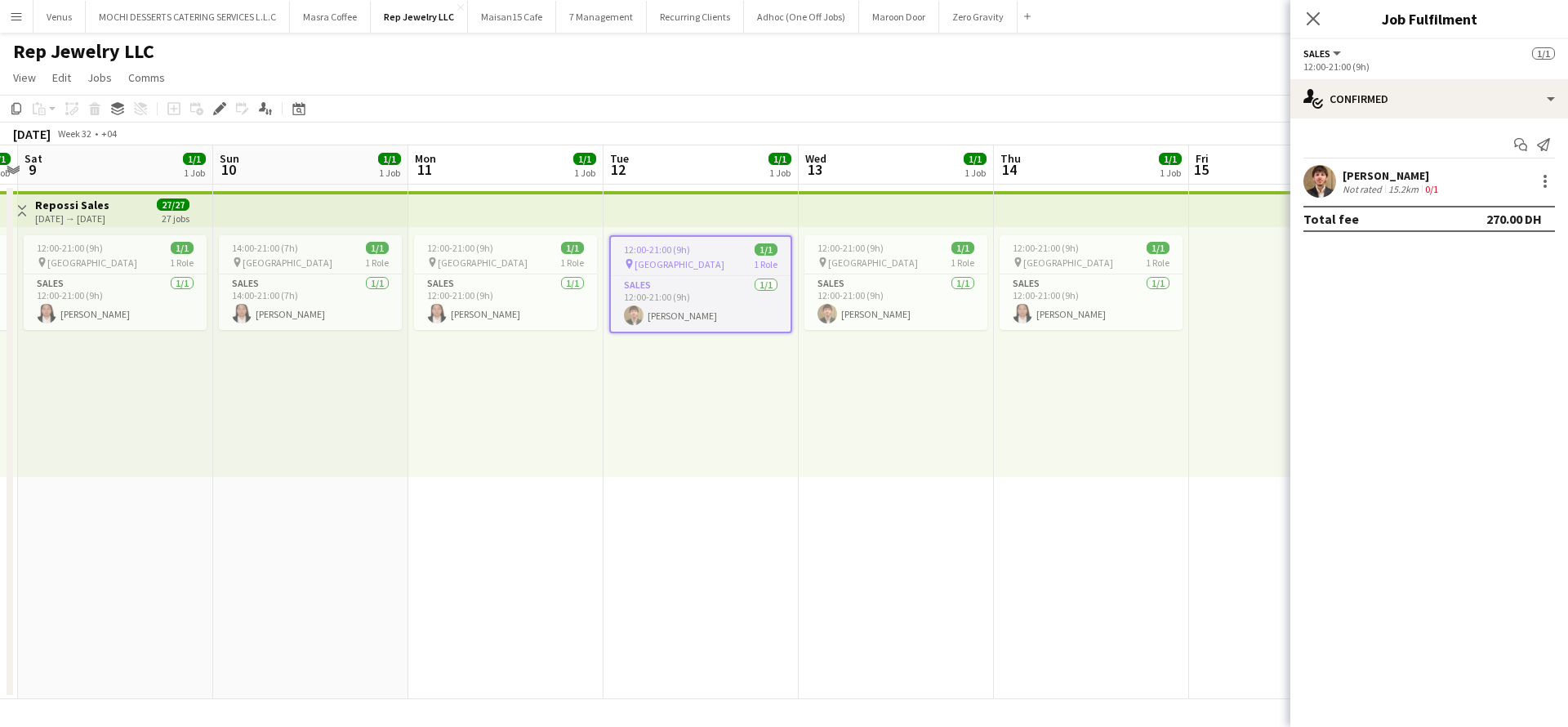
click at [1386, 171] on div "Marwan Almasri" at bounding box center [1392, 175] width 99 height 14
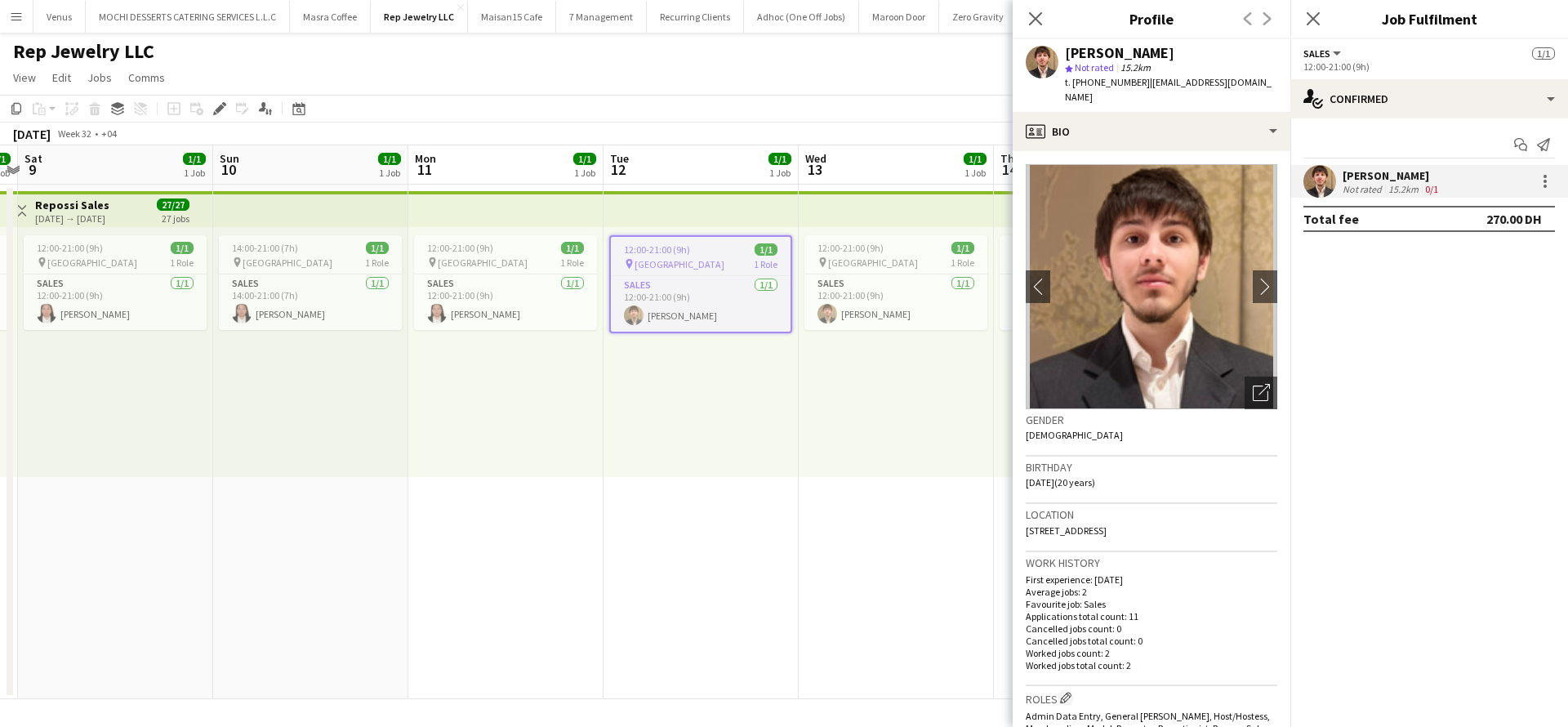
drag, startPoint x: 1267, startPoint y: 88, endPoint x: 1145, endPoint y: 87, distance: 122.0
click at [1145, 87] on div "Marwan Almasri star Not rated 15.2km t. +971545429449 | marwanwael104@gmail.com" at bounding box center [1151, 75] width 277 height 73
copy span "marwanwael104@gmail.com"
drag, startPoint x: 1135, startPoint y: 78, endPoint x: 1072, endPoint y: 88, distance: 63.8
click at [1072, 88] on span "t. +971545429449" at bounding box center [1107, 82] width 85 height 13
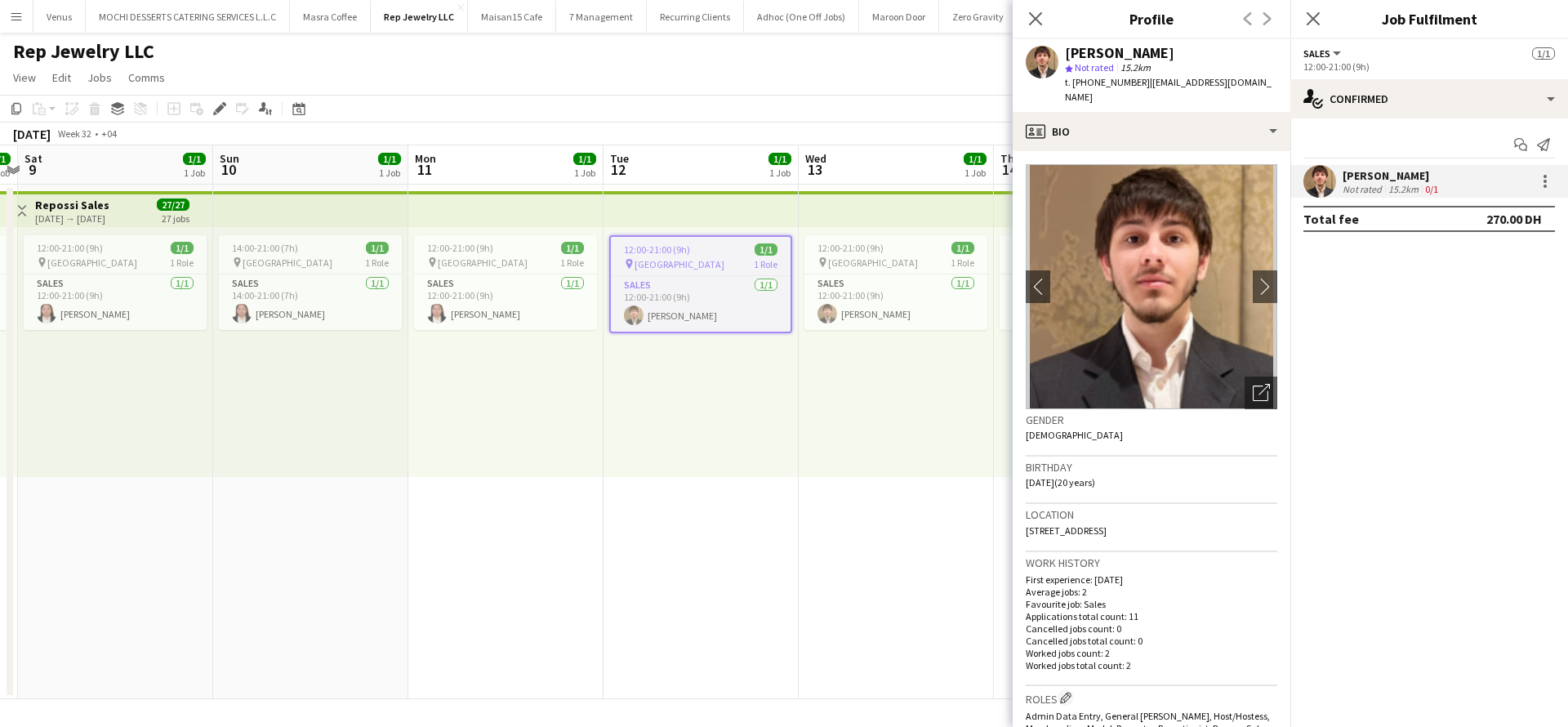
copy span "+971545429449"
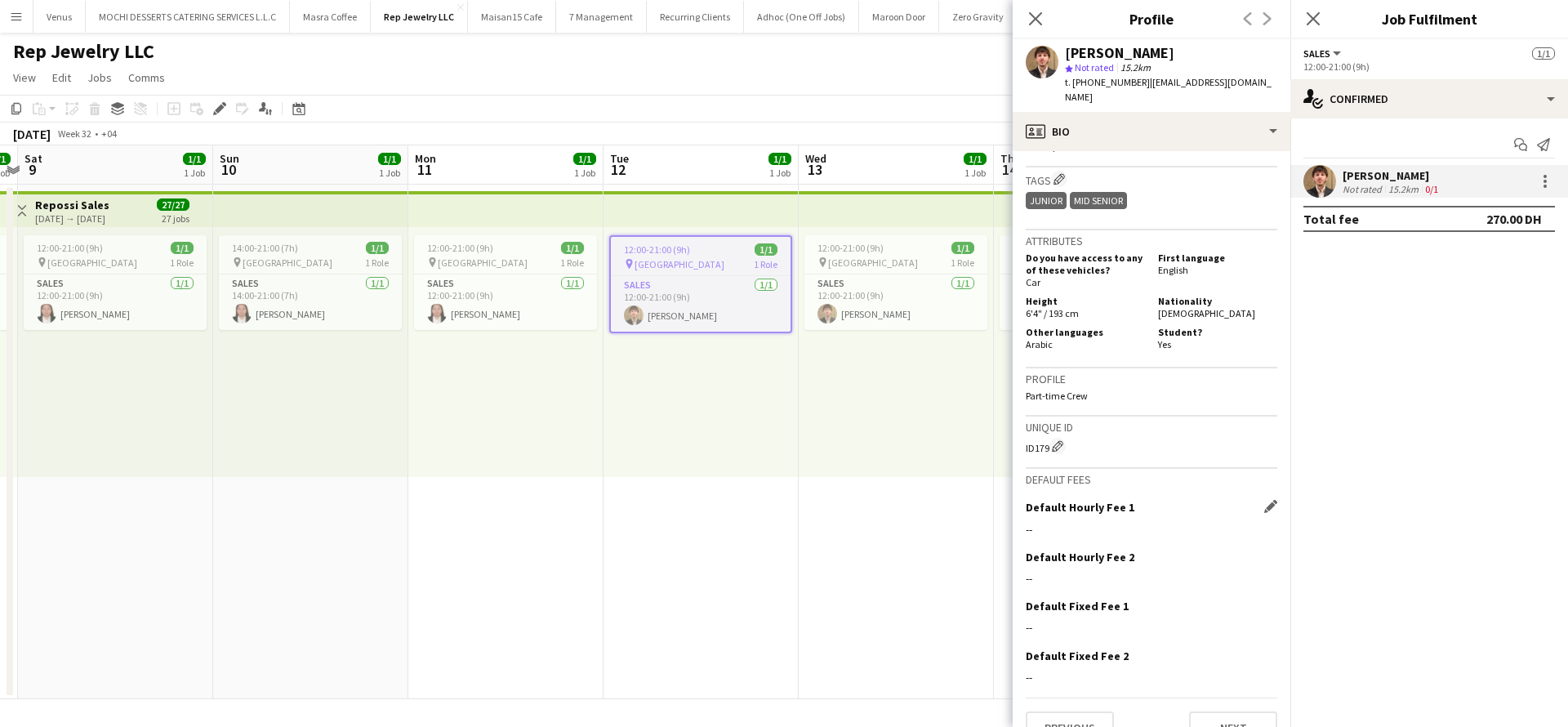
scroll to position [659, 0]
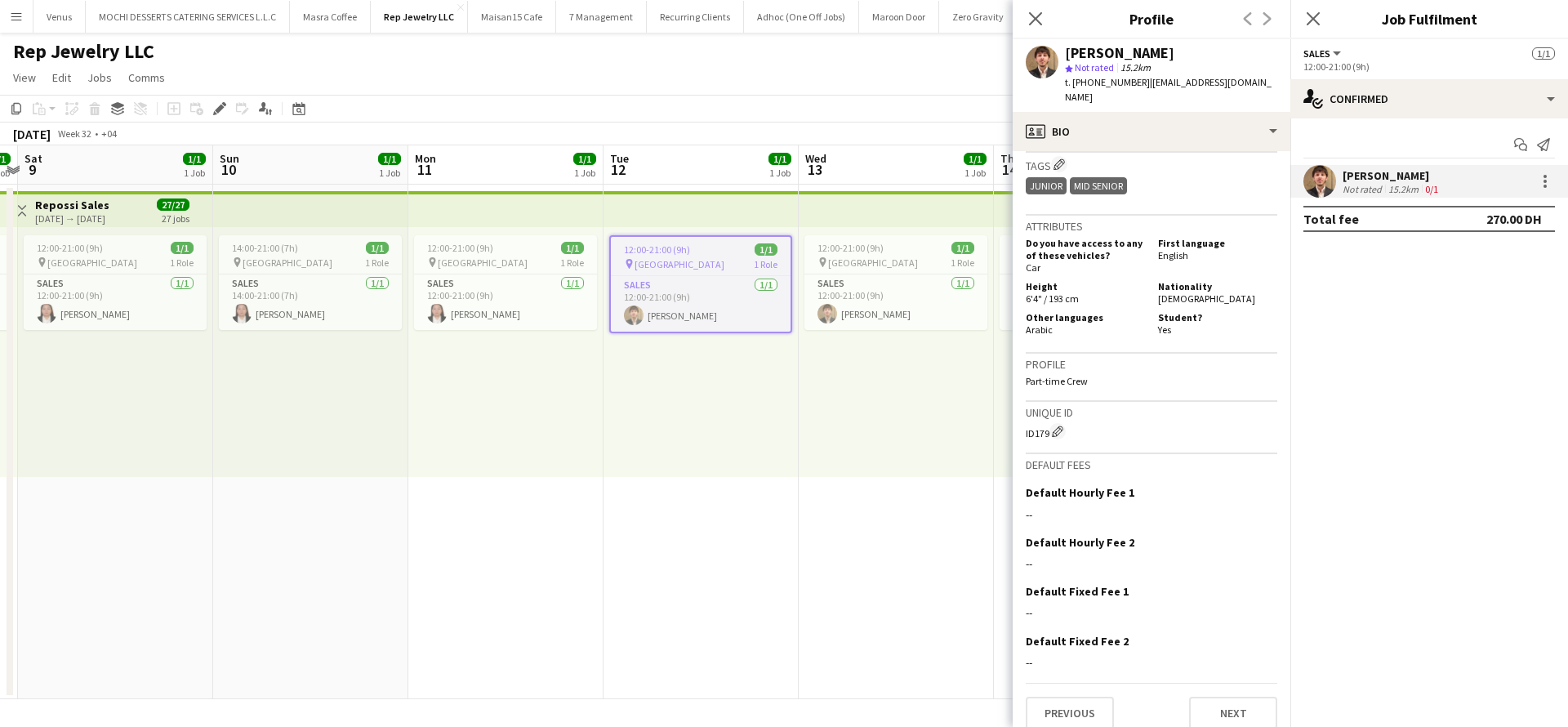
drag, startPoint x: 1047, startPoint y: 420, endPoint x: 1021, endPoint y: 423, distance: 26.2
click at [1021, 423] on app-crew-profile-bio "chevron-left chevron-right Open photos pop-in Gender Male Birthday 05-02-2005 (…" at bounding box center [1151, 439] width 277 height 576
drag, startPoint x: 1049, startPoint y: 417, endPoint x: 994, endPoint y: 410, distance: 55.4
click at [994, 410] on body "Menu Boards Boards Boards All jobs Status Workforce Workforce My Workforce Recr…" at bounding box center [784, 364] width 1568 height 727
click at [1077, 423] on div "ID179 Edit crew unique ID" at bounding box center [1151, 431] width 251 height 16
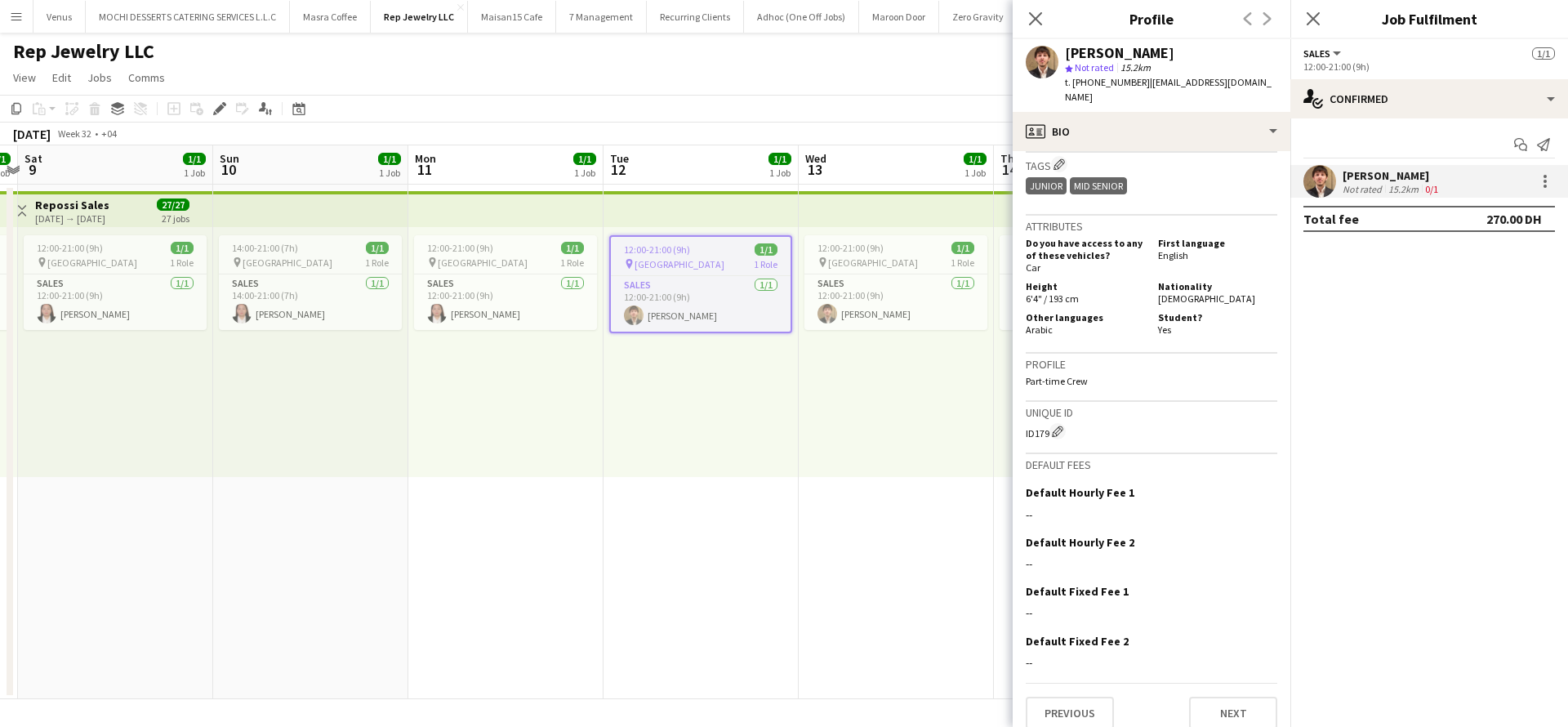
drag, startPoint x: 1048, startPoint y: 418, endPoint x: 1024, endPoint y: 418, distance: 24.0
click at [1024, 418] on app-crew-profile-bio "chevron-left chevron-right Open photos pop-in Gender Male Birthday 05-02-2005 (…" at bounding box center [1151, 439] width 277 height 576
copy div "ID179"
drag, startPoint x: 1175, startPoint y: 55, endPoint x: 1064, endPoint y: 46, distance: 111.4
click at [1064, 46] on div "Marwan Almasri star Not rated 15.2km t. +971545429449 | marwanwael104@gmail.com" at bounding box center [1151, 75] width 277 height 73
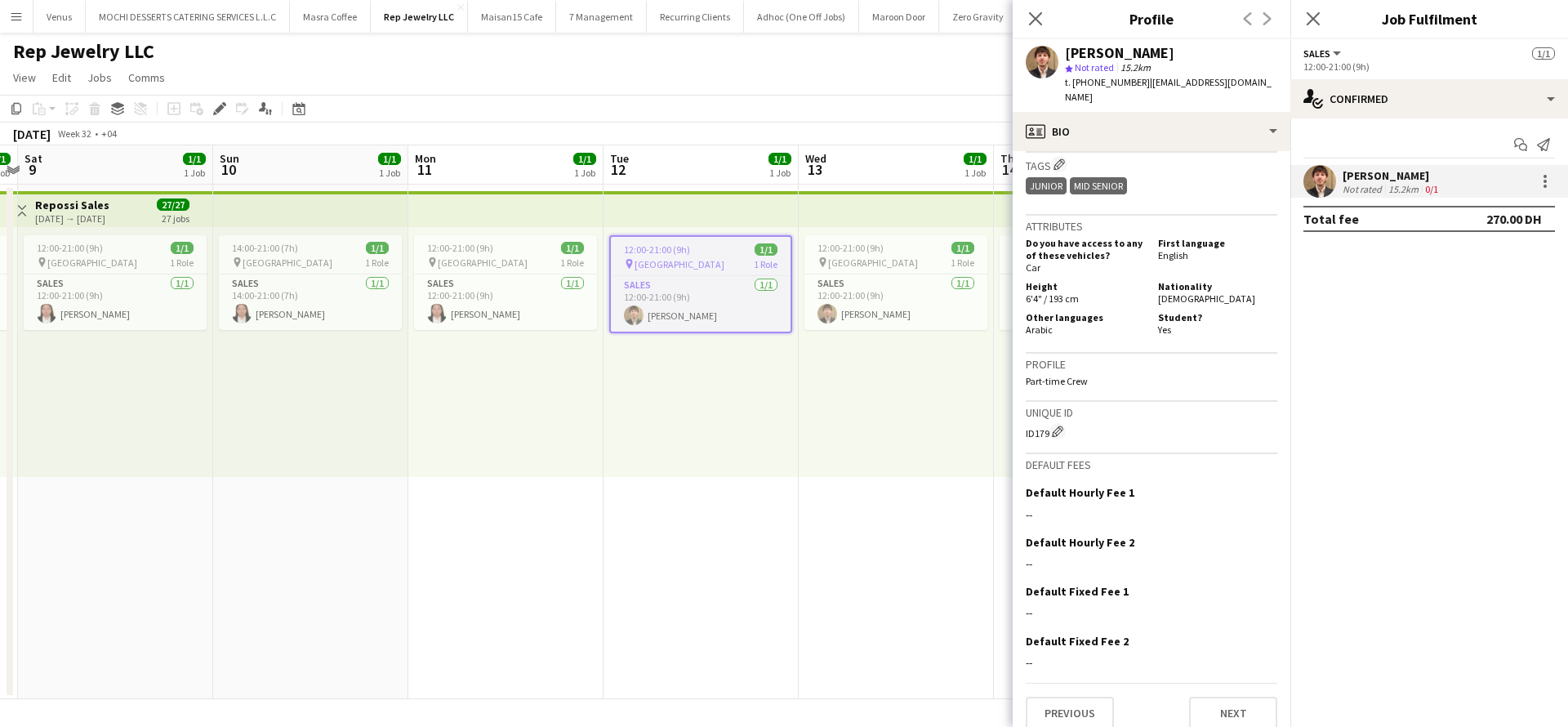
copy div "Marwan Almasri"
click at [1087, 697] on button "Previous" at bounding box center [1070, 713] width 89 height 33
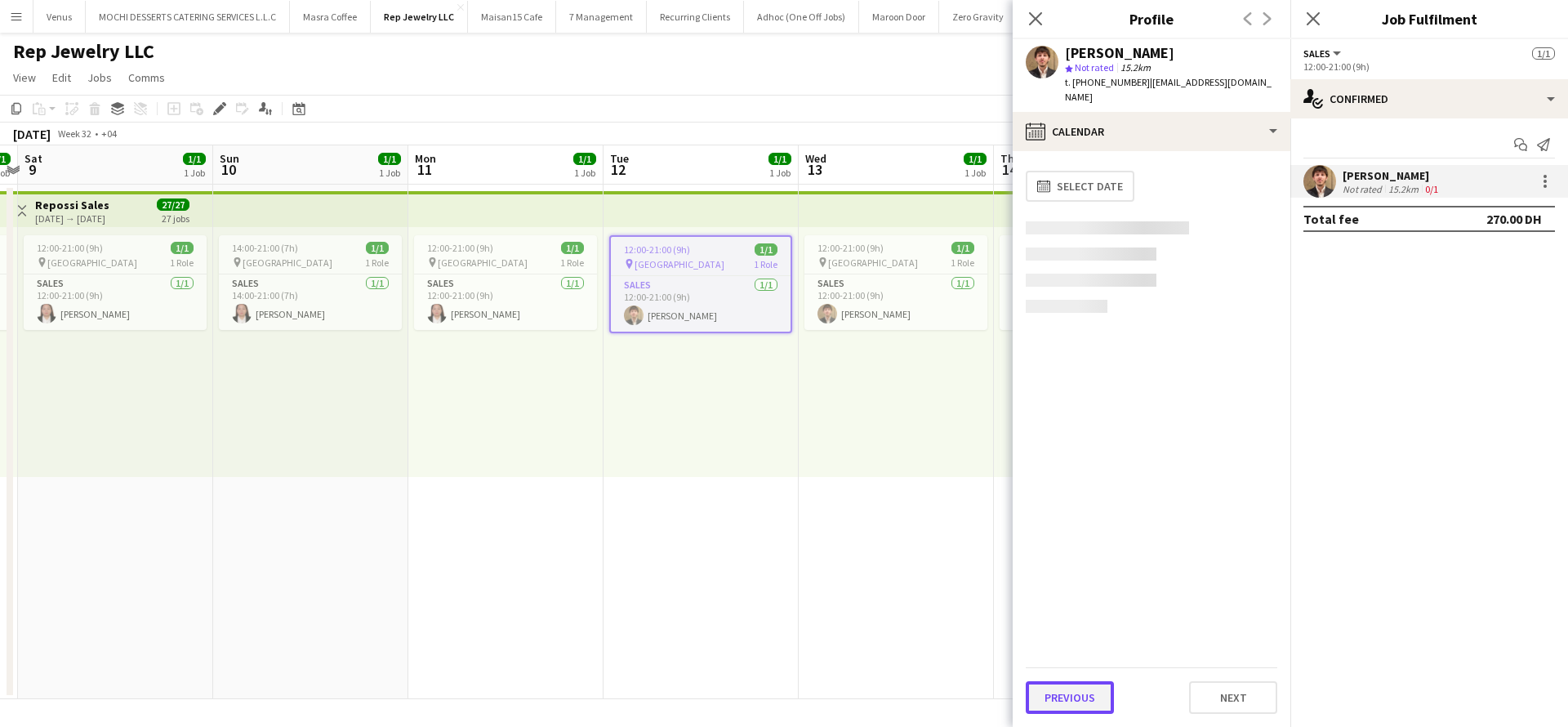
click at [1064, 705] on button "Previous" at bounding box center [1070, 697] width 89 height 33
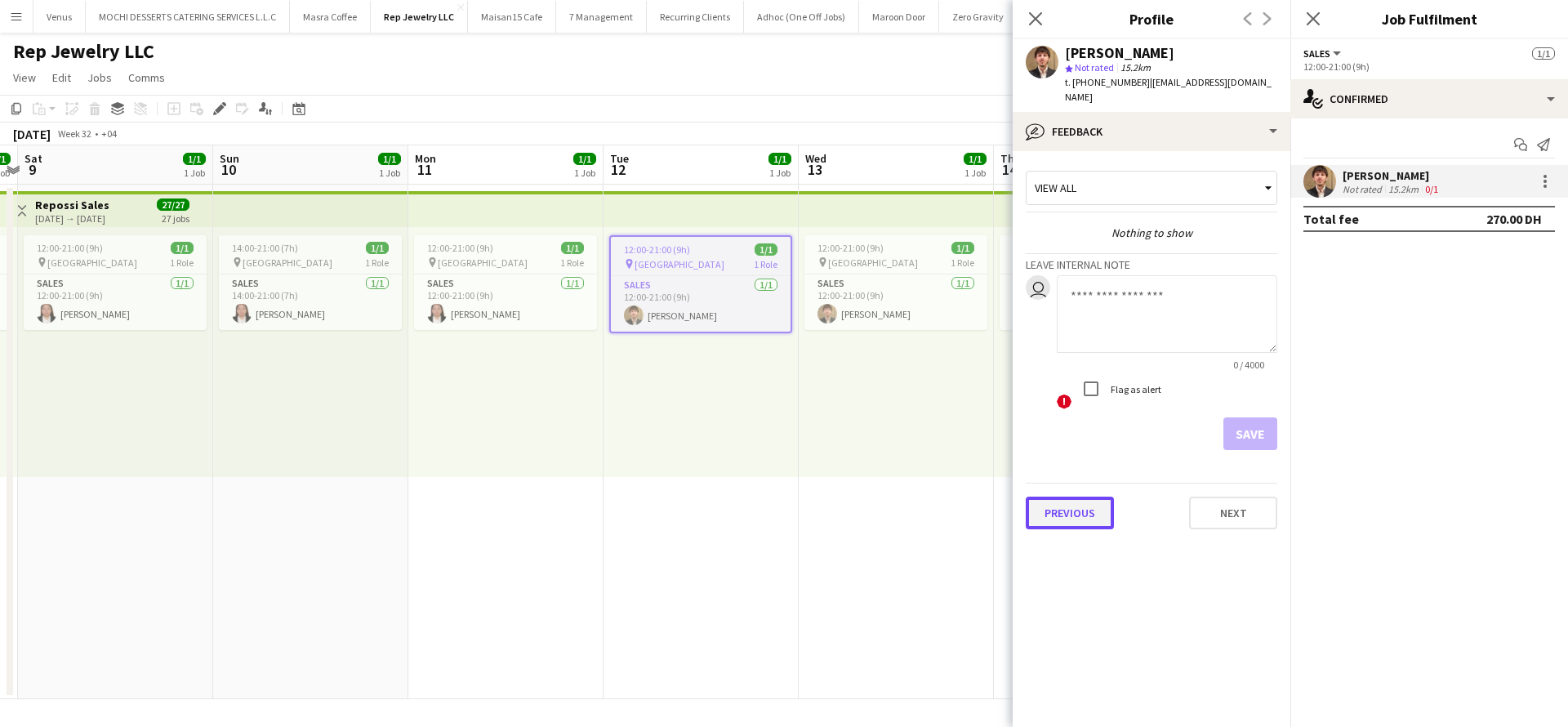
click at [1072, 497] on button "Previous" at bounding box center [1070, 513] width 89 height 33
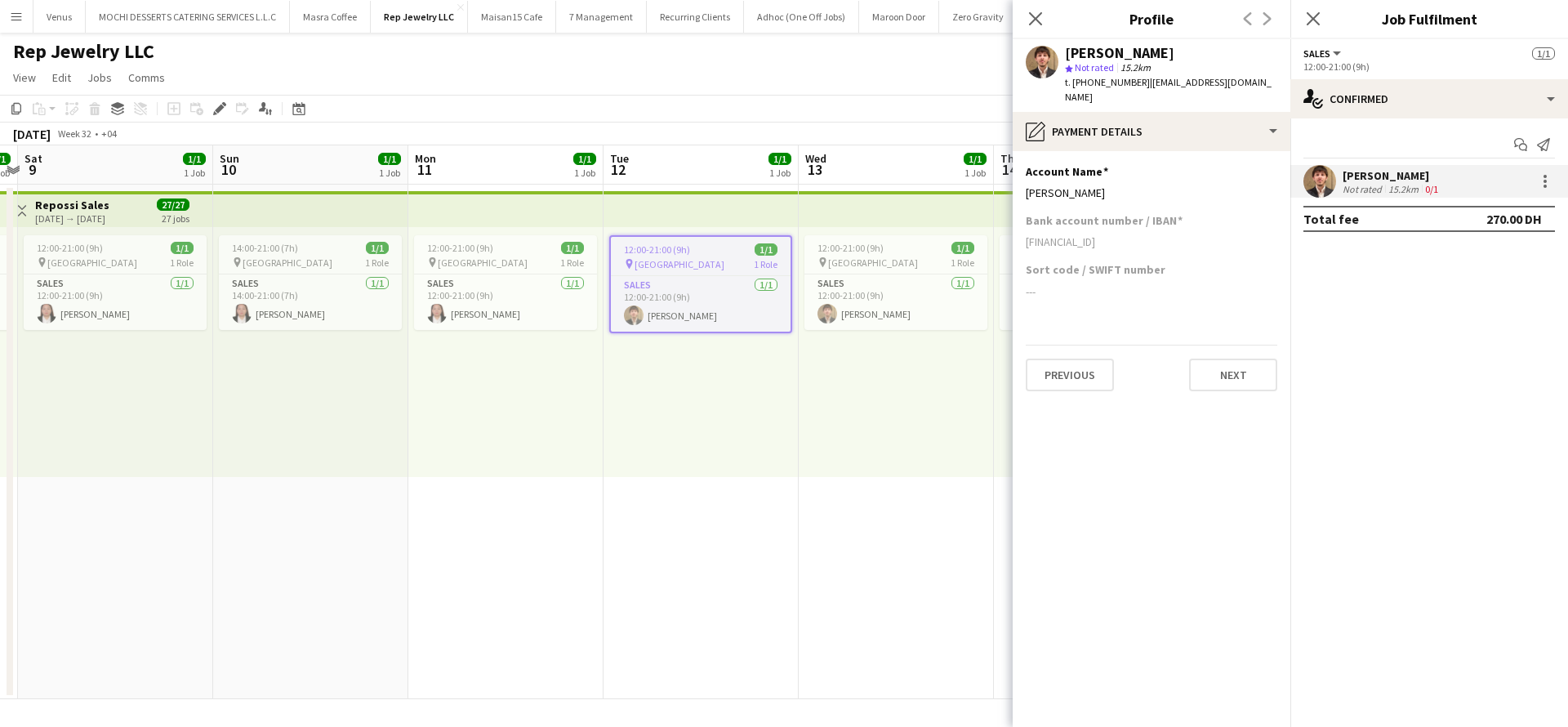
drag, startPoint x: 1145, startPoint y: 183, endPoint x: 1015, endPoint y: 180, distance: 130.0
click at [1015, 180] on app-section-data-types "Account Name Edit this field Mhd Marwan Almasri Bank account number / IBAN AE21…" at bounding box center [1151, 439] width 277 height 576
copy div "Mhd Marwan Almasri"
drag, startPoint x: 1119, startPoint y: 233, endPoint x: 957, endPoint y: 226, distance: 162.2
click at [957, 226] on body "Menu Boards Boards Boards All jobs Status Workforce Workforce My Workforce Recr…" at bounding box center [784, 364] width 1568 height 727
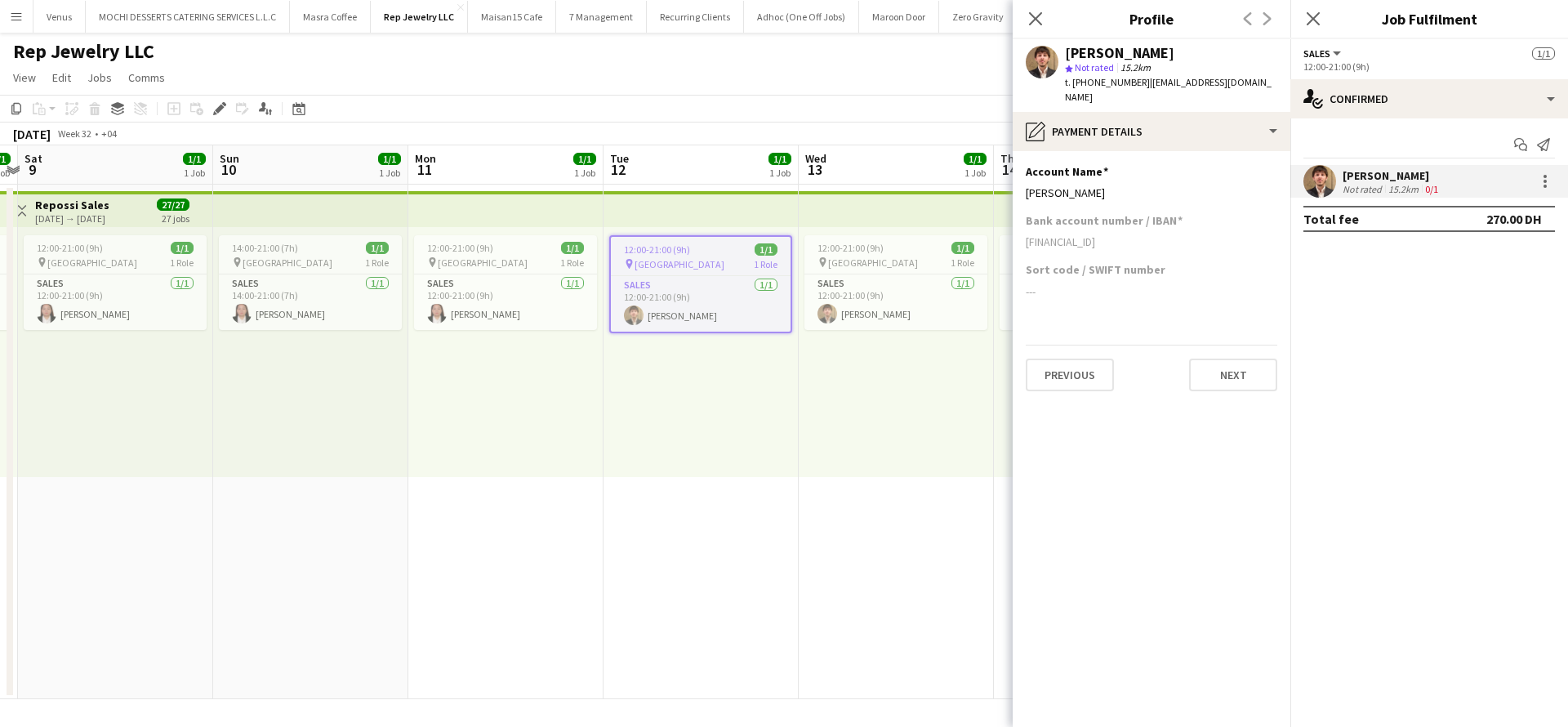
click at [1172, 245] on app-section-data-types "Account Name Edit this field Mhd Marwan Almasri Bank account number / IBAN AE21…" at bounding box center [1151, 439] width 277 height 576
drag, startPoint x: 1140, startPoint y: 227, endPoint x: 1013, endPoint y: 223, distance: 127.1
click at [1013, 223] on app-section-data-types "Account Name Edit this field Mhd Marwan Almasri Bank account number / IBAN AE21…" at bounding box center [1151, 439] width 277 height 576
copy div "AE210975454294490000001"
click at [1037, 19] on icon at bounding box center [1035, 19] width 15 height 15
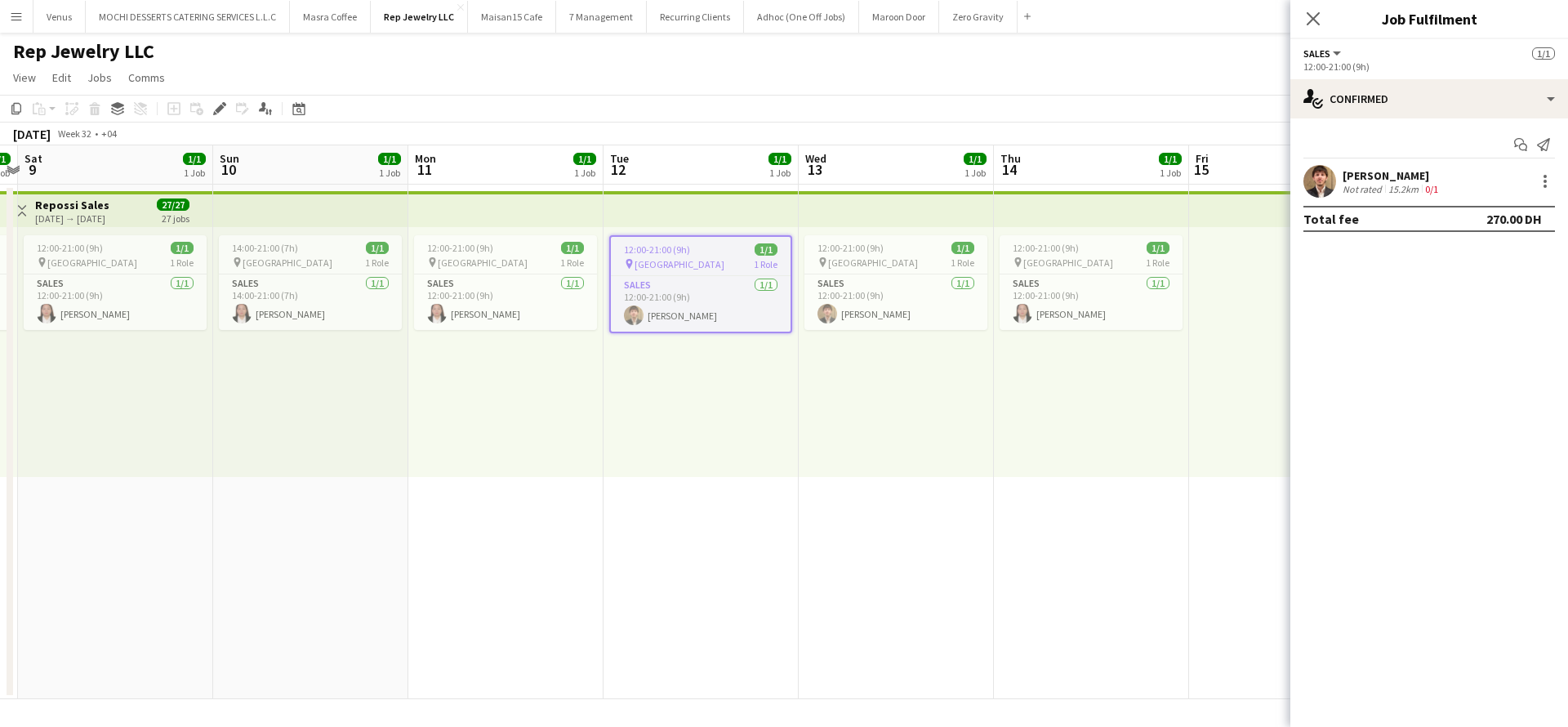
click at [1326, 13] on div "Close pop-in" at bounding box center [1313, 19] width 46 height 38
click at [1318, 13] on icon at bounding box center [1312, 19] width 15 height 15
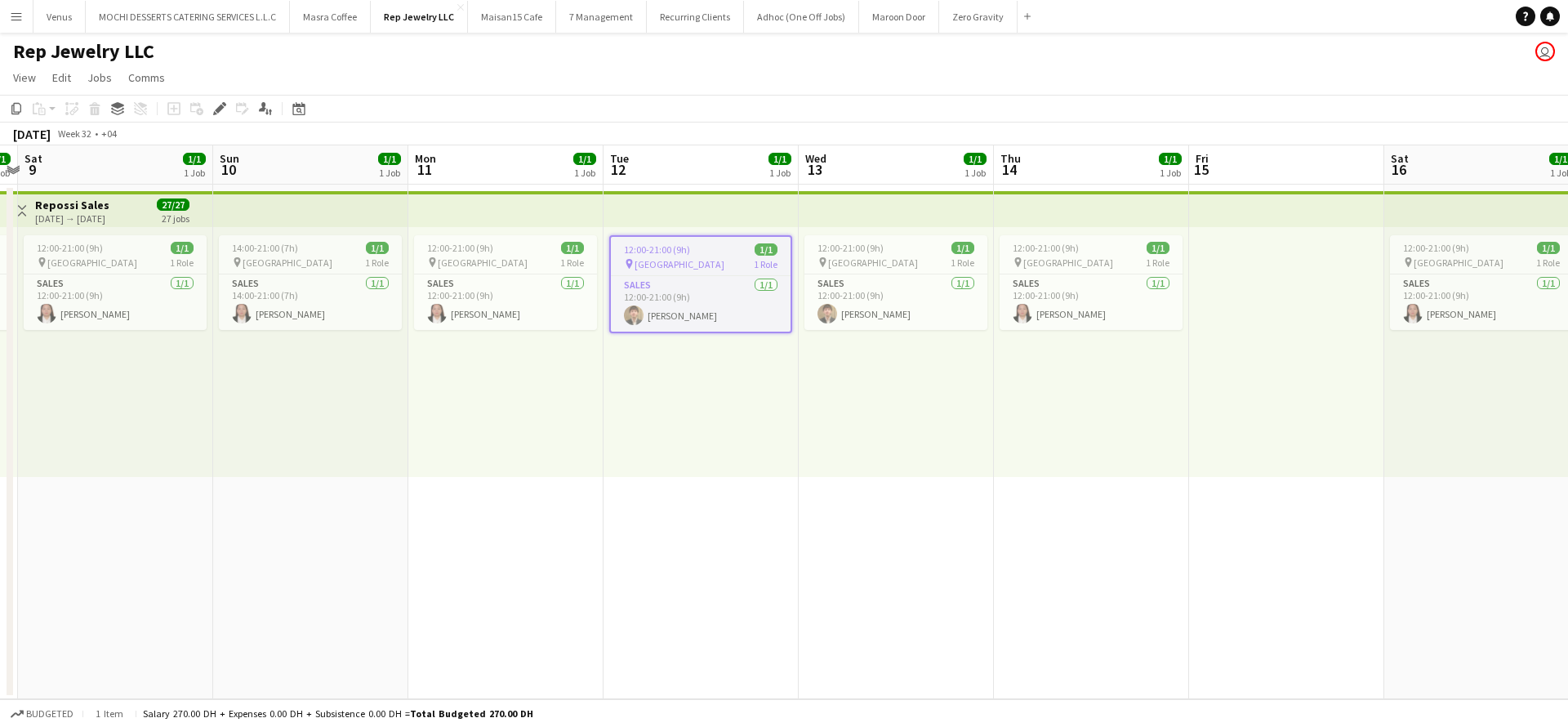
click at [1447, 209] on app-top-bar at bounding box center [1481, 209] width 195 height 36
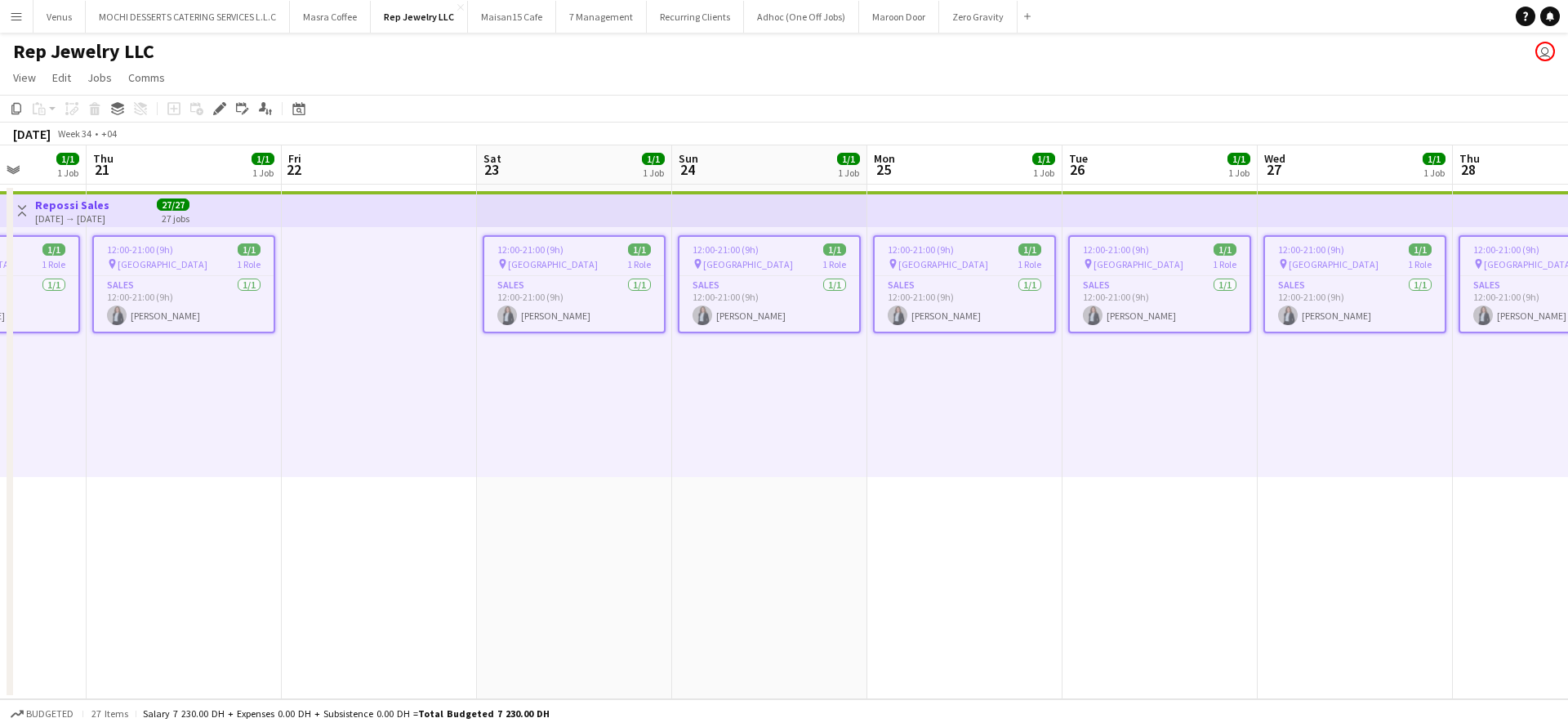
scroll to position [0, 529]
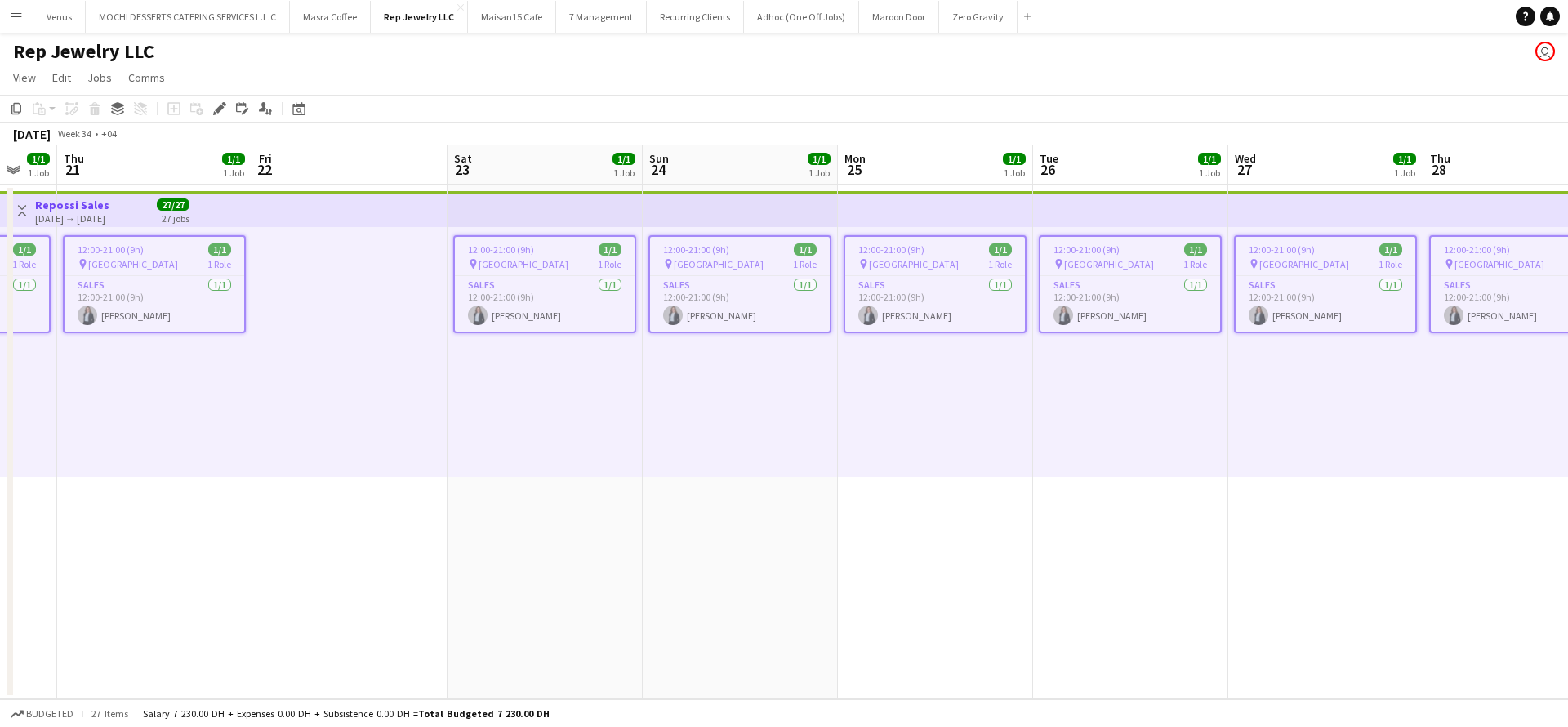
click at [501, 253] on span "12:00-21:00 (9h)" at bounding box center [501, 250] width 66 height 13
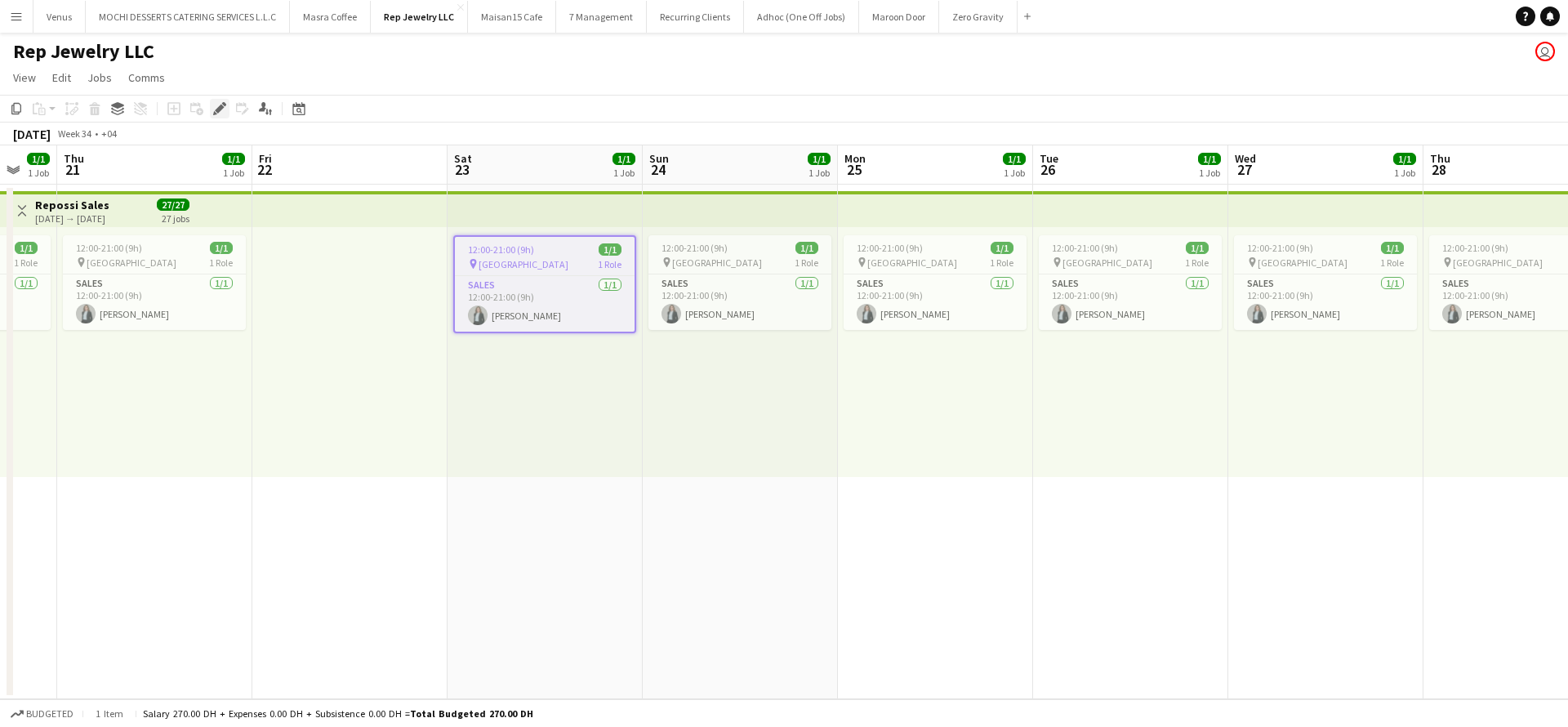
click at [220, 103] on icon "Edit" at bounding box center [219, 108] width 13 height 13
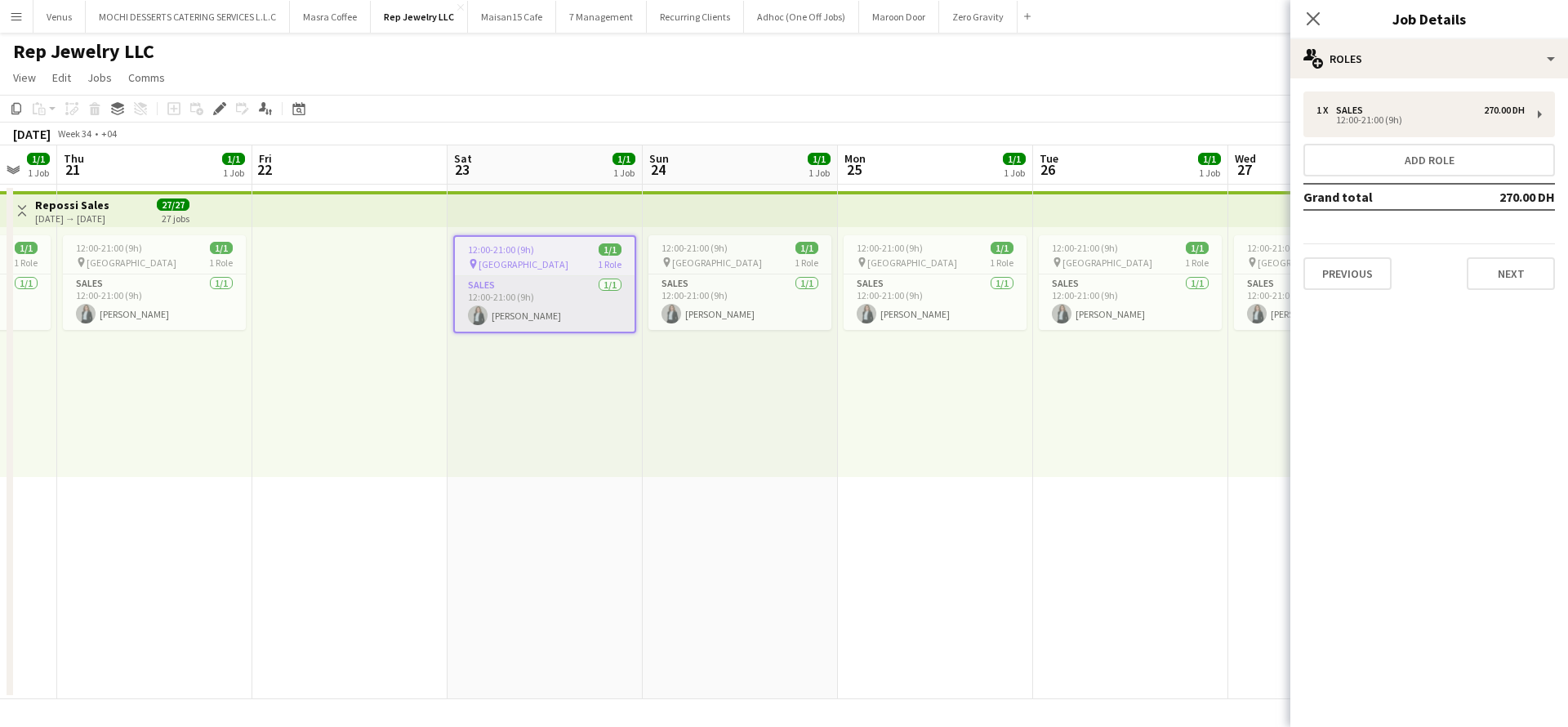
click at [556, 315] on app-card-role "Sales 1/1 12:00-21:00 (9h) Sawsan Farkouh" at bounding box center [544, 304] width 180 height 56
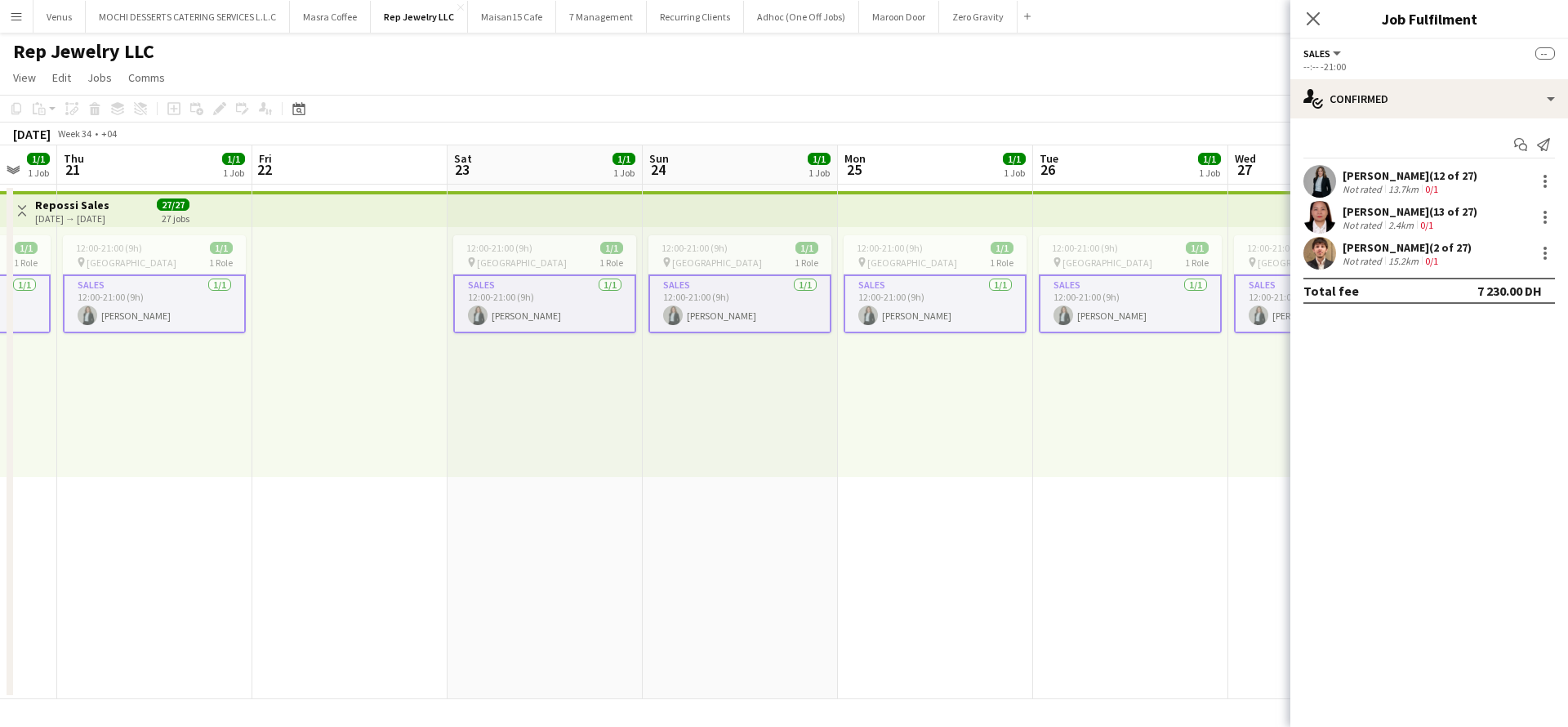
drag, startPoint x: 1425, startPoint y: 172, endPoint x: 1344, endPoint y: 175, distance: 81.1
click at [1344, 175] on div "Sawsan Farkouh (12 of 27)" at bounding box center [1410, 175] width 135 height 14
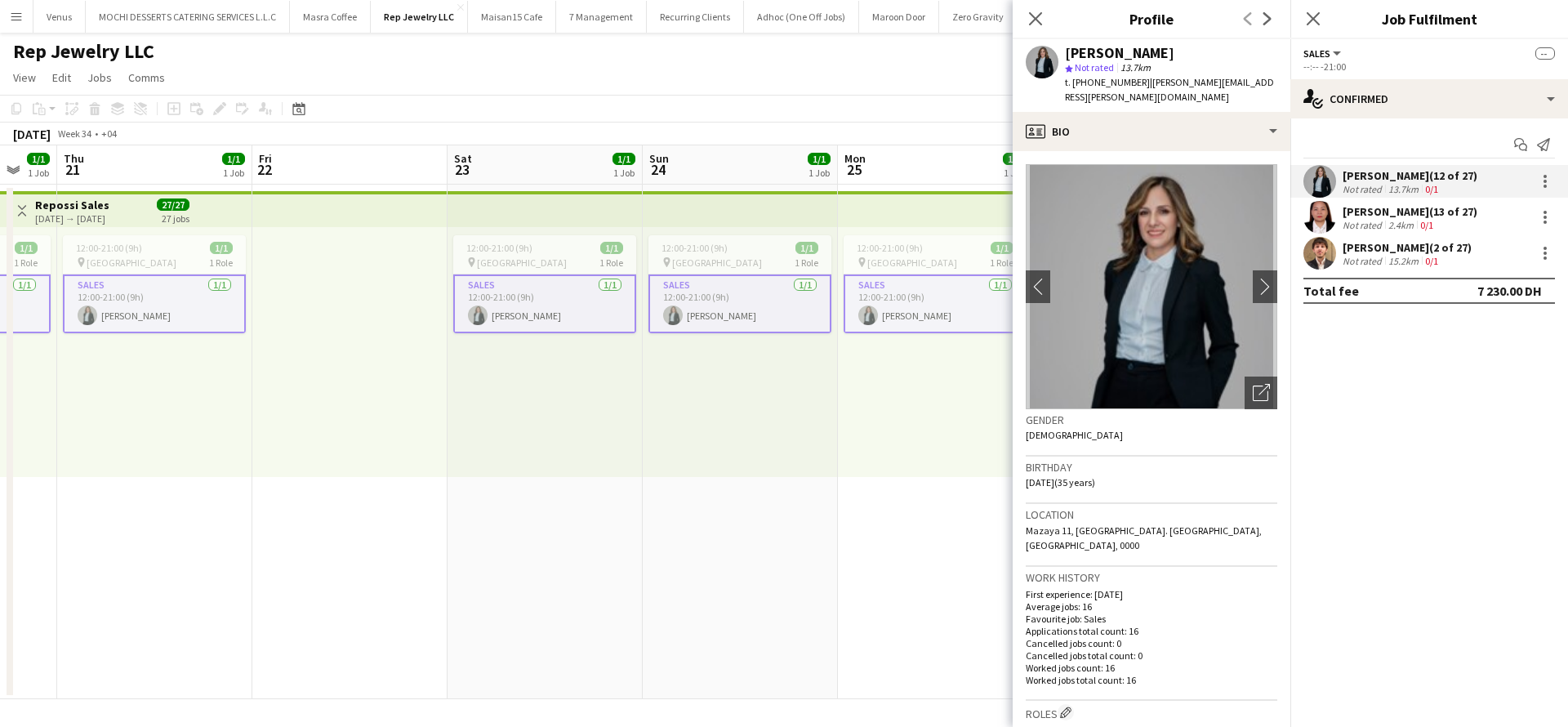
copy div "[PERSON_NAME]"
drag, startPoint x: 1269, startPoint y: 80, endPoint x: 1144, endPoint y: 89, distance: 125.3
click at [1144, 89] on div "Sawsan Farkouh star Not rated 13.7km t. +971585833963 | farkouh.sawsan@gmail.com" at bounding box center [1151, 75] width 277 height 73
copy span "farkouh.sawsan@gmail.com"
click at [1132, 83] on span "t. +971585833963" at bounding box center [1107, 82] width 85 height 13
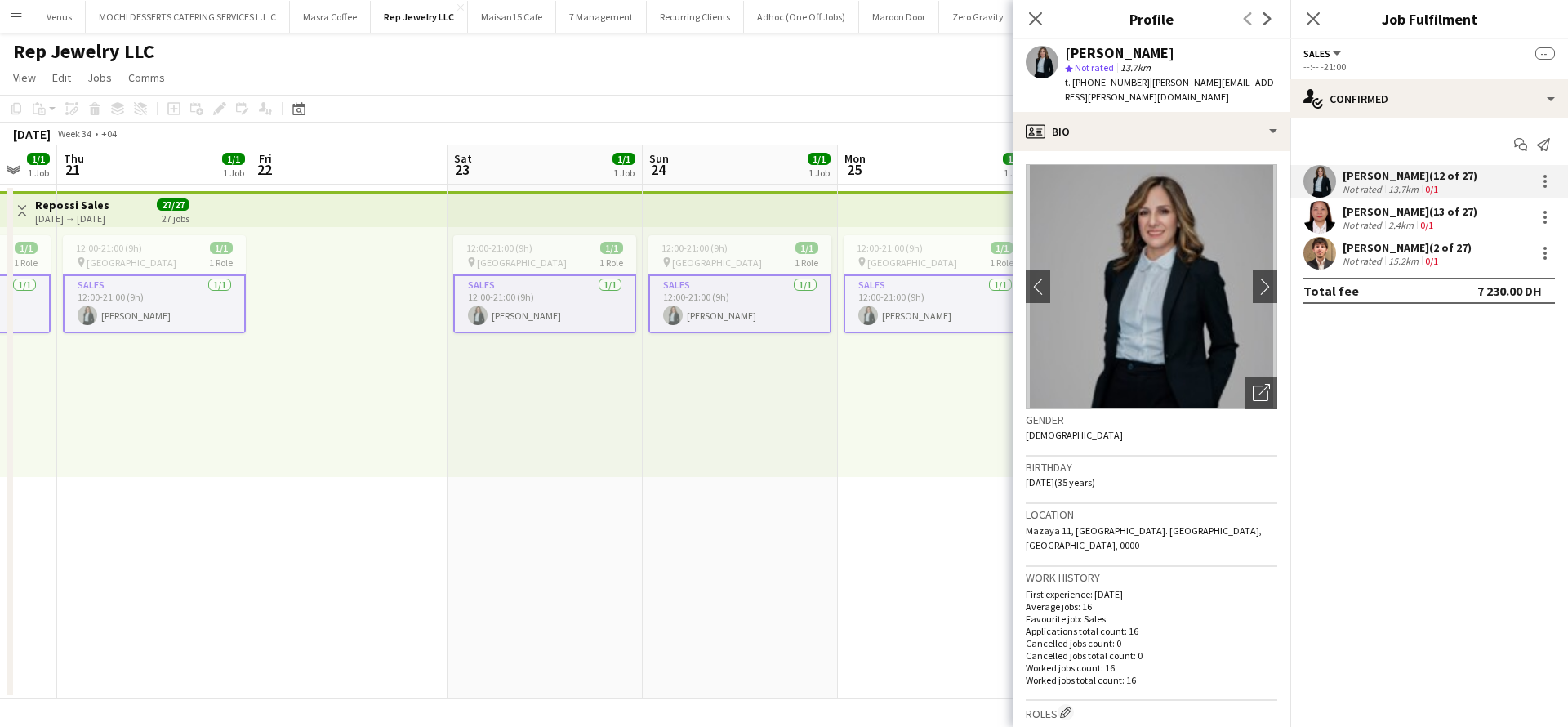
drag, startPoint x: 1132, startPoint y: 83, endPoint x: 1111, endPoint y: 89, distance: 21.8
click at [1111, 89] on div "t. +971585833963 | farkouh.sawsan@gmail.com" at bounding box center [1172, 89] width 213 height 30
copy span "971585833963"
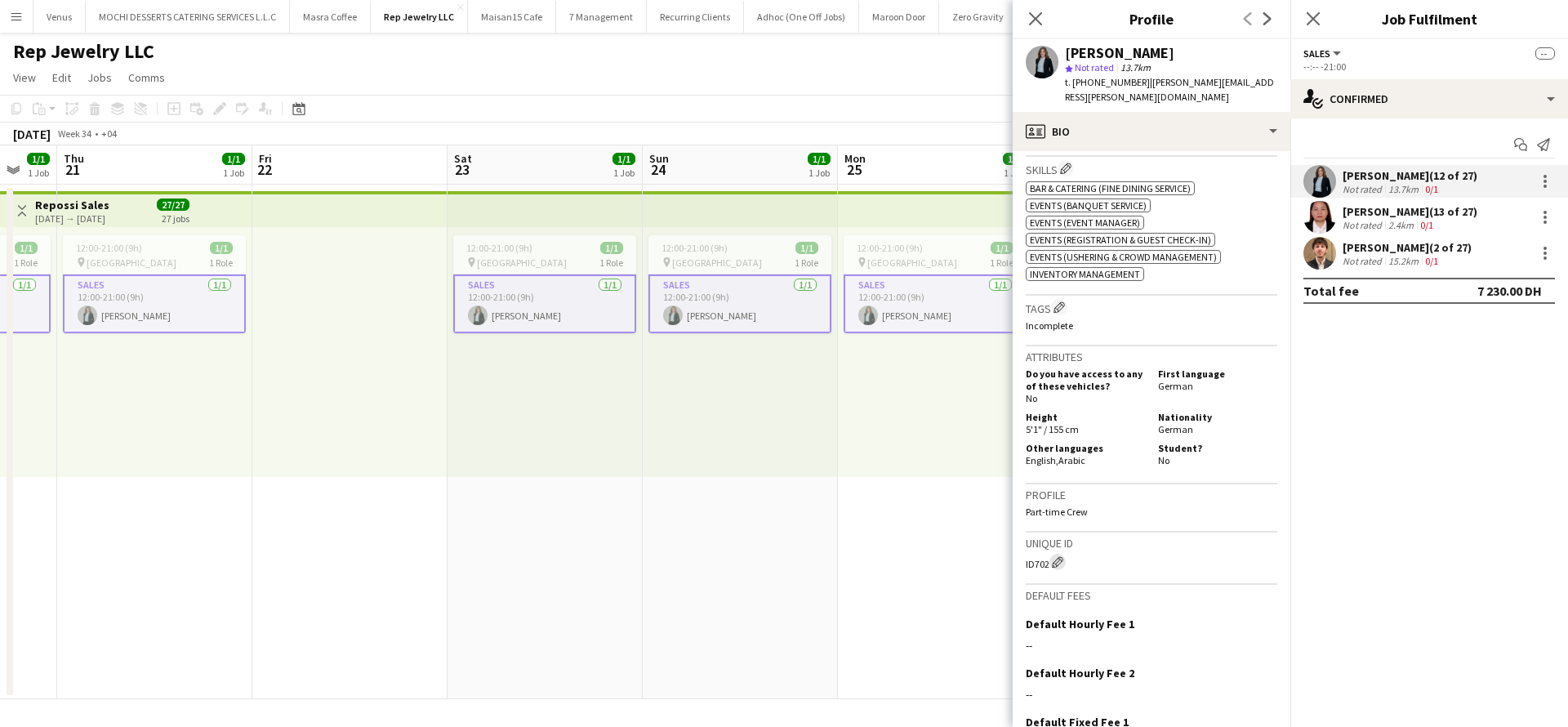
scroll to position [612, 0]
drag, startPoint x: 1048, startPoint y: 528, endPoint x: 1017, endPoint y: 531, distance: 31.1
click at [1017, 531] on app-crew-profile-bio "chevron-left chevron-right Open photos pop-in Gender Female Birthday 12-01-1990…" at bounding box center [1151, 439] width 277 height 576
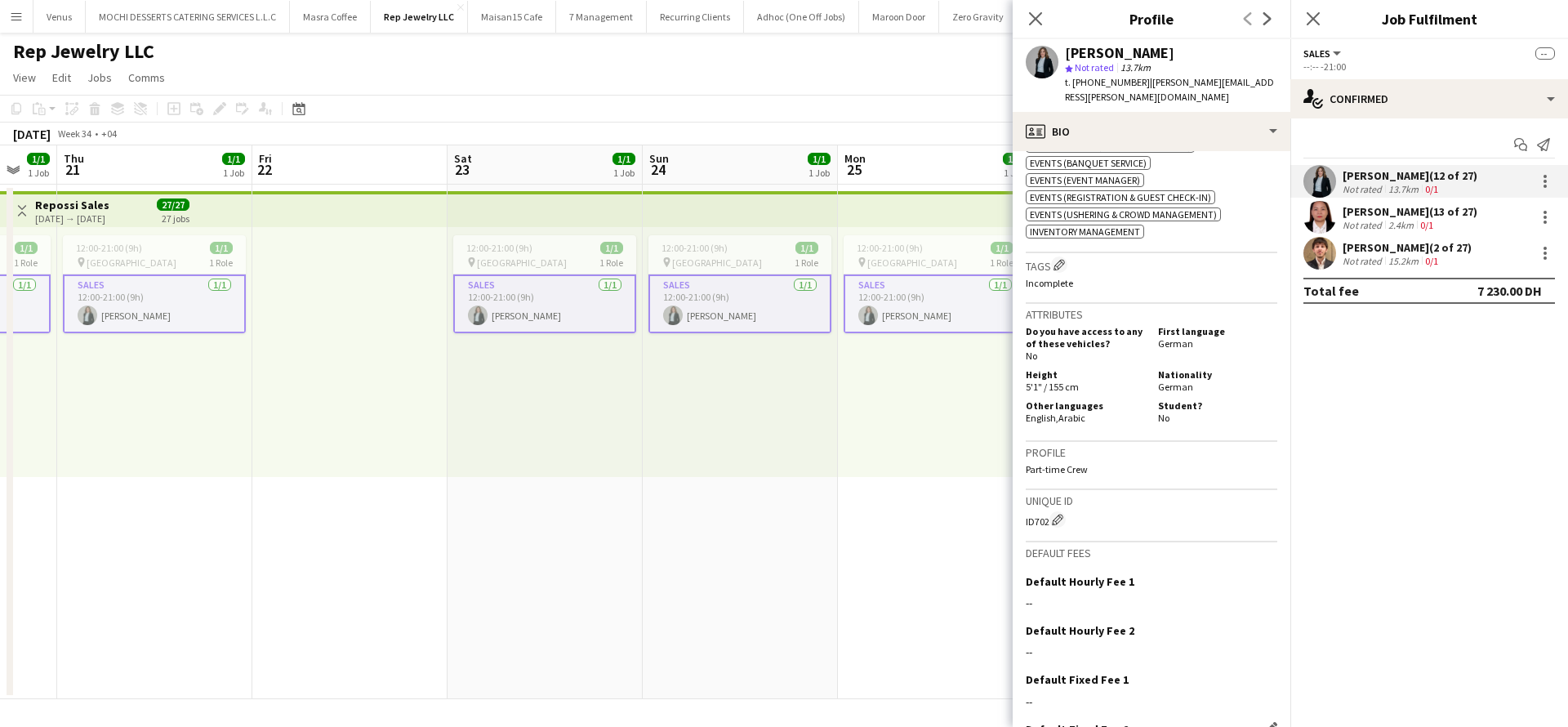
scroll to position [723, 0]
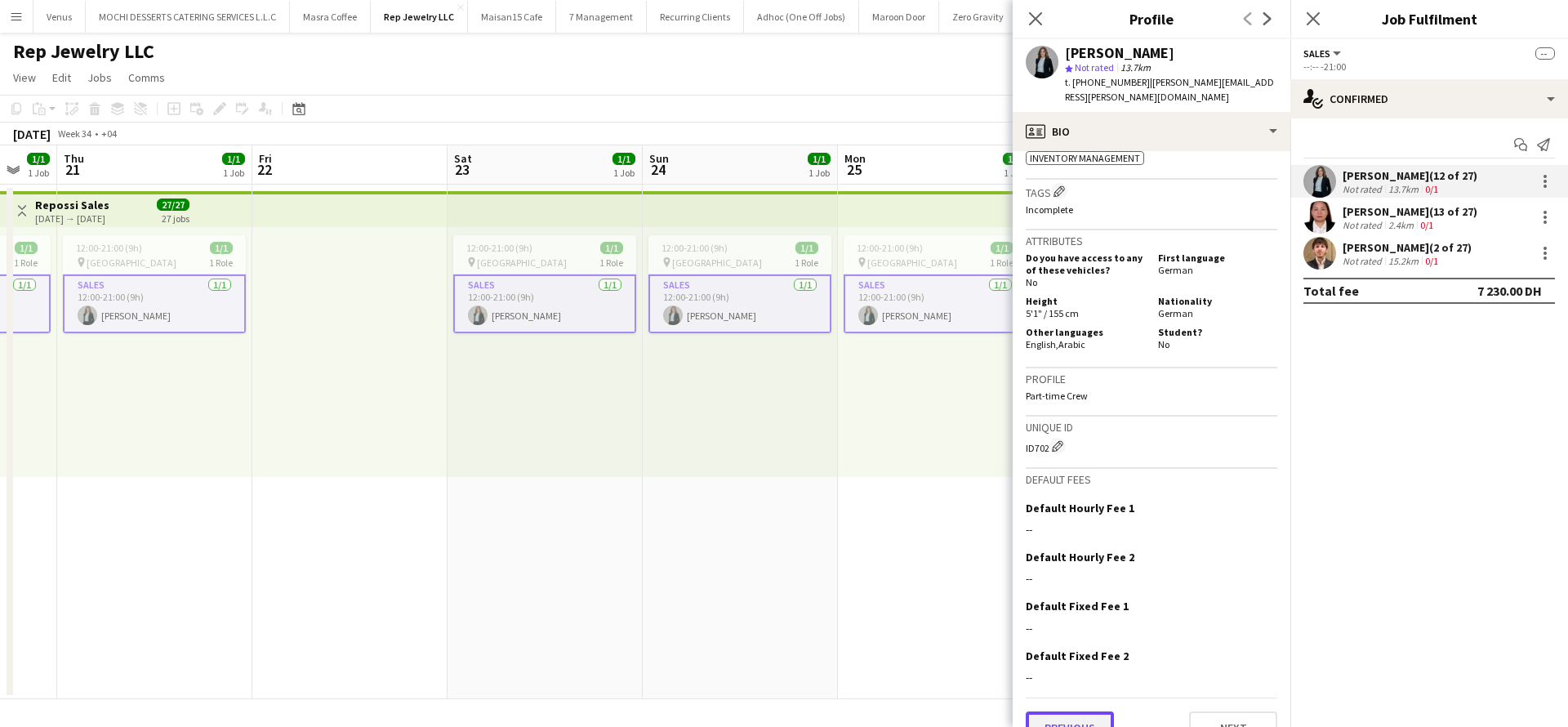
click at [1064, 711] on button "Previous" at bounding box center [1070, 727] width 89 height 33
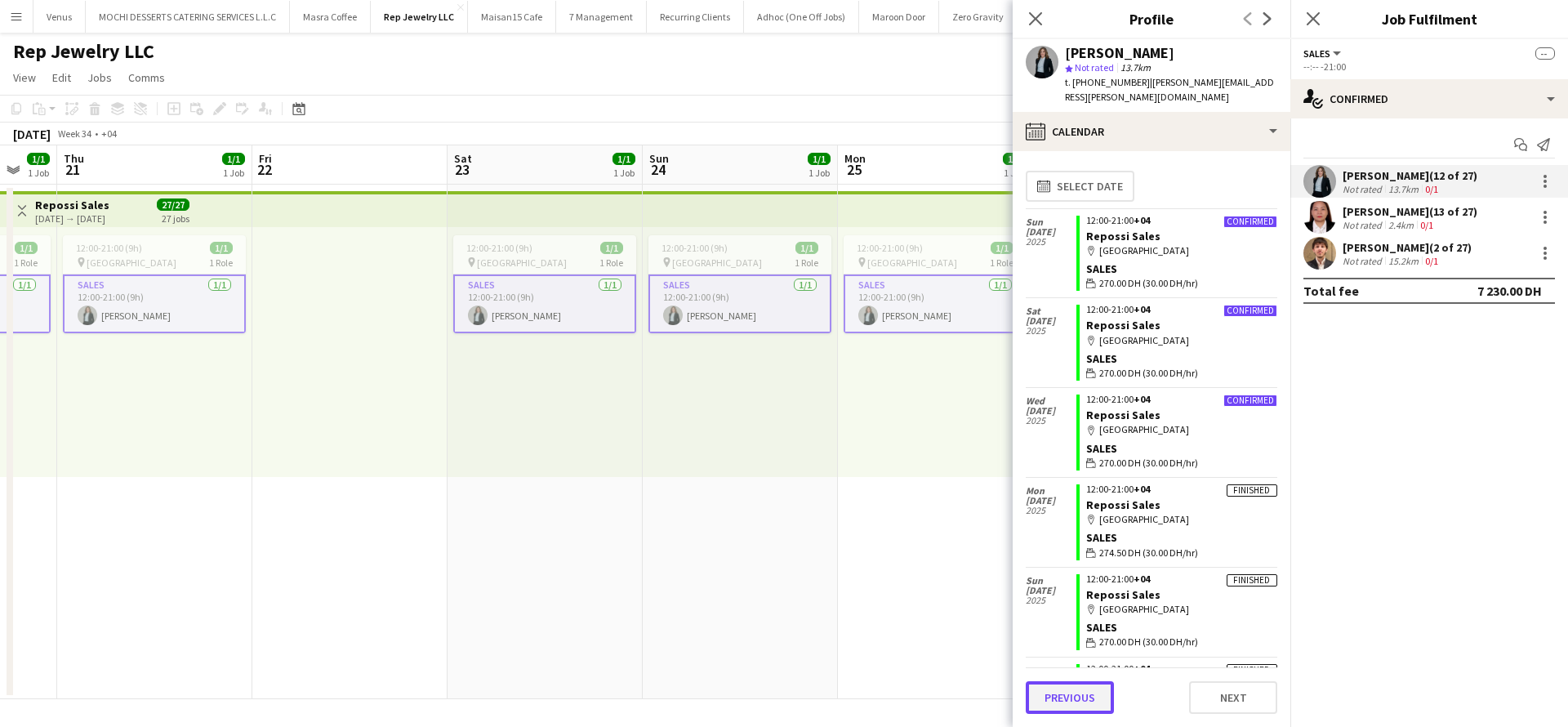
click at [1052, 708] on button "Previous" at bounding box center [1070, 697] width 89 height 33
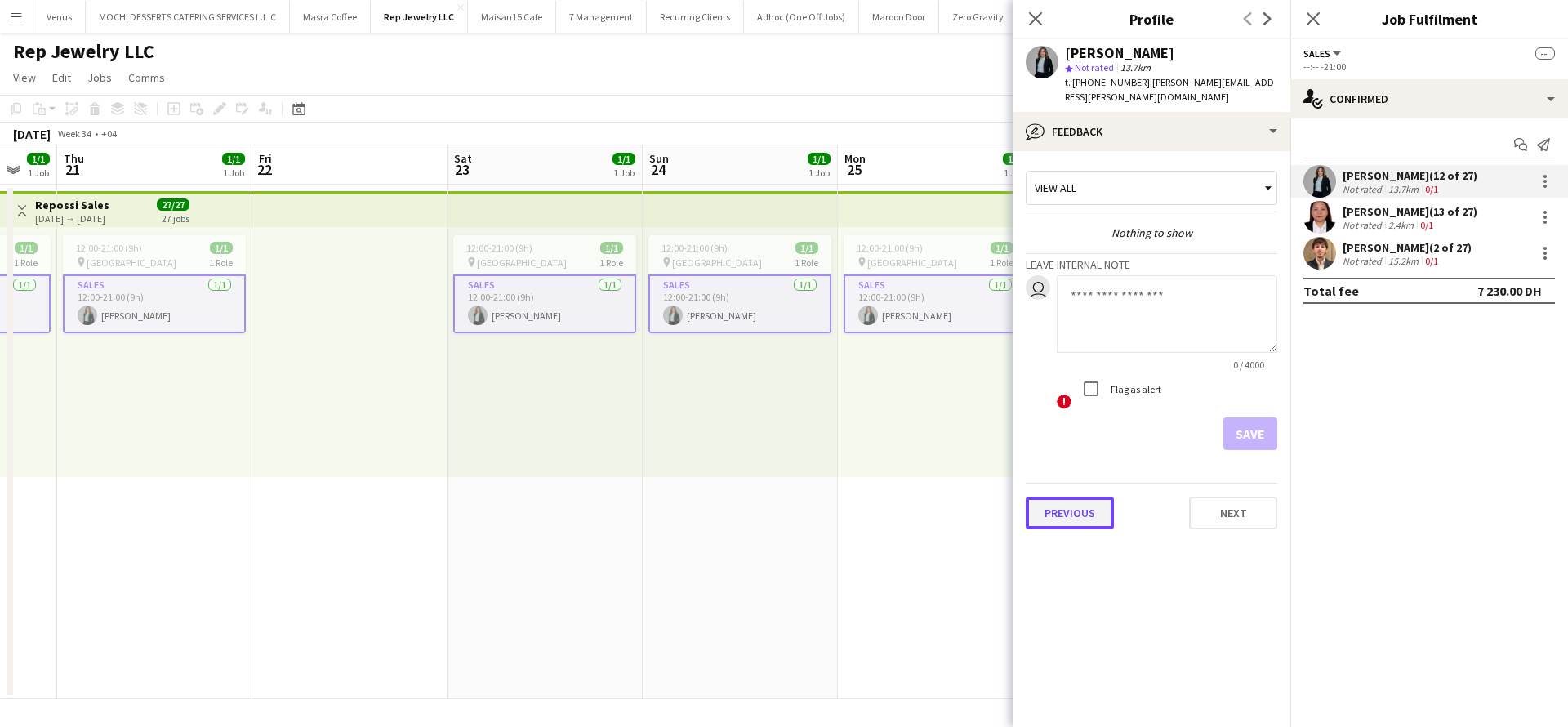
click at [1072, 502] on button "Previous" at bounding box center [1070, 513] width 89 height 33
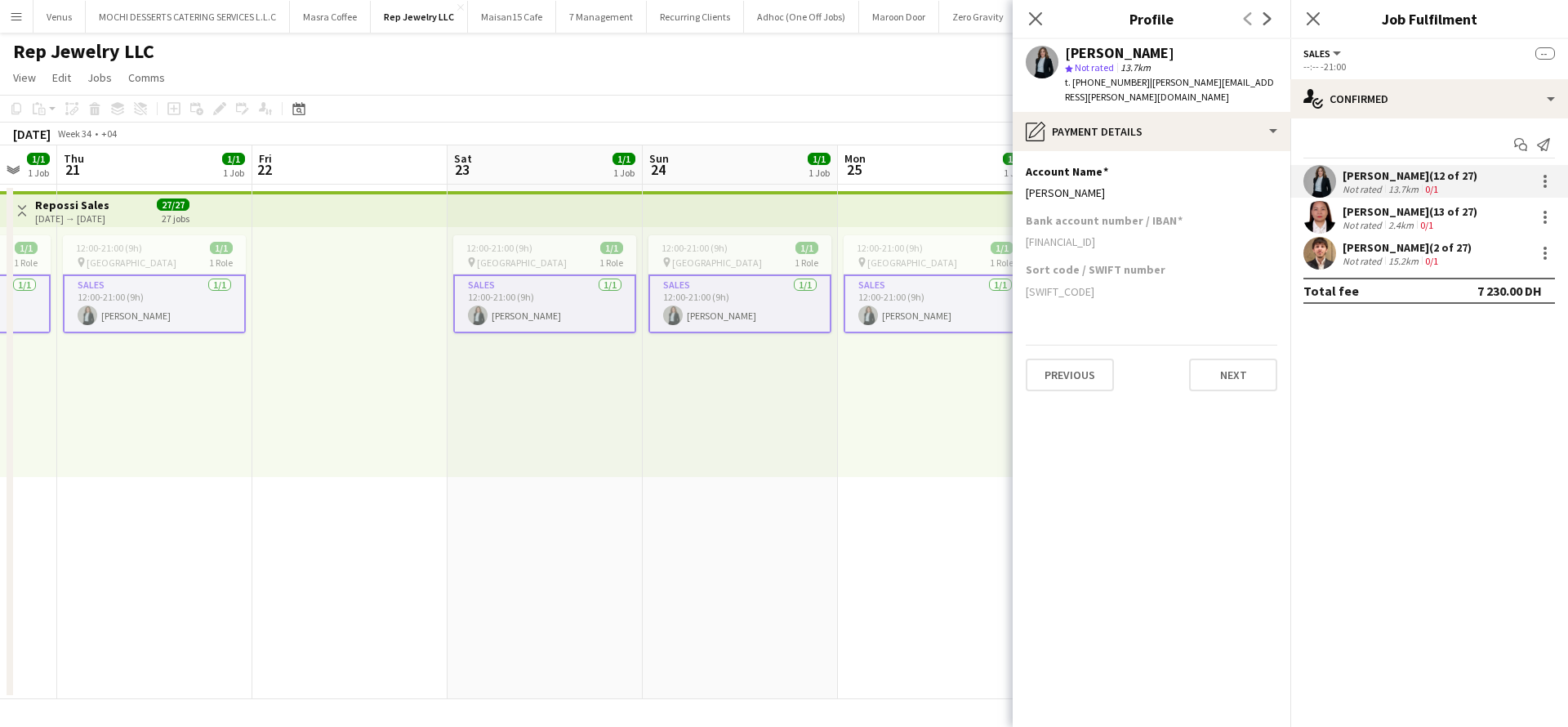
drag, startPoint x: 1147, startPoint y: 225, endPoint x: 1019, endPoint y: 231, distance: 128.1
click at [1019, 231] on app-section-data-types "Account Name Edit this field Sawsan Farkouh Bank account number / IBAN AE200260…" at bounding box center [1151, 439] width 277 height 576
drag, startPoint x: 1123, startPoint y: 180, endPoint x: 1028, endPoint y: 178, distance: 95.0
click at [1028, 186] on div "[PERSON_NAME]" at bounding box center [1151, 192] width 251 height 14
click at [848, 485] on app-date-cell "12:00-21:00 (9h) 1/1 pin Dubai Mall 1 Role Sales 1/1 12:00-21:00 (9h) Sawsan Fa…" at bounding box center [935, 442] width 195 height 514
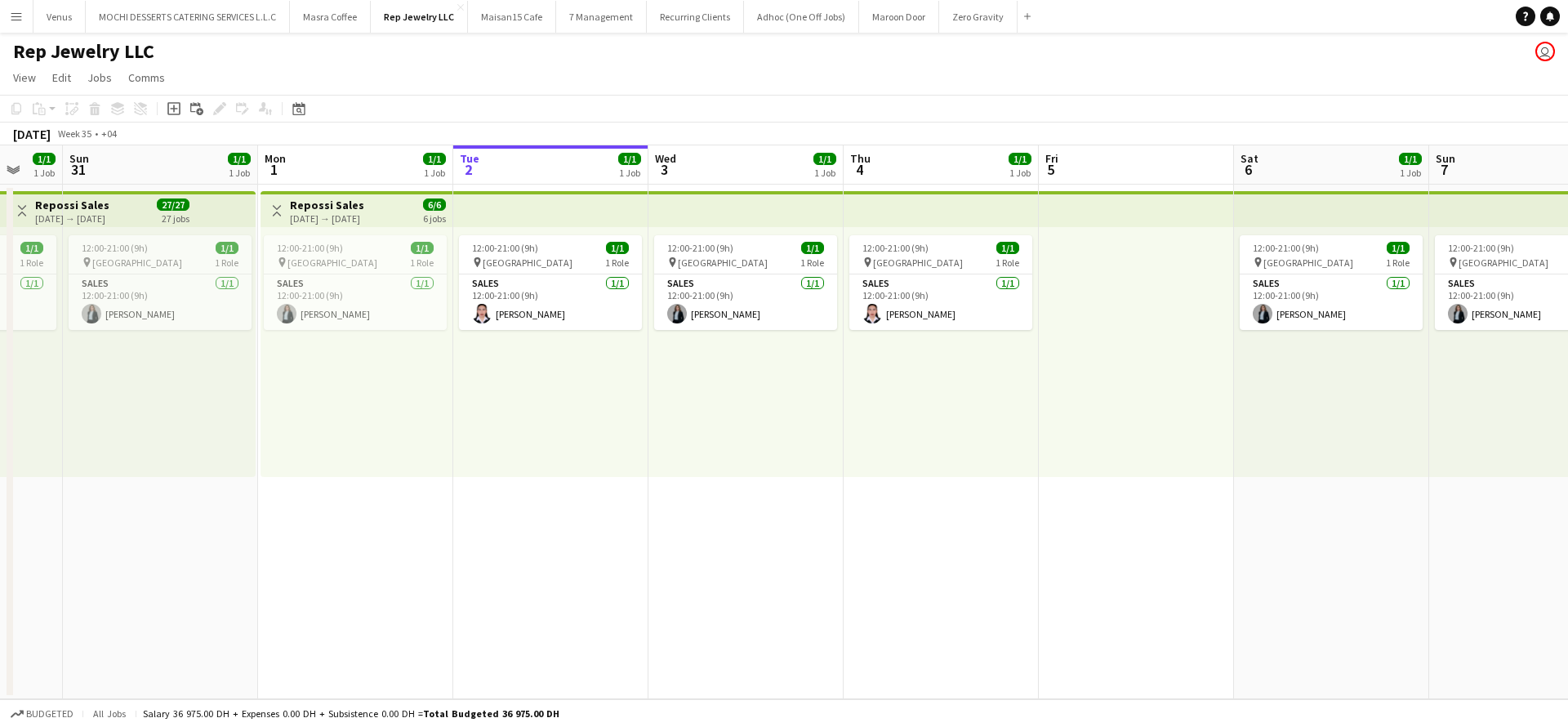
scroll to position [0, 634]
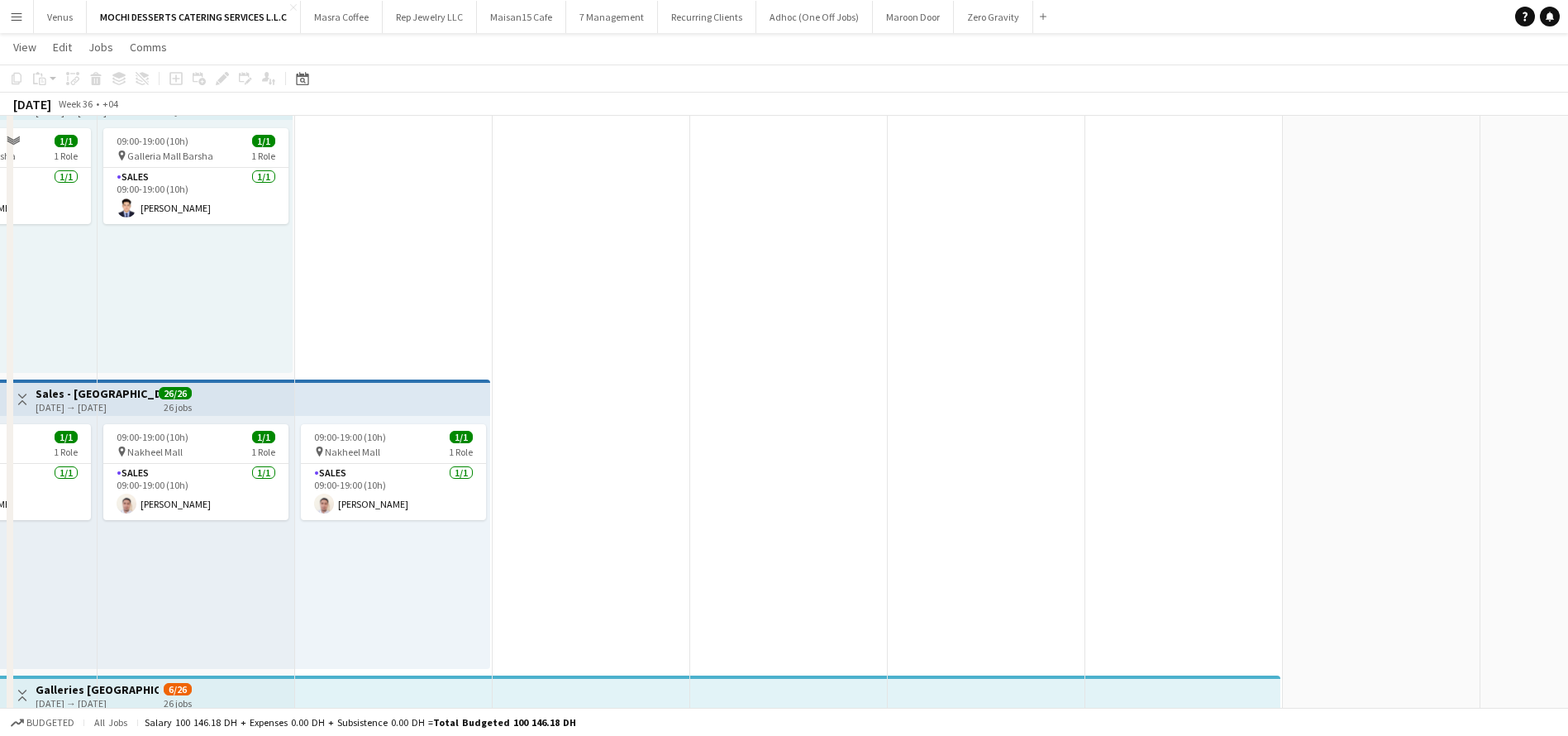
scroll to position [1612, 0]
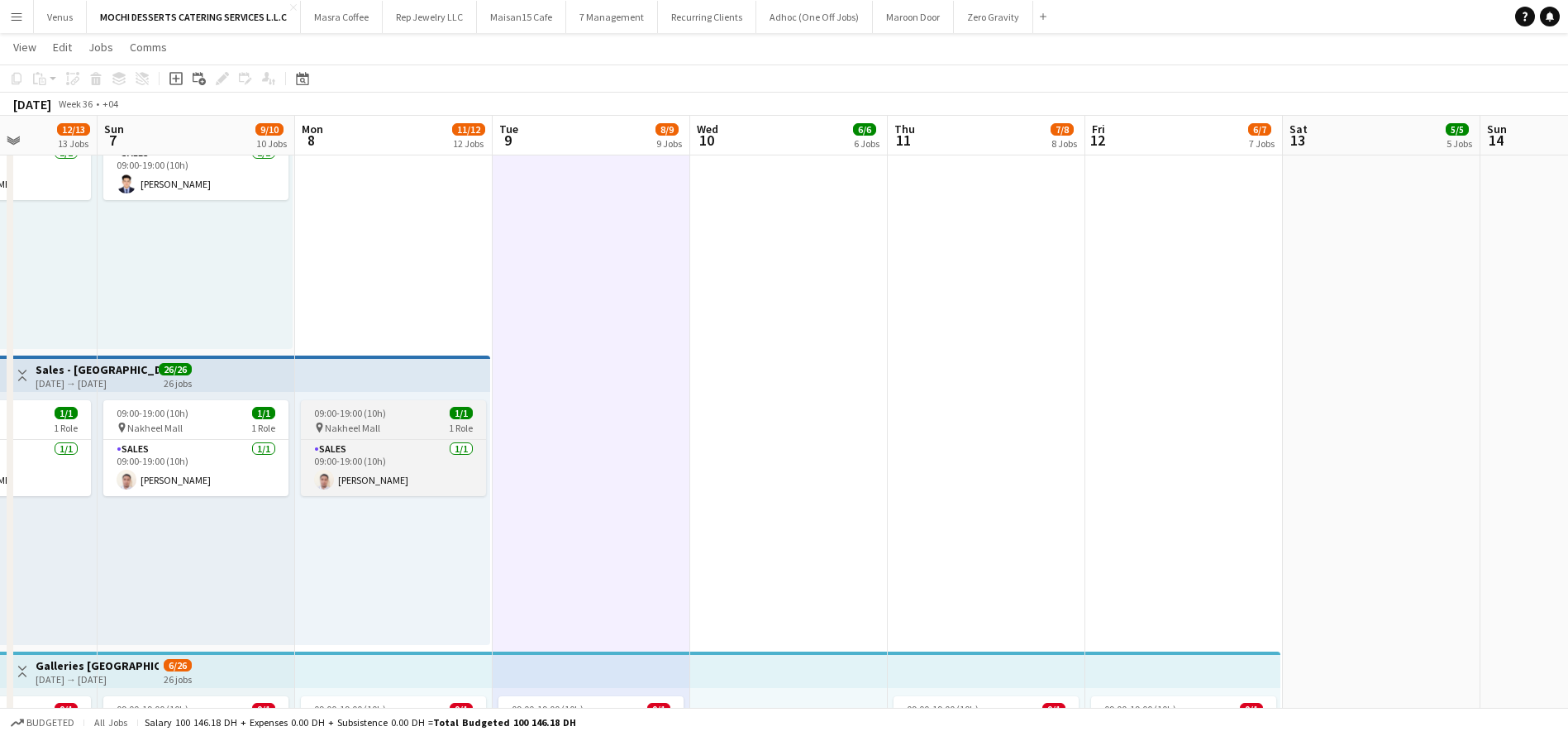
click at [423, 410] on div "09:00-19:00 (10h) 1/1" at bounding box center [393, 412] width 185 height 13
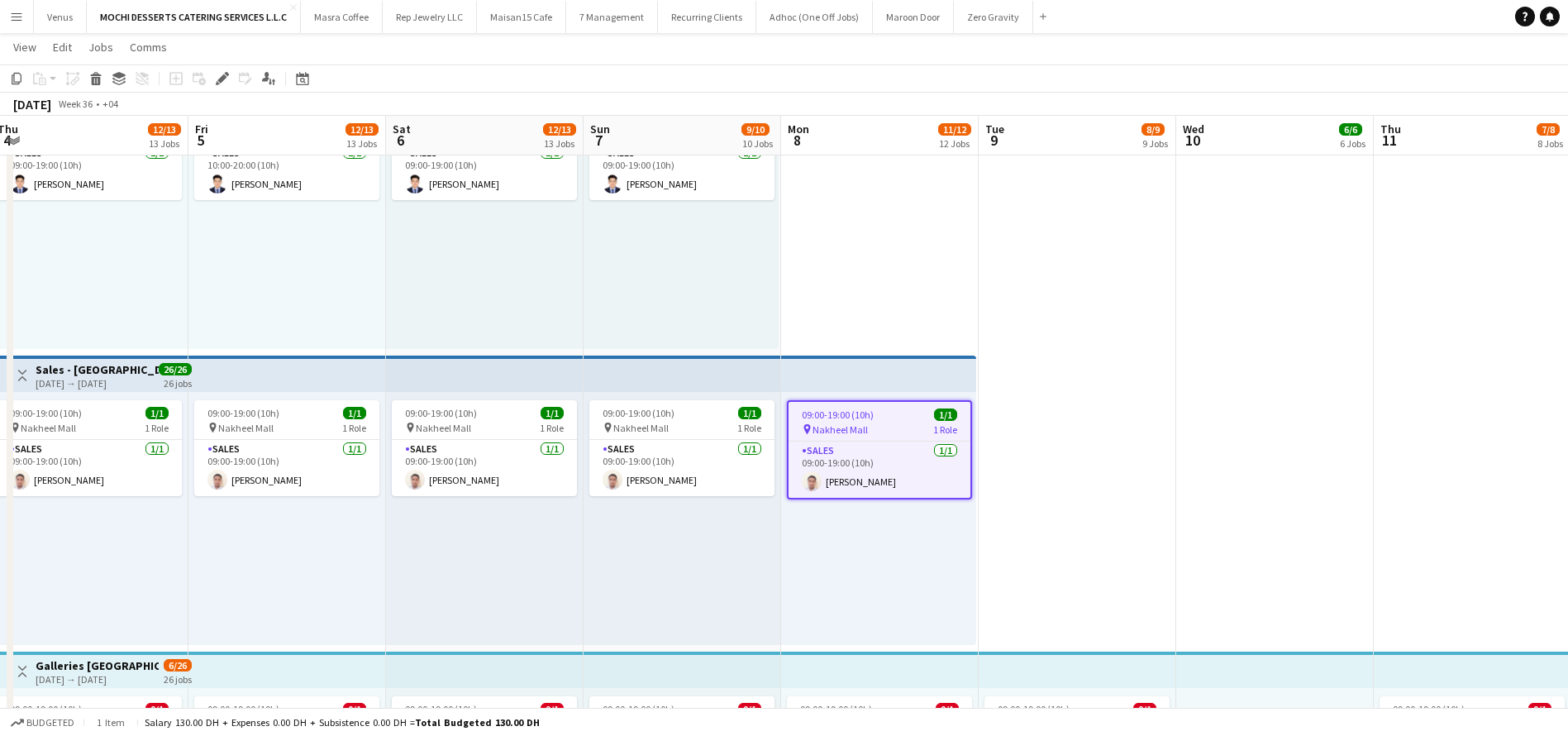
scroll to position [0, 493]
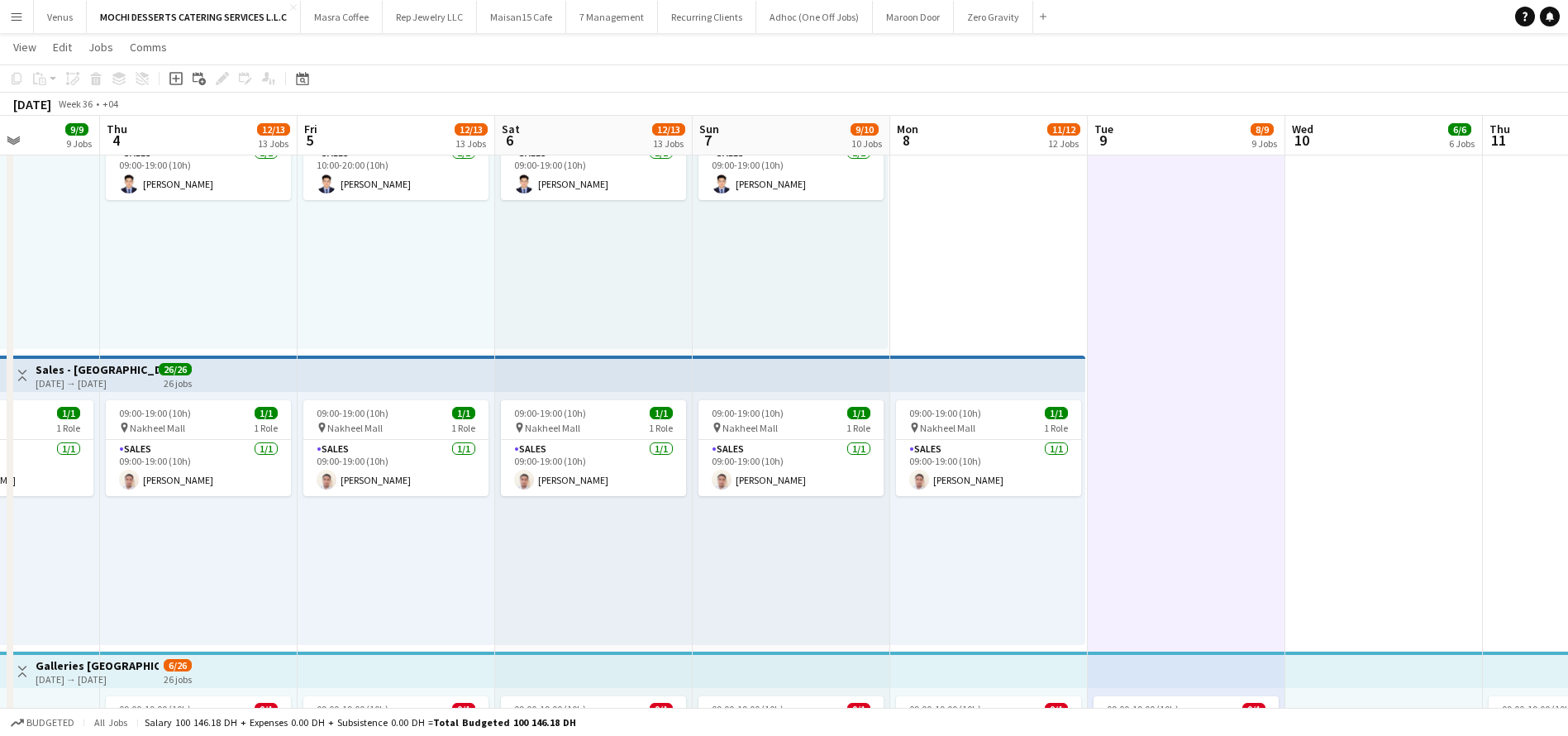
click at [930, 382] on app-top-bar at bounding box center [988, 373] width 195 height 37
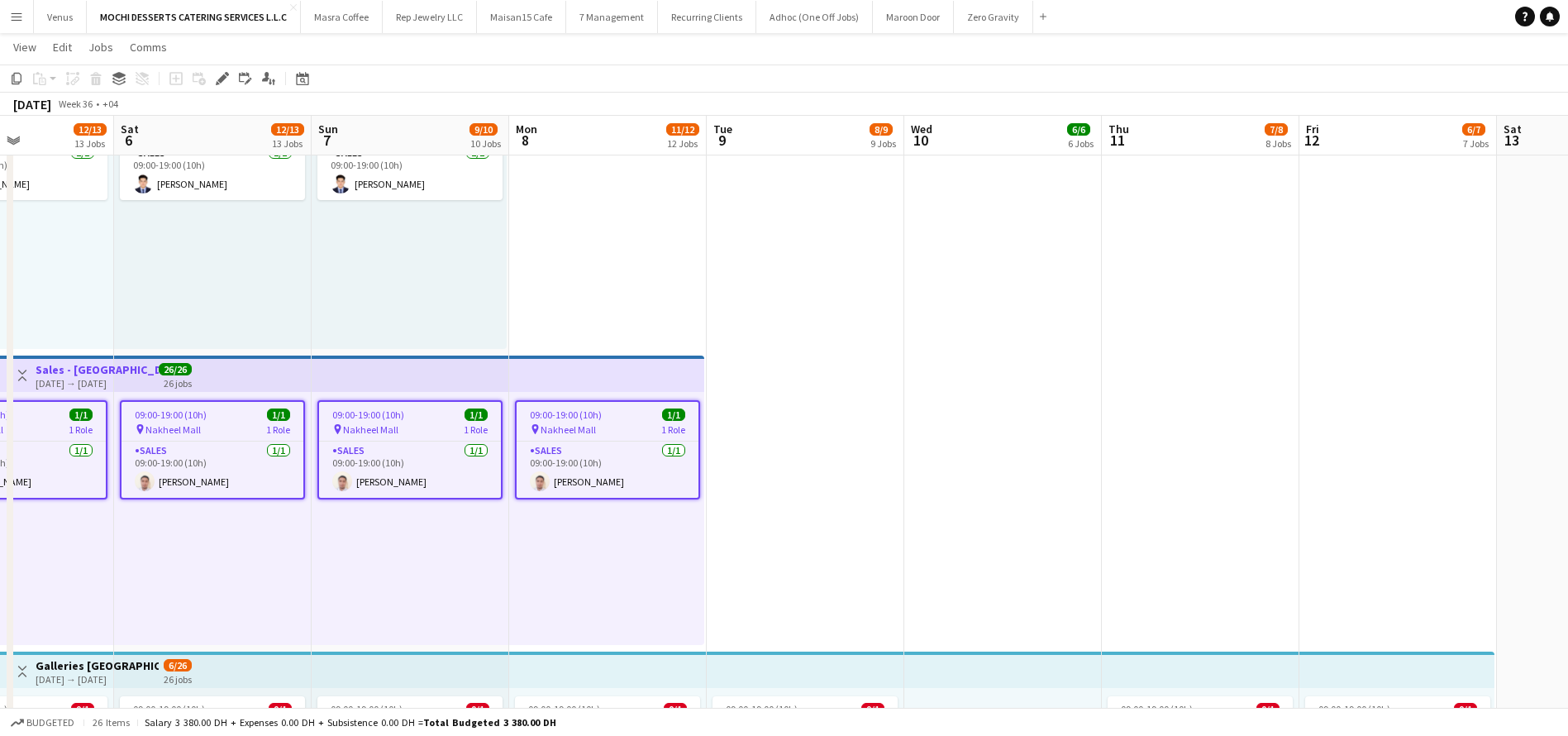
scroll to position [0, 494]
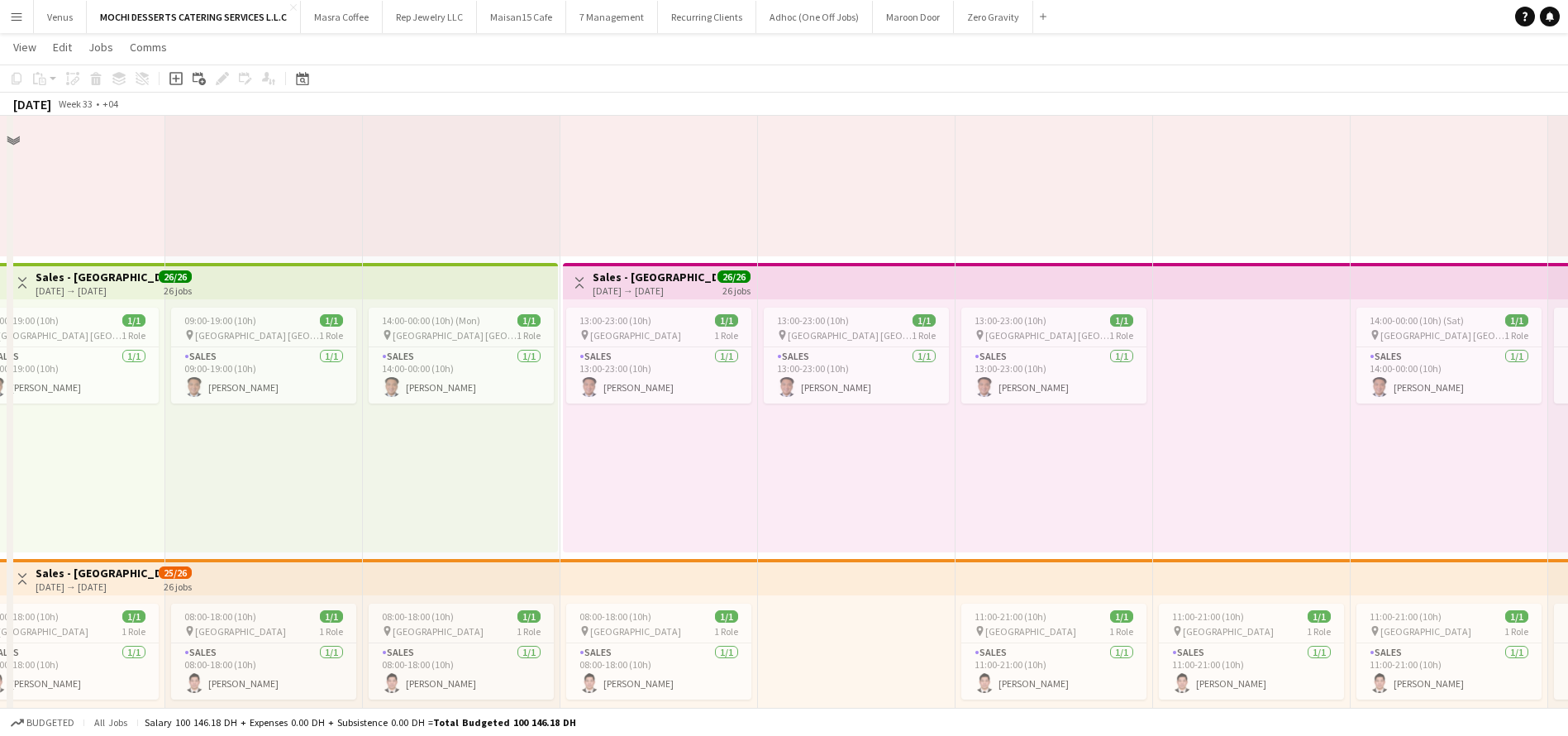
scroll to position [471, 0]
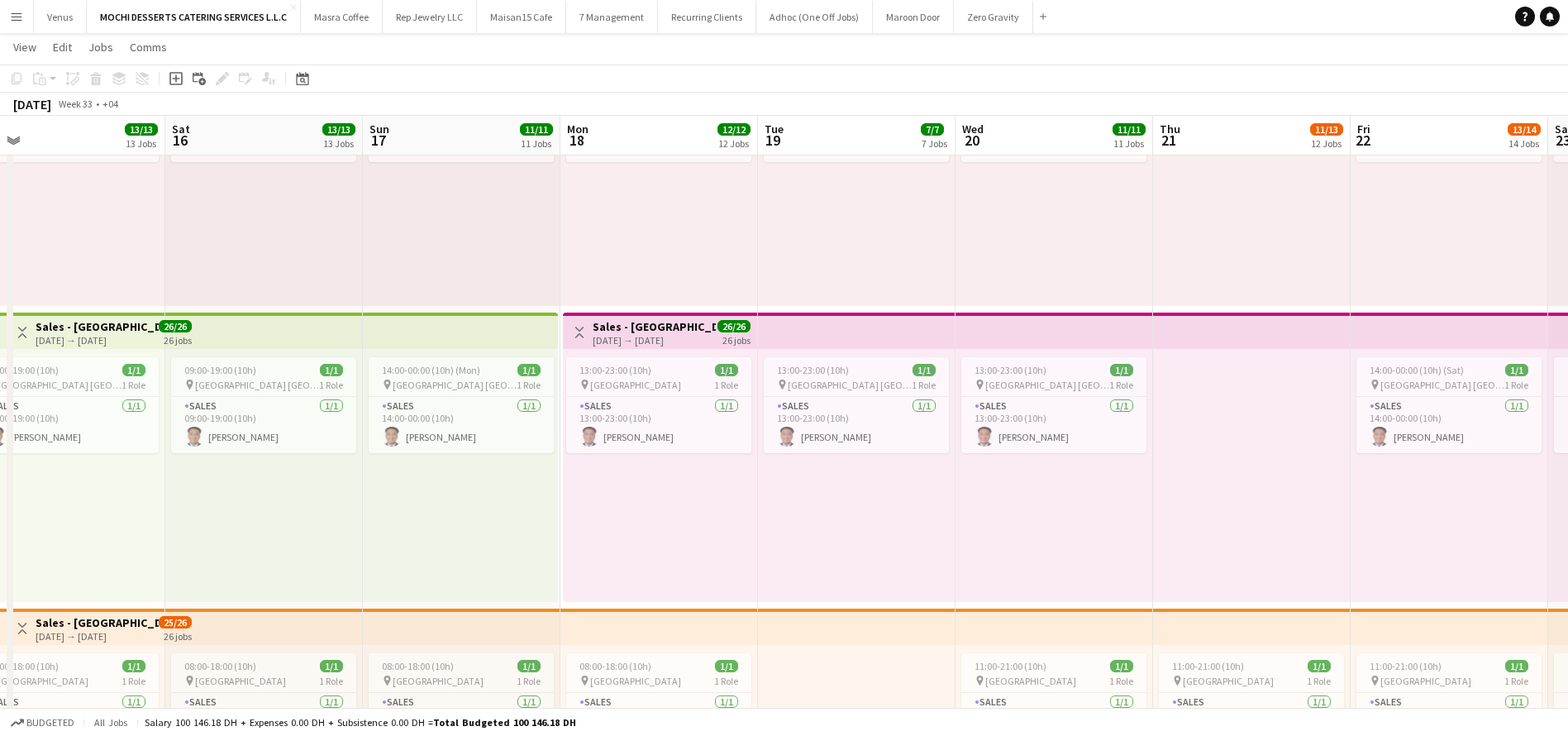
click at [681, 329] on h3 "Sales - [GEOGRAPHIC_DATA]" at bounding box center [654, 326] width 123 height 15
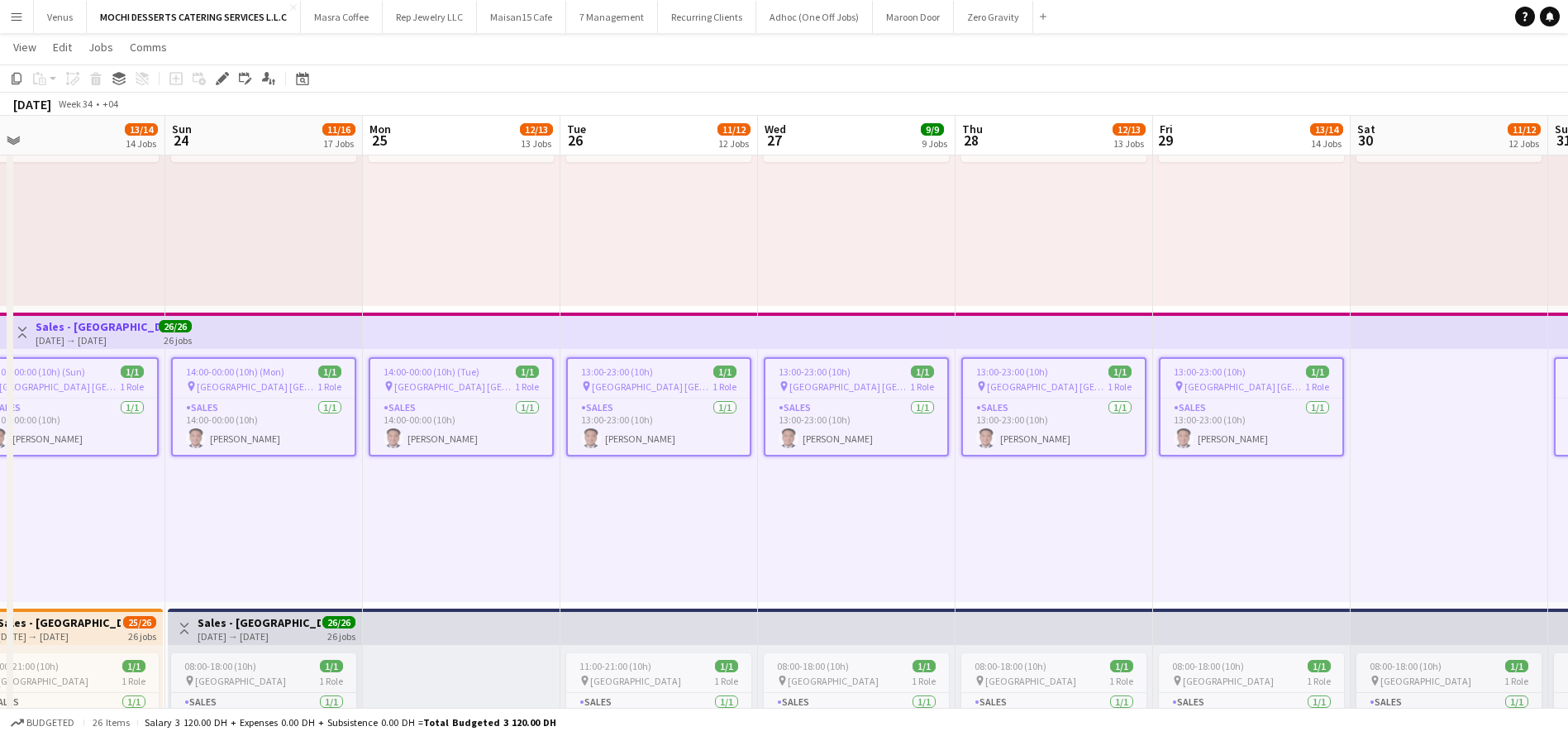
scroll to position [0, 632]
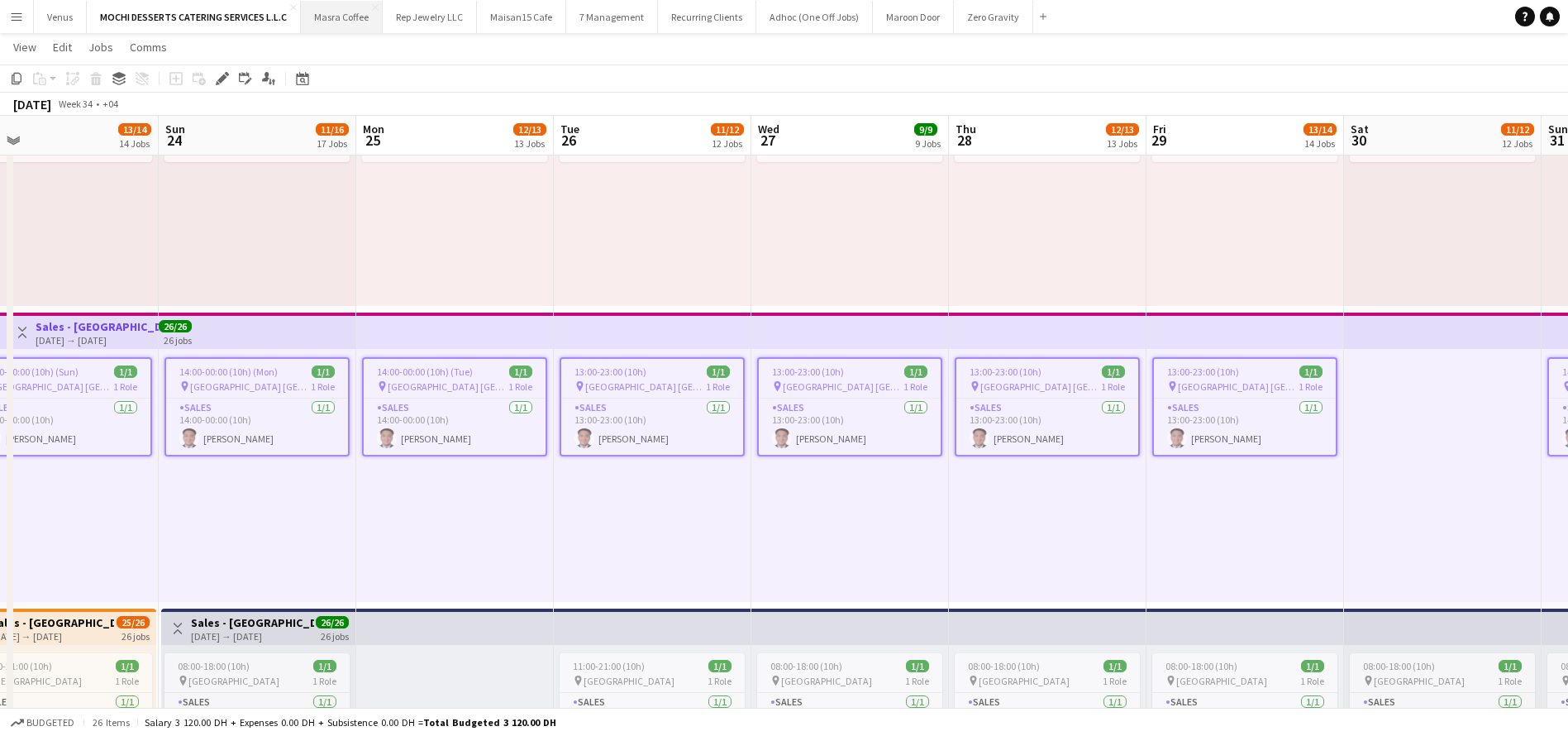
click at [353, 27] on button "Masra Coffee Close" at bounding box center [341, 17] width 82 height 32
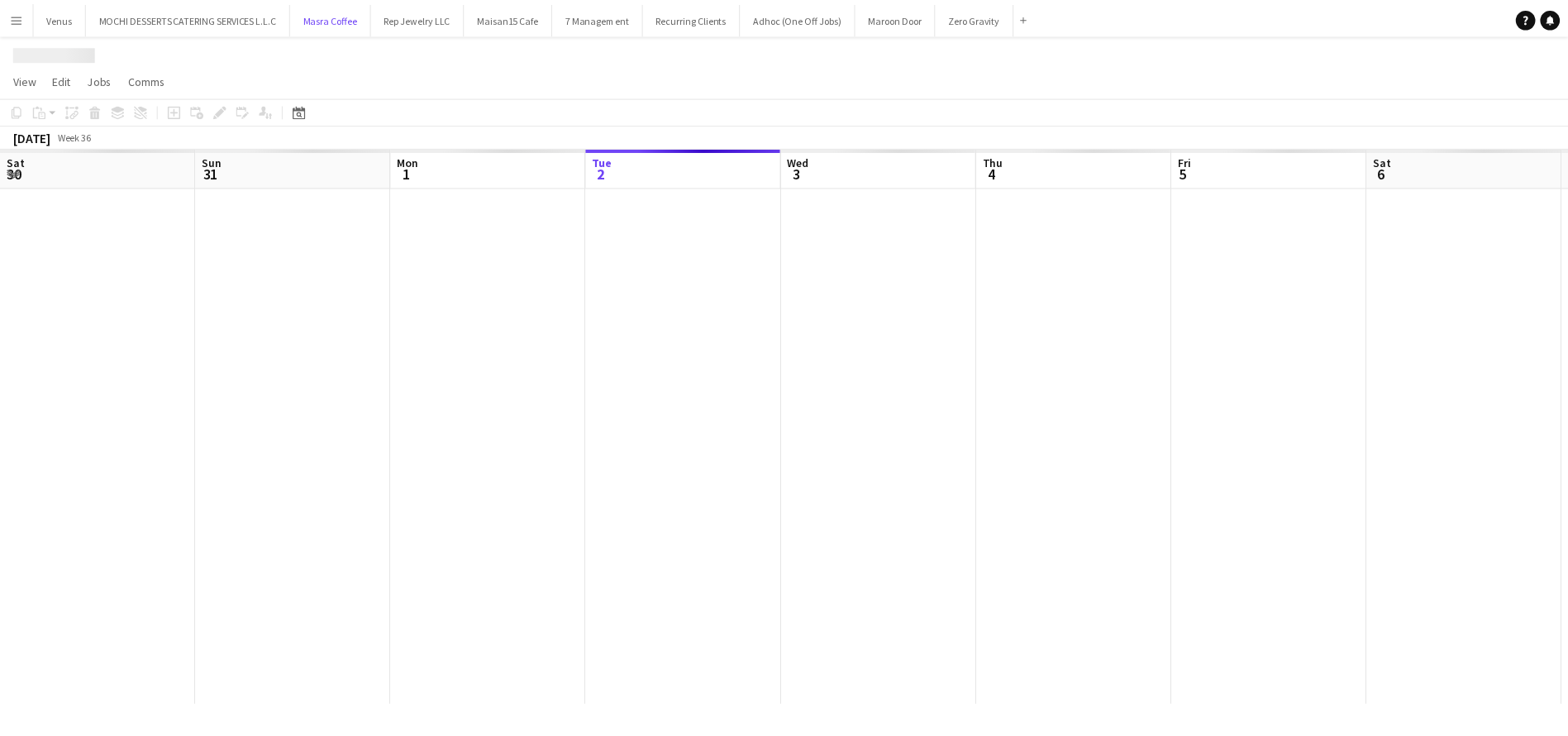
scroll to position [0, 395]
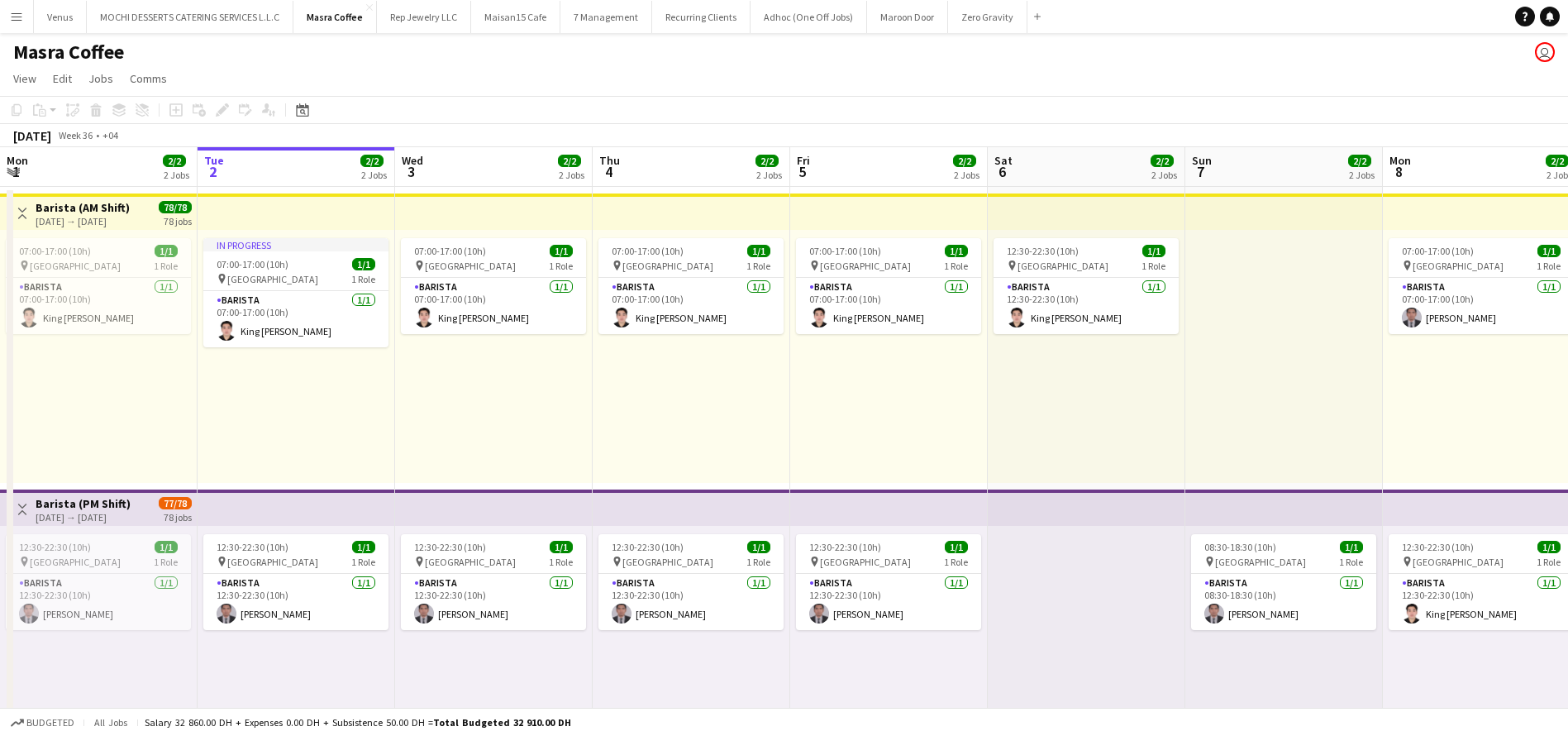
click at [332, 161] on app-board-header-date "Tue 2 2/2 2 Jobs" at bounding box center [295, 166] width 197 height 39
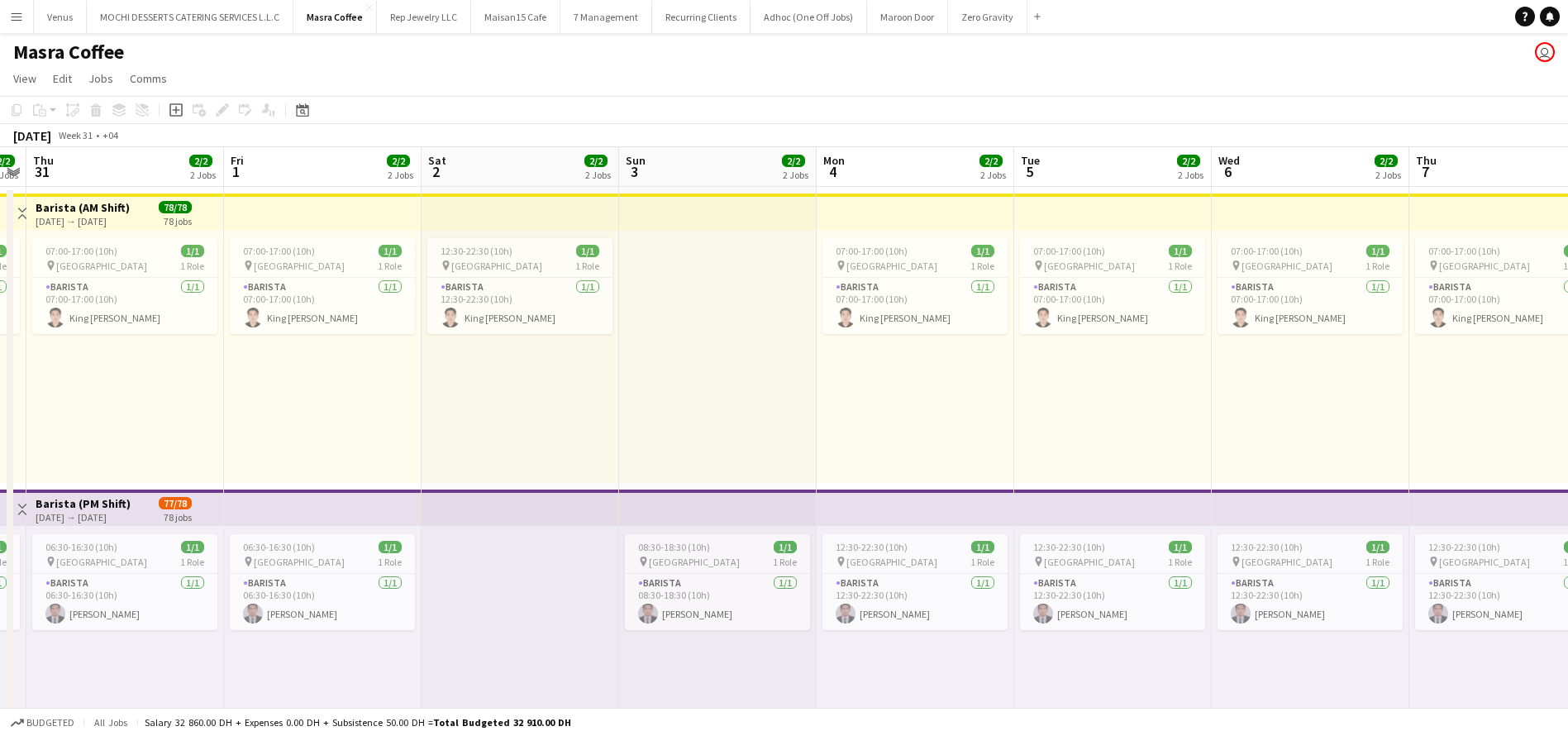
scroll to position [0, 567]
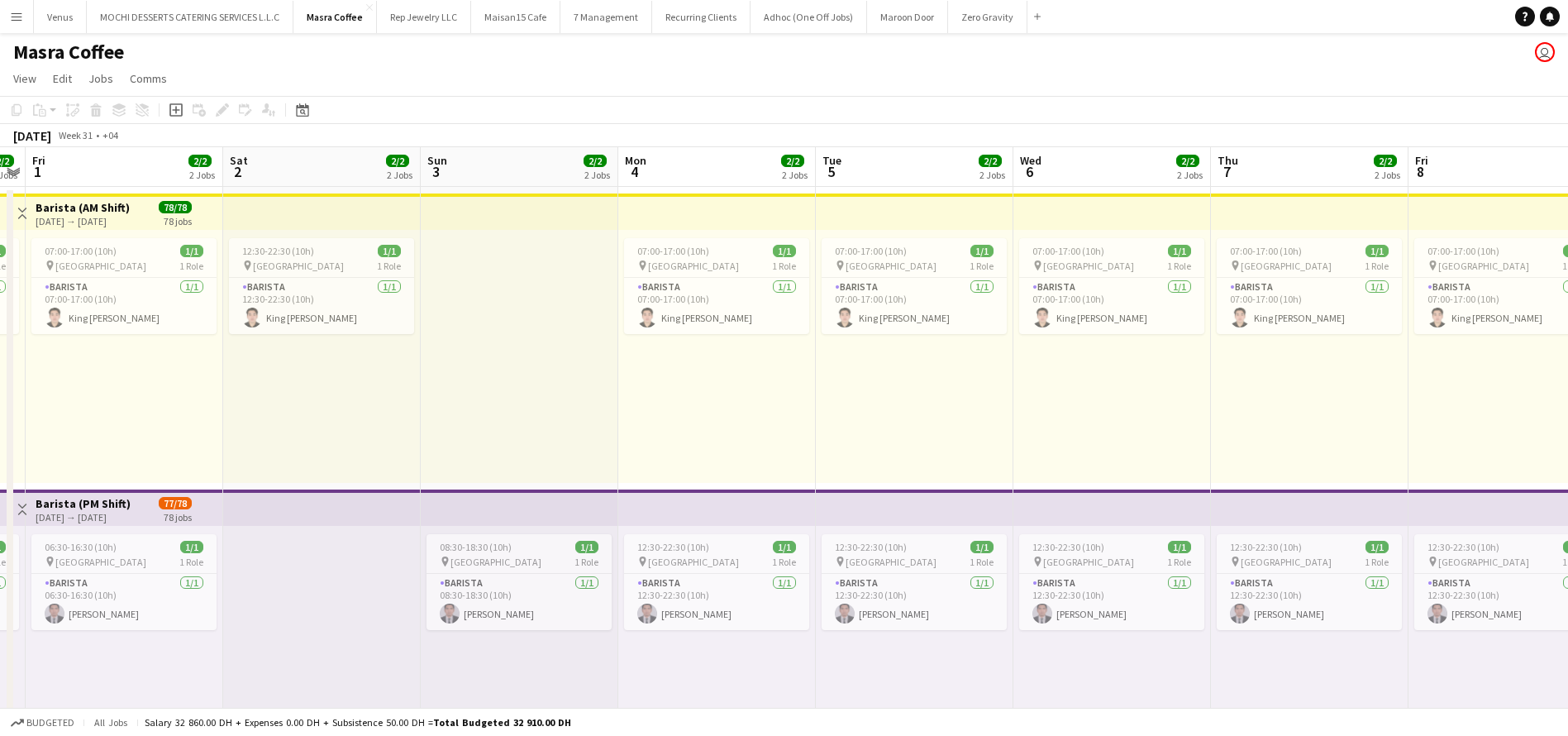
click at [73, 213] on h3 "Barista (AM Shift)" at bounding box center [83, 207] width 94 height 15
